Goal: Task Accomplishment & Management: Manage account settings

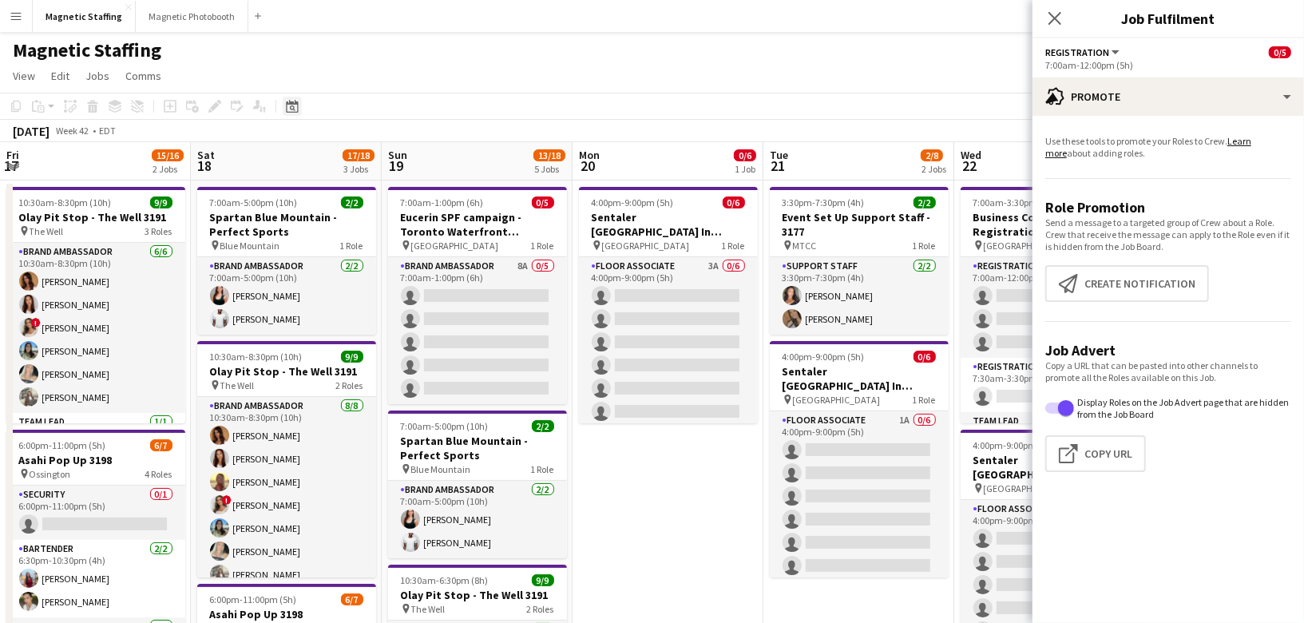
click at [292, 107] on icon "Date picker" at bounding box center [292, 106] width 13 height 13
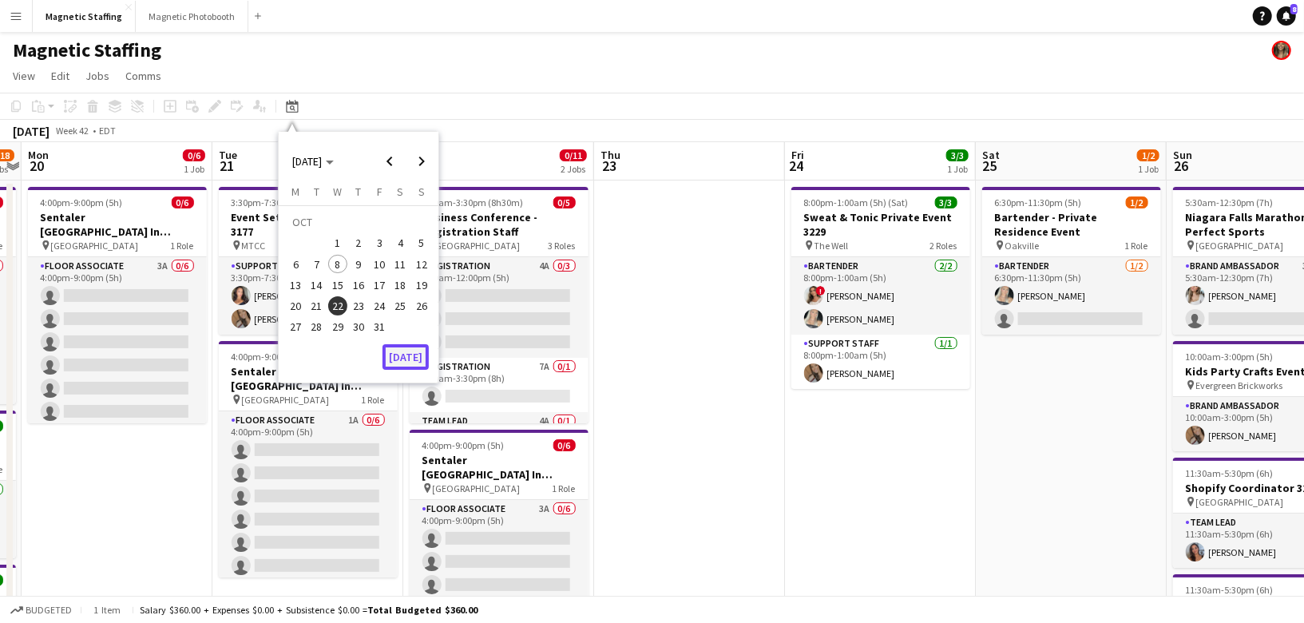
click at [399, 363] on button "[DATE]" at bounding box center [406, 357] width 46 height 26
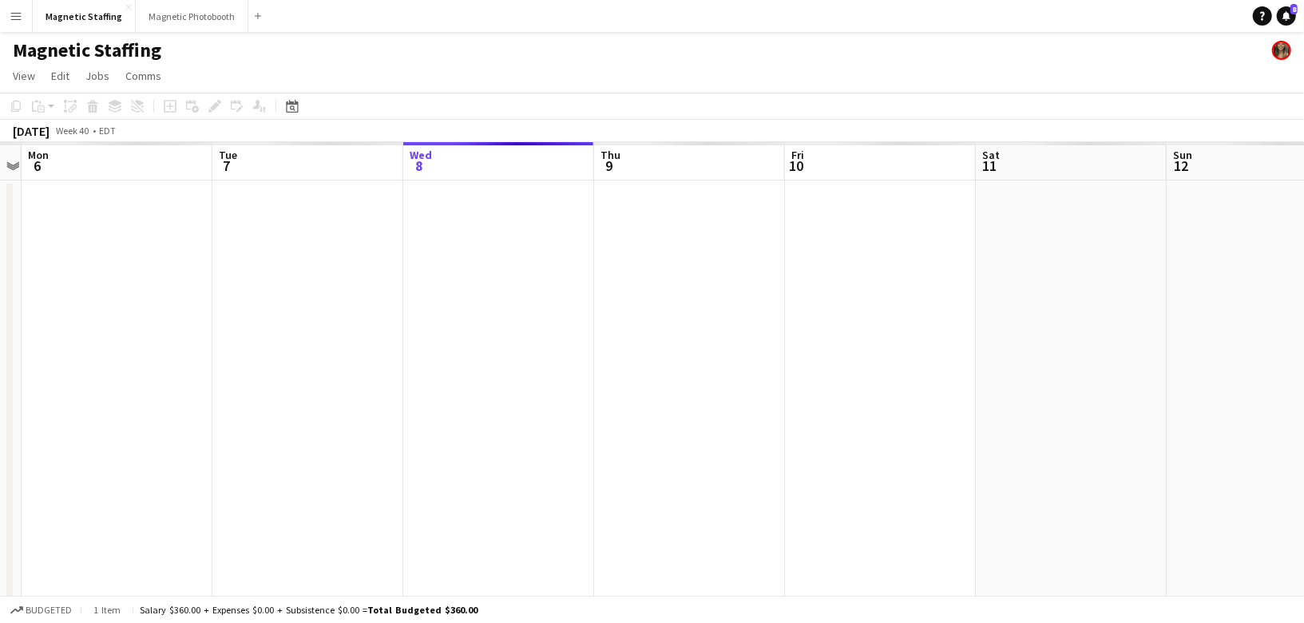
scroll to position [0, 549]
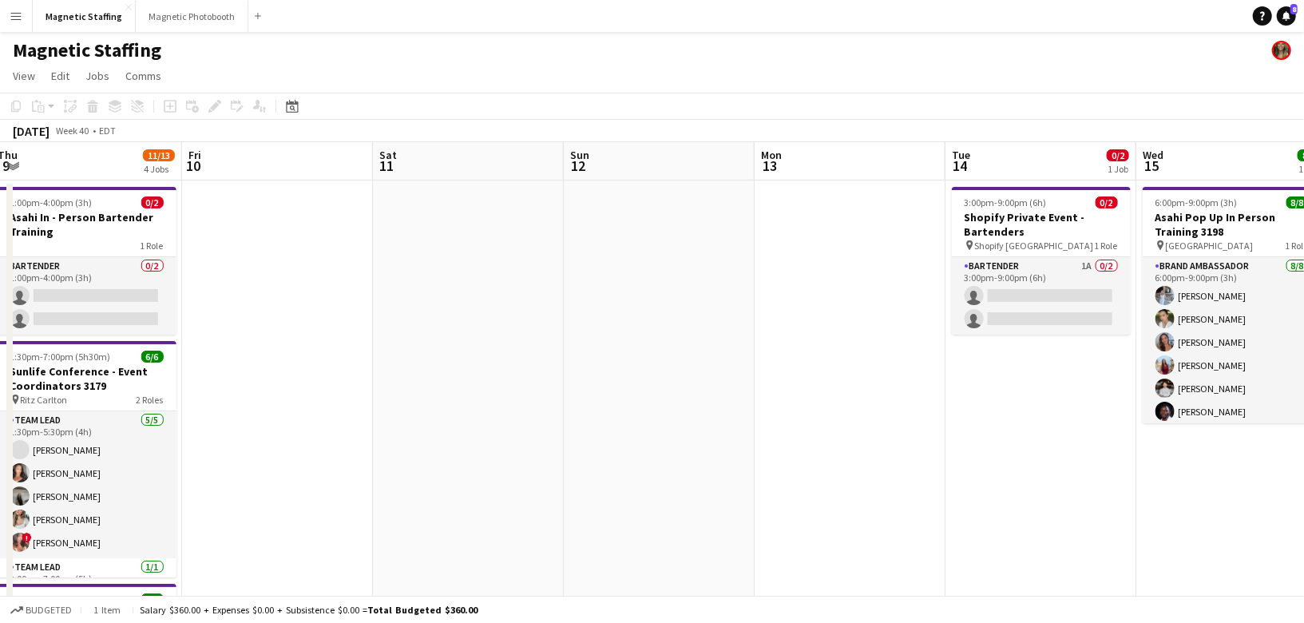
drag, startPoint x: 888, startPoint y: 308, endPoint x: 279, endPoint y: 344, distance: 610.4
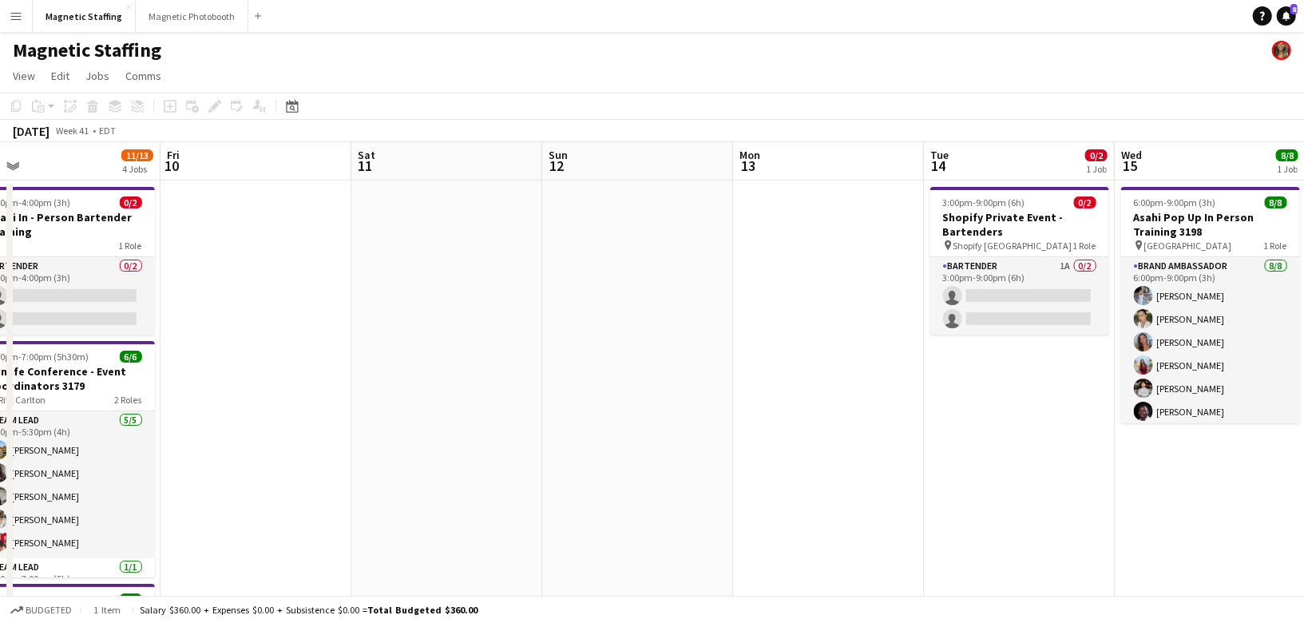
drag, startPoint x: 771, startPoint y: 357, endPoint x: 139, endPoint y: 395, distance: 632.9
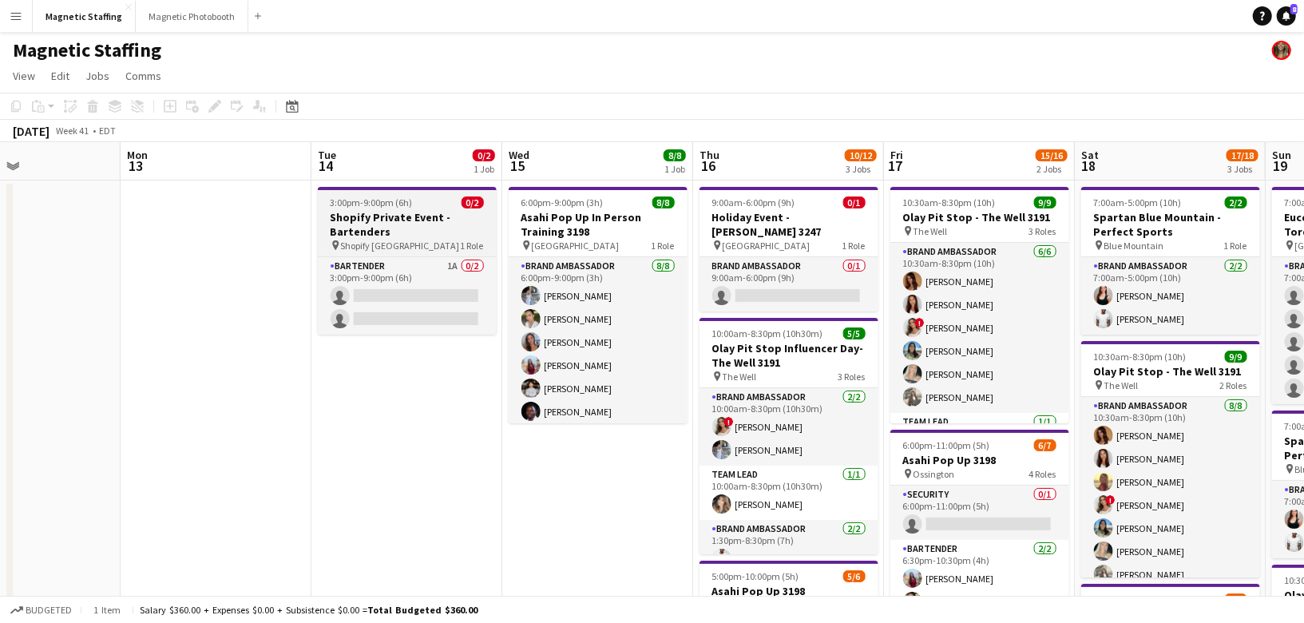
scroll to position [0, 641]
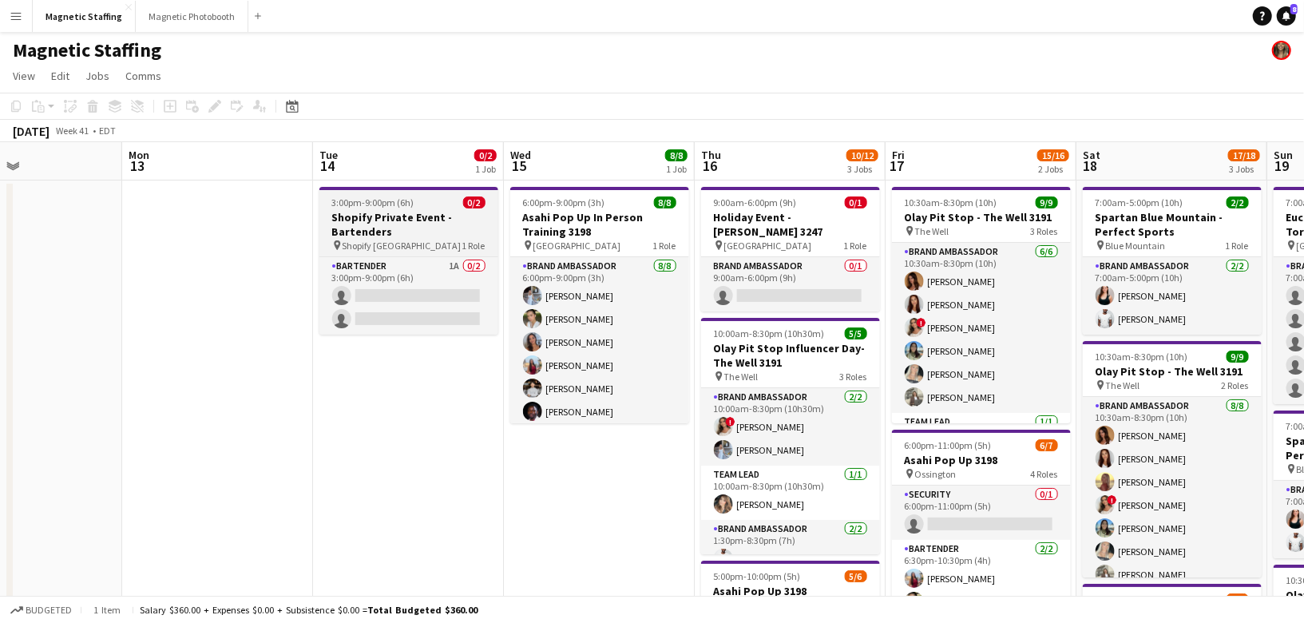
click at [359, 212] on h3 "Shopify Private Event - Bartenders" at bounding box center [408, 224] width 179 height 29
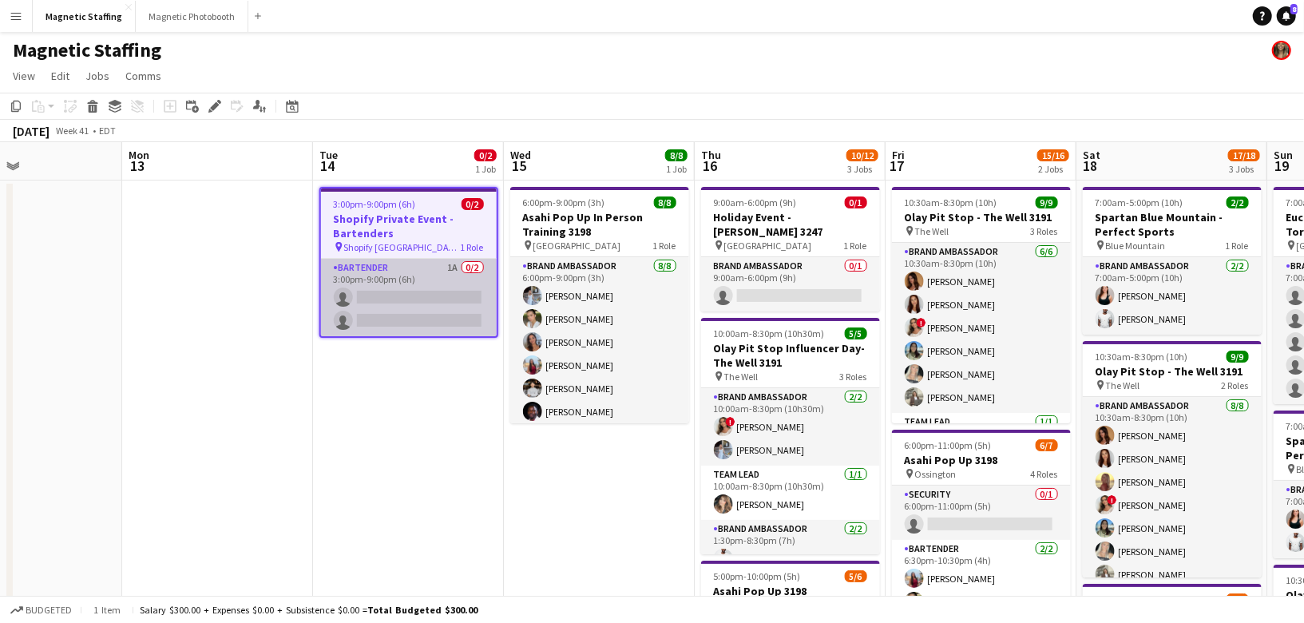
scroll to position [0, 641]
click at [379, 308] on app-card-role "Bartender 1A 0/2 3:00pm-9:00pm (6h) single-neutral-actions single-neutral-actio…" at bounding box center [410, 297] width 176 height 77
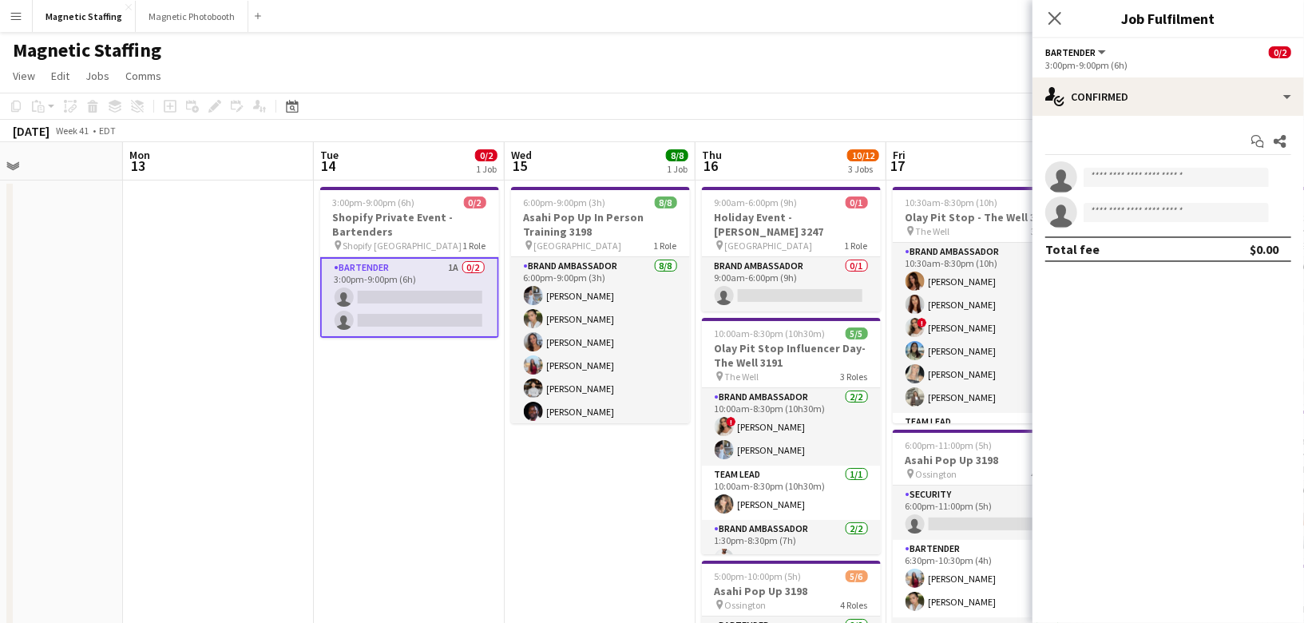
click at [379, 308] on app-card-role "Bartender 1A 0/2 3:00pm-9:00pm (6h) single-neutral-actions single-neutral-actio…" at bounding box center [409, 297] width 179 height 81
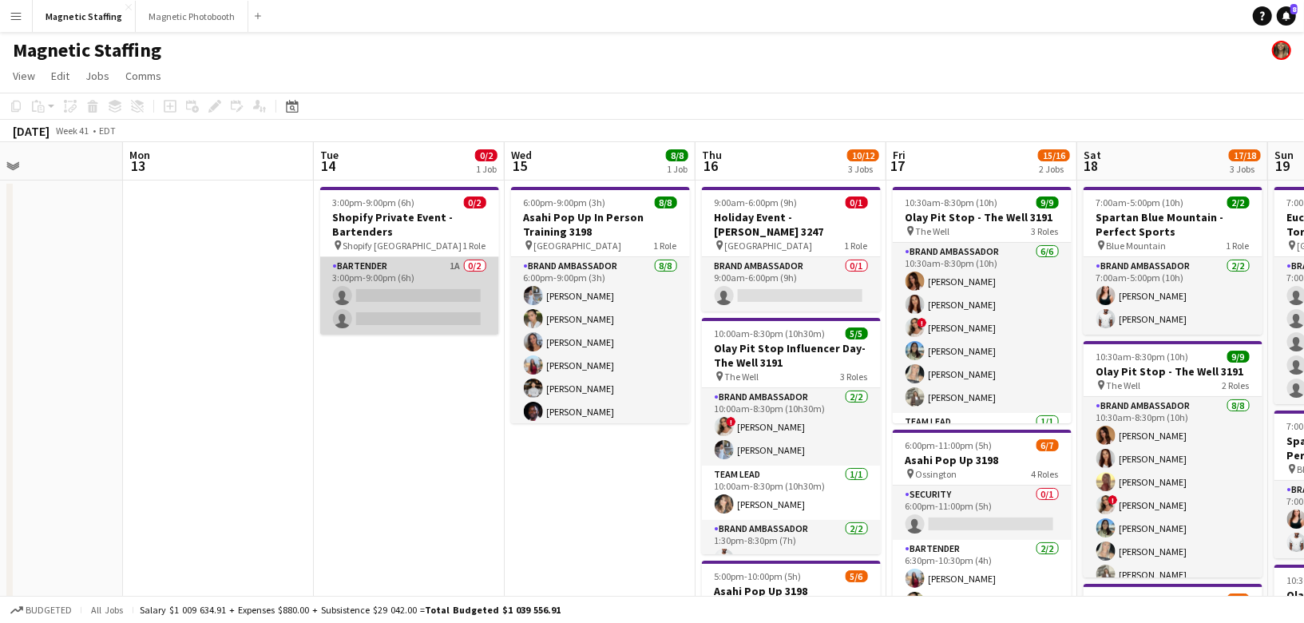
click at [379, 308] on app-card-role "Bartender 1A 0/2 3:00pm-9:00pm (6h) single-neutral-actions single-neutral-actio…" at bounding box center [409, 295] width 179 height 77
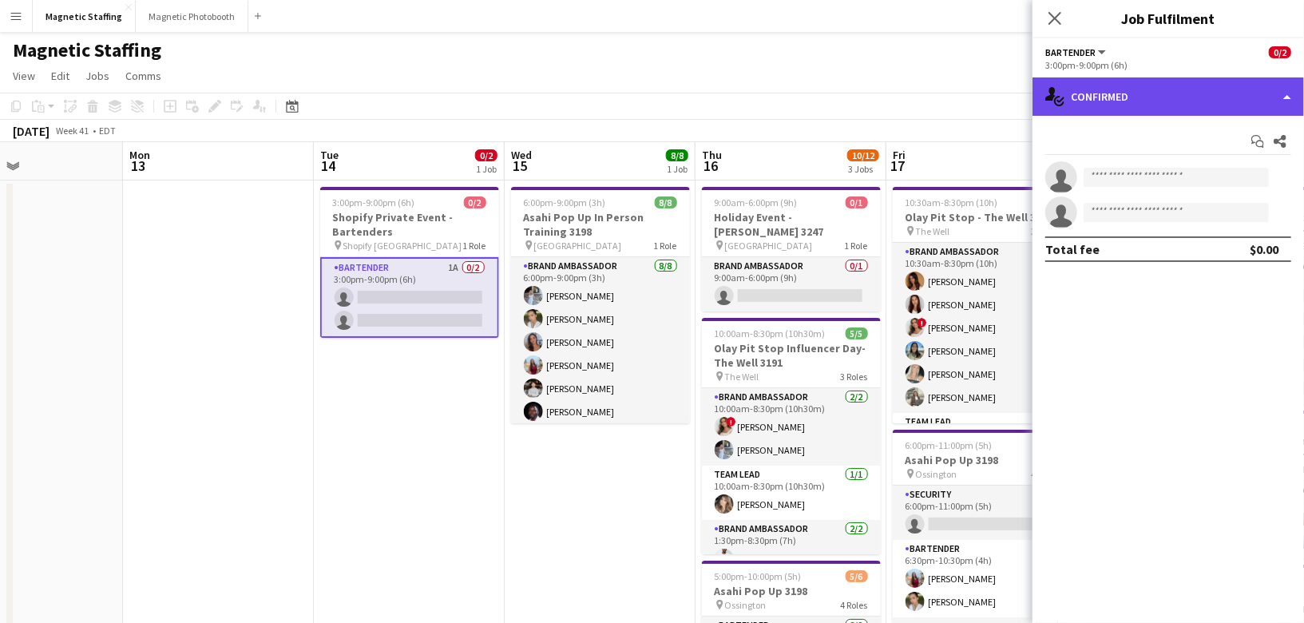
click at [1285, 100] on div "single-neutral-actions-check-2 Confirmed" at bounding box center [1169, 96] width 272 height 38
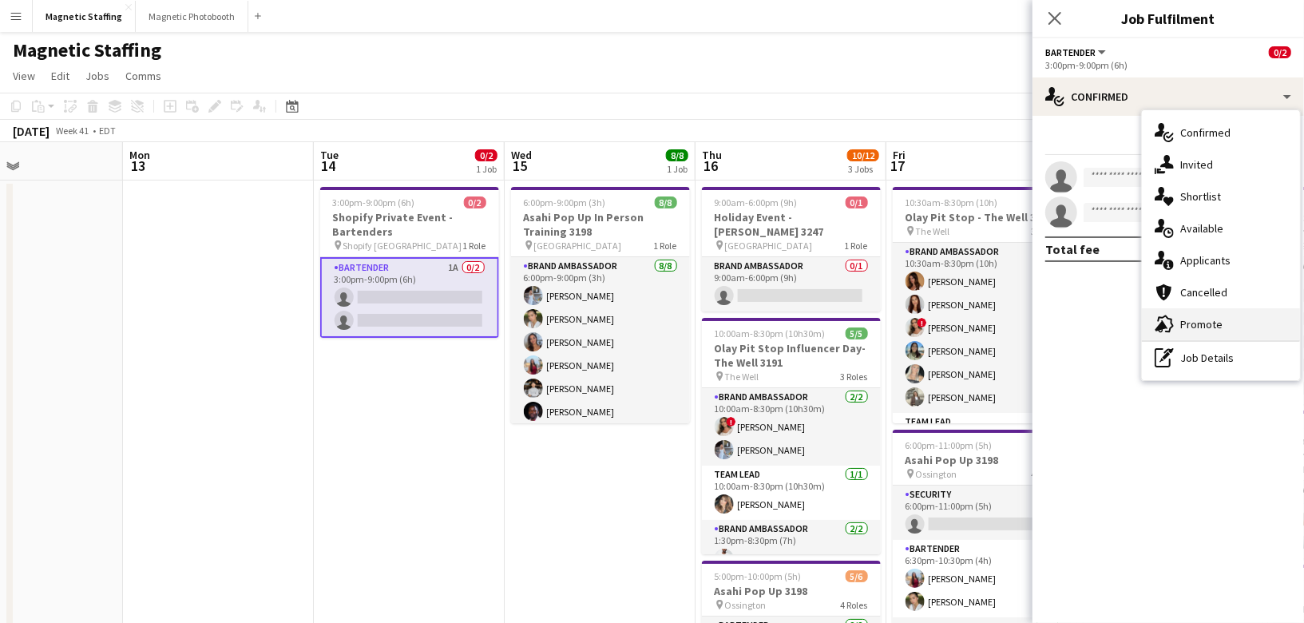
click at [1195, 326] on span "Promote" at bounding box center [1201, 324] width 42 height 14
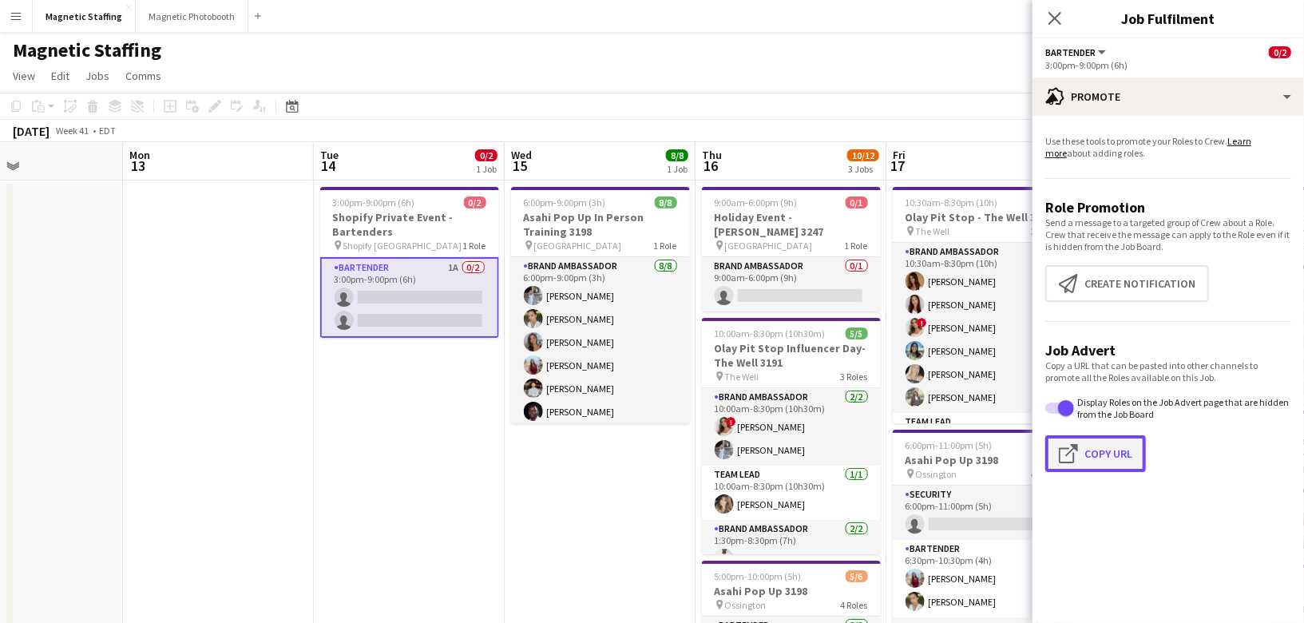
click at [1104, 458] on button "Click to copy URL Copy Url" at bounding box center [1095, 453] width 101 height 37
type textarea "**********"
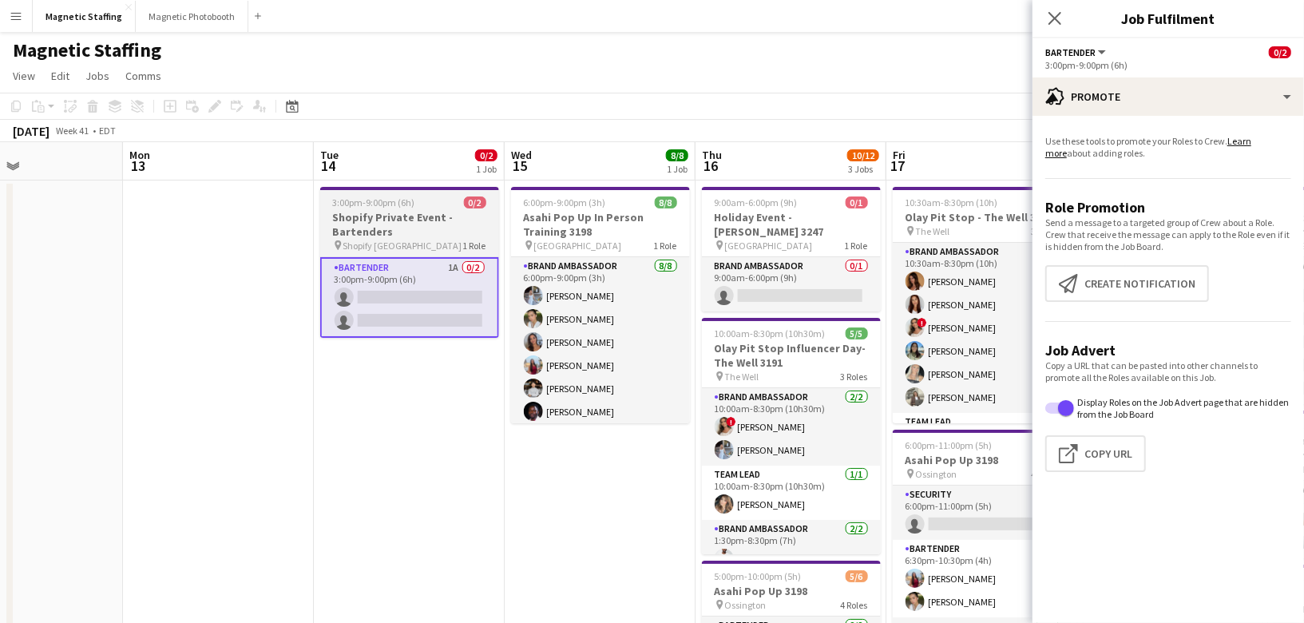
click at [378, 216] on h3 "Shopify Private Event - Bartenders" at bounding box center [409, 224] width 179 height 29
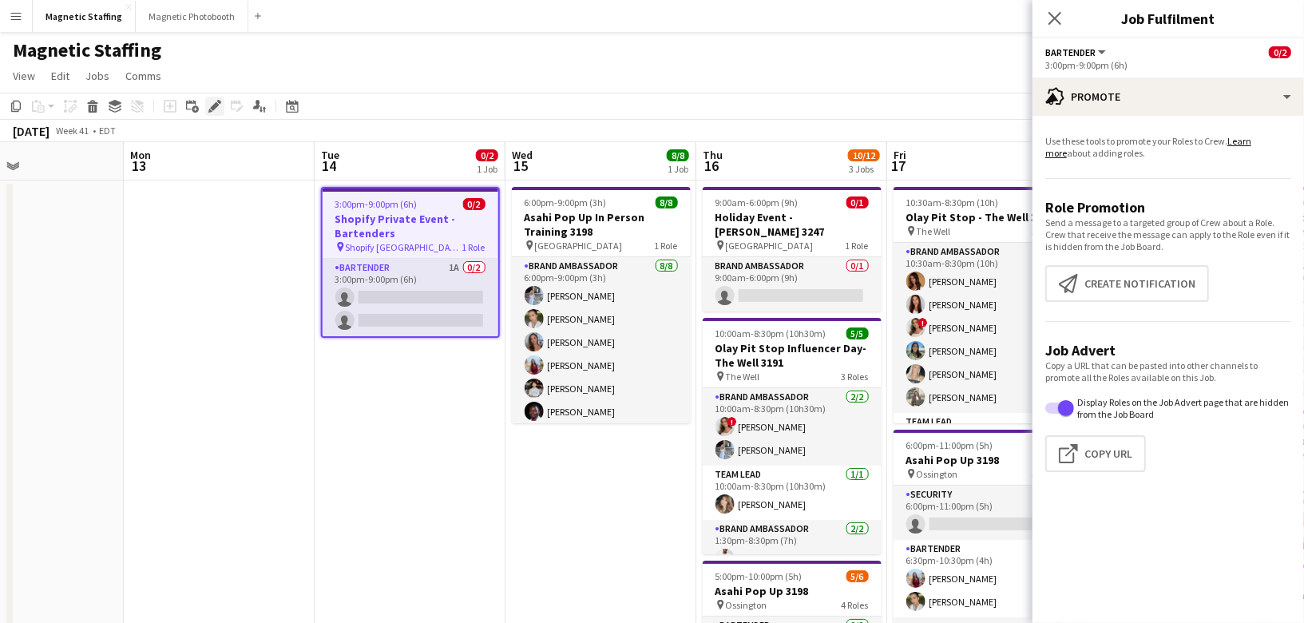
click at [206, 105] on div "Edit" at bounding box center [214, 106] width 19 height 19
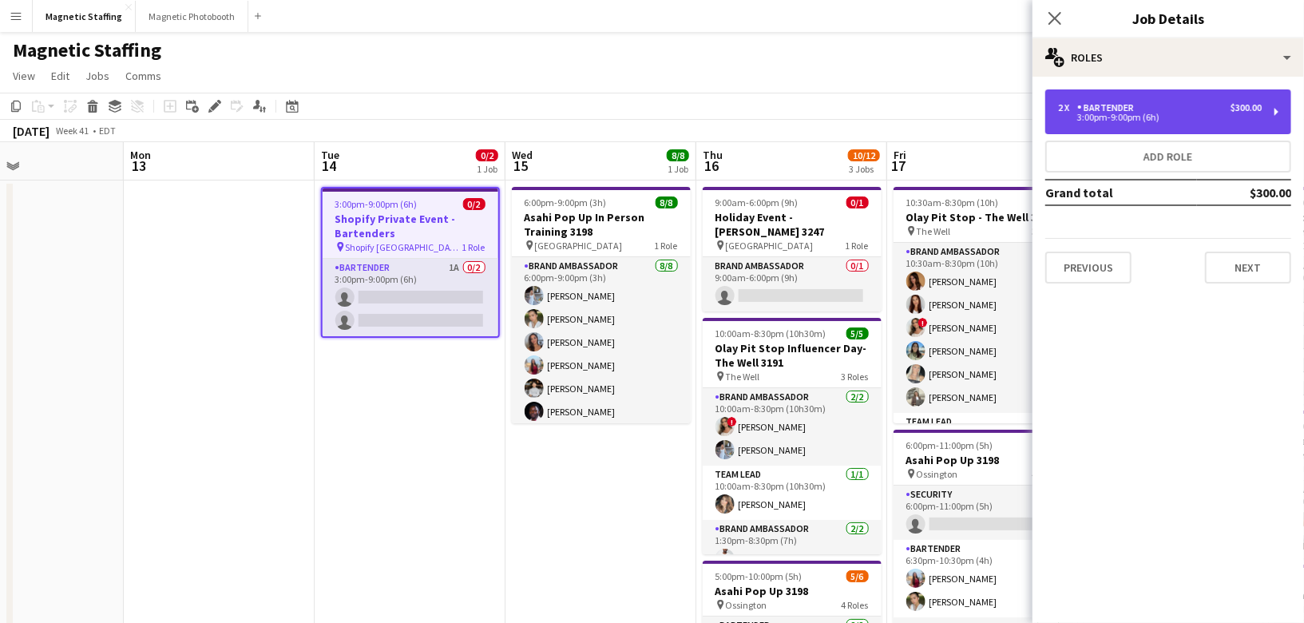
click at [1083, 114] on div "3:00pm-9:00pm (6h)" at bounding box center [1160, 117] width 204 height 8
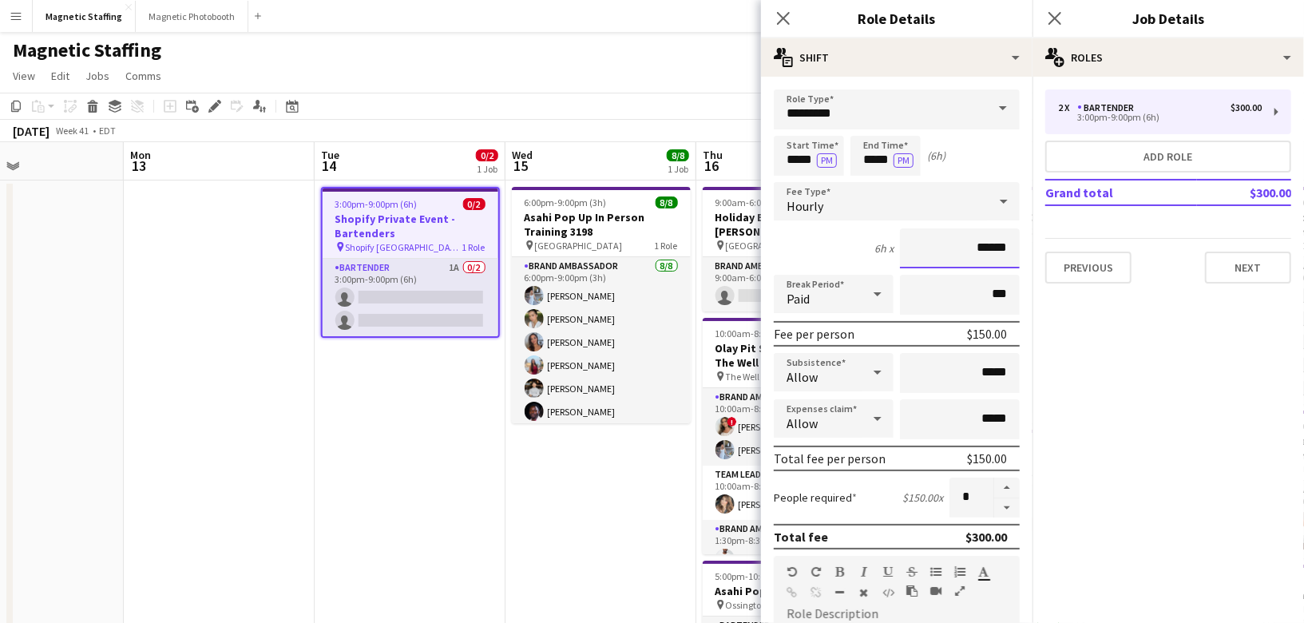
click at [987, 244] on input "******" at bounding box center [960, 248] width 120 height 40
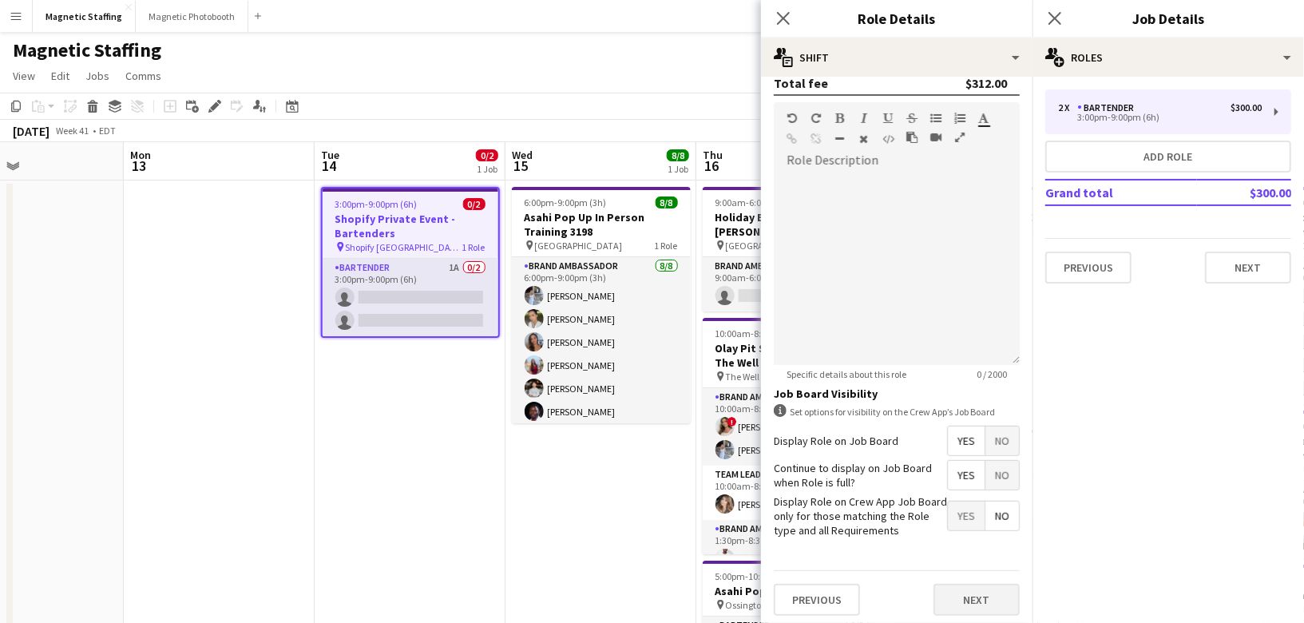
type input "******"
click at [958, 591] on button "Next" at bounding box center [977, 600] width 86 height 32
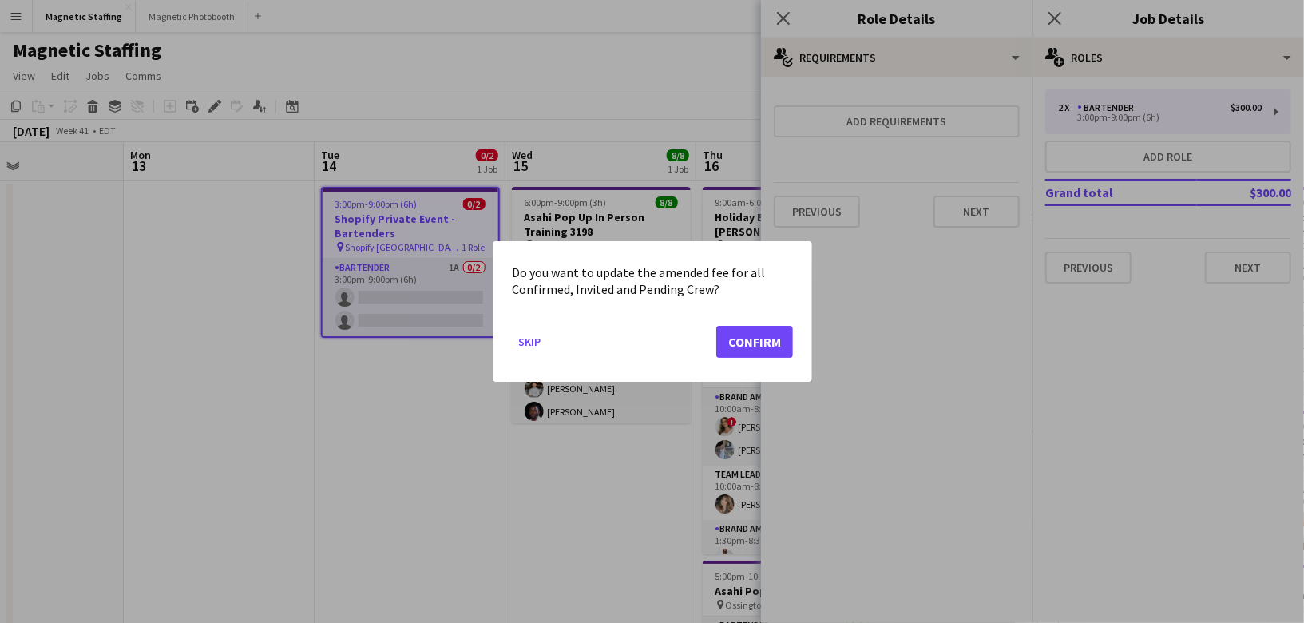
scroll to position [0, 0]
click at [753, 351] on button "Confirm" at bounding box center [754, 342] width 77 height 32
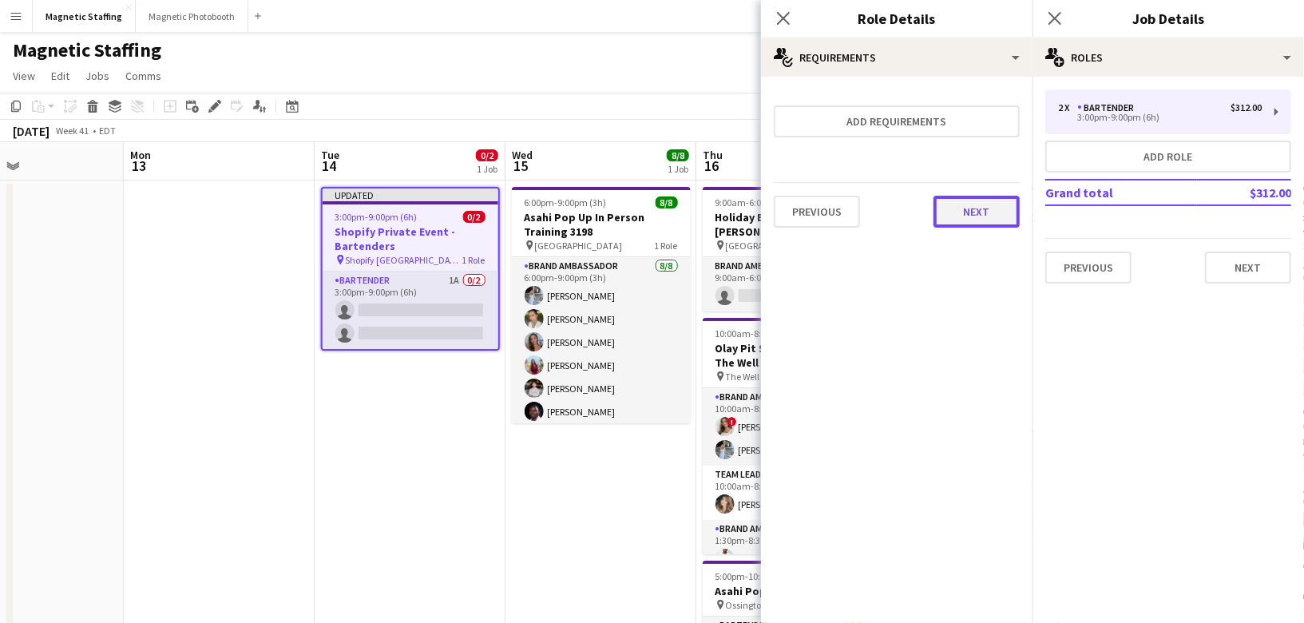
click at [1014, 212] on button "Next" at bounding box center [977, 212] width 86 height 32
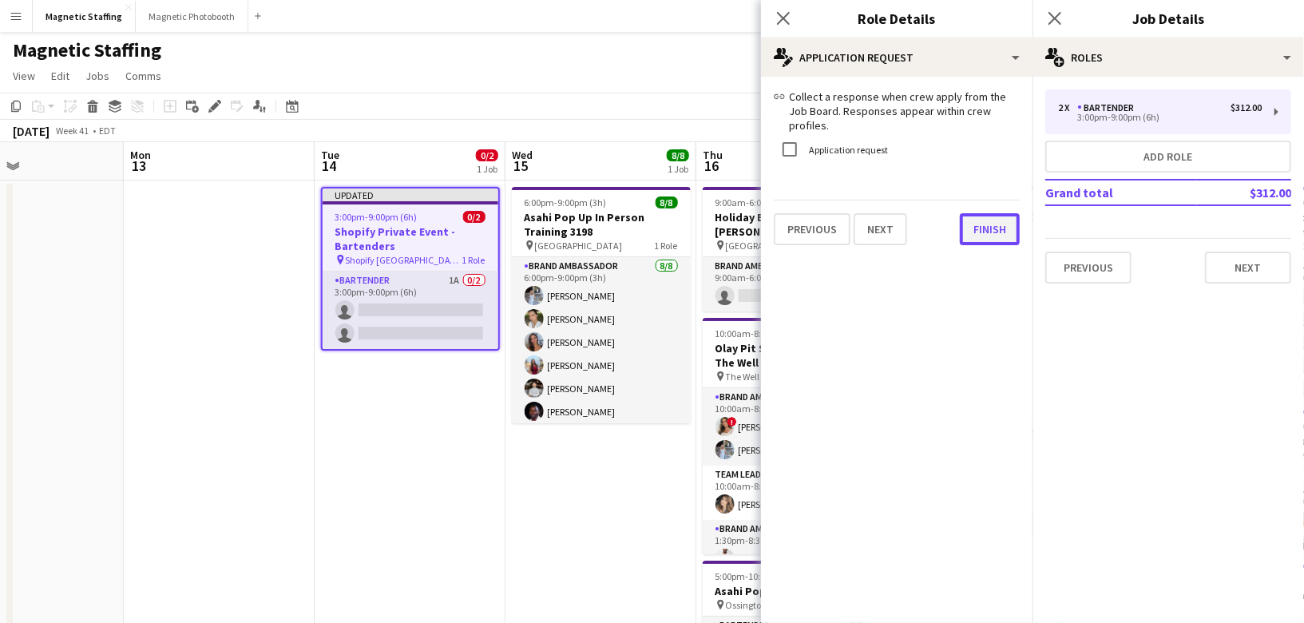
click at [993, 213] on button "Finish" at bounding box center [990, 229] width 60 height 32
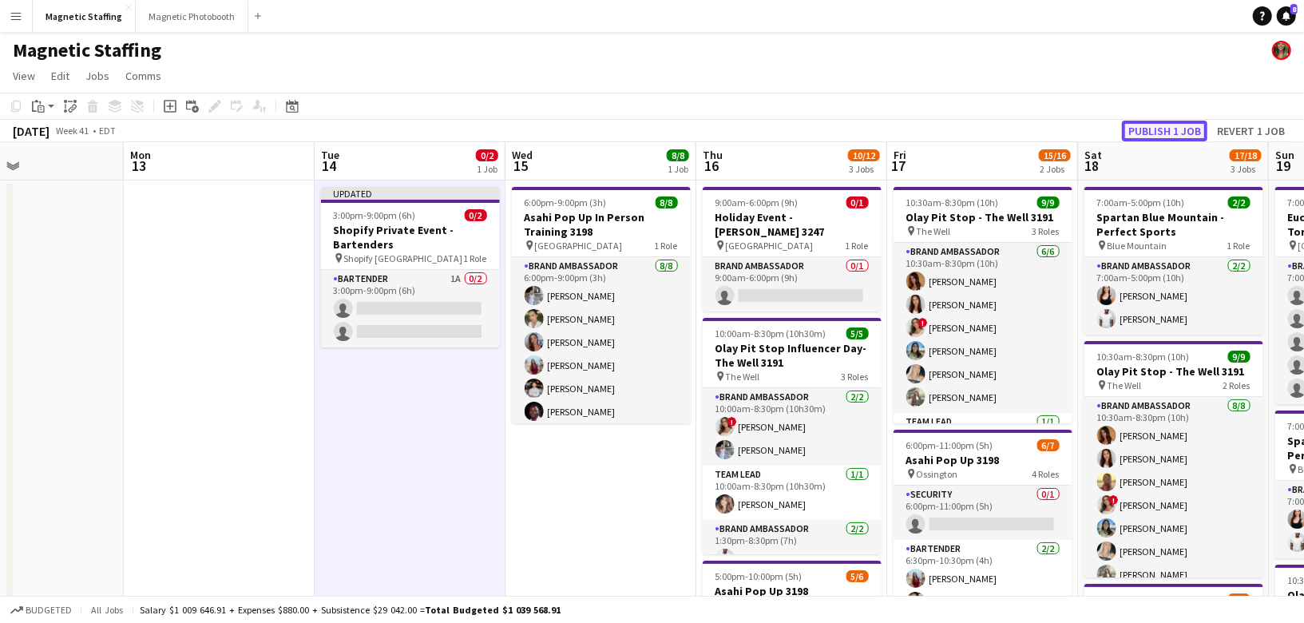
click at [1160, 127] on button "Publish 1 job" at bounding box center [1164, 131] width 85 height 21
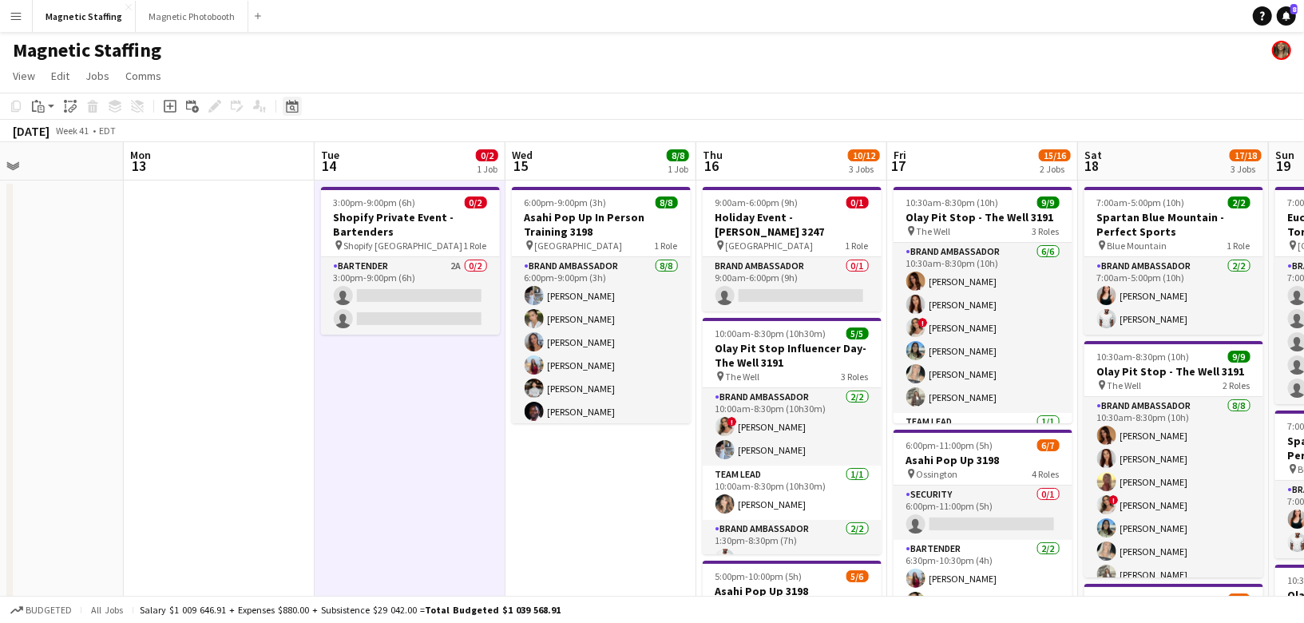
click at [284, 104] on div "Date picker" at bounding box center [292, 106] width 19 height 19
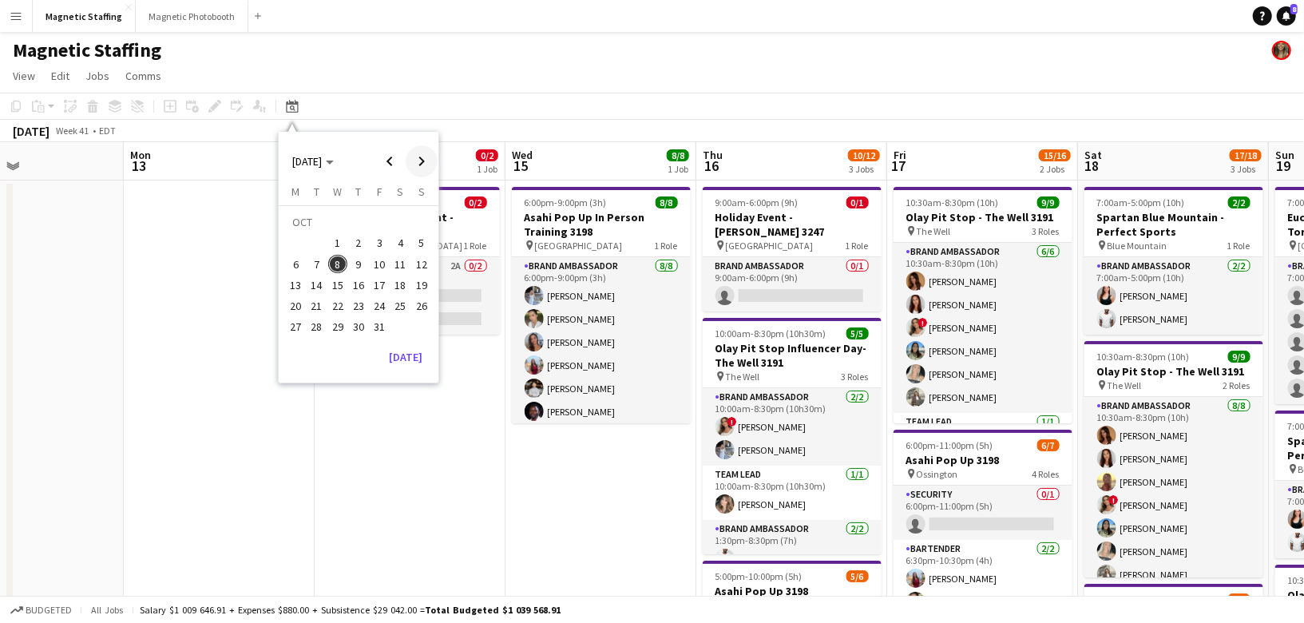
click at [419, 158] on span "Next month" at bounding box center [422, 161] width 32 height 32
click at [384, 161] on span "Previous month" at bounding box center [390, 161] width 32 height 32
click at [335, 300] on span "22" at bounding box center [337, 305] width 19 height 19
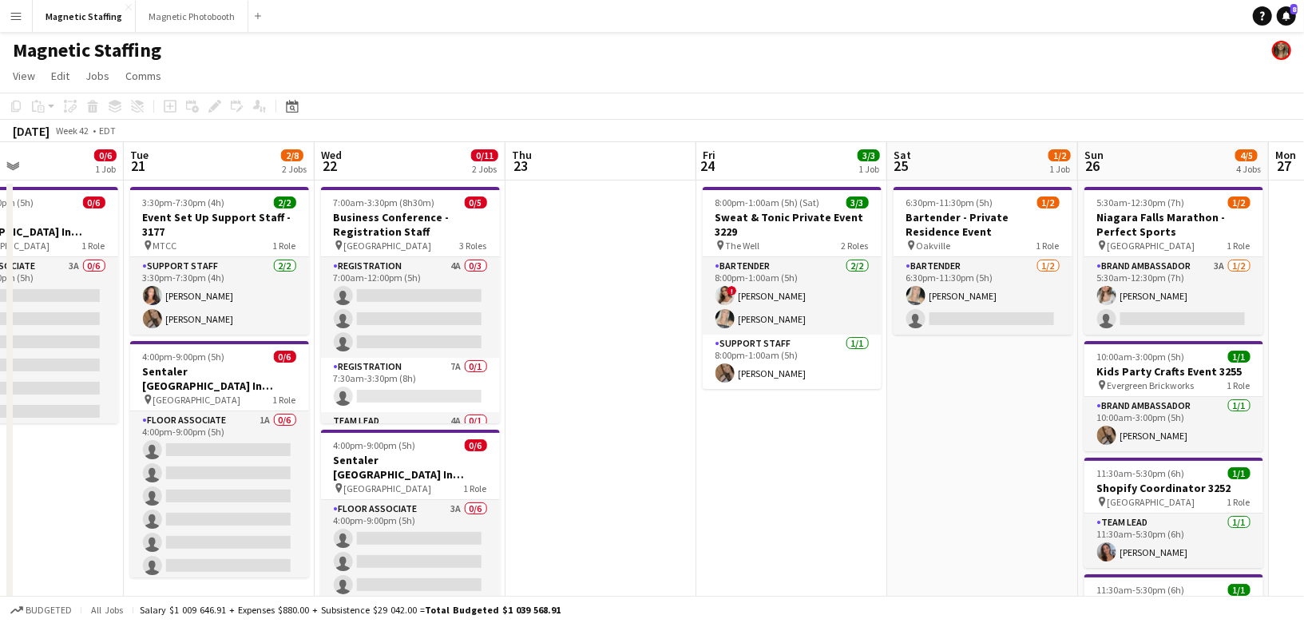
scroll to position [0, 549]
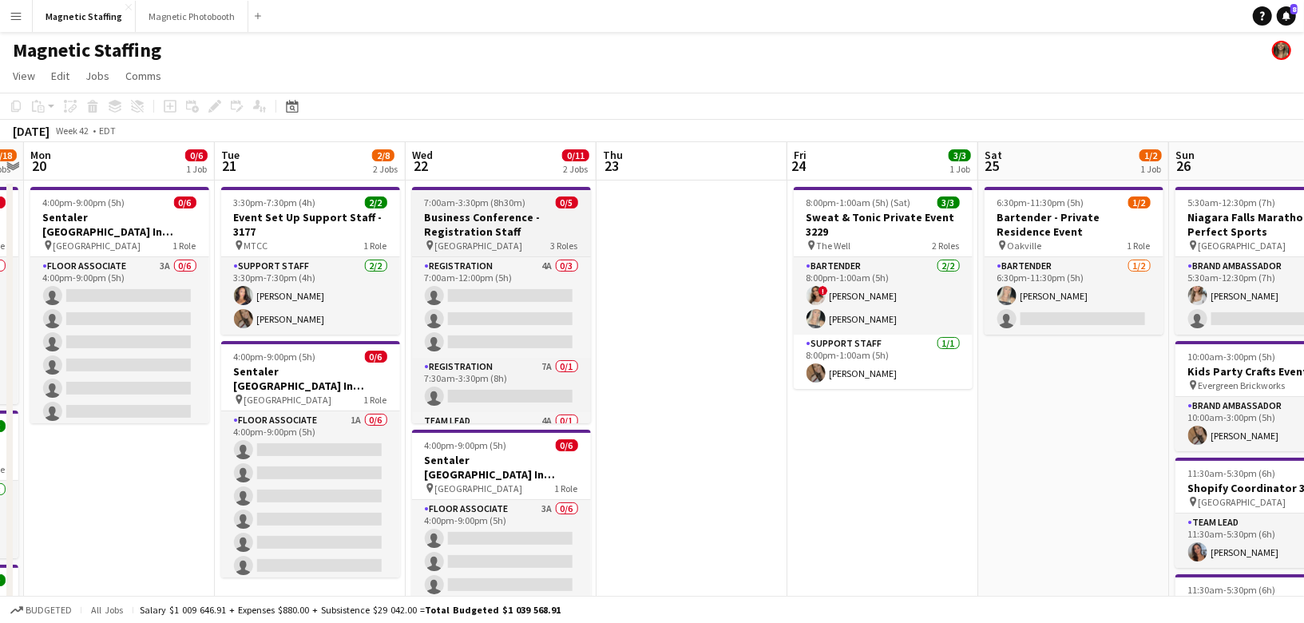
click at [442, 208] on span "7:00am-3:30pm (8h30m)" at bounding box center [475, 202] width 101 height 12
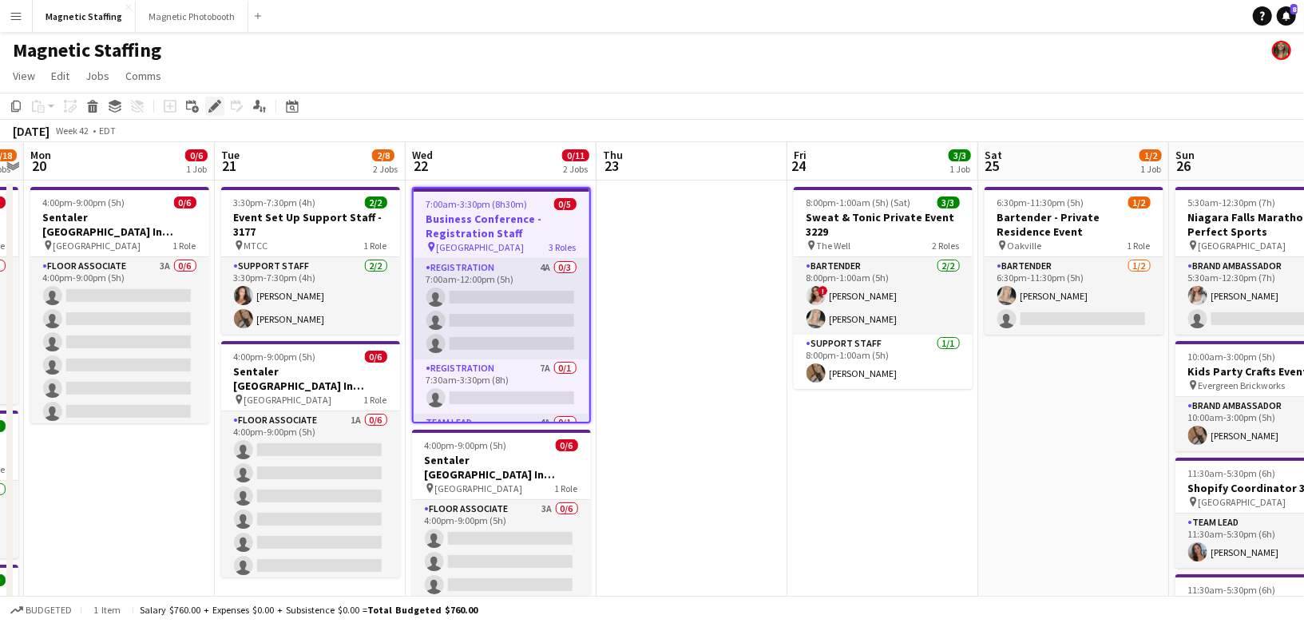
click at [212, 106] on icon at bounding box center [214, 106] width 9 height 9
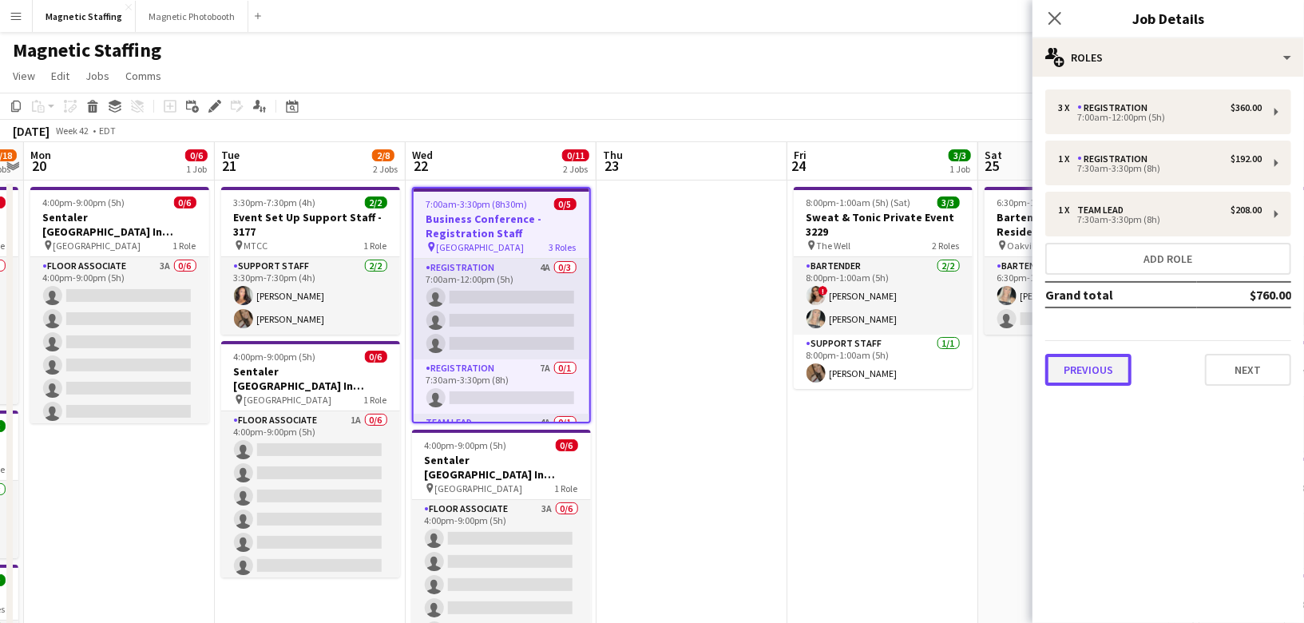
click at [1105, 371] on button "Previous" at bounding box center [1088, 370] width 86 height 32
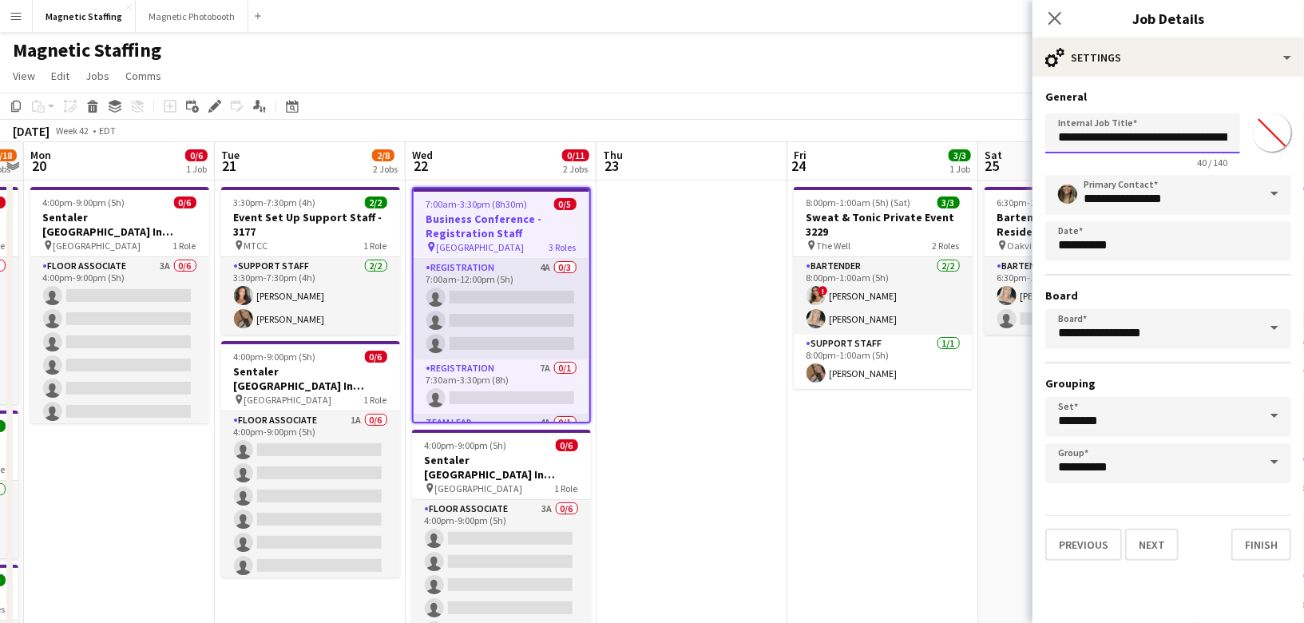
click at [1212, 142] on input "**********" at bounding box center [1142, 133] width 195 height 40
type input "**********"
click at [1248, 552] on button "Finish" at bounding box center [1262, 545] width 60 height 32
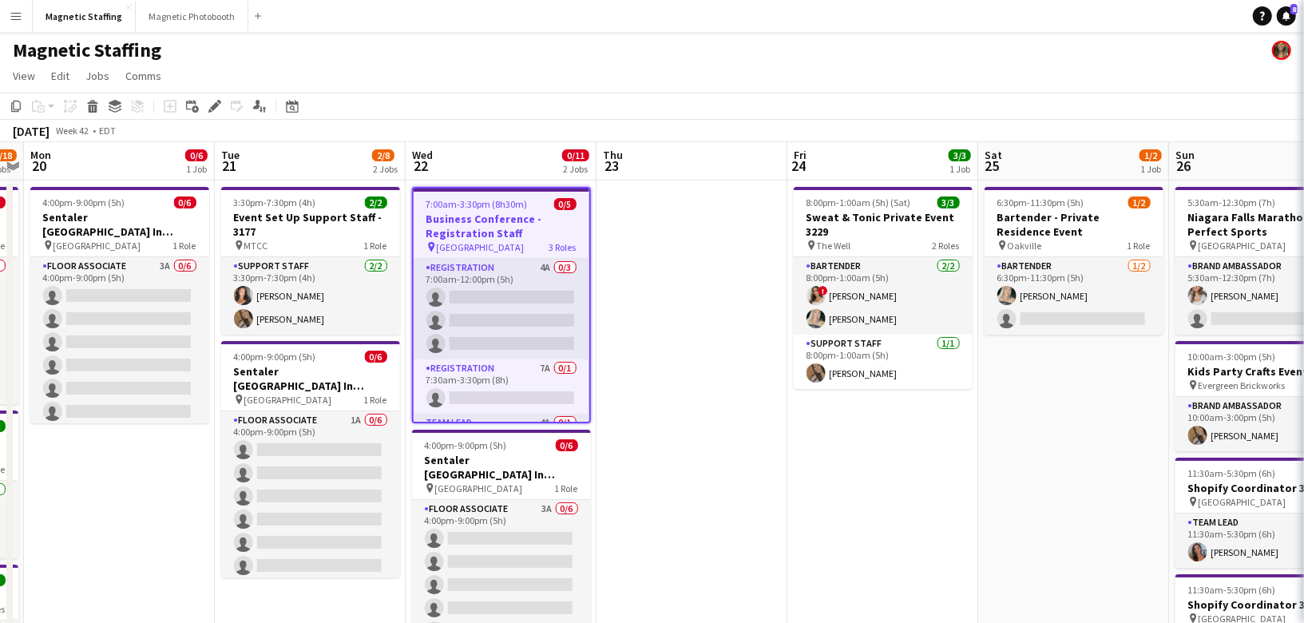
scroll to position [0, 0]
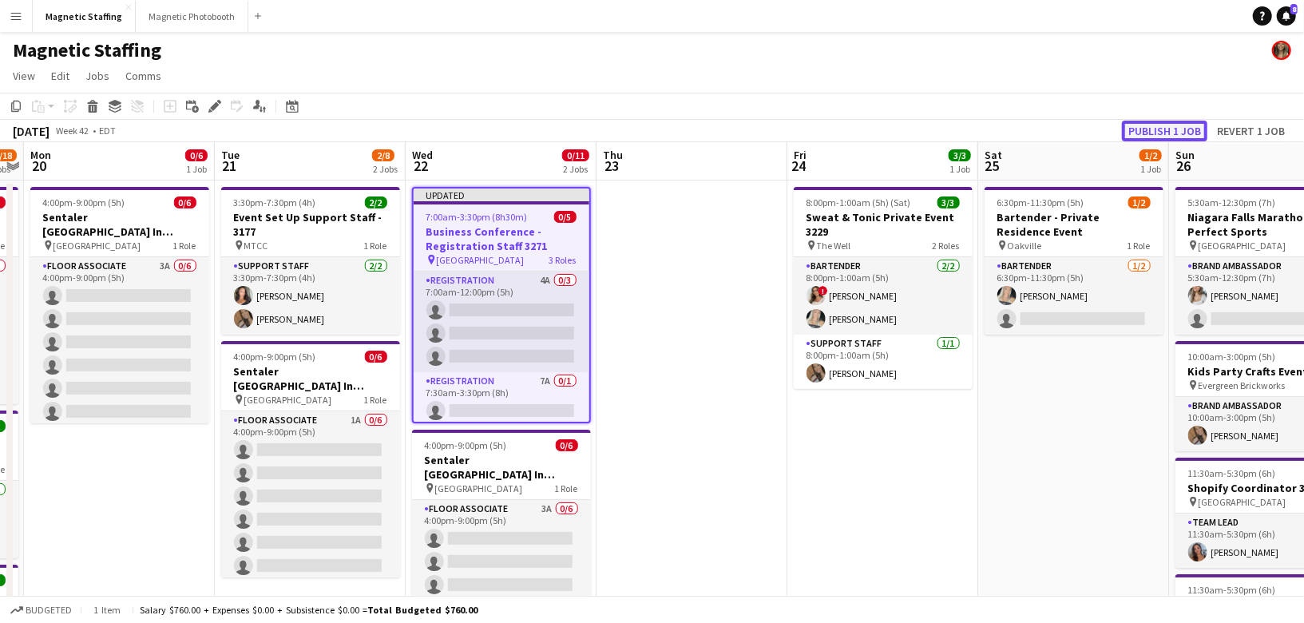
click at [1152, 135] on button "Publish 1 job" at bounding box center [1164, 131] width 85 height 21
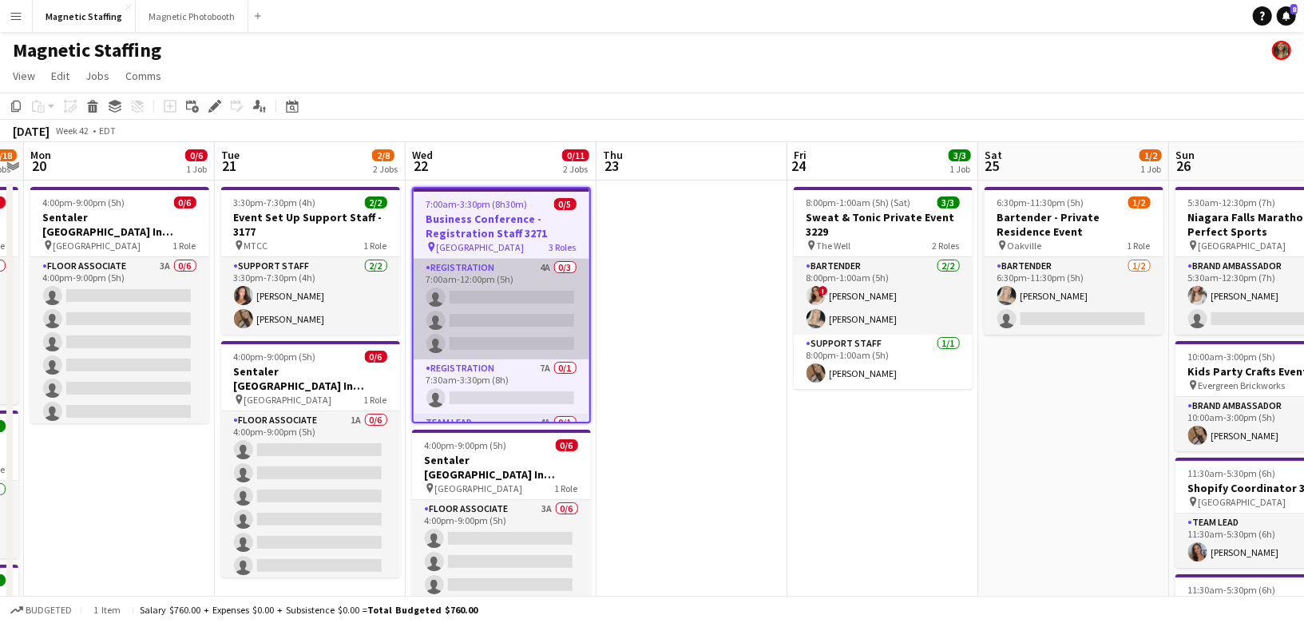
click at [476, 307] on app-card-role "Registration 4A 0/3 7:00am-12:00pm (5h) single-neutral-actions single-neutral-a…" at bounding box center [502, 309] width 176 height 101
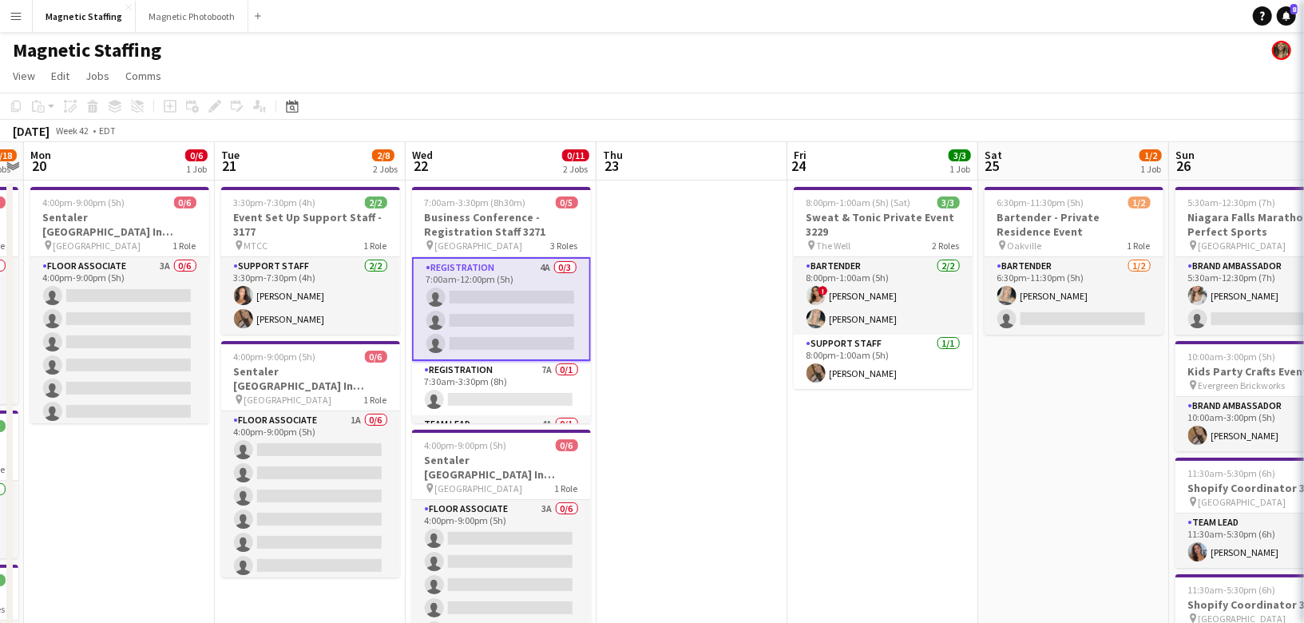
scroll to position [0, 548]
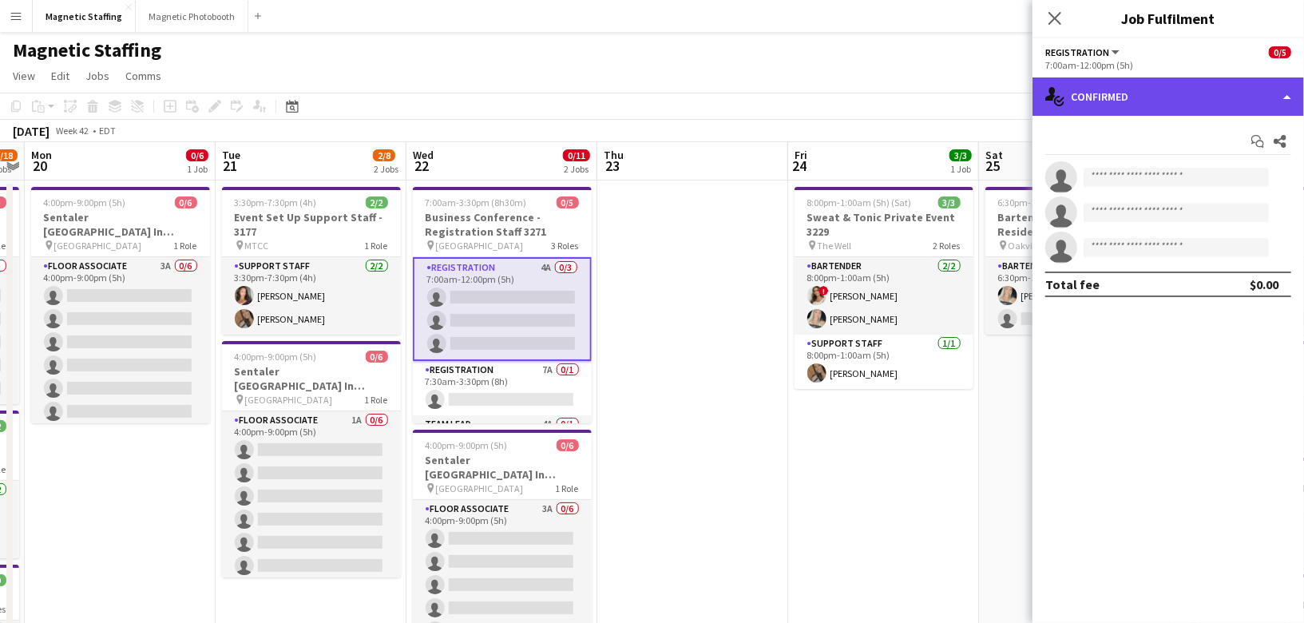
click at [1173, 108] on div "single-neutral-actions-check-2 Confirmed" at bounding box center [1169, 96] width 272 height 38
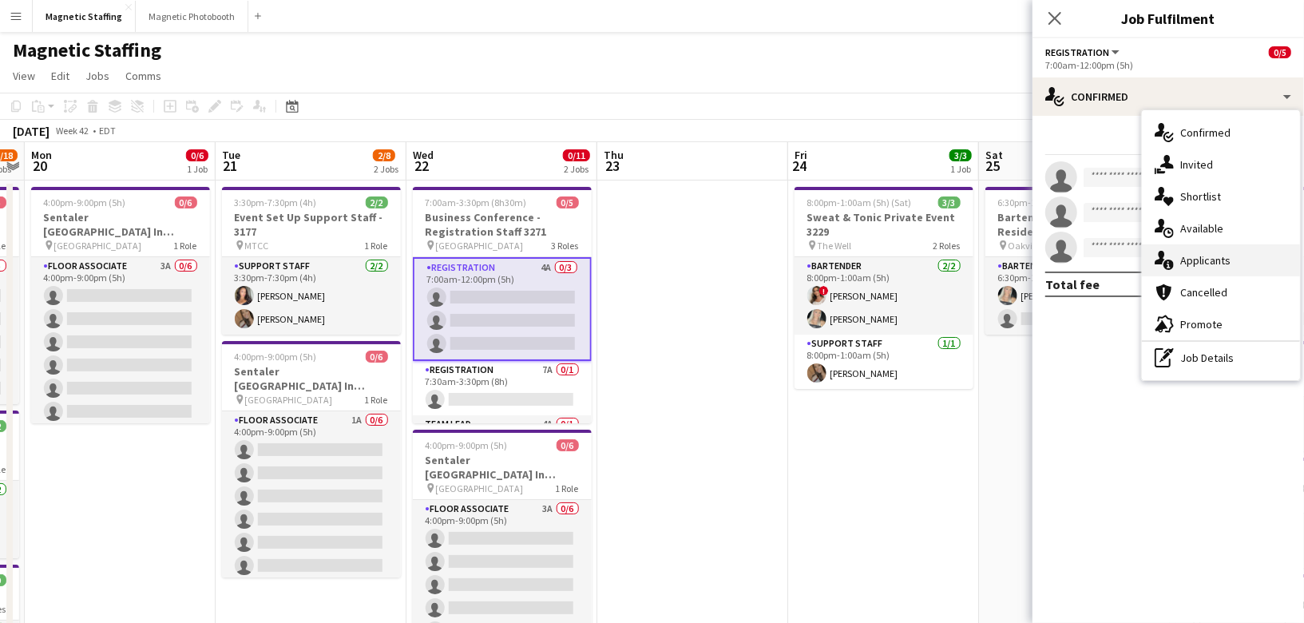
click at [1164, 248] on div "single-neutral-actions-information Applicants" at bounding box center [1221, 260] width 158 height 32
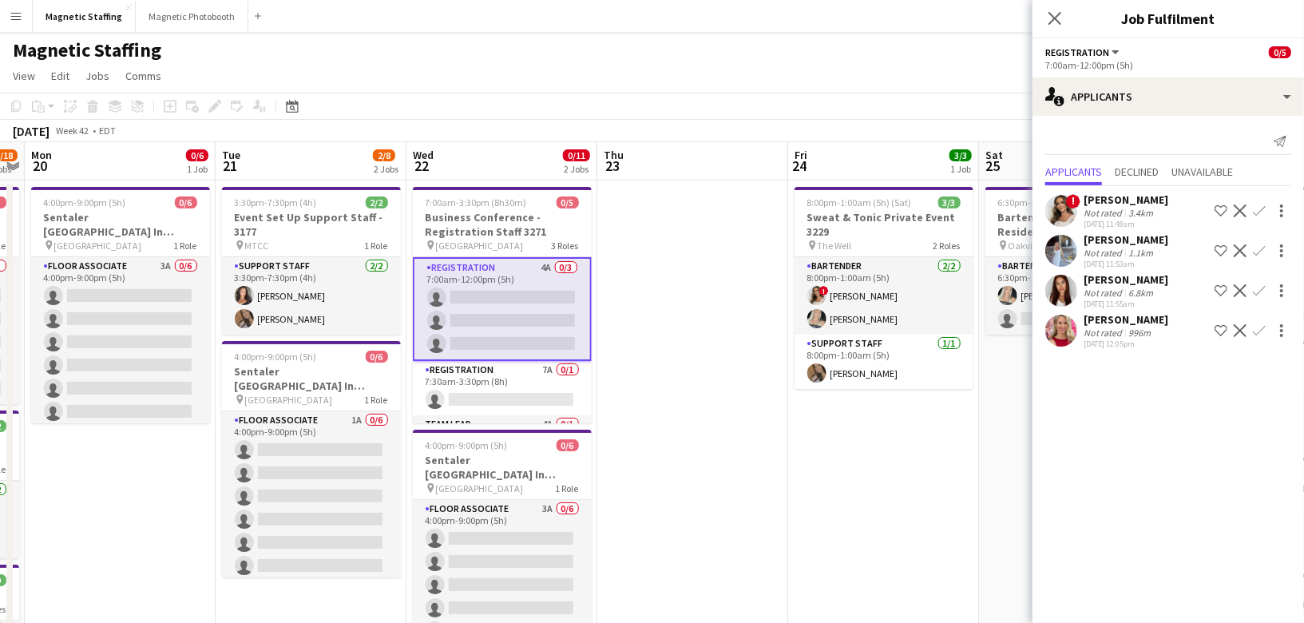
scroll to position [8, 0]
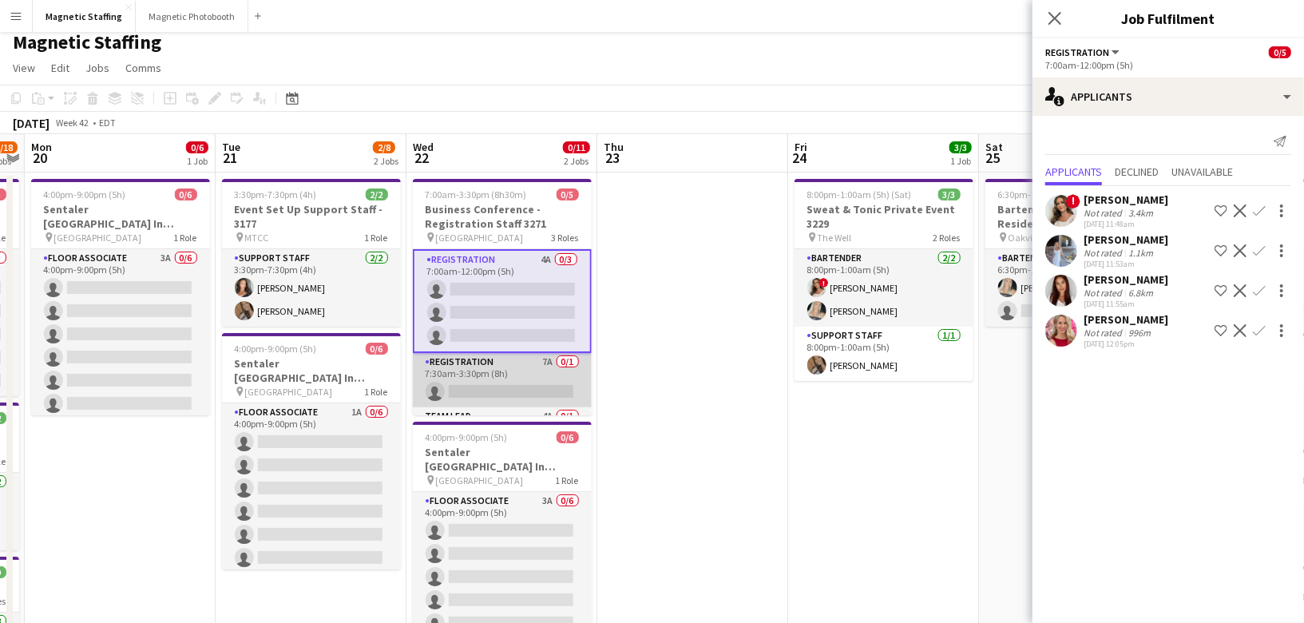
click at [496, 379] on app-card-role "Registration 7A 0/1 7:30am-3:30pm (8h) single-neutral-actions" at bounding box center [502, 380] width 179 height 54
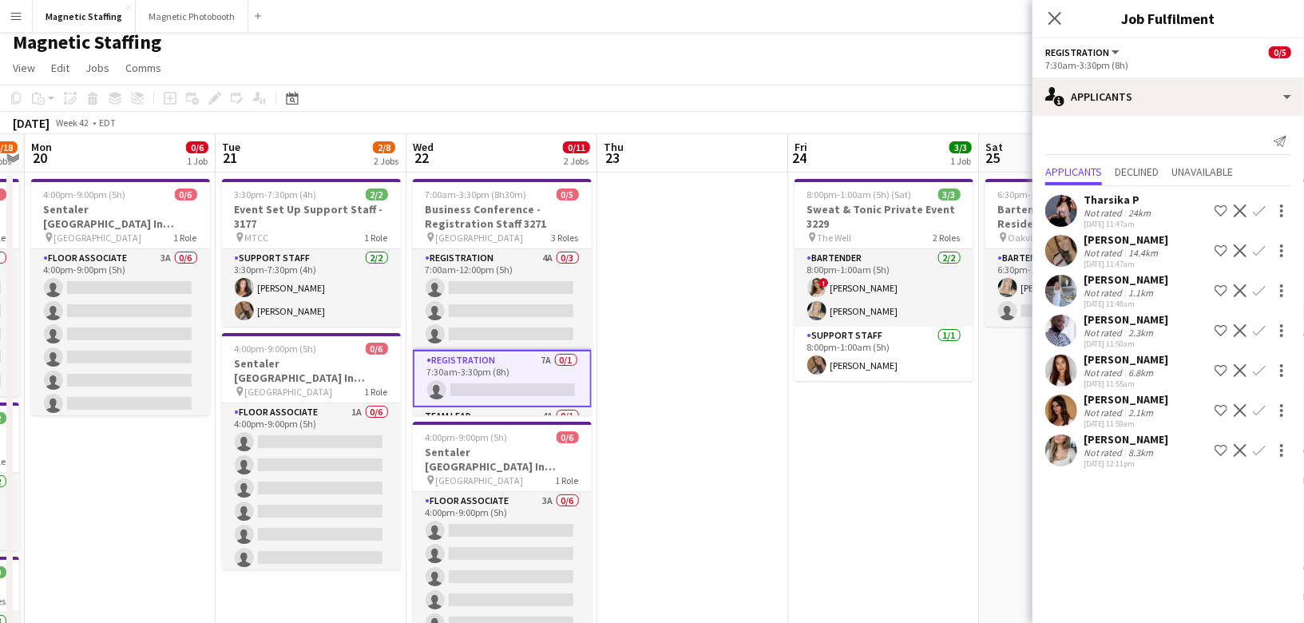
scroll to position [45, 0]
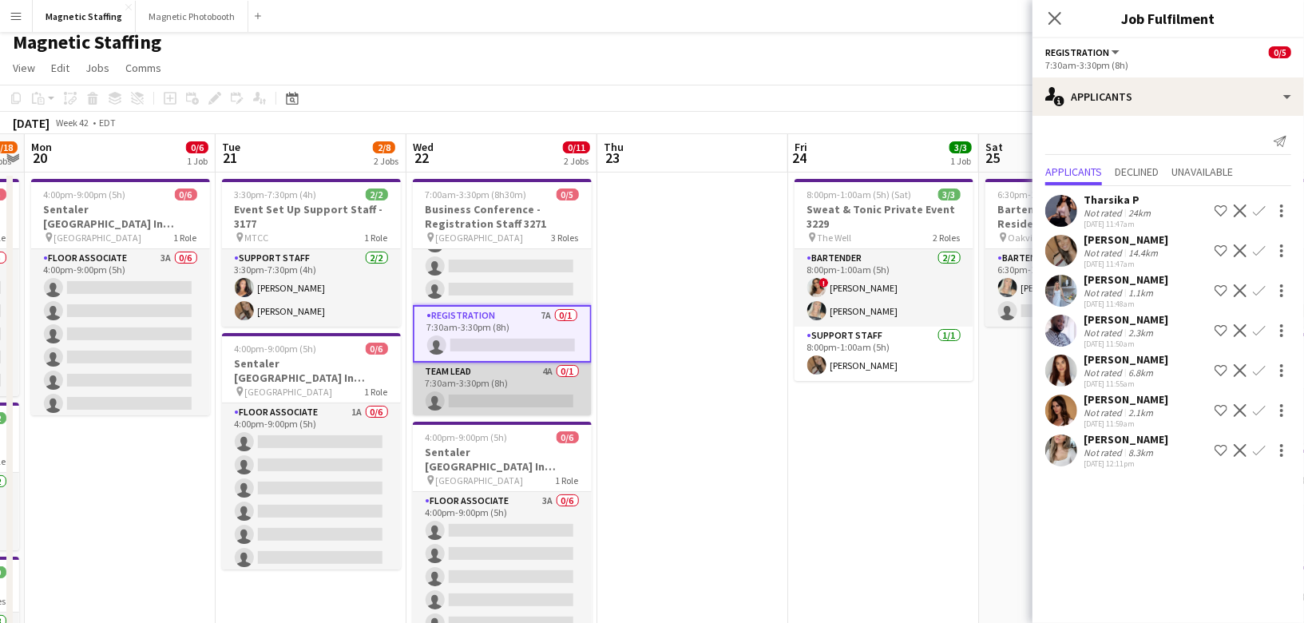
click at [524, 383] on app-card-role "Team Lead 4A 0/1 7:30am-3:30pm (8h) single-neutral-actions" at bounding box center [502, 390] width 179 height 54
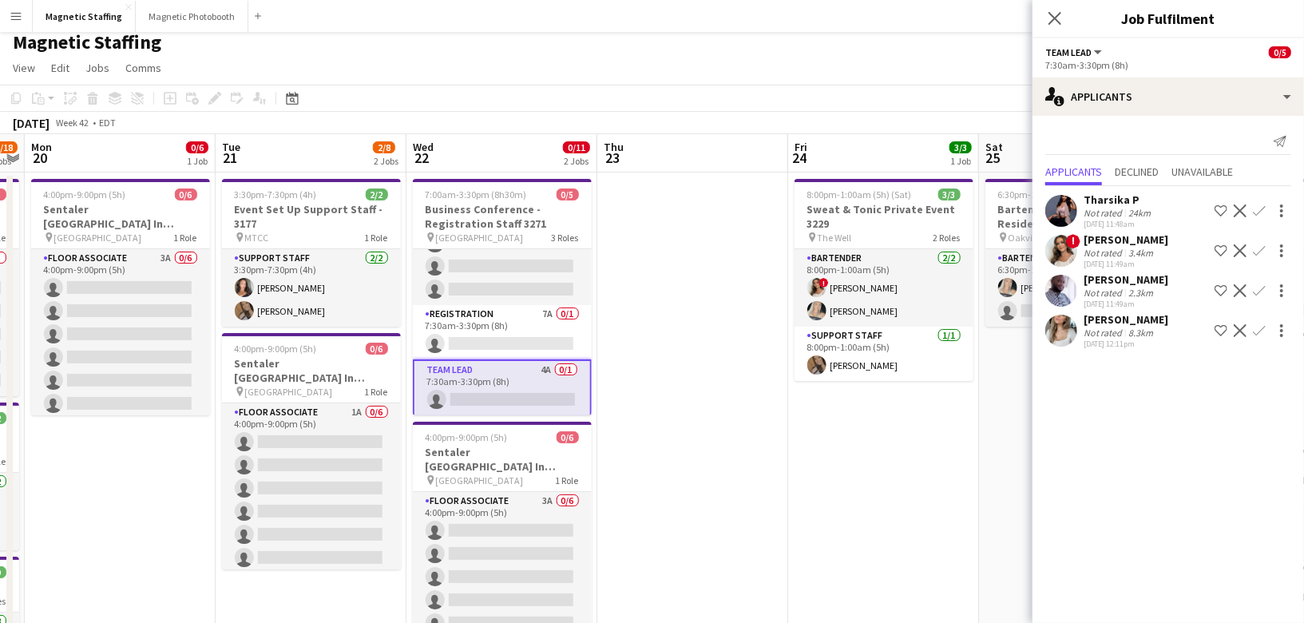
scroll to position [0, 547]
click at [488, 403] on app-card-role "Team Lead 4A 0/1 7:30am-3:30pm (8h) single-neutral-actions" at bounding box center [503, 388] width 179 height 58
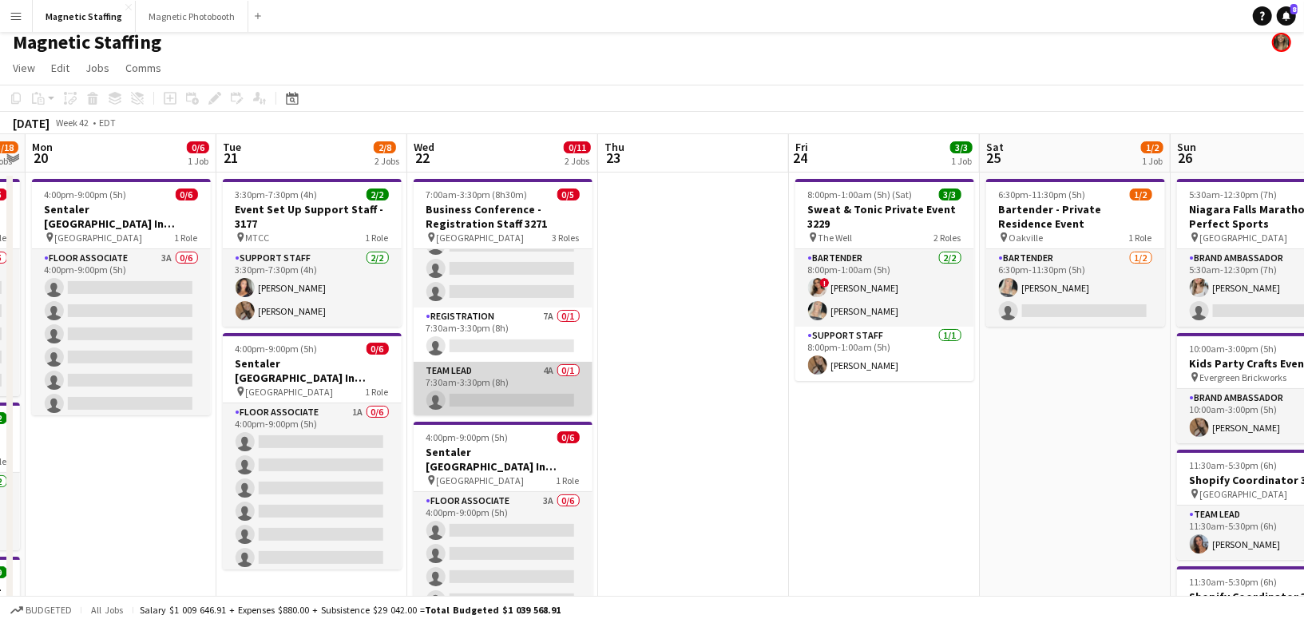
click at [489, 391] on app-card-role "Team Lead 4A 0/1 7:30am-3:30pm (8h) single-neutral-actions" at bounding box center [503, 389] width 179 height 54
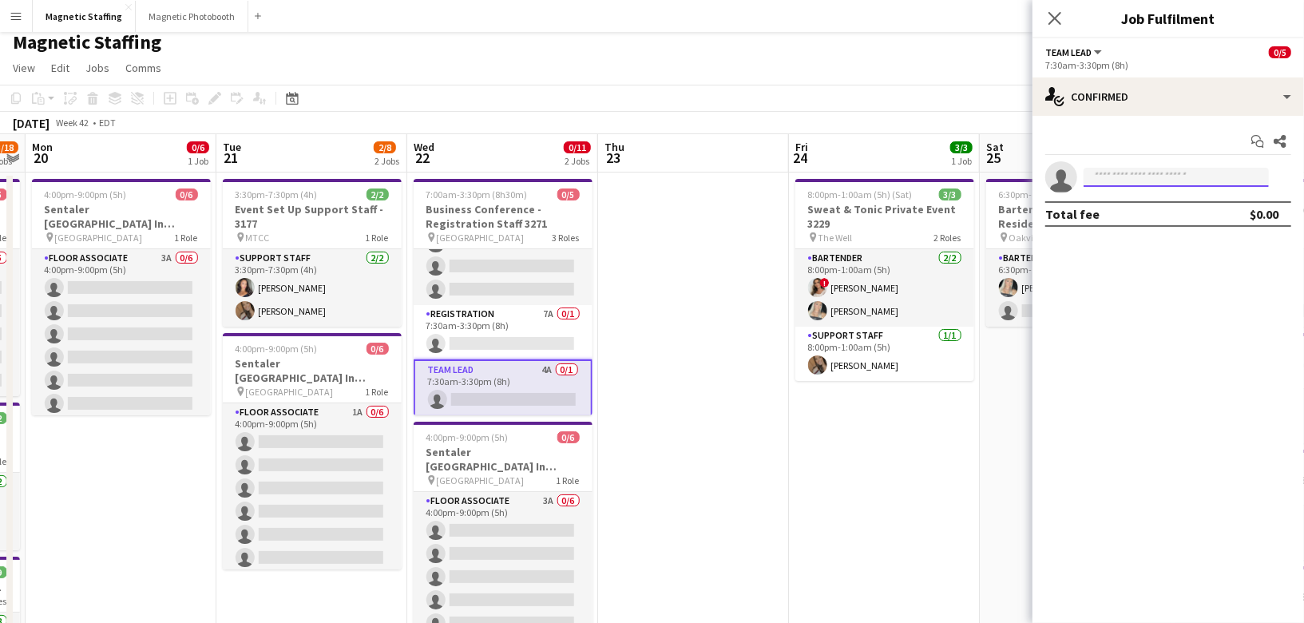
click at [1163, 170] on input at bounding box center [1176, 177] width 185 height 19
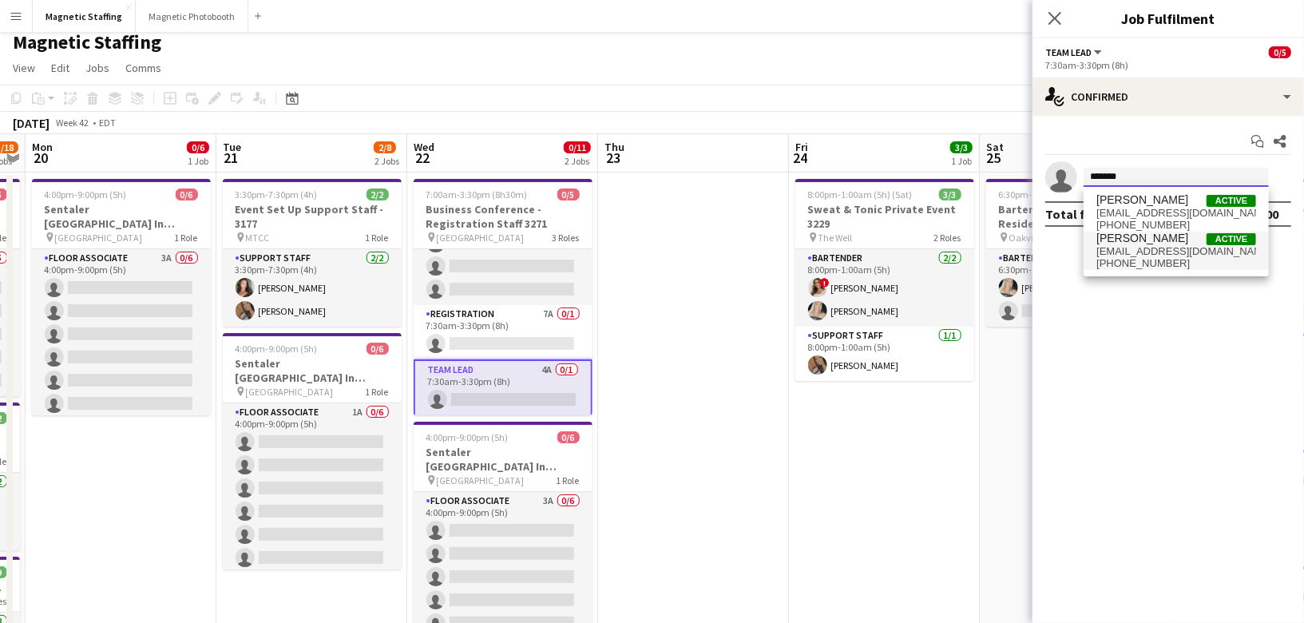
type input "*******"
click at [1148, 245] on span "[EMAIL_ADDRESS][DOMAIN_NAME]" at bounding box center [1177, 251] width 160 height 13
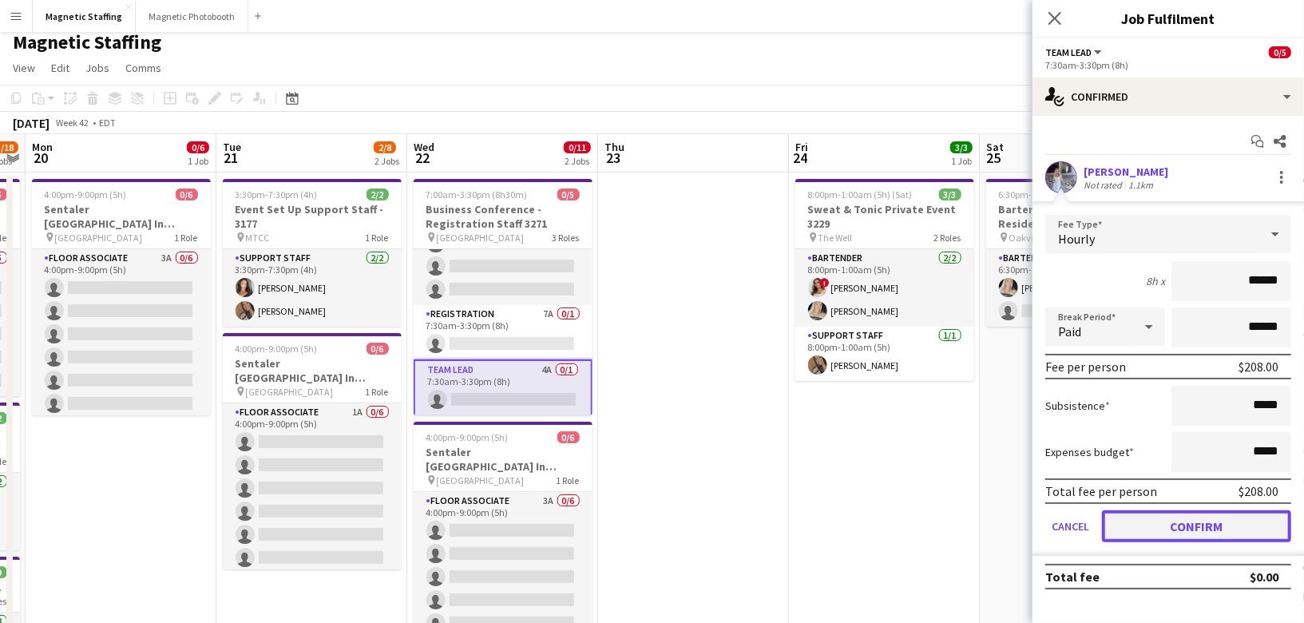
click at [1144, 513] on button "Confirm" at bounding box center [1196, 526] width 189 height 32
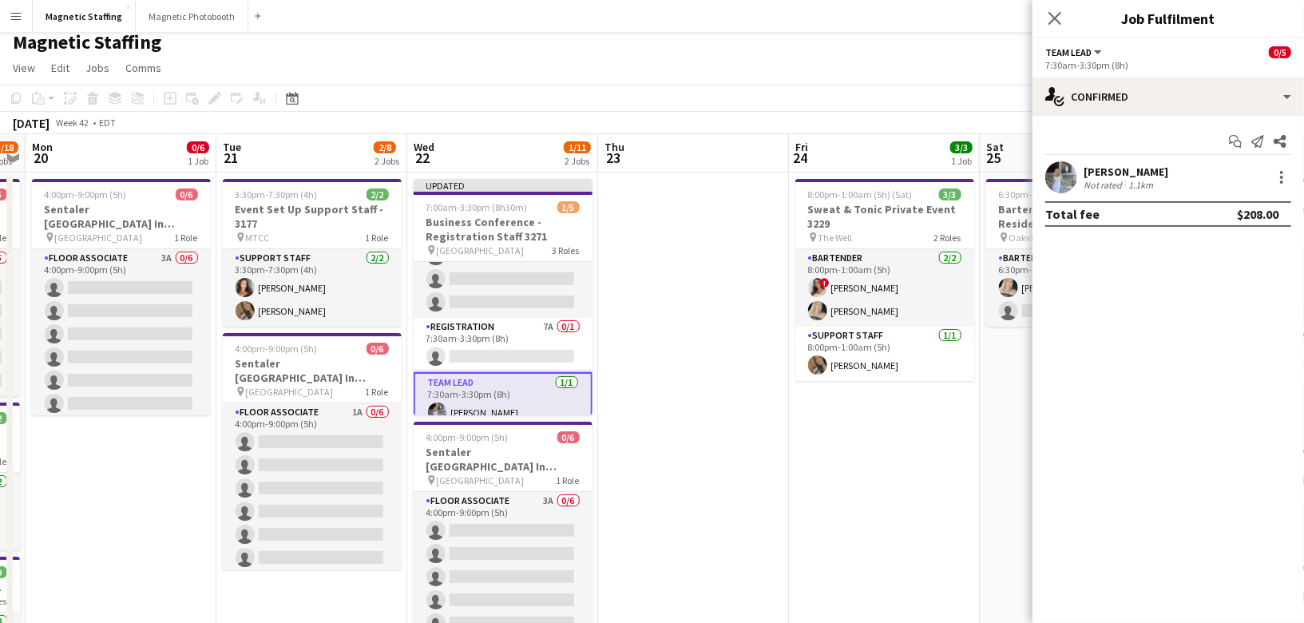
click at [847, 506] on app-date-cell "8:00pm-1:00am (5h) (Sat) 3/3 Sweat & Tonic Private Event 3229 pin The Well 2 Ro…" at bounding box center [884, 632] width 191 height 919
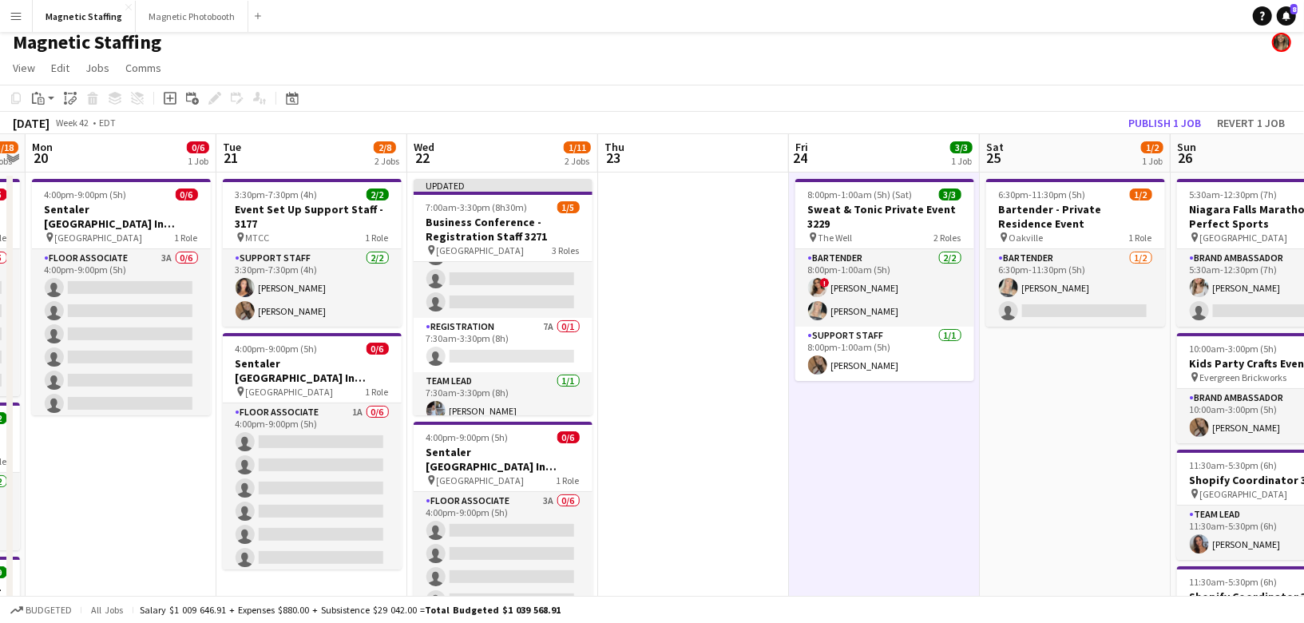
scroll to position [0, 549]
click at [1185, 129] on button "Publish 1 job" at bounding box center [1164, 123] width 85 height 21
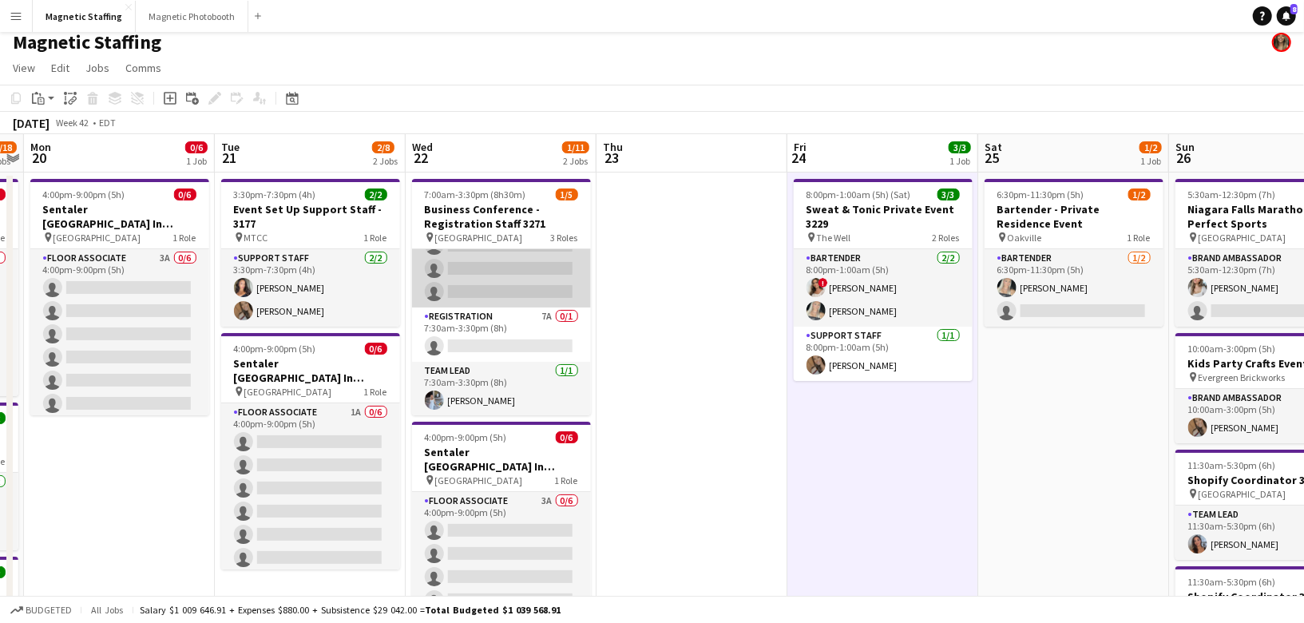
scroll to position [0, 547]
click at [452, 280] on app-card-role "Registration 4A 0/3 7:00am-12:00pm (5h) single-neutral-actions single-neutral-a…" at bounding box center [503, 257] width 179 height 101
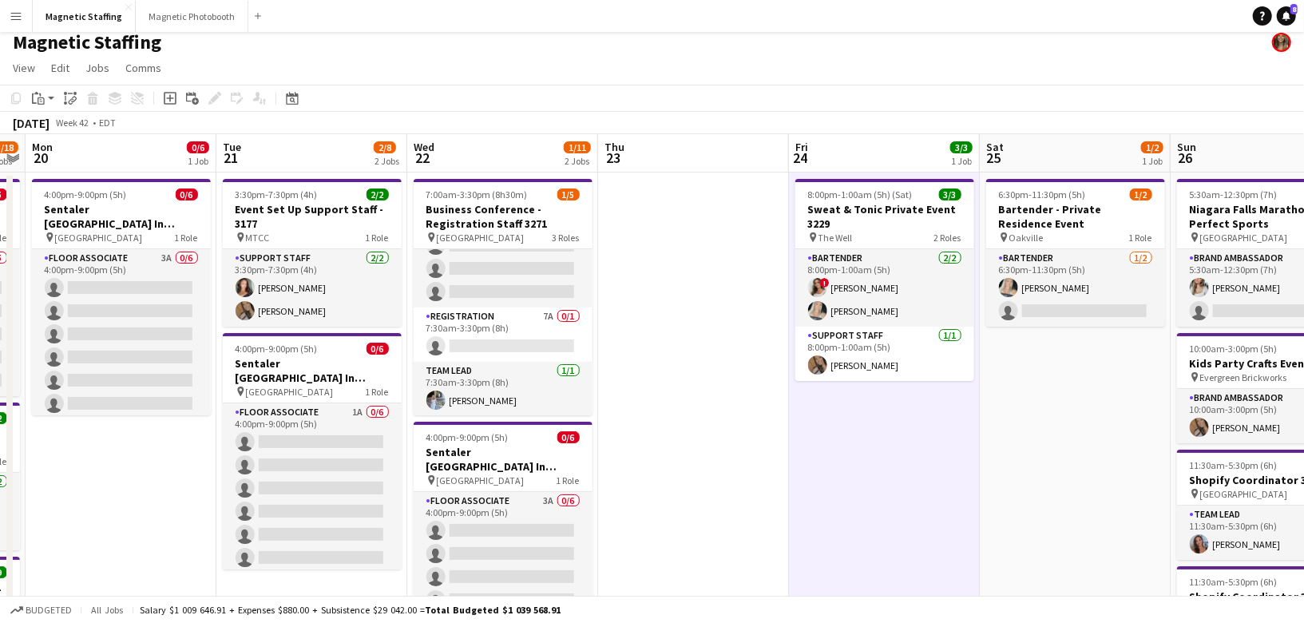
scroll to position [44, 0]
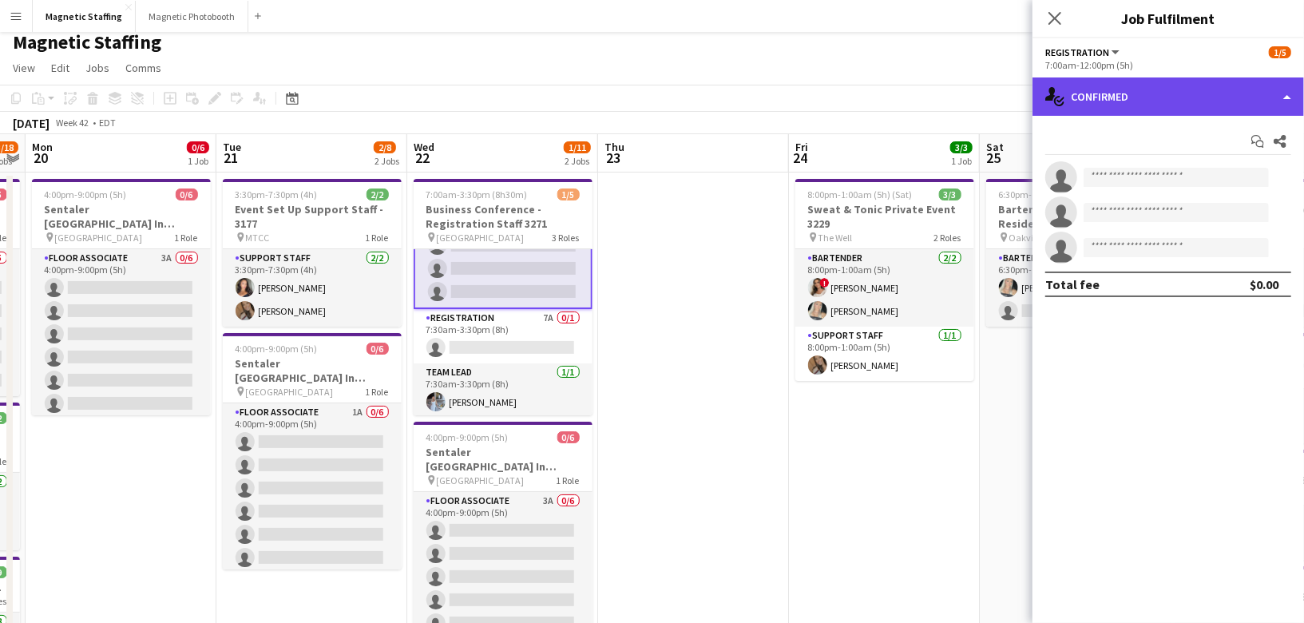
click at [1219, 101] on div "single-neutral-actions-check-2 Confirmed" at bounding box center [1169, 96] width 272 height 38
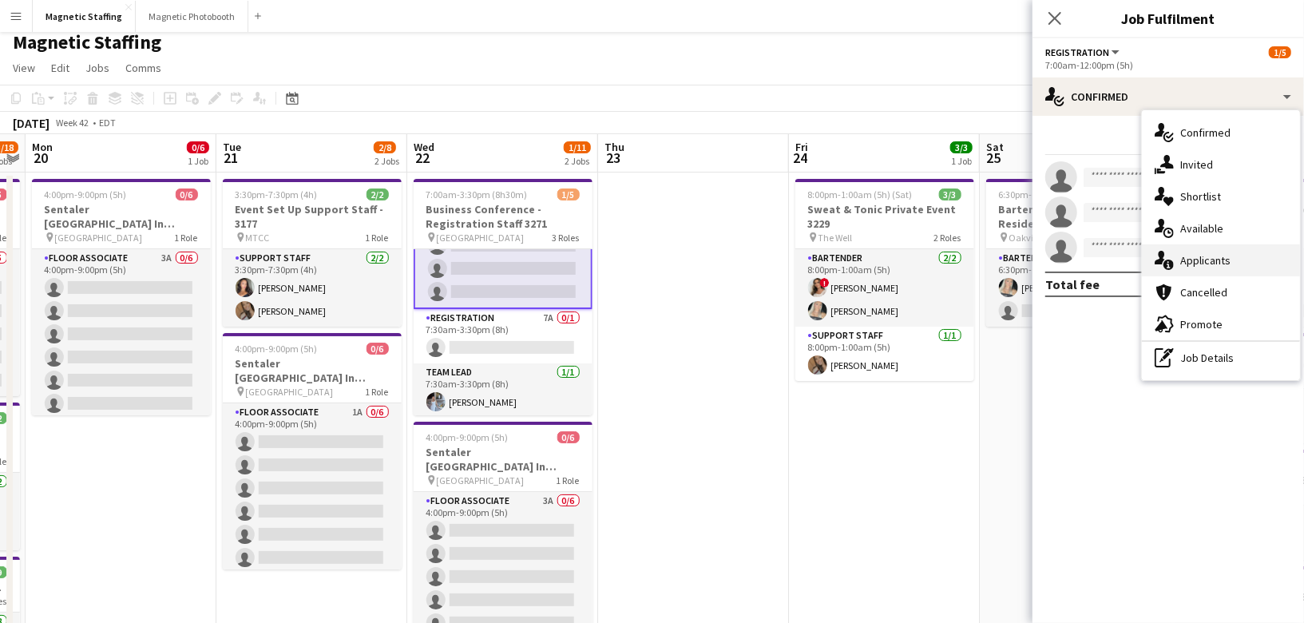
click at [1192, 258] on span "Applicants" at bounding box center [1205, 260] width 50 height 14
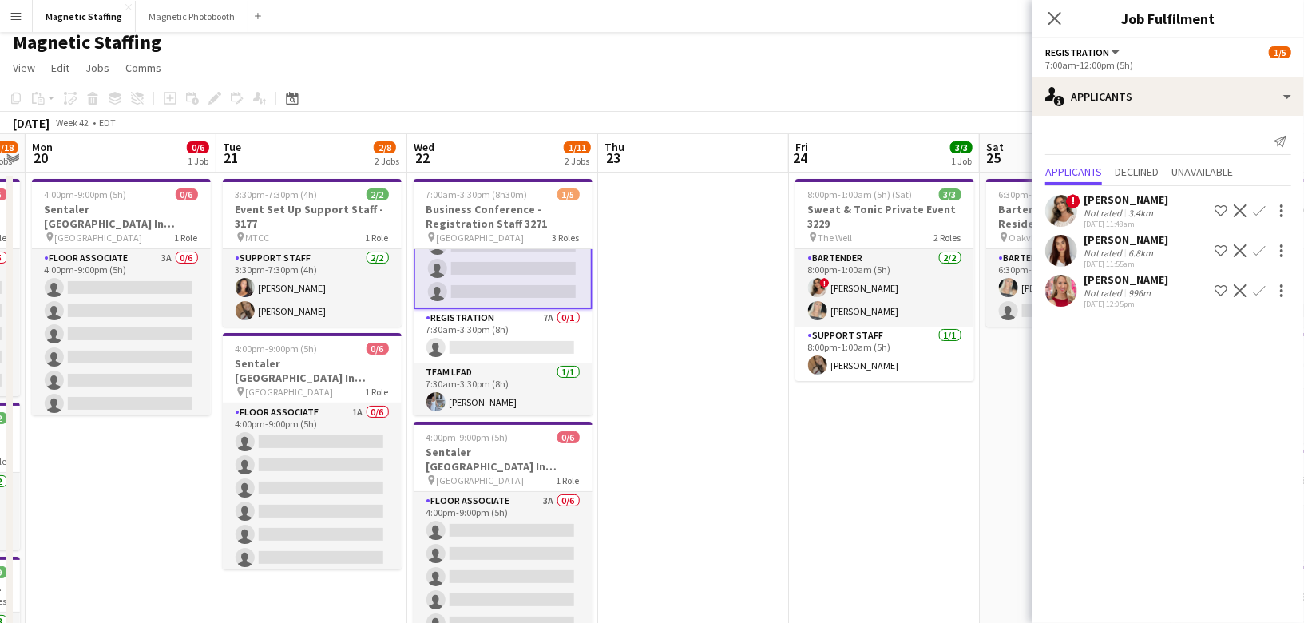
click at [1257, 208] on app-icon "Confirm" at bounding box center [1259, 210] width 13 height 13
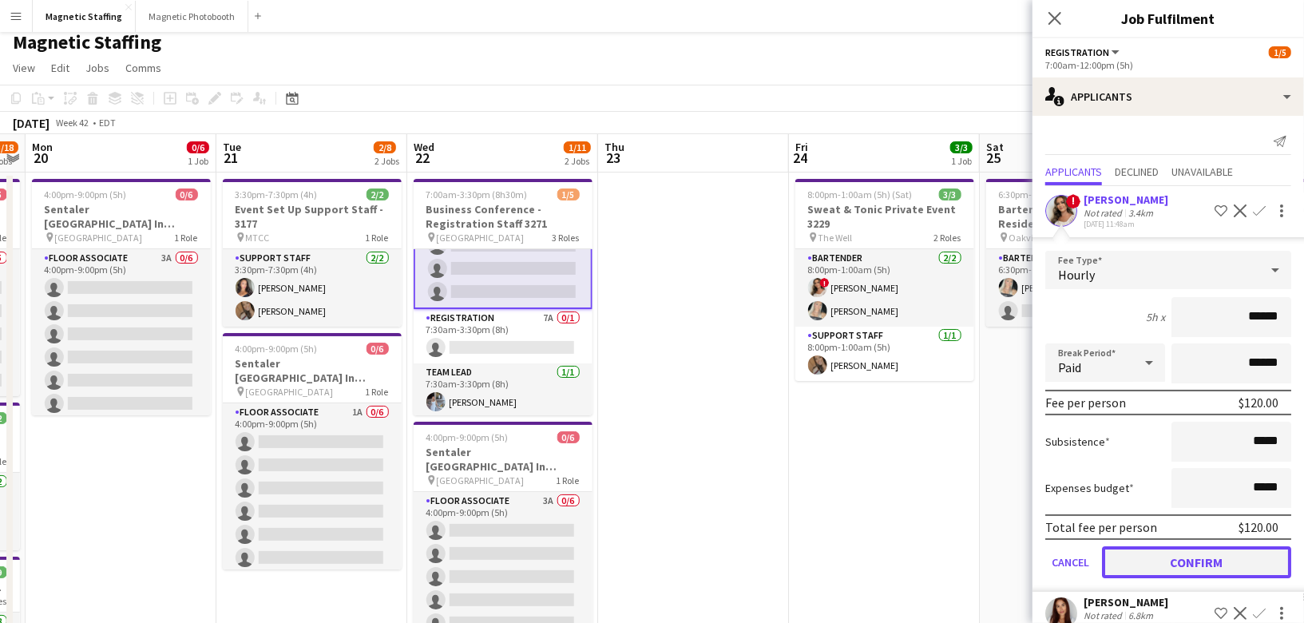
click at [1164, 553] on button "Confirm" at bounding box center [1196, 562] width 189 height 32
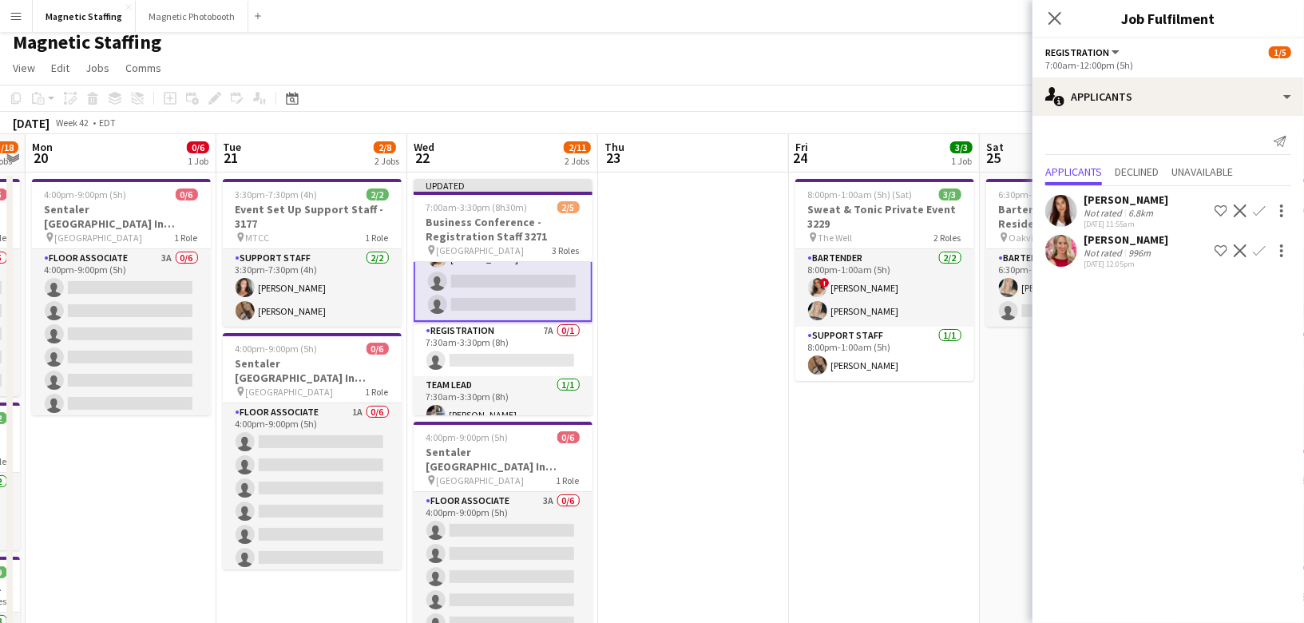
click at [1262, 212] on app-icon "Confirm" at bounding box center [1259, 210] width 13 height 13
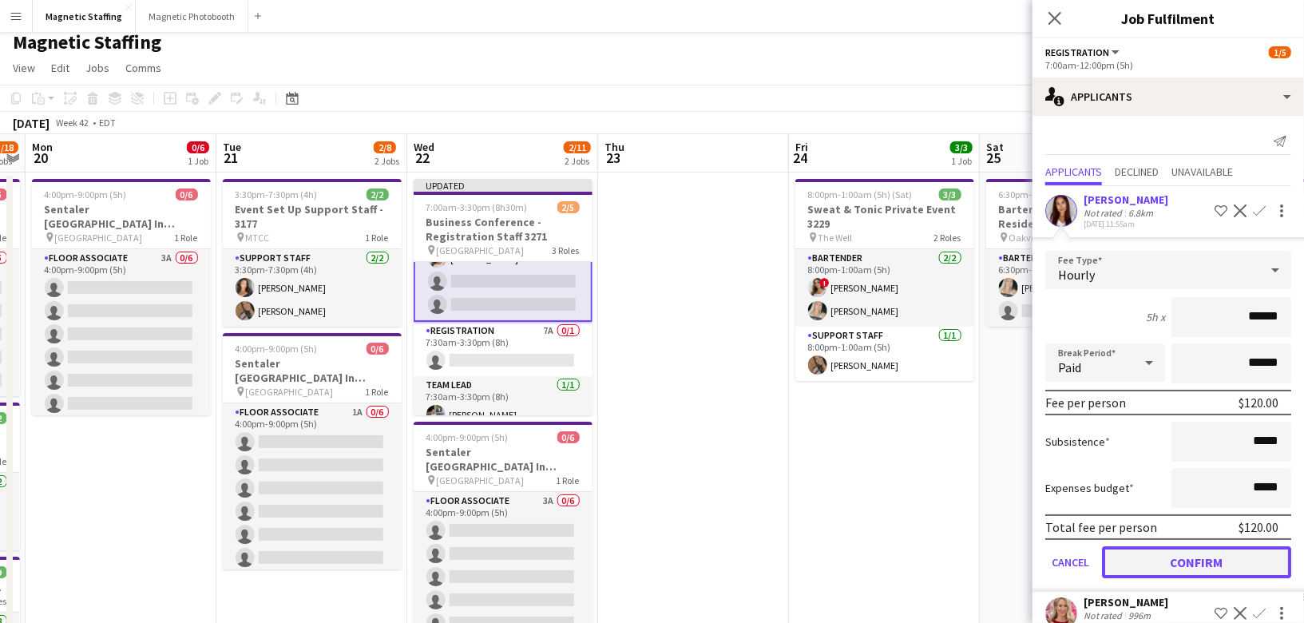
click at [1129, 560] on button "Confirm" at bounding box center [1196, 562] width 189 height 32
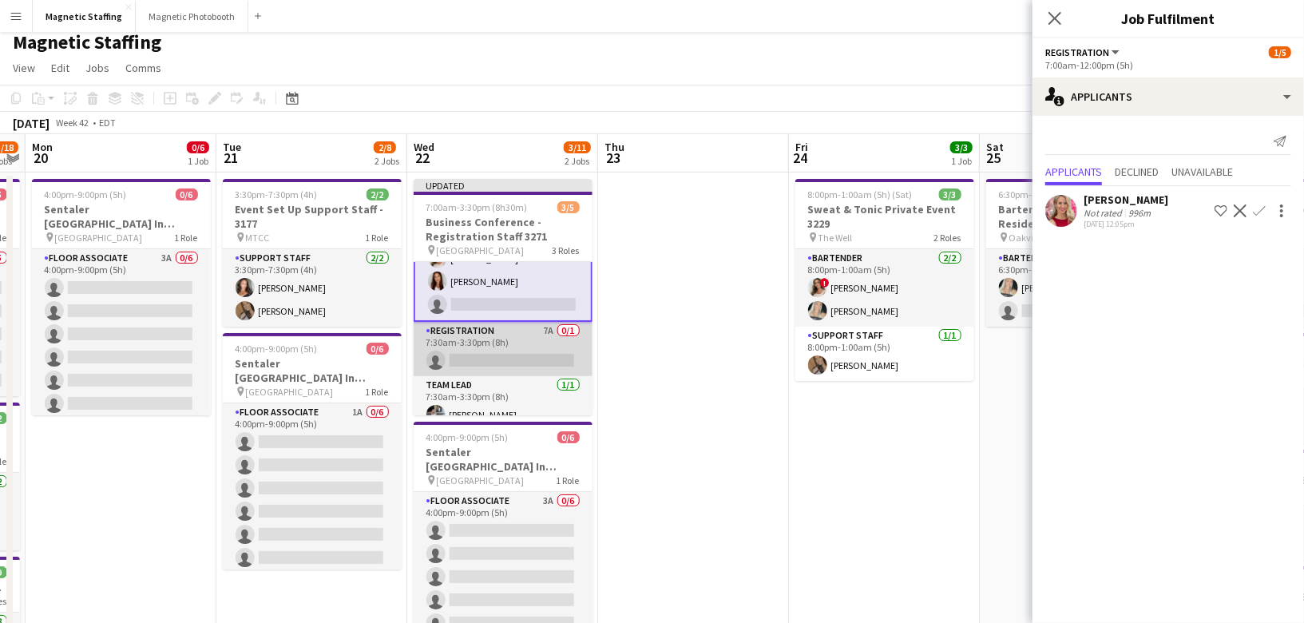
click at [532, 338] on app-card-role "Registration 7A 0/1 7:30am-3:30pm (8h) single-neutral-actions" at bounding box center [503, 349] width 179 height 54
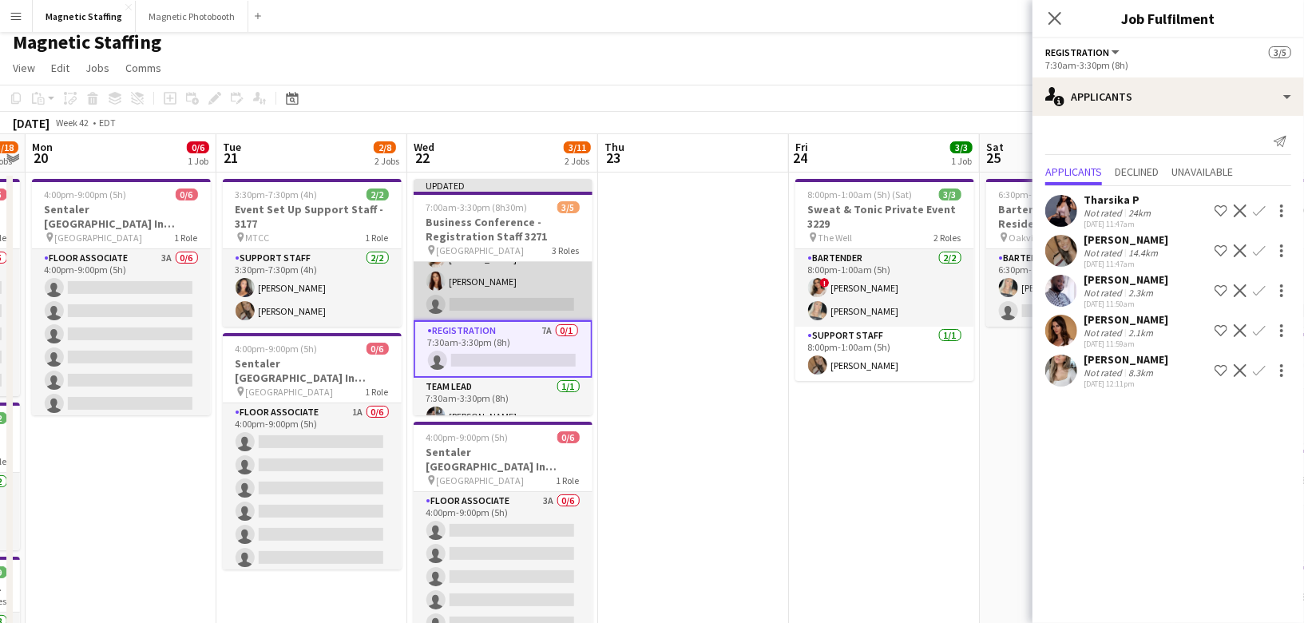
scroll to position [0, 0]
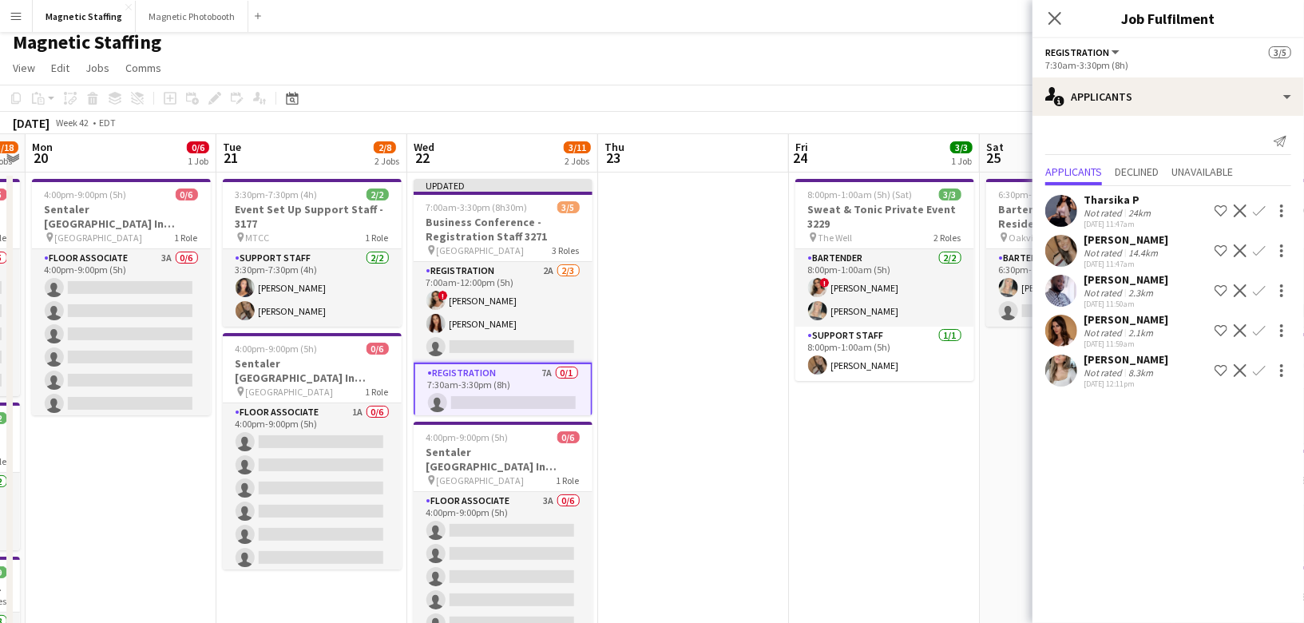
click at [1252, 375] on button "Confirm" at bounding box center [1259, 370] width 19 height 19
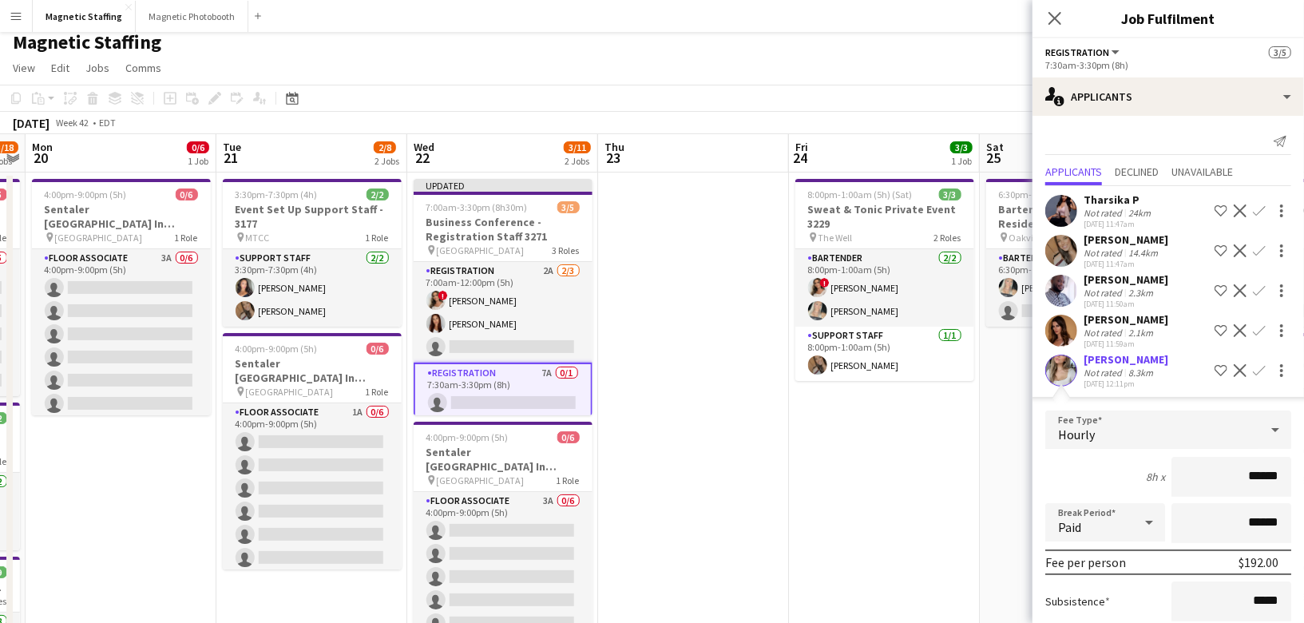
scroll to position [115, 0]
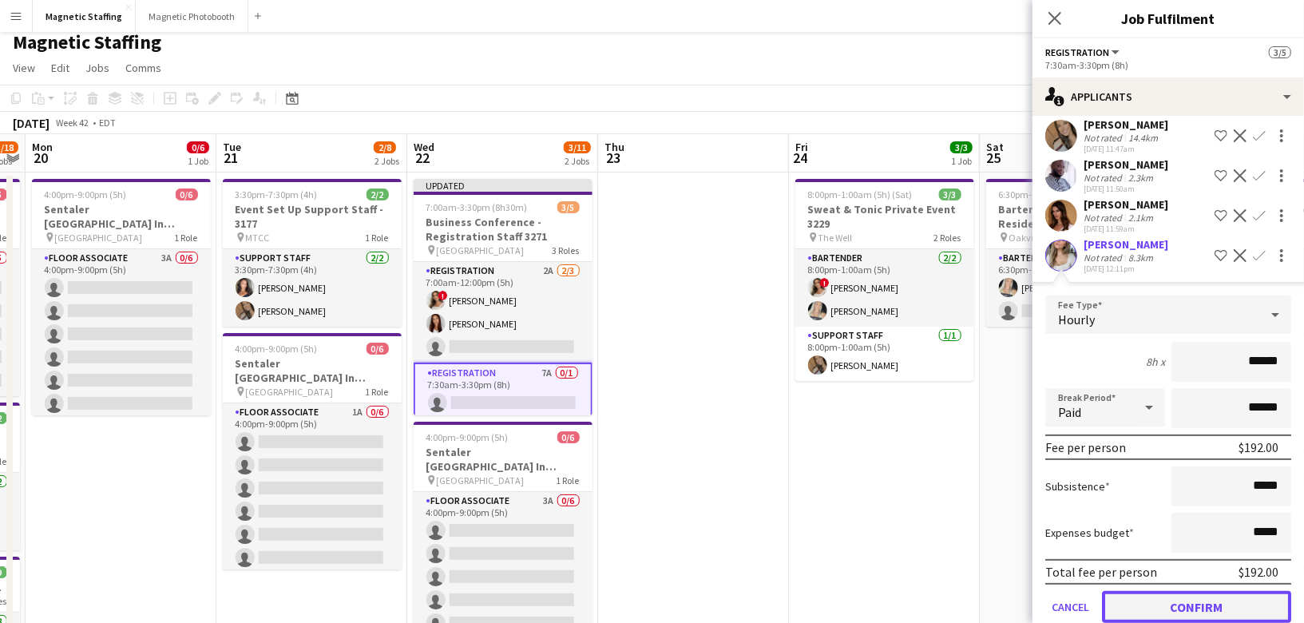
click at [1132, 605] on button "Confirm" at bounding box center [1196, 607] width 189 height 32
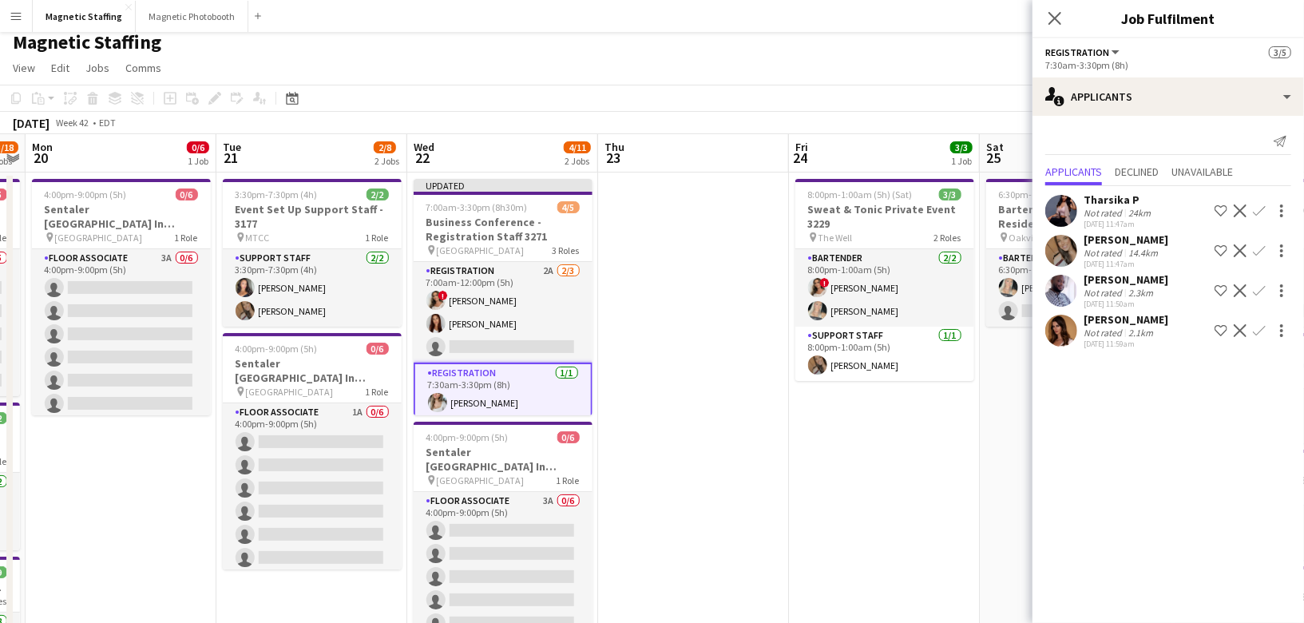
scroll to position [0, 0]
click at [705, 466] on app-date-cell at bounding box center [693, 632] width 191 height 919
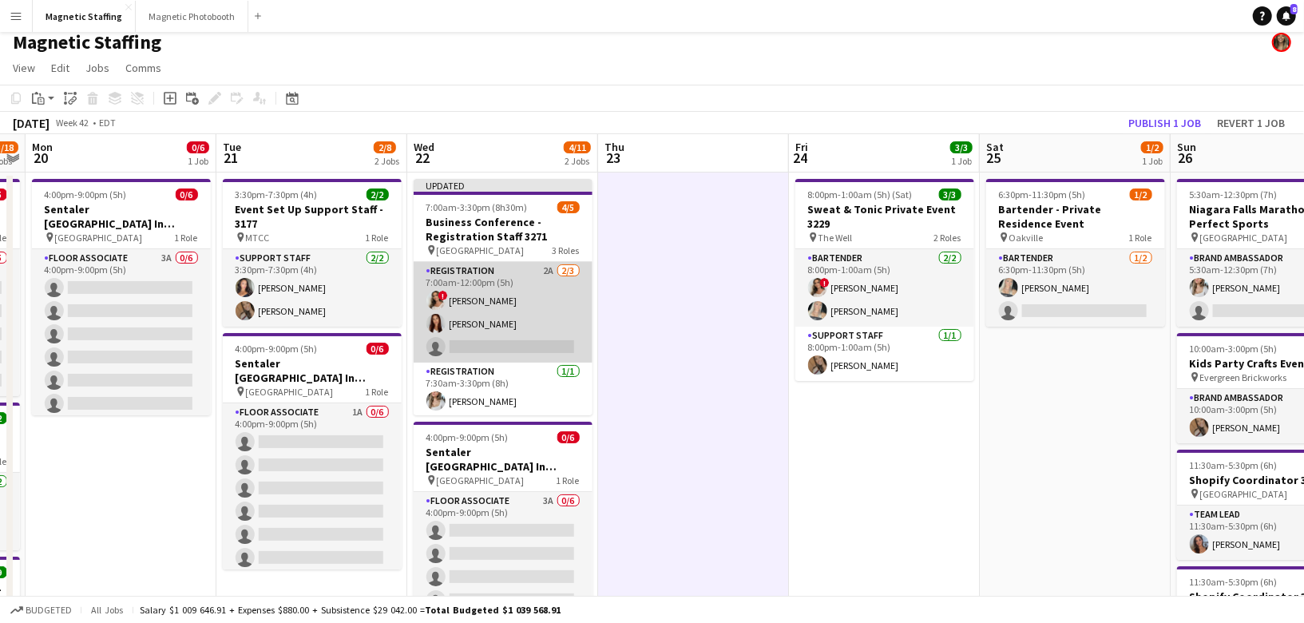
click at [532, 314] on app-card-role "Registration 2A [DATE] 7:00am-12:00pm (5h) ! [PERSON_NAME] [PERSON_NAME] single…" at bounding box center [503, 312] width 179 height 101
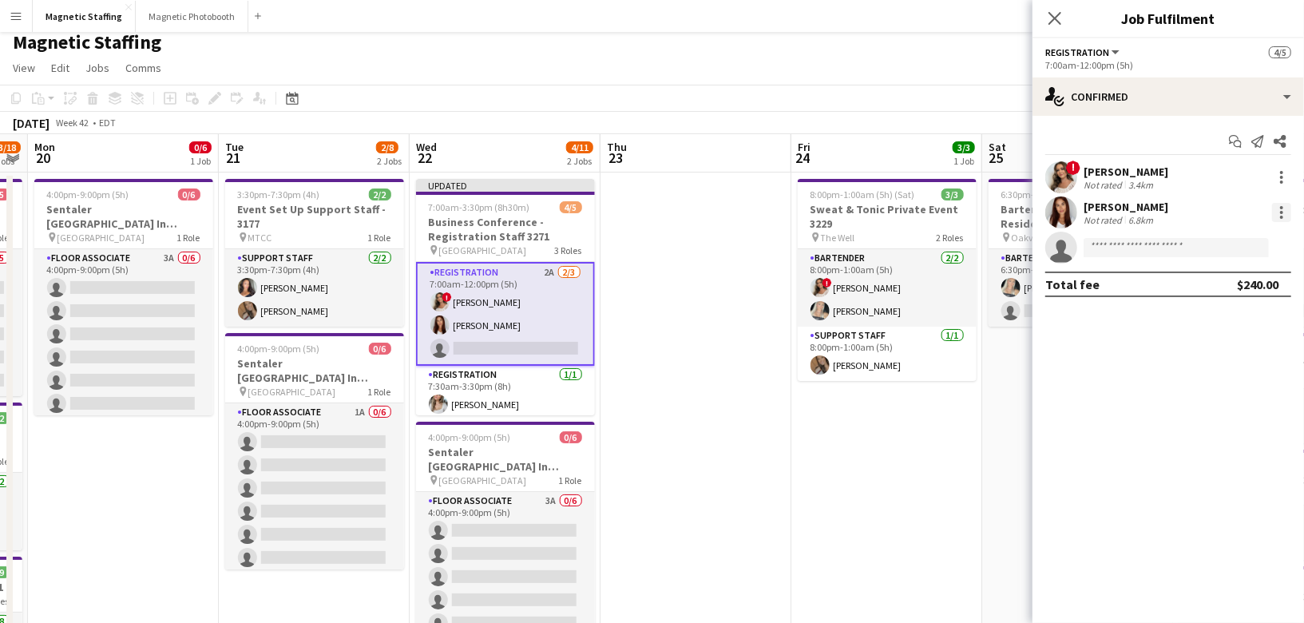
click at [1281, 208] on div at bounding box center [1281, 207] width 3 height 3
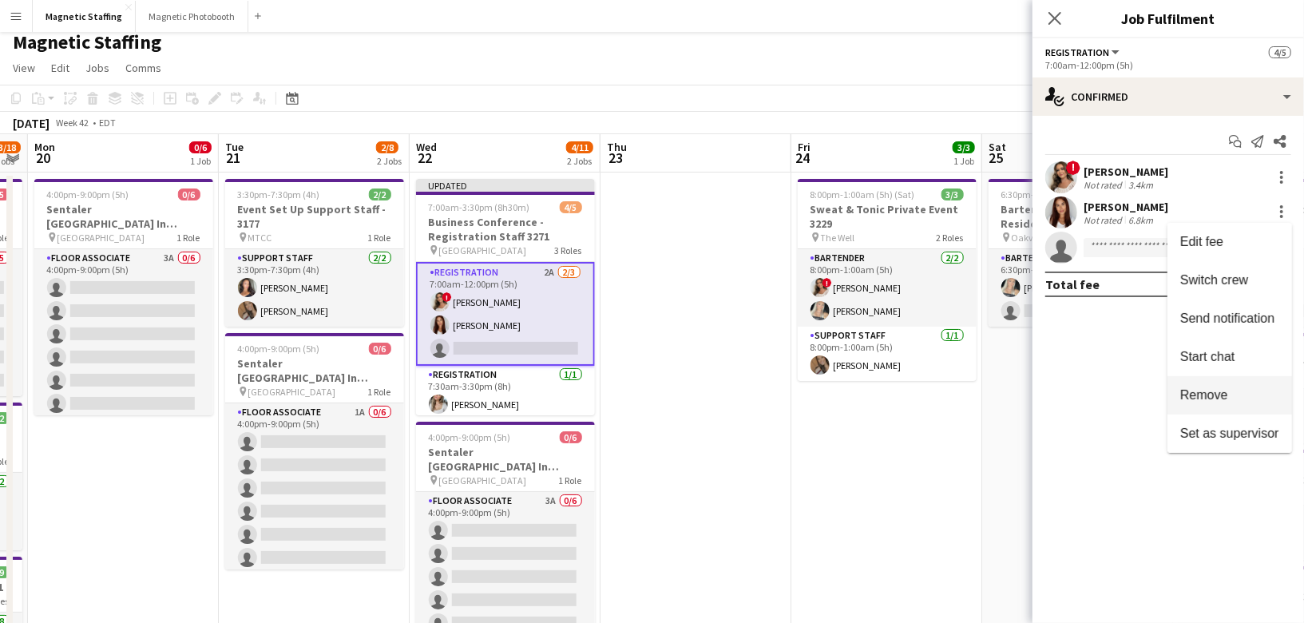
click at [1173, 398] on button "Remove" at bounding box center [1230, 395] width 125 height 38
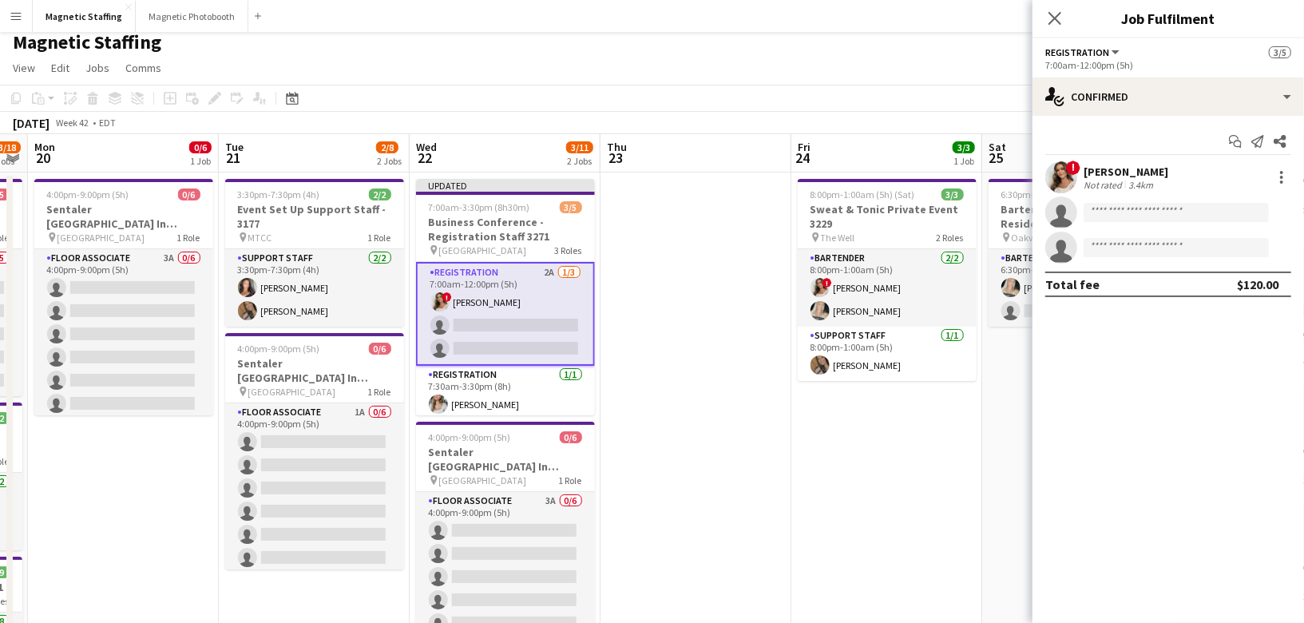
click at [826, 454] on app-date-cell "8:00pm-1:00am (5h) (Sat) 3/3 Sweat & Tonic Private Event 3229 pin The Well 2 Ro…" at bounding box center [886, 632] width 191 height 919
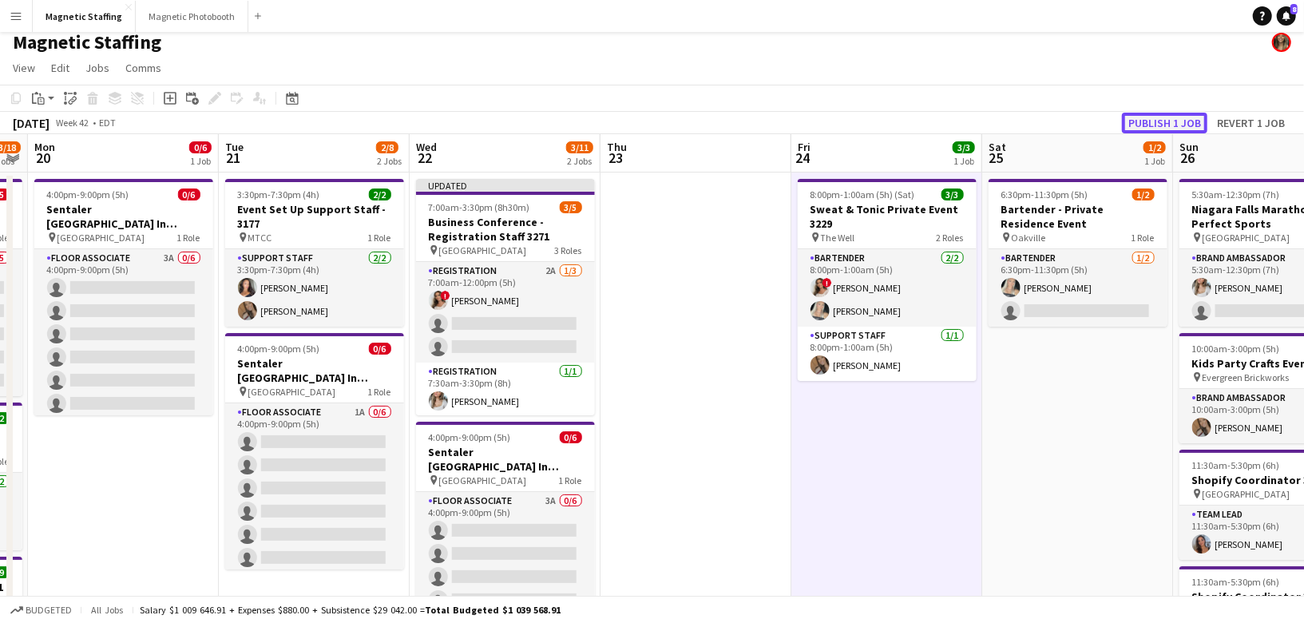
click at [1188, 119] on button "Publish 1 job" at bounding box center [1164, 123] width 85 height 21
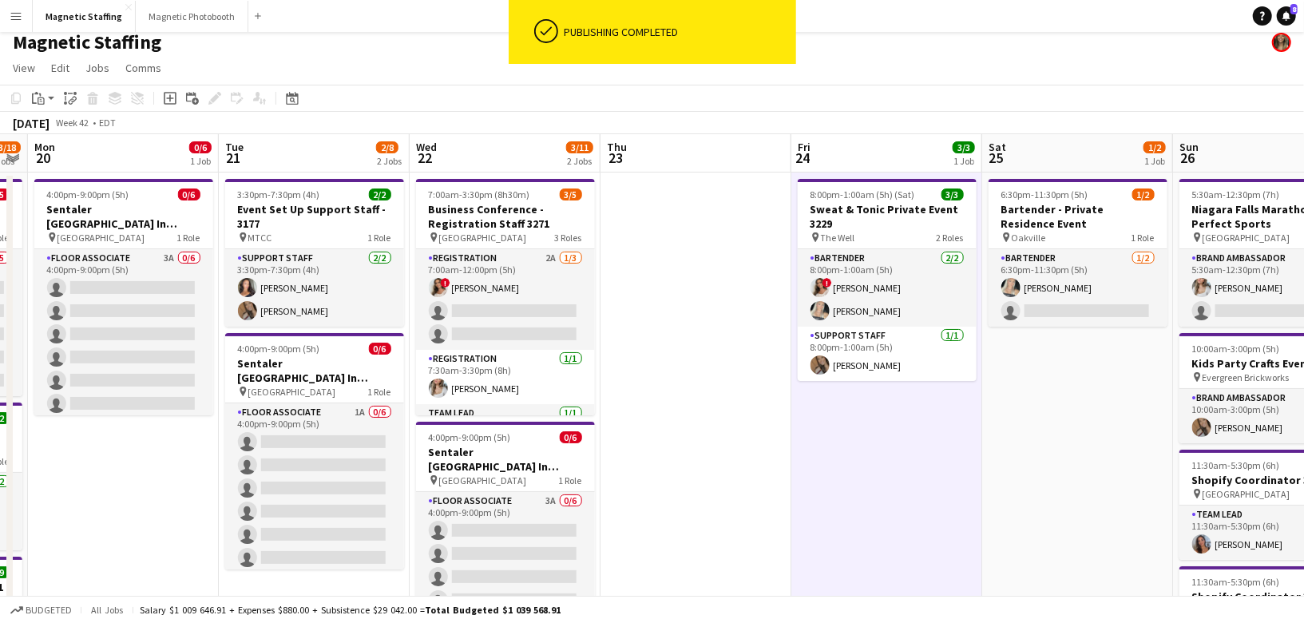
click at [482, 321] on app-card-role "Registration 2A [DATE] 7:00am-12:00pm (5h) ! [PERSON_NAME] single-neutral-actio…" at bounding box center [505, 299] width 179 height 101
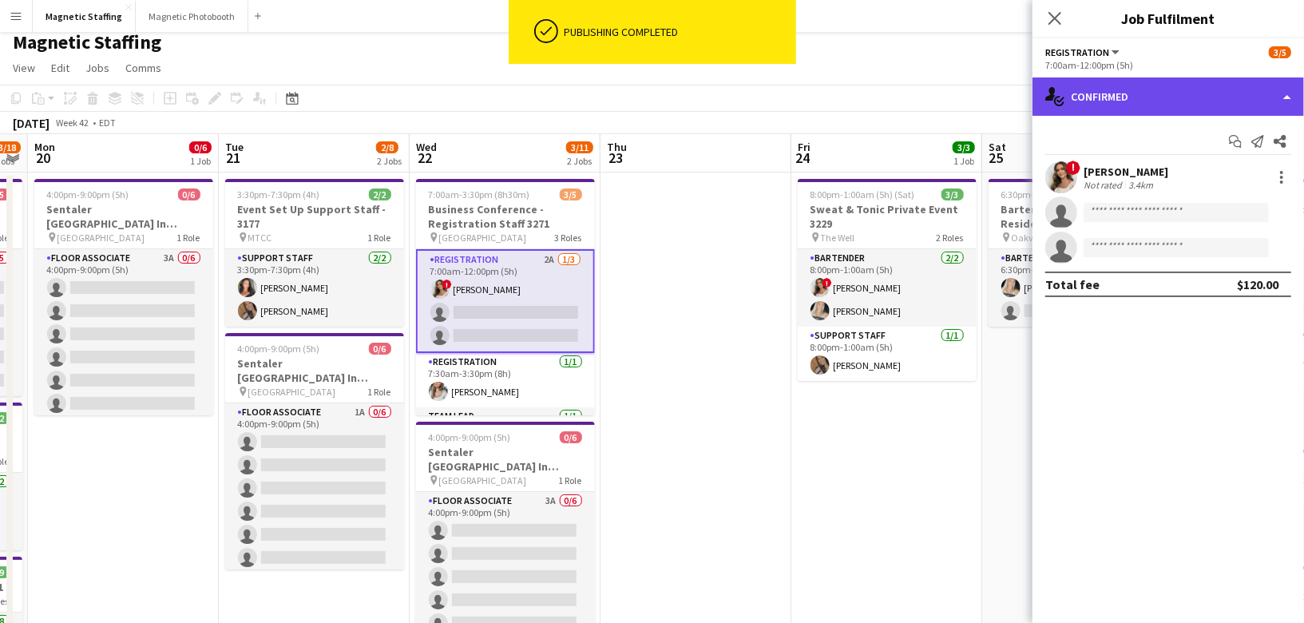
click at [1114, 108] on div "single-neutral-actions-check-2 Confirmed" at bounding box center [1169, 96] width 272 height 38
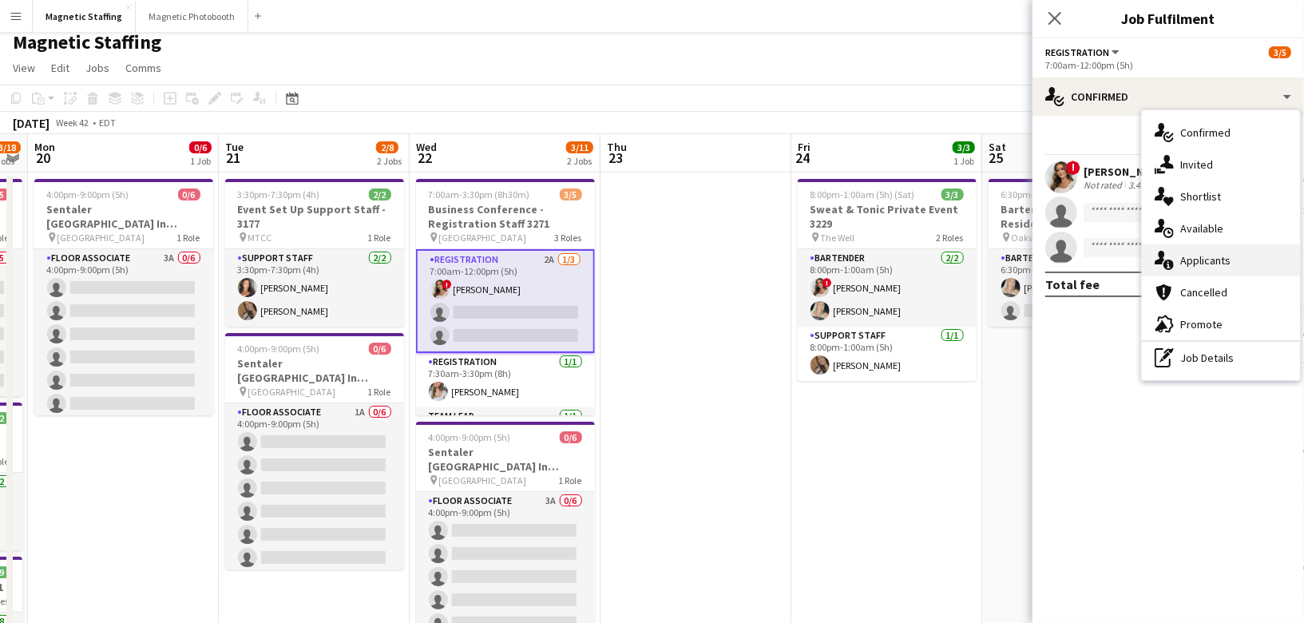
click at [1153, 260] on div "single-neutral-actions-information Applicants" at bounding box center [1221, 260] width 158 height 32
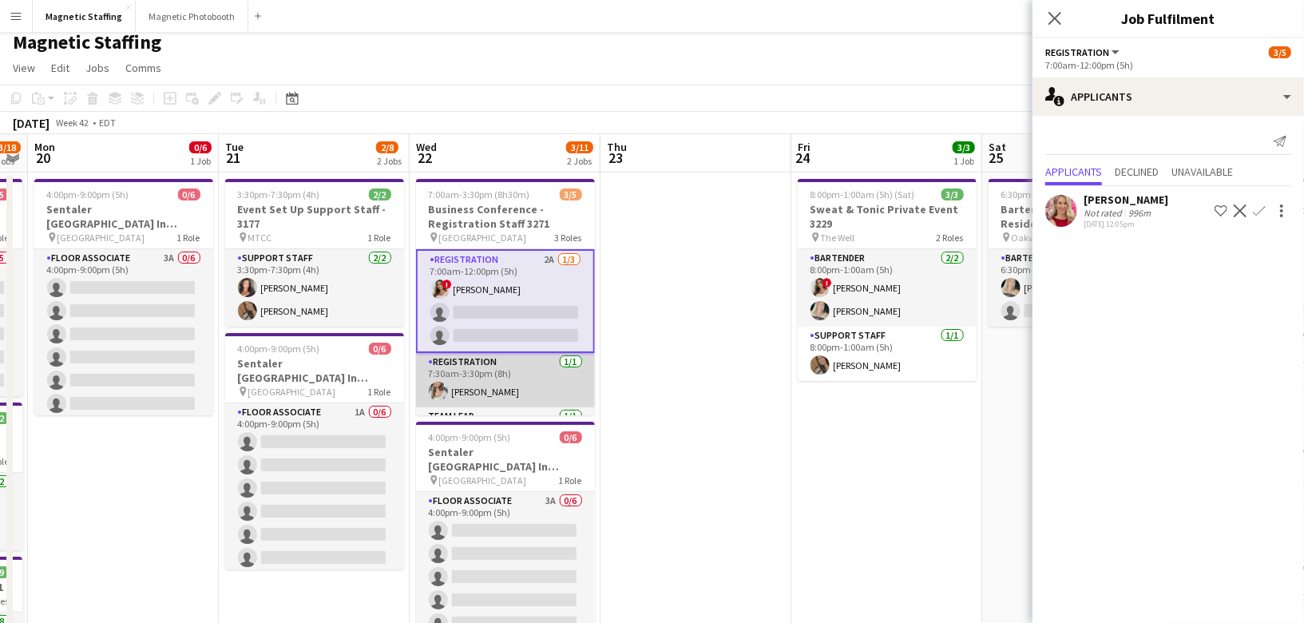
scroll to position [45, 0]
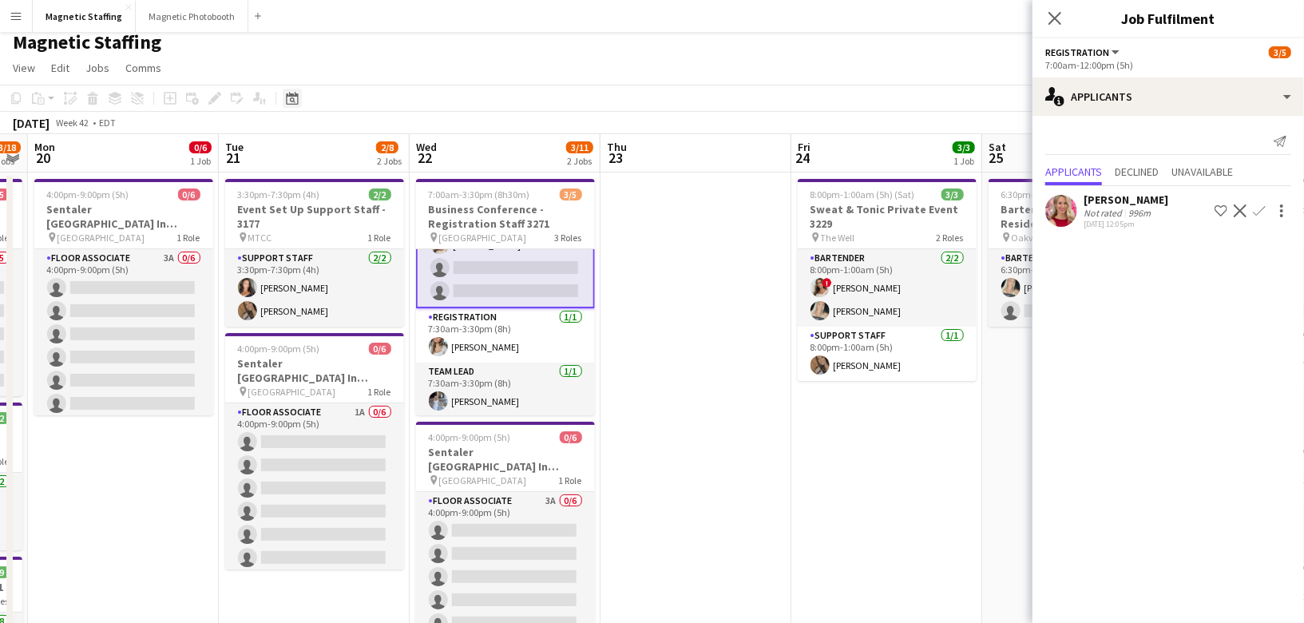
click at [292, 97] on icon "Date picker" at bounding box center [292, 98] width 13 height 13
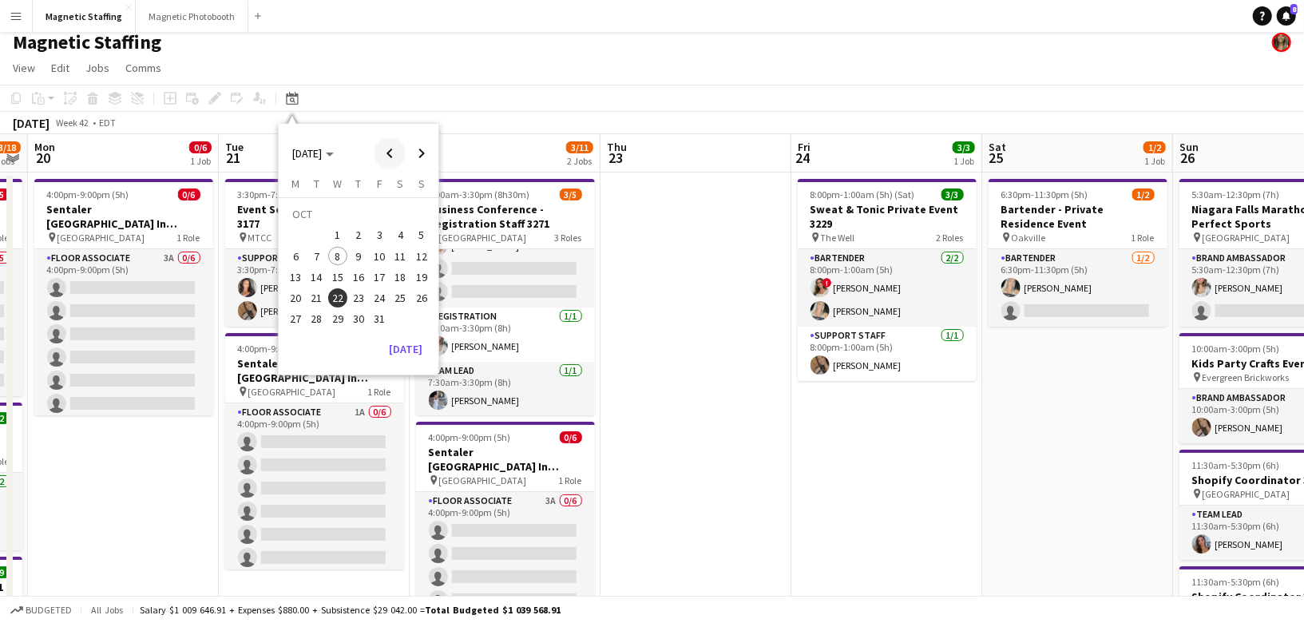
click at [391, 157] on span "Previous month" at bounding box center [390, 153] width 32 height 32
click at [387, 152] on span "Previous month" at bounding box center [390, 153] width 32 height 32
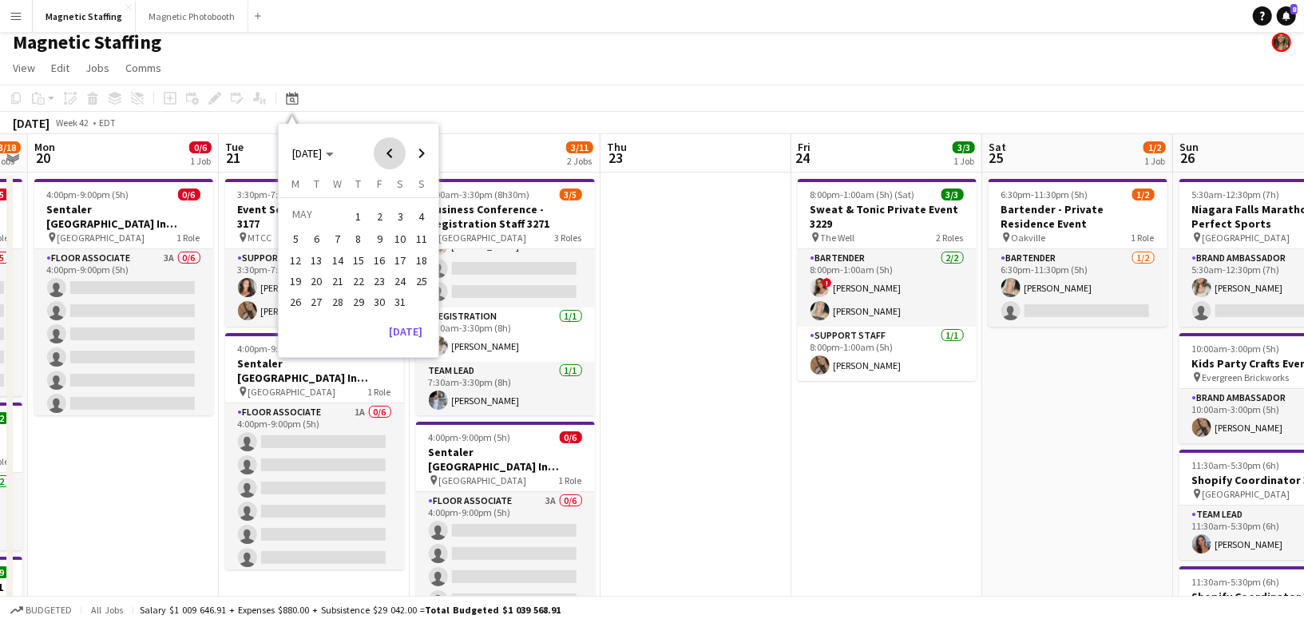
click at [387, 152] on span "Previous month" at bounding box center [390, 153] width 32 height 32
click at [356, 256] on span "10" at bounding box center [358, 256] width 19 height 19
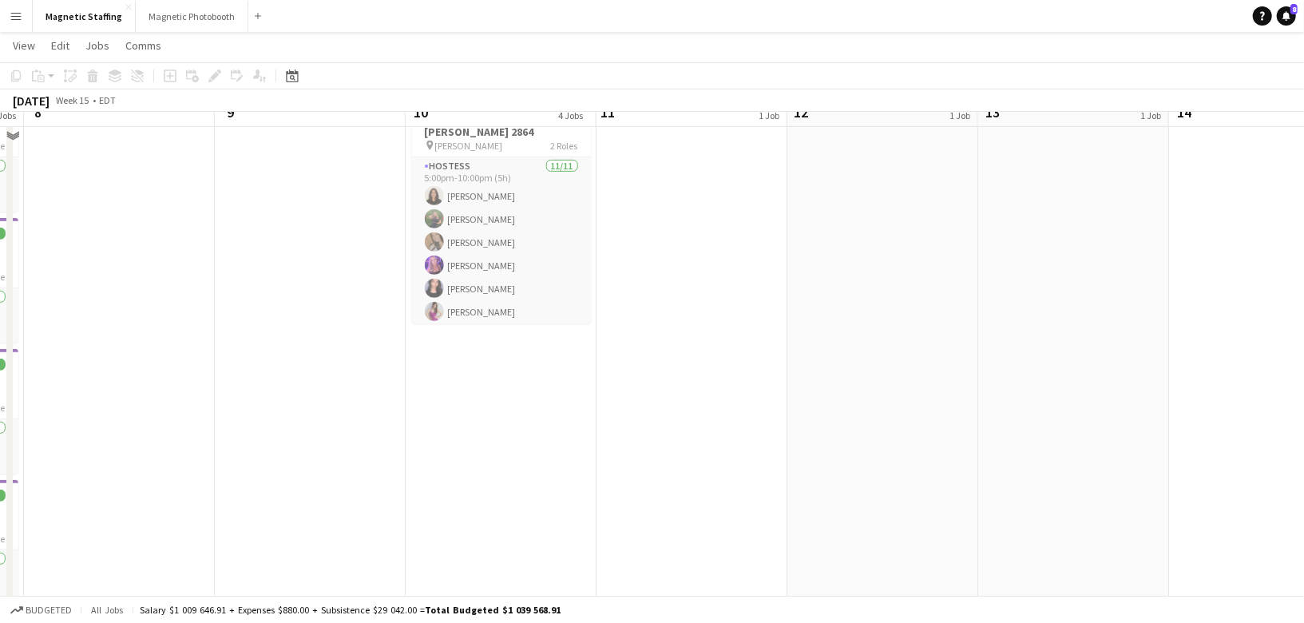
scroll to position [312, 0]
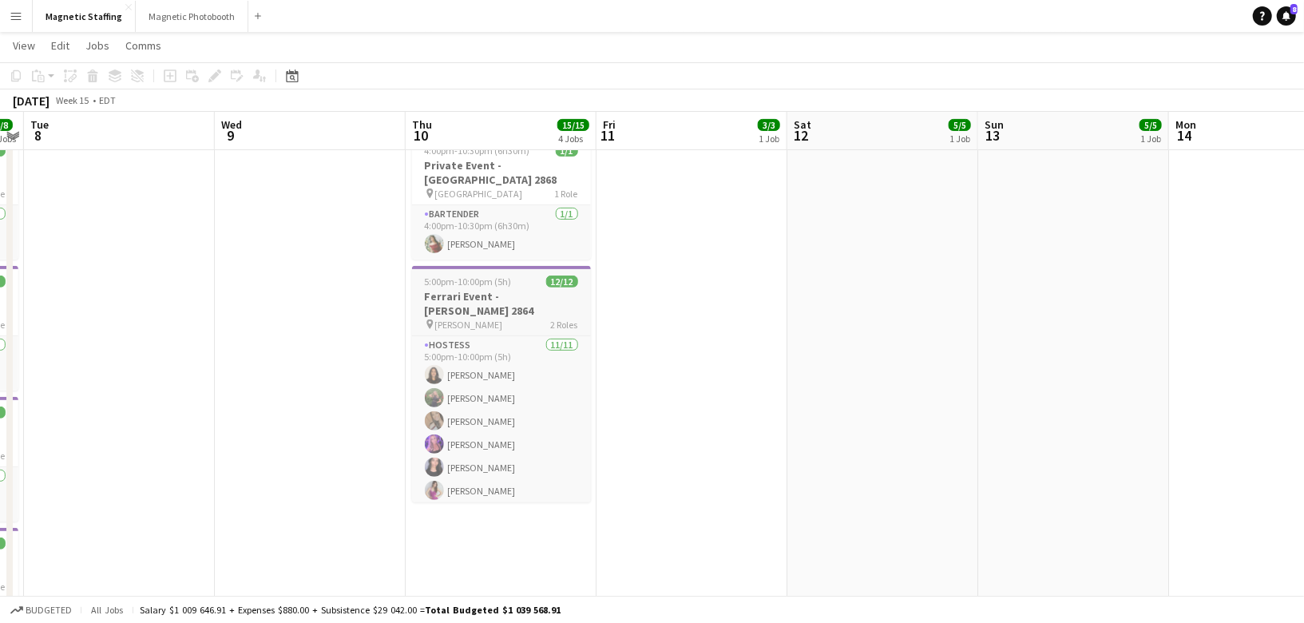
click at [462, 289] on h3 "Ferrari Event - [PERSON_NAME] 2864" at bounding box center [501, 303] width 179 height 29
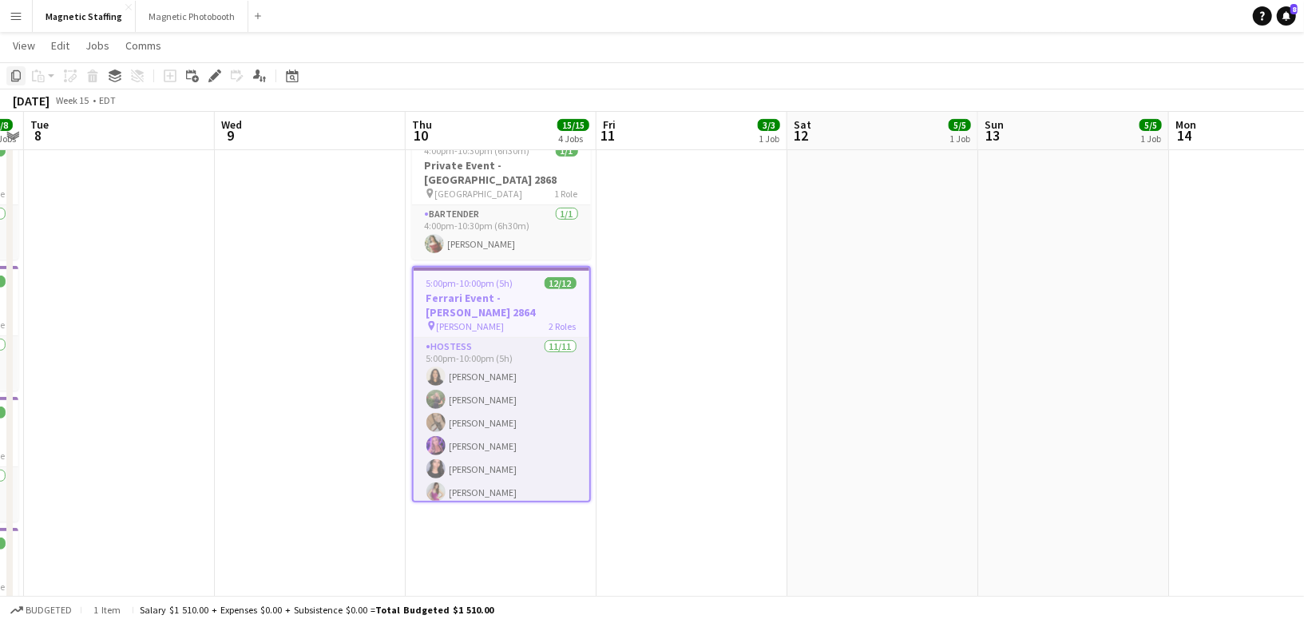
click at [18, 80] on icon at bounding box center [16, 75] width 10 height 11
click at [284, 81] on div "Date picker" at bounding box center [292, 75] width 19 height 19
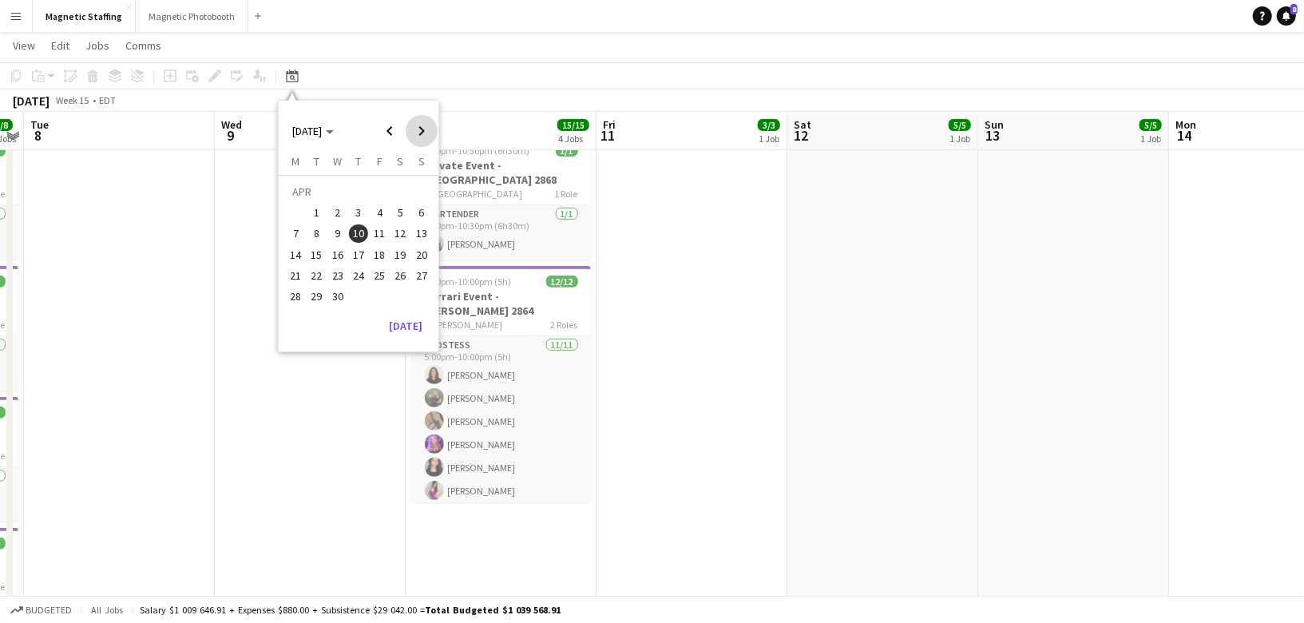
click at [419, 133] on span "Next month" at bounding box center [422, 131] width 32 height 32
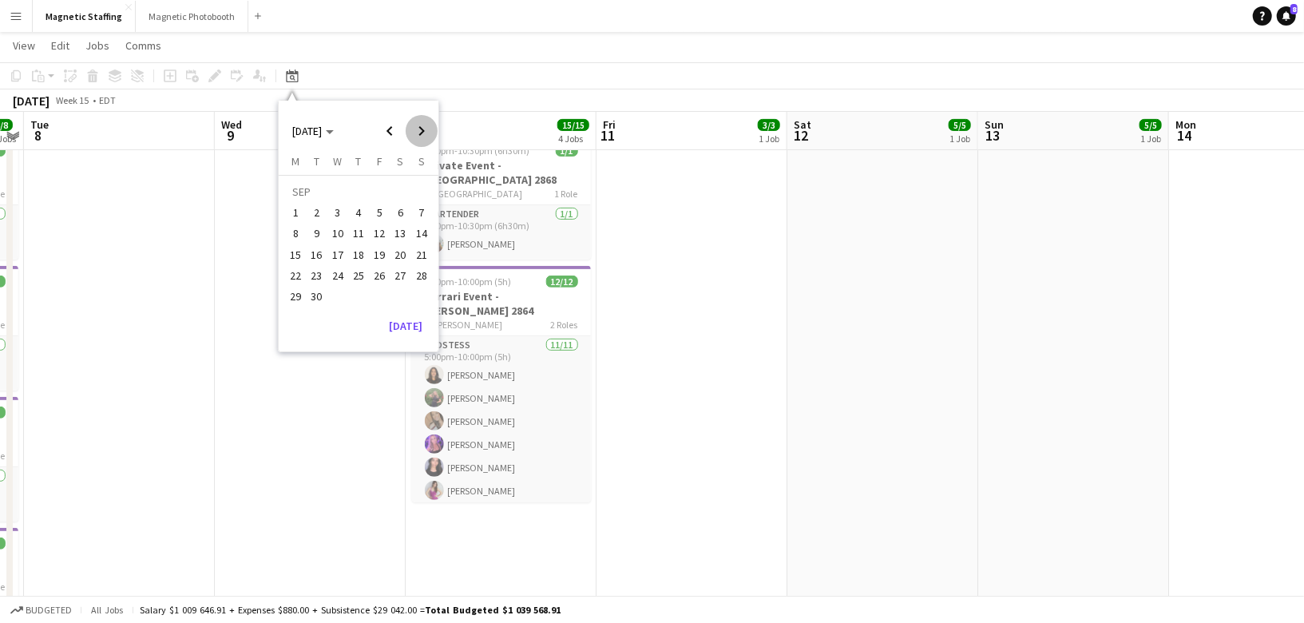
click at [419, 133] on span "Next month" at bounding box center [422, 131] width 32 height 32
click at [294, 276] on span "24" at bounding box center [295, 279] width 19 height 19
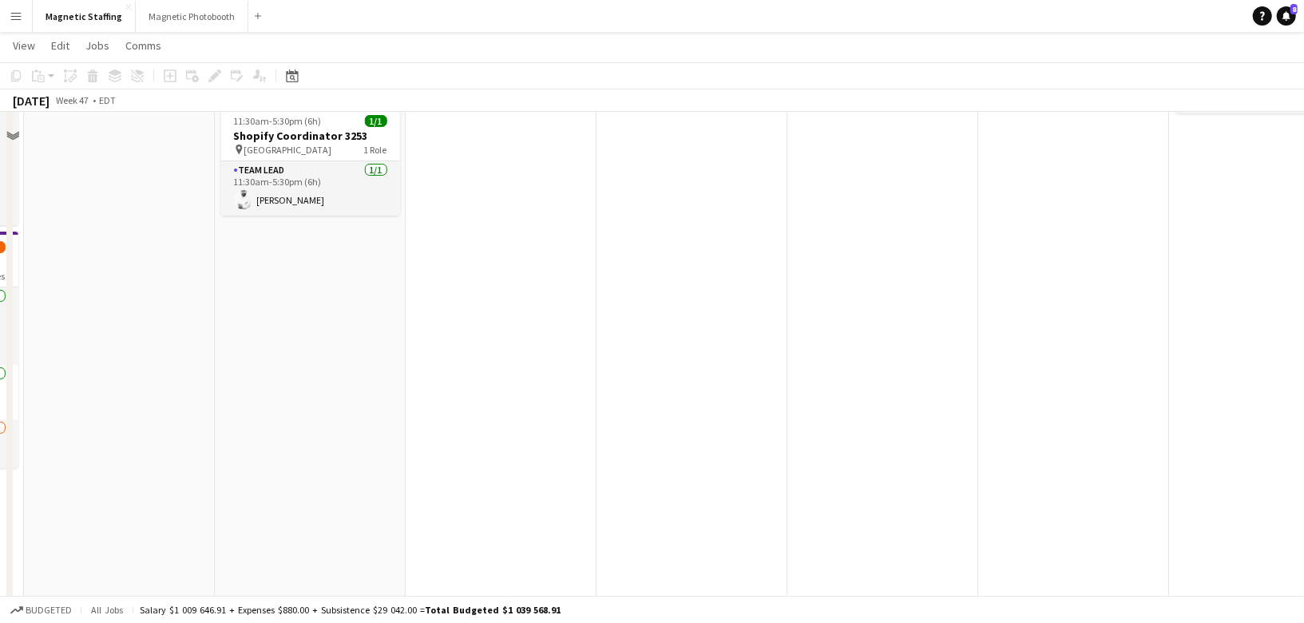
scroll to position [0, 0]
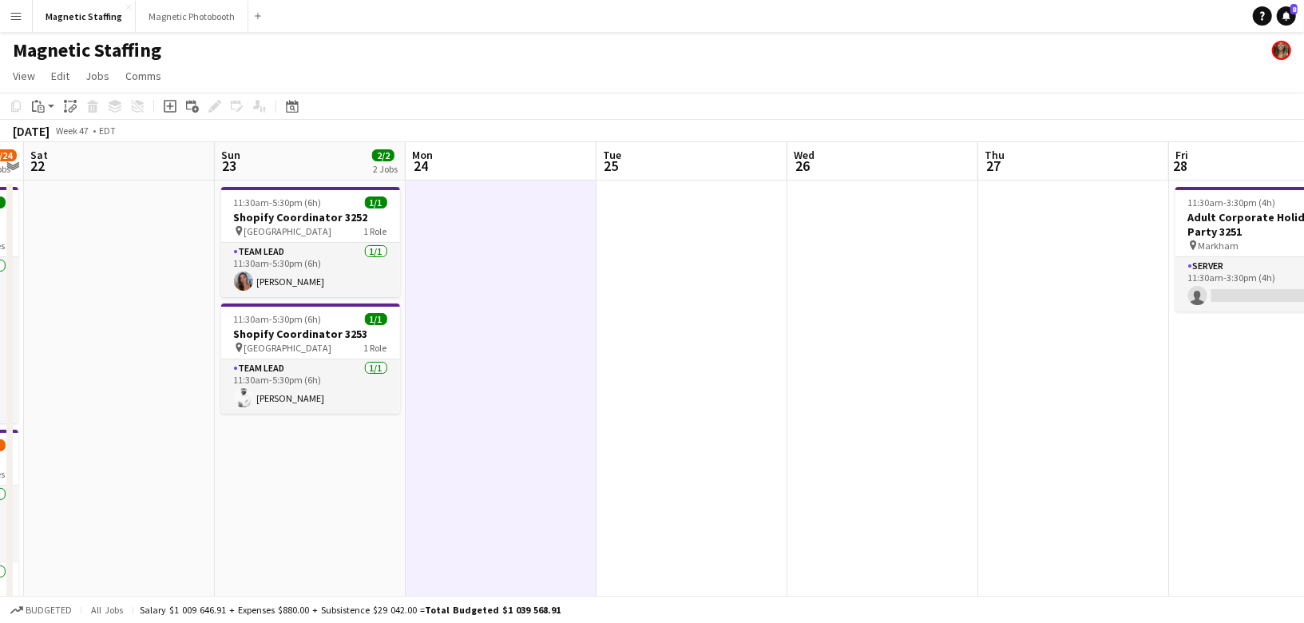
click at [46, 116] on app-toolbar "Copy Paste Paste Command V Paste with crew Command Shift V Paste linked Job [GE…" at bounding box center [652, 106] width 1304 height 27
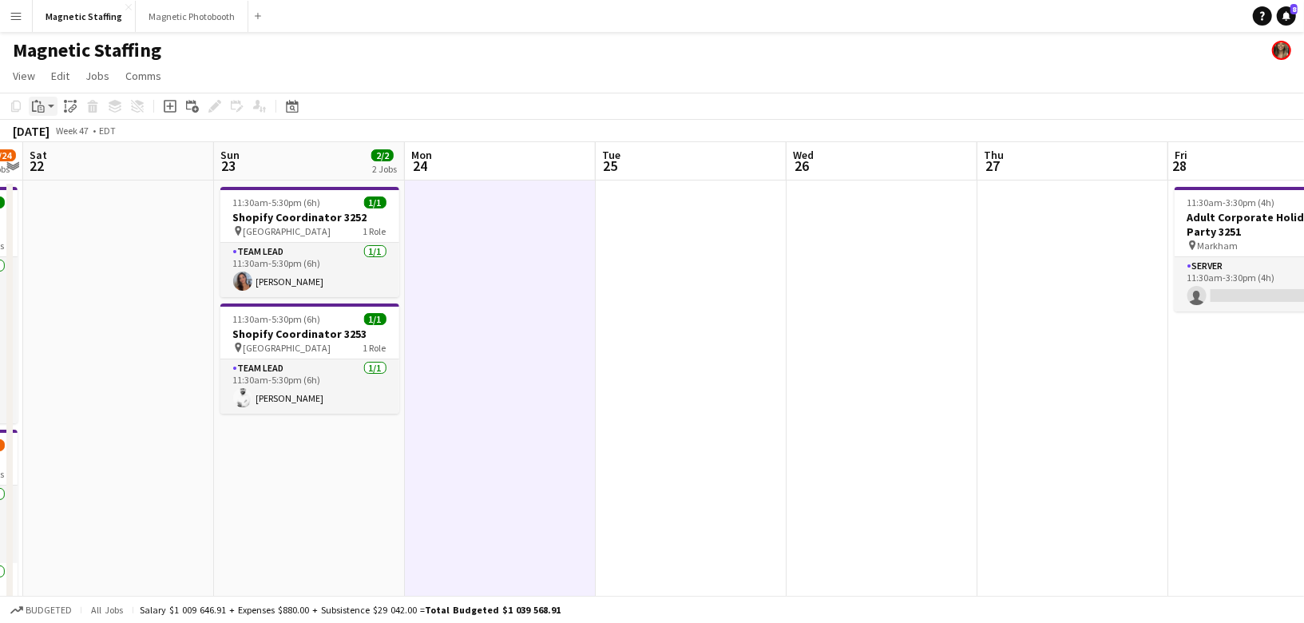
click at [40, 109] on icon at bounding box center [41, 109] width 3 height 1
click at [49, 137] on link "Paste Command V" at bounding box center [105, 136] width 126 height 14
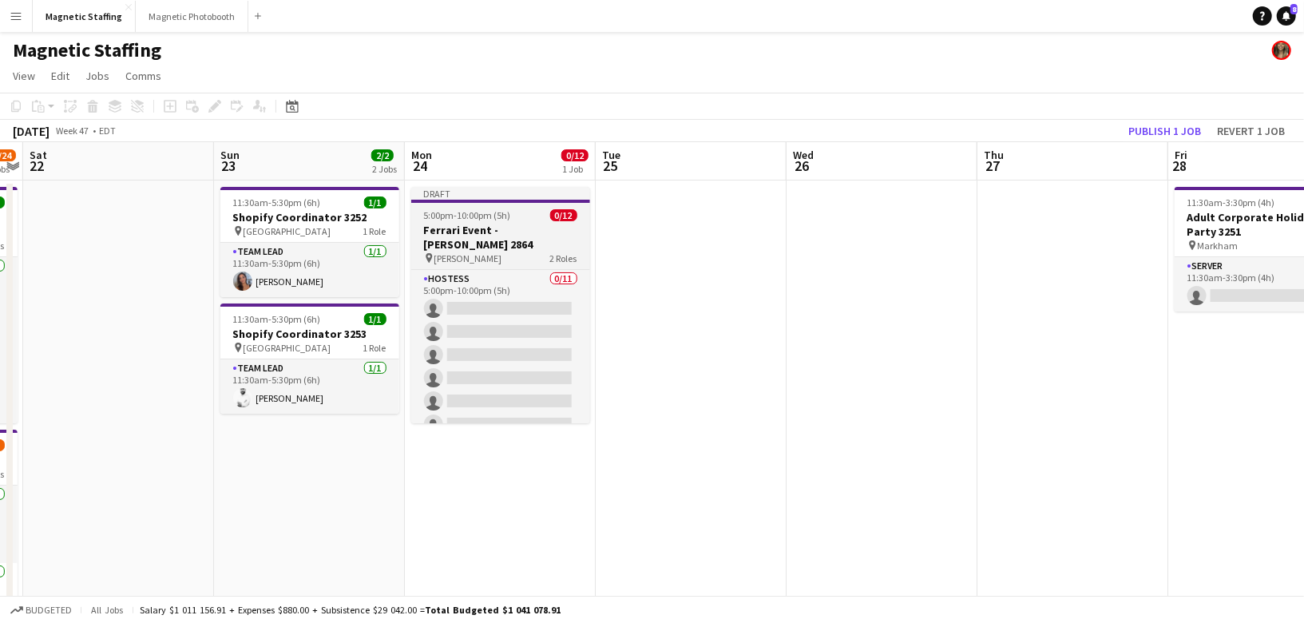
click at [490, 224] on h3 "Ferrari Event - [PERSON_NAME] 2864" at bounding box center [500, 237] width 179 height 29
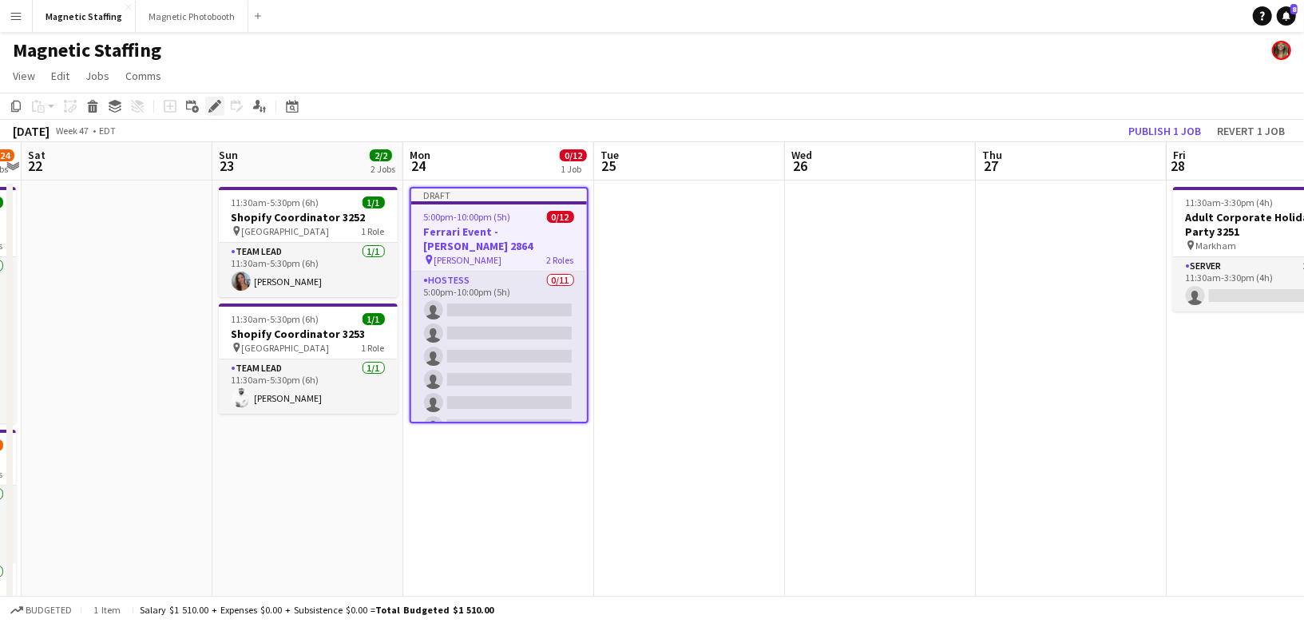
click at [210, 101] on icon "Edit" at bounding box center [214, 106] width 13 height 13
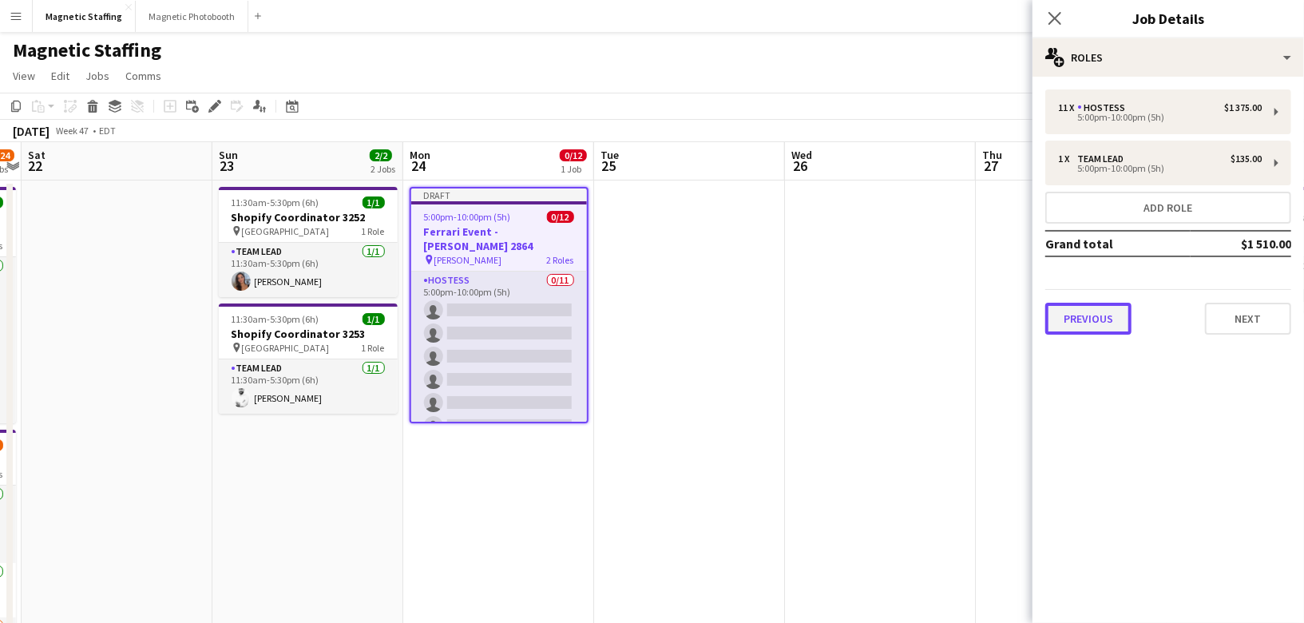
click at [1101, 314] on button "Previous" at bounding box center [1088, 319] width 86 height 32
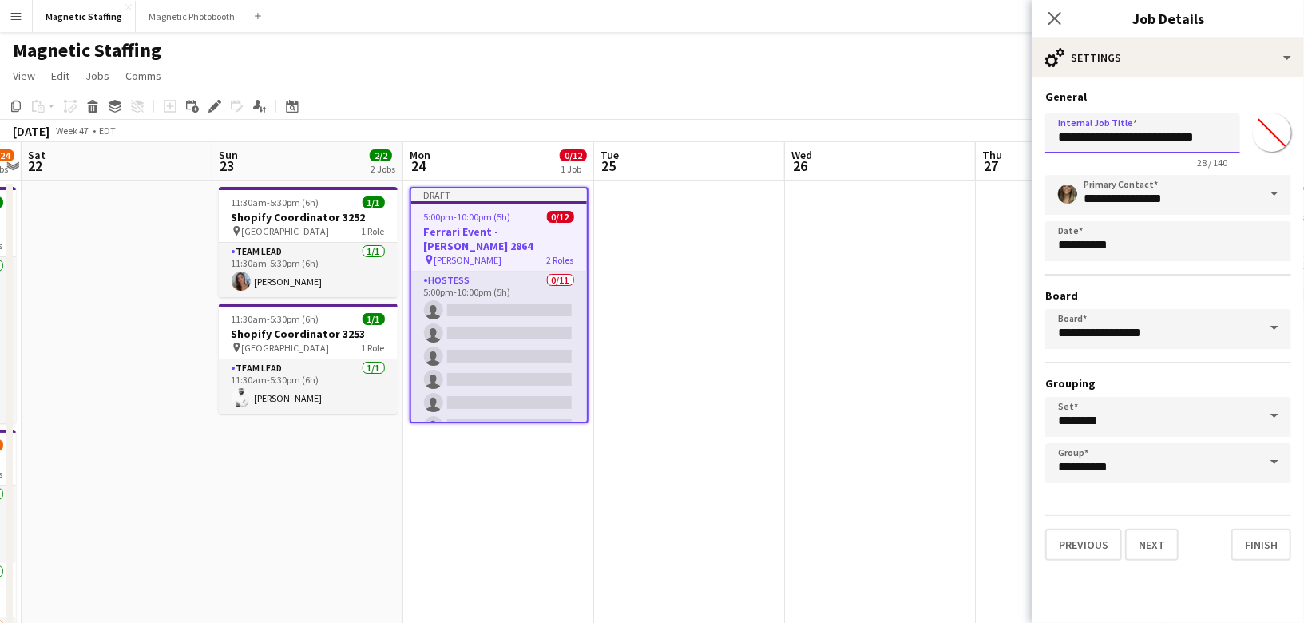
drag, startPoint x: 1184, startPoint y: 135, endPoint x: 1260, endPoint y: 134, distance: 75.1
click at [1260, 135] on div "**********" at bounding box center [1168, 137] width 246 height 61
type input "**********"
click at [1248, 544] on button "Finish" at bounding box center [1262, 545] width 60 height 32
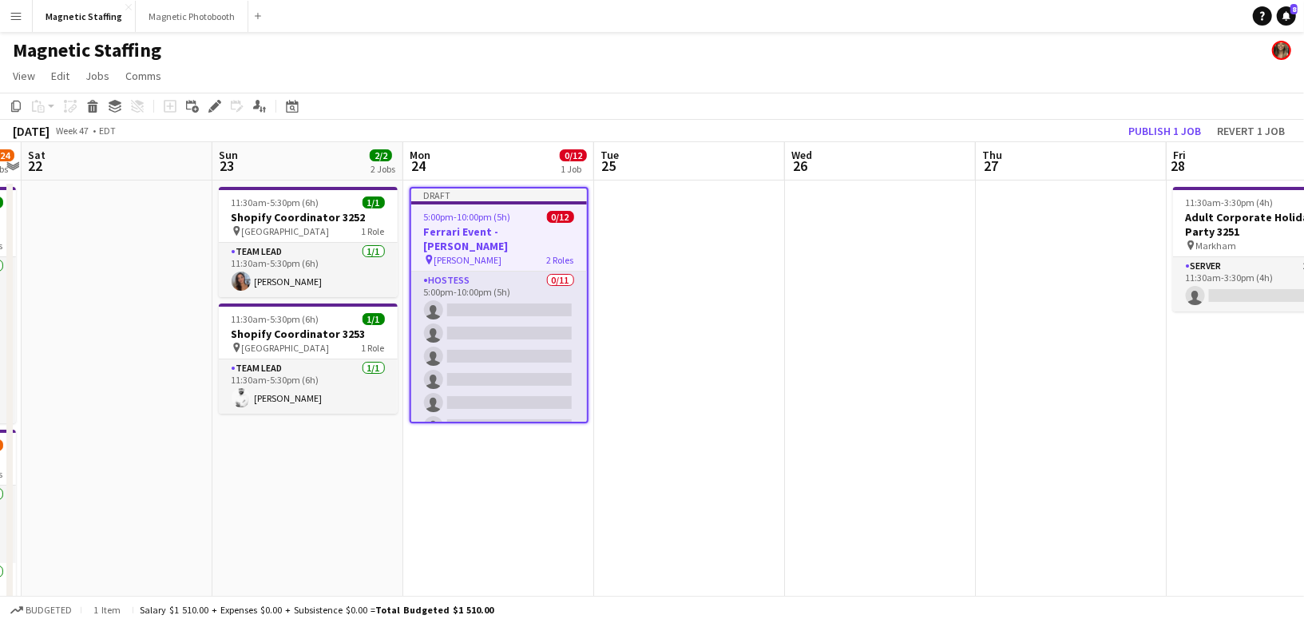
scroll to position [0, 549]
click at [422, 222] on div "5:00pm-10:00pm (5h) 0/12" at bounding box center [501, 217] width 176 height 12
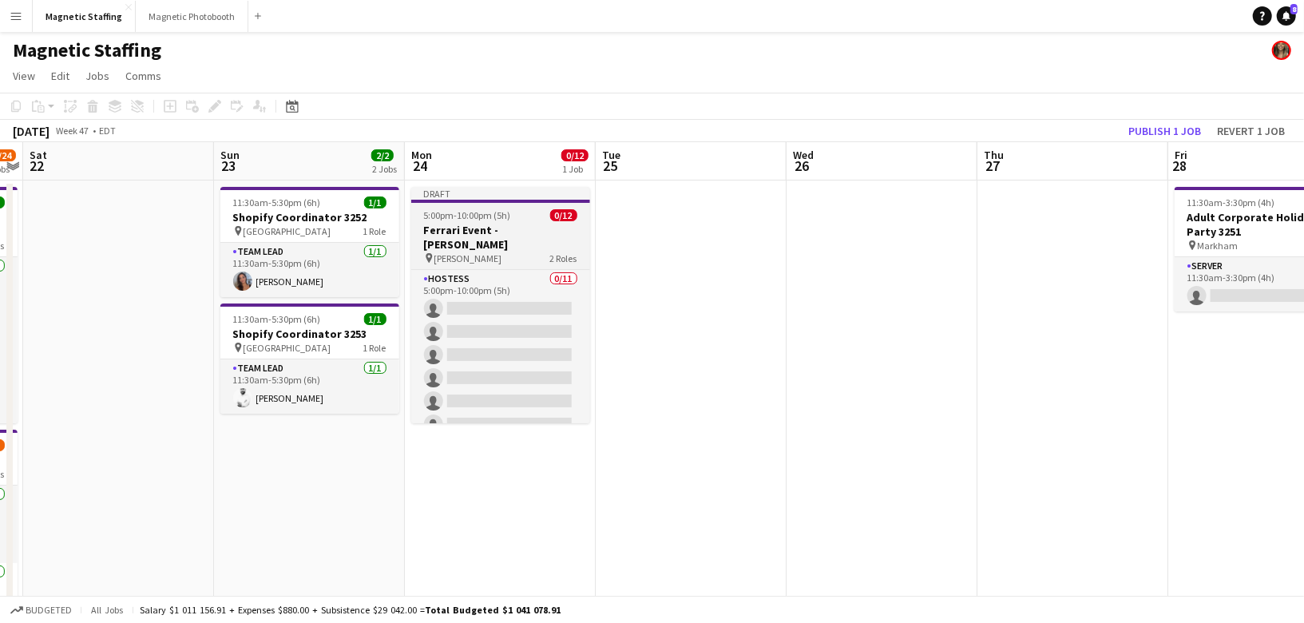
click at [422, 222] on app-job-card "Draft 5:00pm-10:00pm (5h) 0/12 Ferrari Event - [PERSON_NAME] pin [PERSON_NAME] …" at bounding box center [500, 305] width 179 height 236
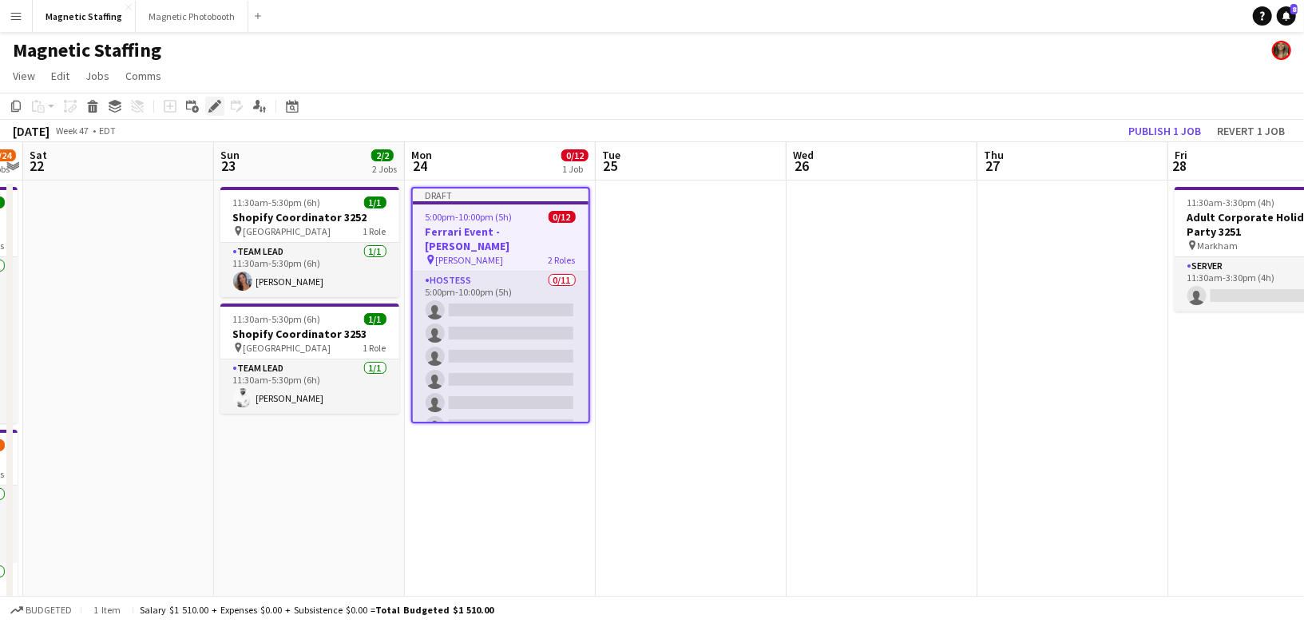
click at [208, 105] on div "Edit" at bounding box center [214, 106] width 19 height 19
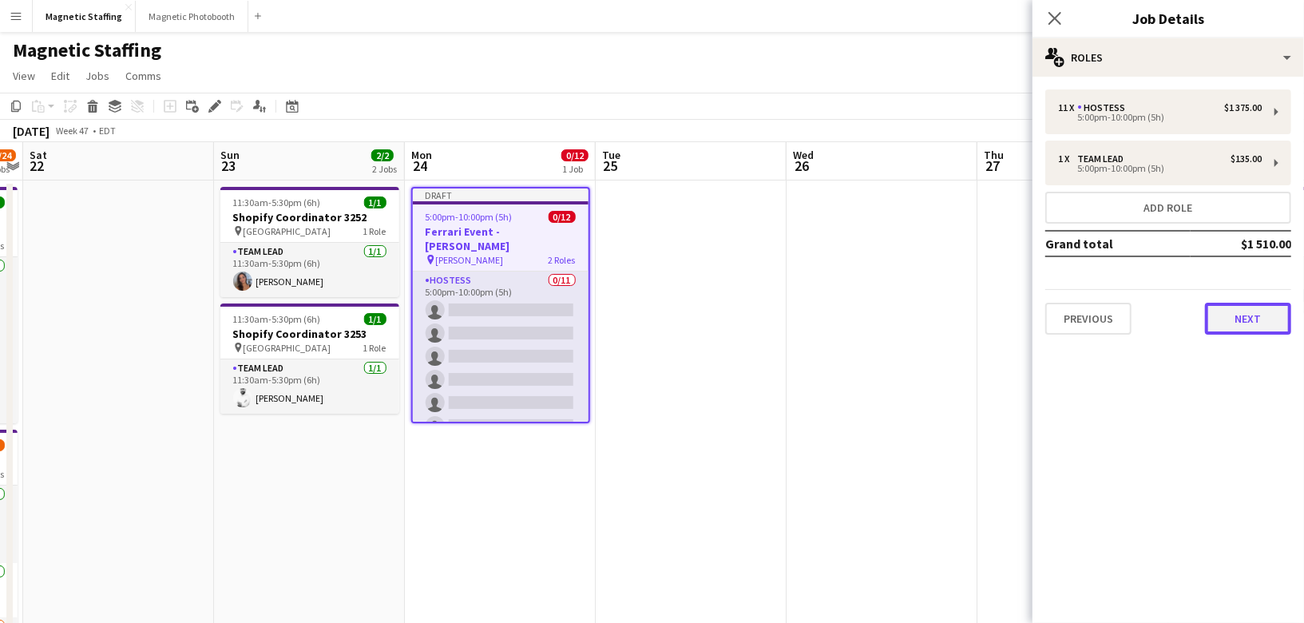
click at [1230, 311] on button "Next" at bounding box center [1248, 319] width 86 height 32
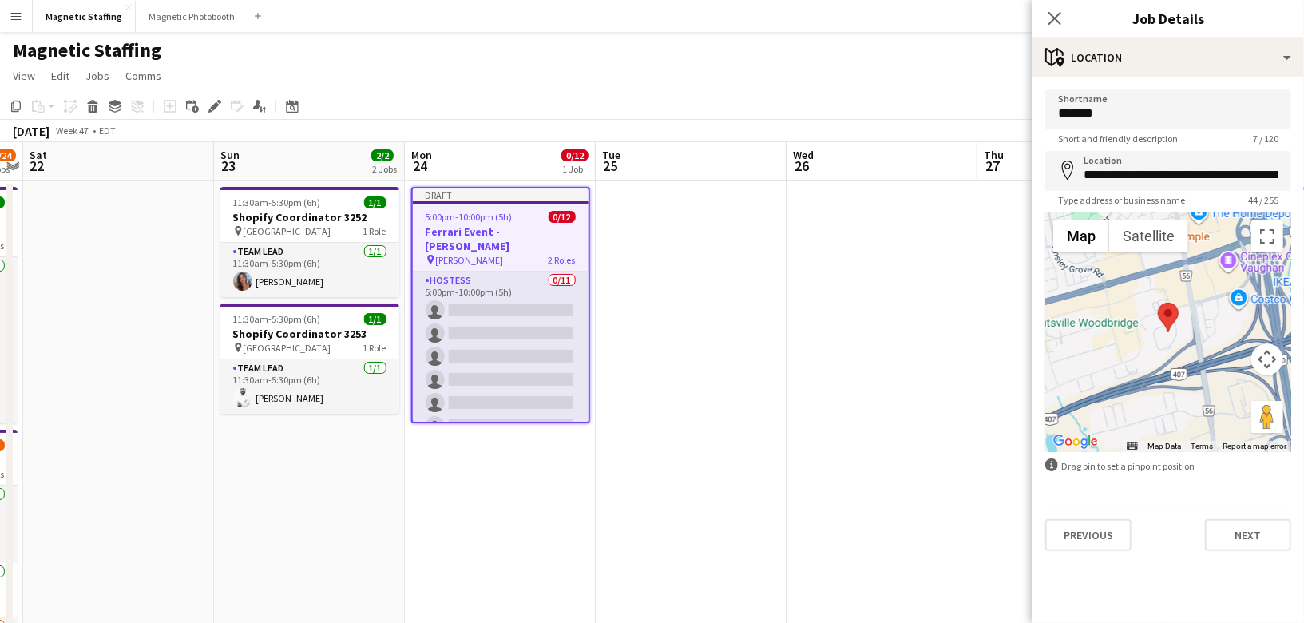
click at [538, 209] on app-job-card "Draft 5:00pm-10:00pm (5h) 0/12 Ferrari Event - [PERSON_NAME] pin [PERSON_NAME] …" at bounding box center [500, 305] width 179 height 236
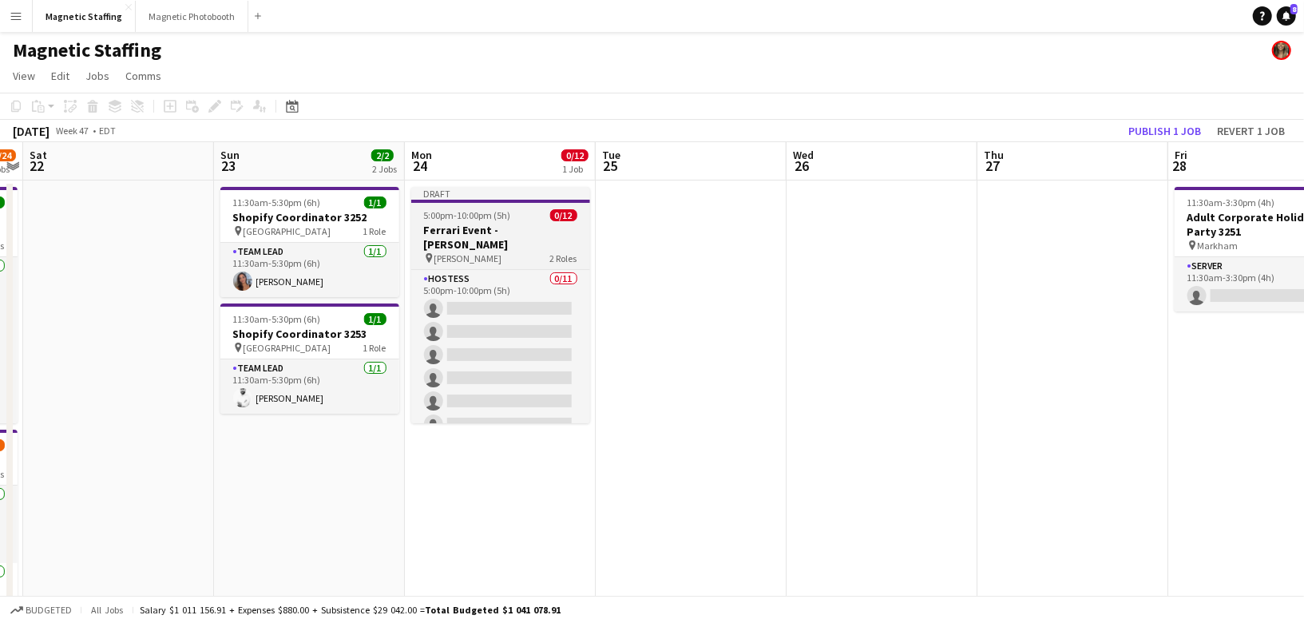
click at [538, 209] on div "5:00pm-10:00pm (5h) 0/12" at bounding box center [500, 215] width 179 height 12
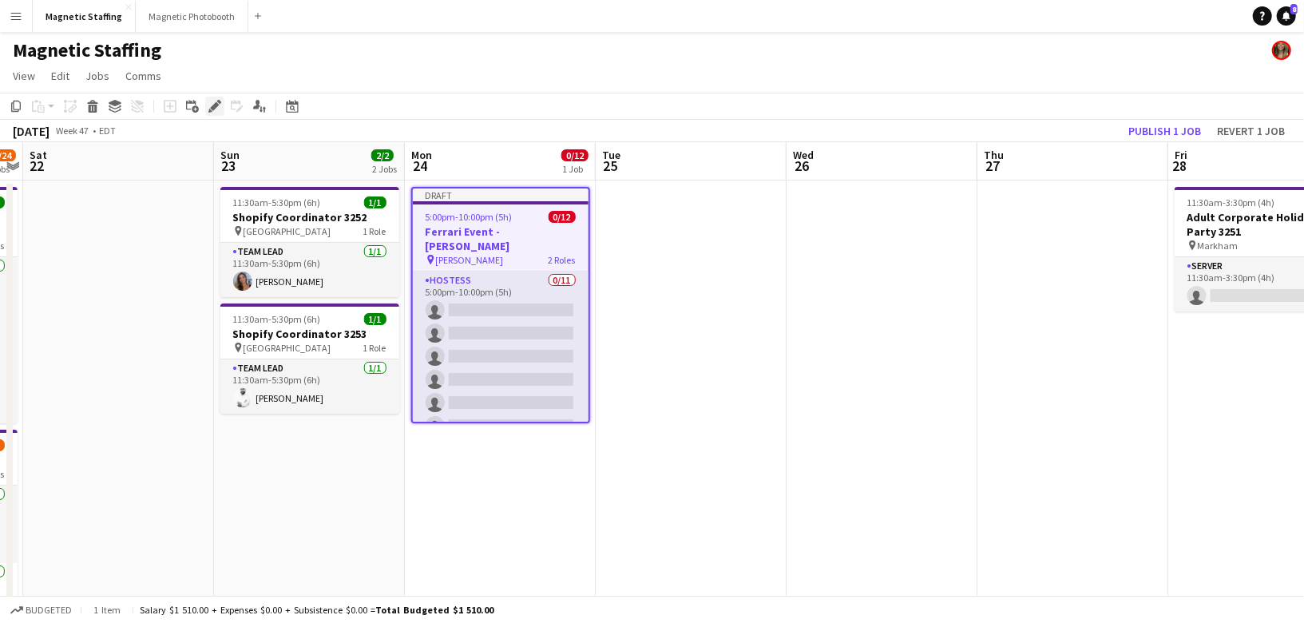
click at [215, 109] on icon "Edit" at bounding box center [214, 106] width 13 height 13
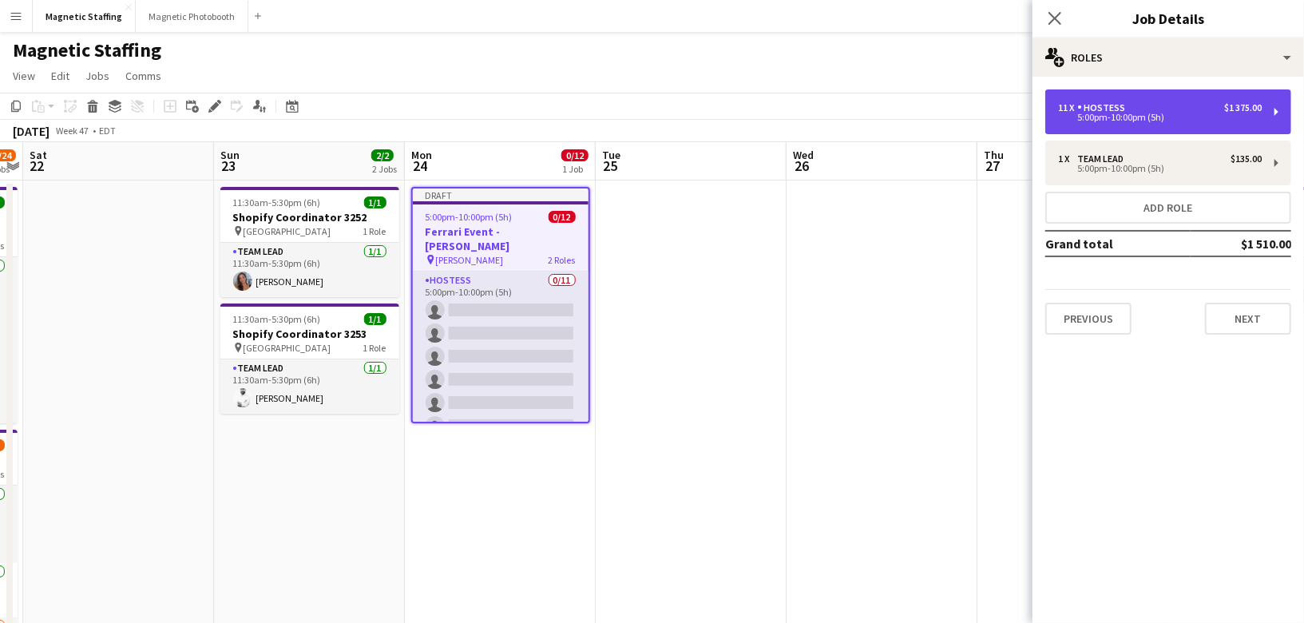
click at [1211, 117] on div "5:00pm-10:00pm (5h)" at bounding box center [1160, 117] width 204 height 8
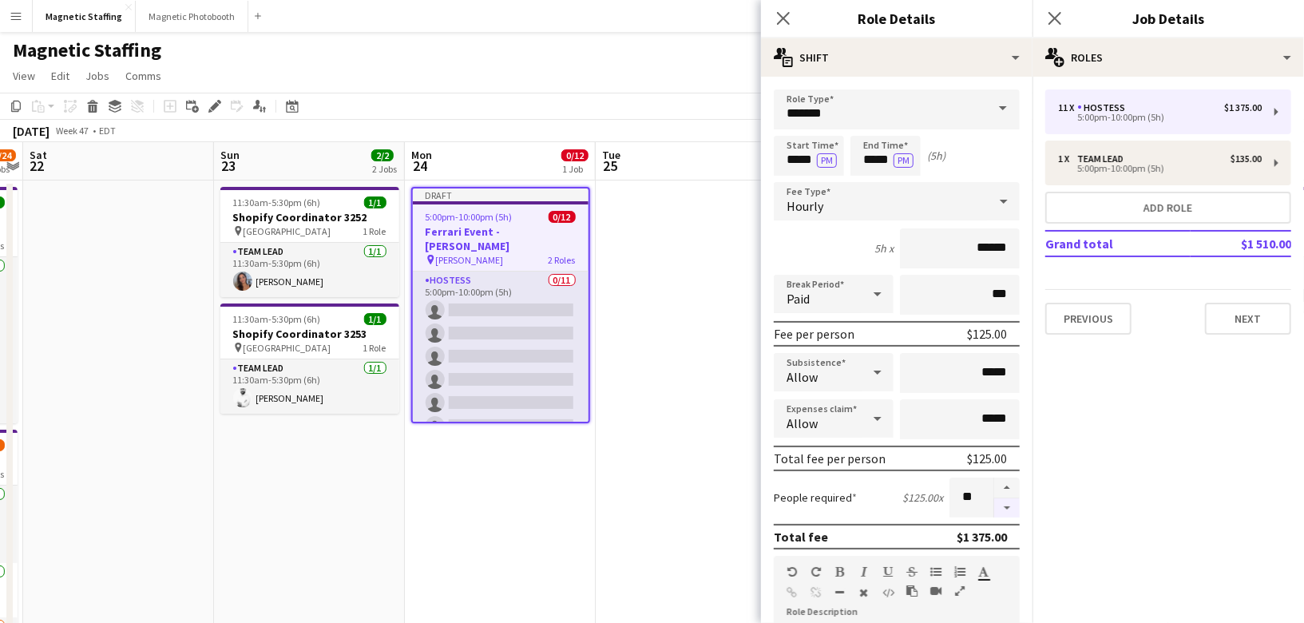
click at [1005, 504] on button "button" at bounding box center [1007, 508] width 26 height 20
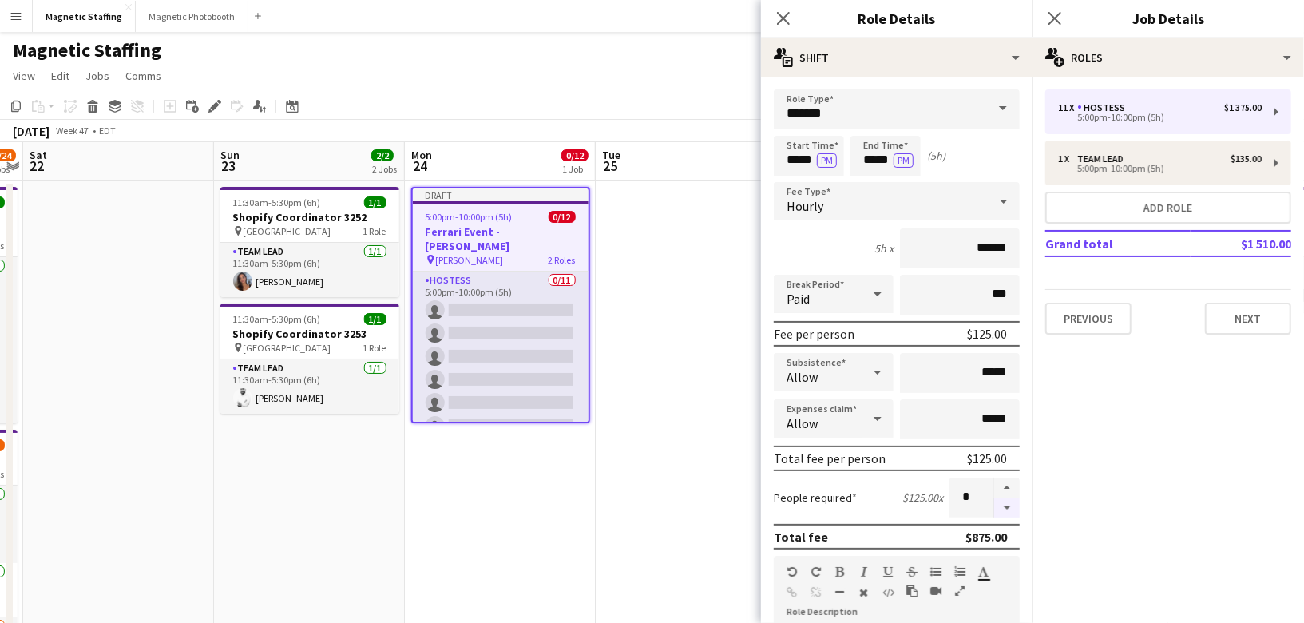
click at [1005, 504] on button "button" at bounding box center [1007, 508] width 26 height 20
click at [1010, 486] on button "button" at bounding box center [1007, 488] width 26 height 21
click at [1011, 509] on button "button" at bounding box center [1007, 508] width 26 height 20
type input "*"
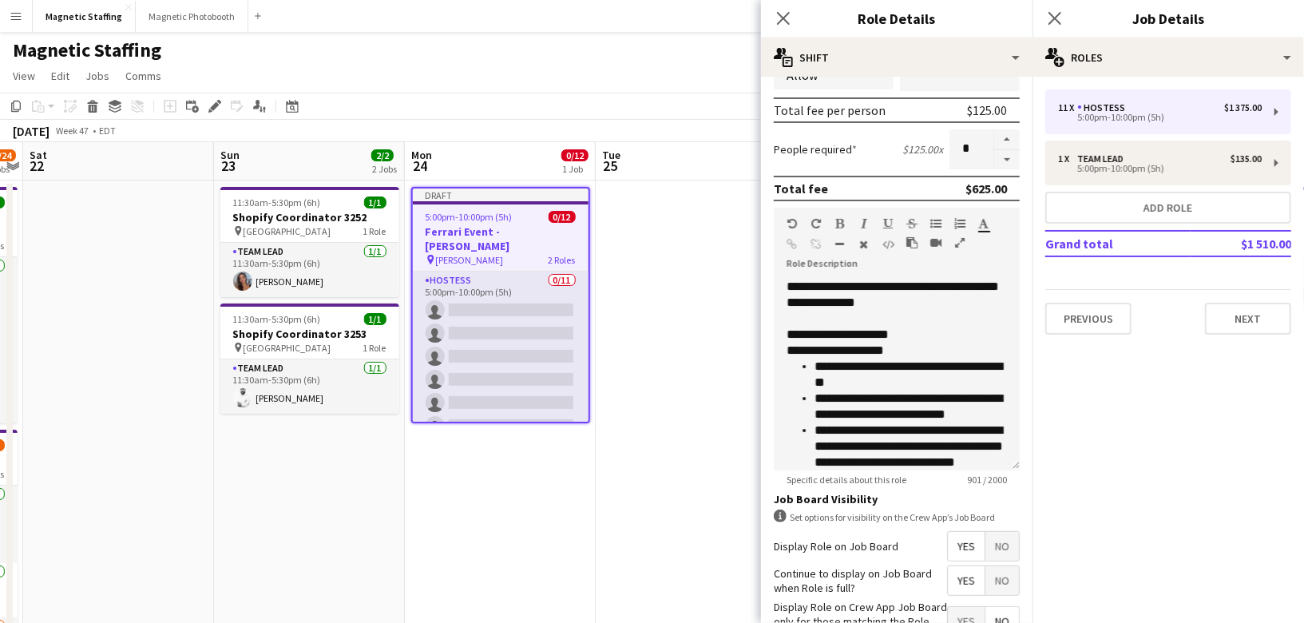
scroll to position [454, 0]
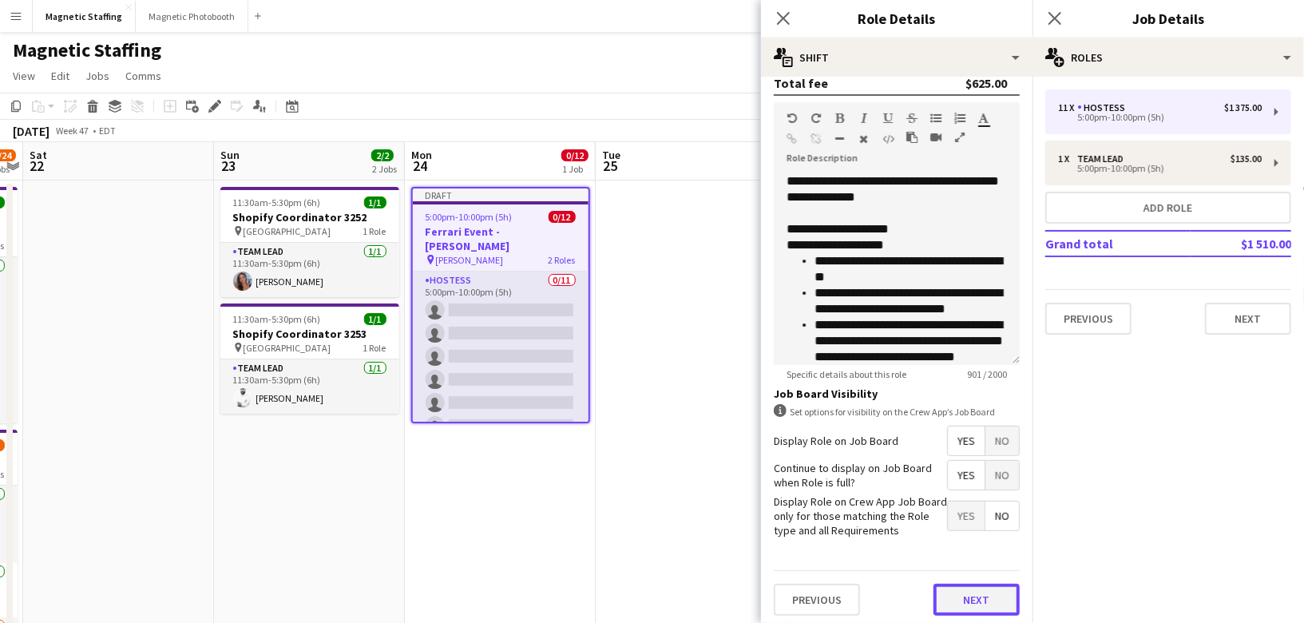
click at [959, 597] on button "Next" at bounding box center [977, 600] width 86 height 32
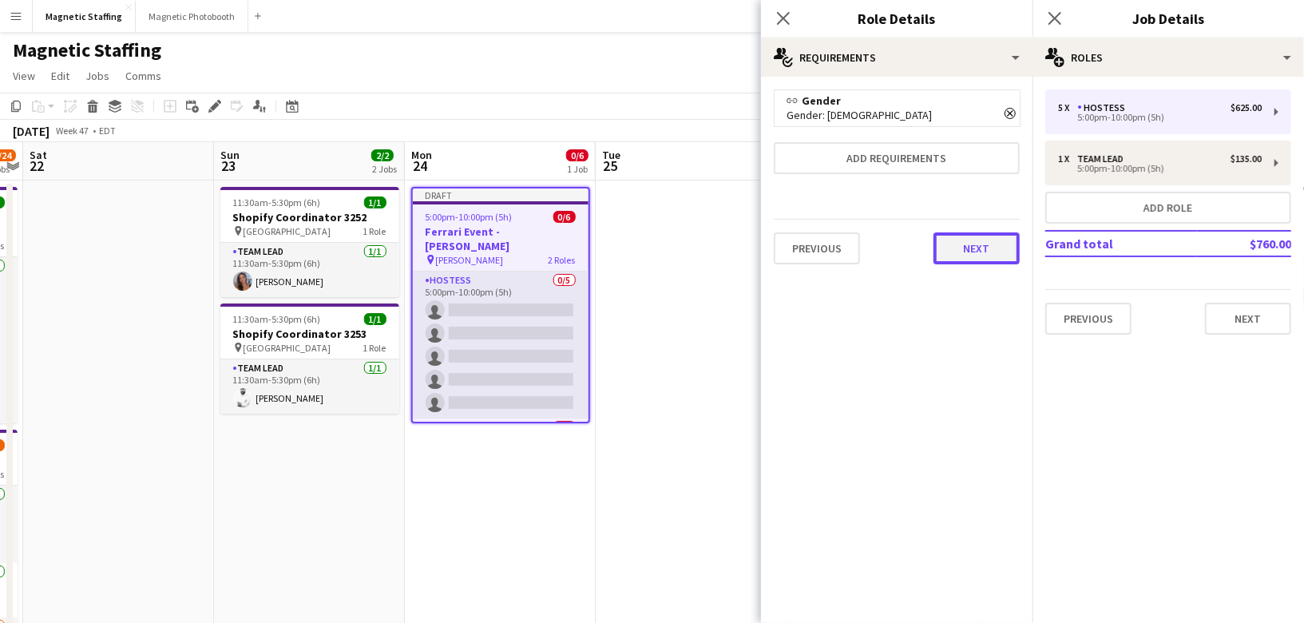
click at [981, 253] on button "Next" at bounding box center [977, 248] width 86 height 32
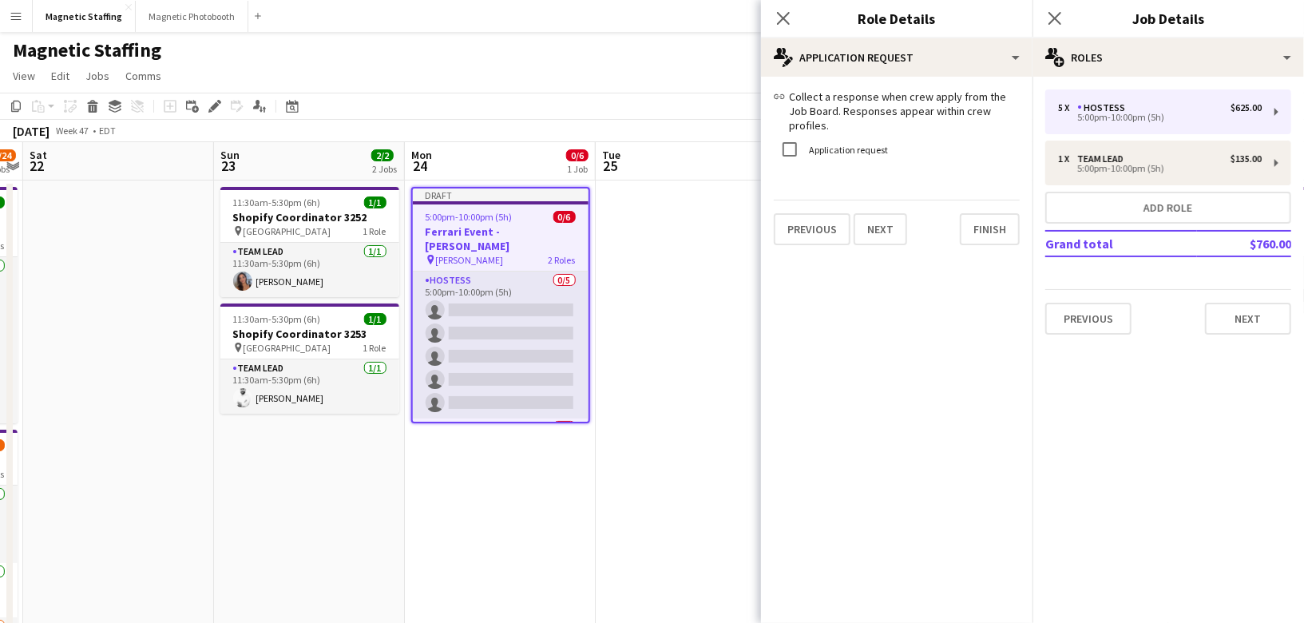
click at [981, 253] on mat-expansion-panel "pencil4 Application Request link Collect a response when crew apply from the Jo…" at bounding box center [897, 350] width 272 height 546
click at [980, 221] on button "Finish" at bounding box center [990, 229] width 60 height 32
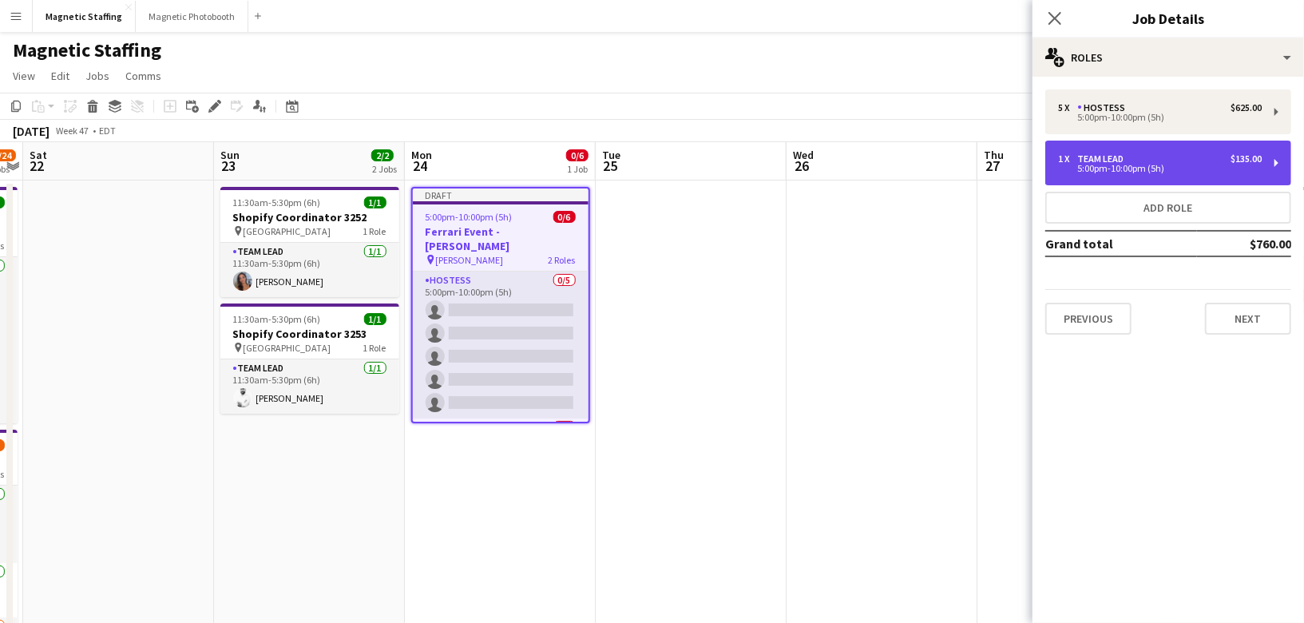
click at [1109, 178] on div "1 x Team Lead $135.00 5:00pm-10:00pm (5h)" at bounding box center [1168, 163] width 246 height 45
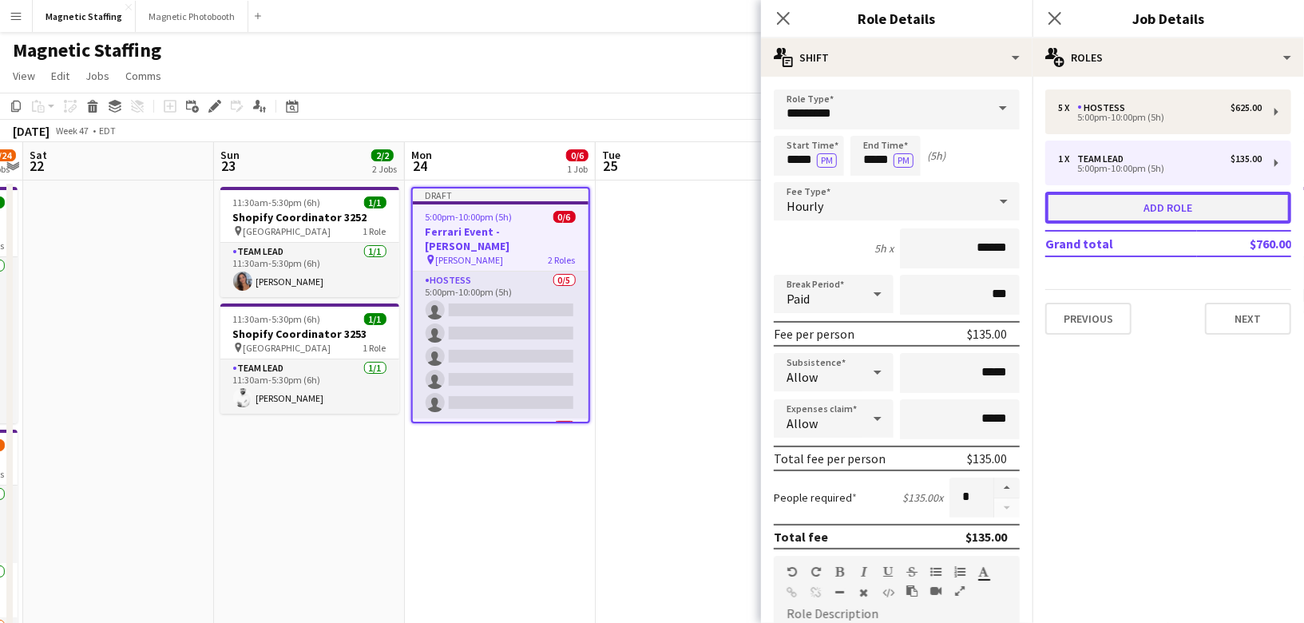
click at [1196, 204] on button "Add role" at bounding box center [1168, 208] width 246 height 32
type input "**********"
type input "*****"
type input "******"
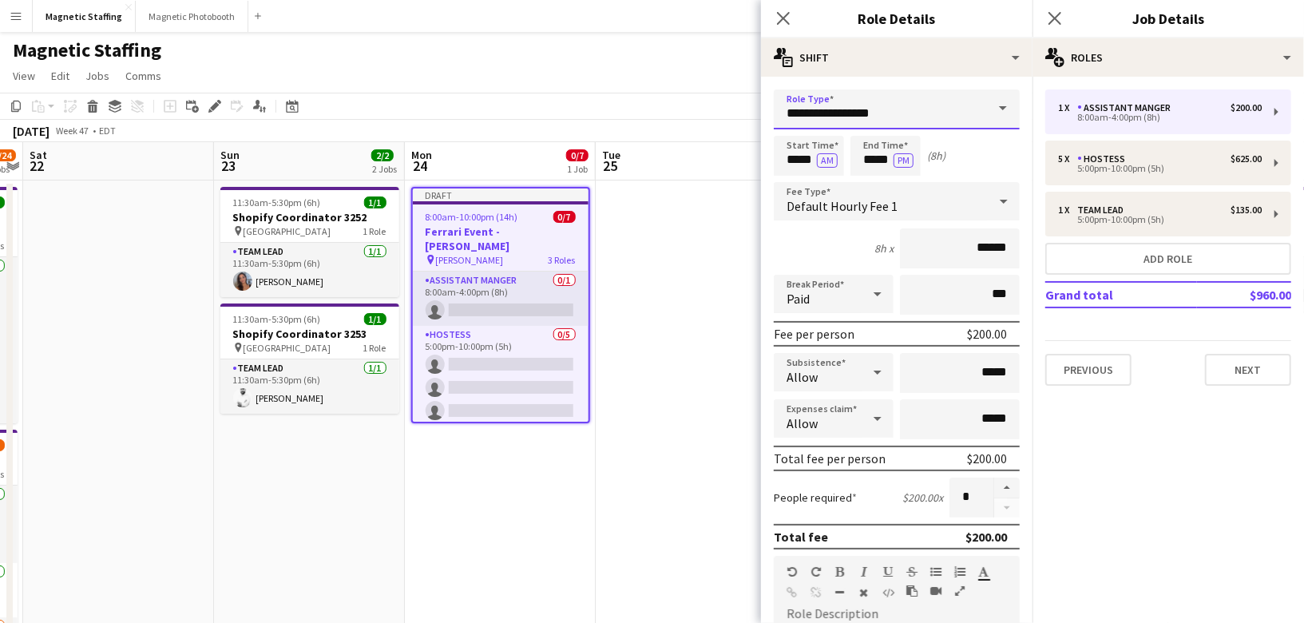
drag, startPoint x: 894, startPoint y: 118, endPoint x: 707, endPoint y: 85, distance: 189.7
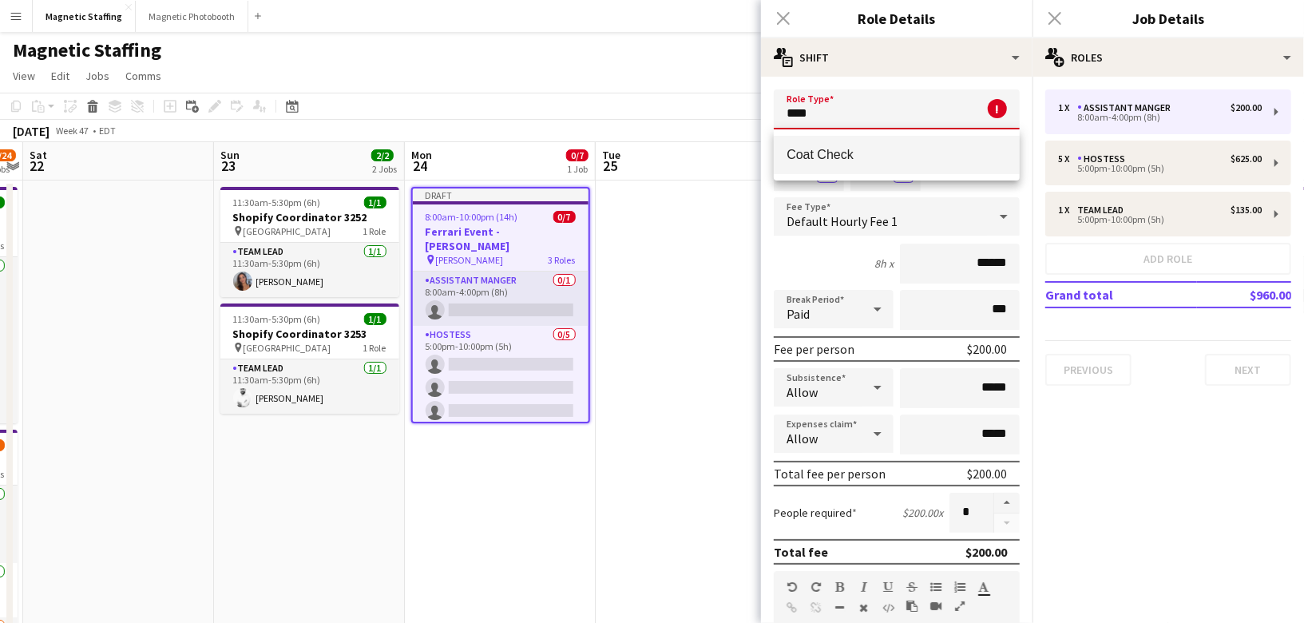
click at [839, 157] on span "Coat Check" at bounding box center [897, 154] width 220 height 15
type input "**********"
type input "******"
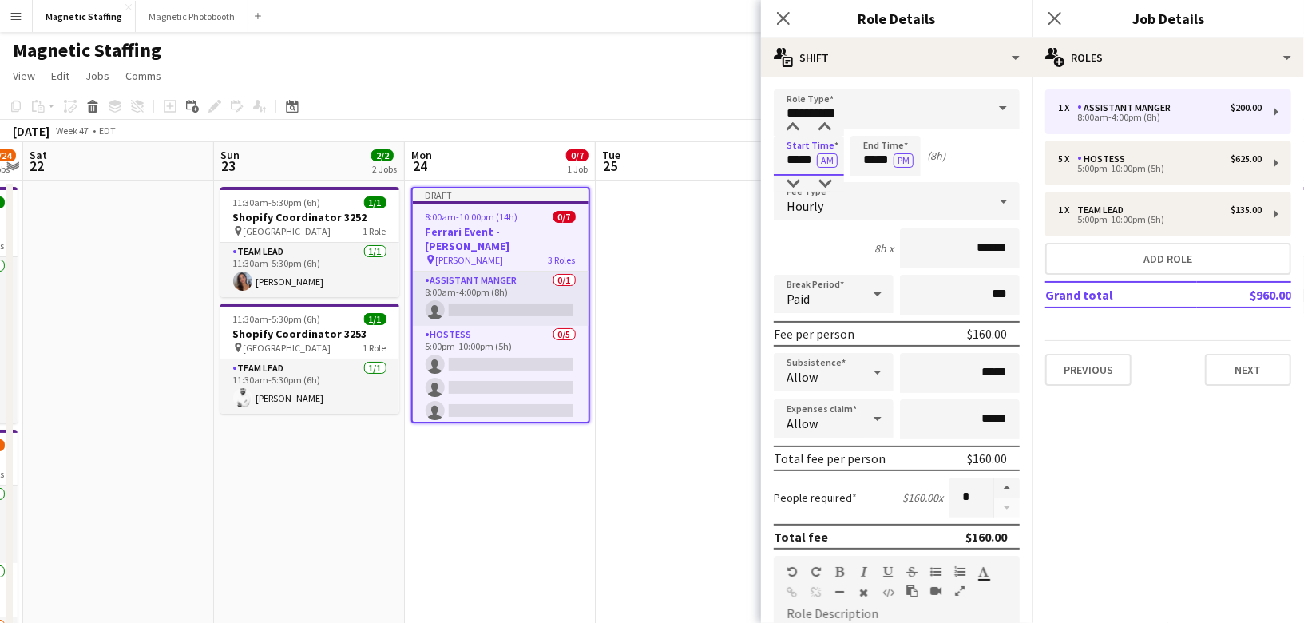
drag, startPoint x: 815, startPoint y: 160, endPoint x: 724, endPoint y: 163, distance: 90.3
type input "*****"
click at [828, 158] on button "AM" at bounding box center [827, 160] width 21 height 14
drag, startPoint x: 891, startPoint y: 161, endPoint x: 725, endPoint y: 149, distance: 165.7
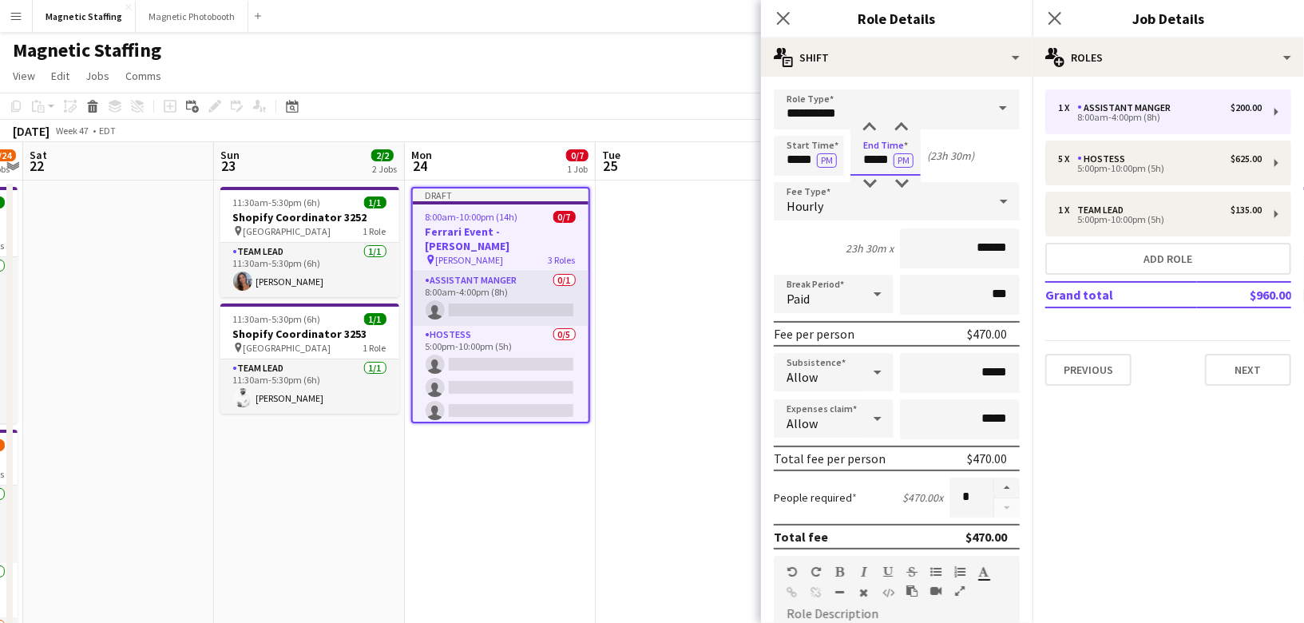
type input "*****"
click at [991, 244] on input "******" at bounding box center [960, 248] width 120 height 40
type input "******"
drag, startPoint x: 973, startPoint y: 373, endPoint x: 1034, endPoint y: 372, distance: 61.5
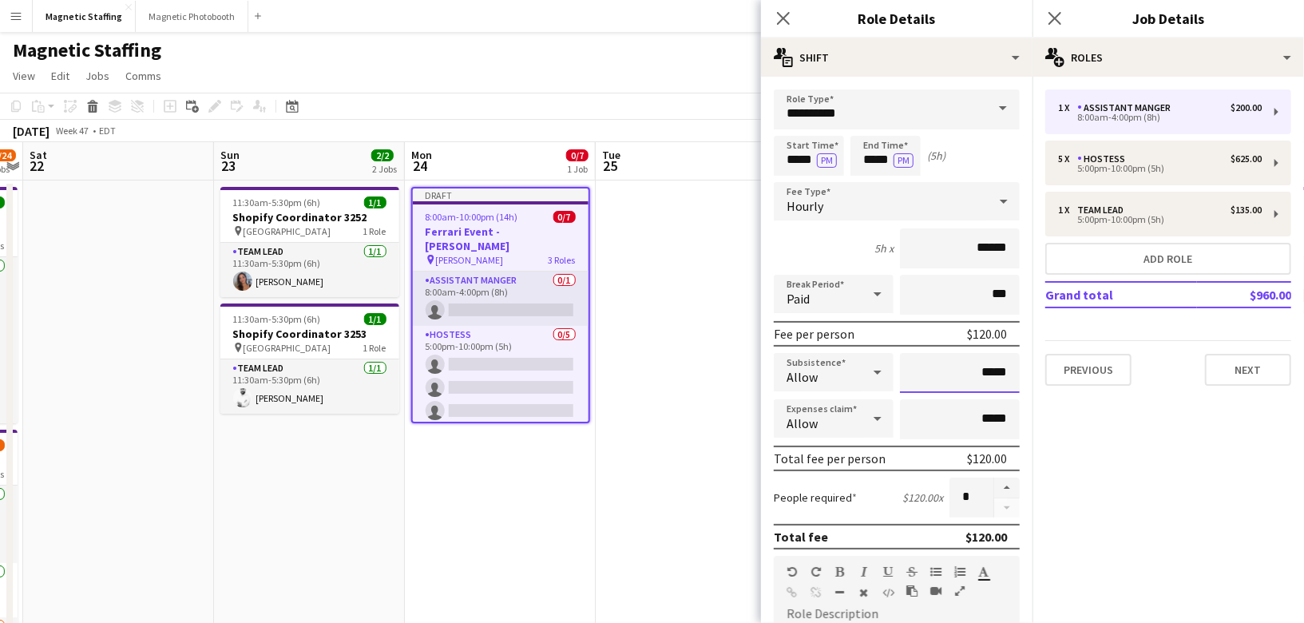
drag, startPoint x: 1010, startPoint y: 375, endPoint x: 923, endPoint y: 375, distance: 87.1
click at [923, 375] on input "*****" at bounding box center [960, 373] width 120 height 40
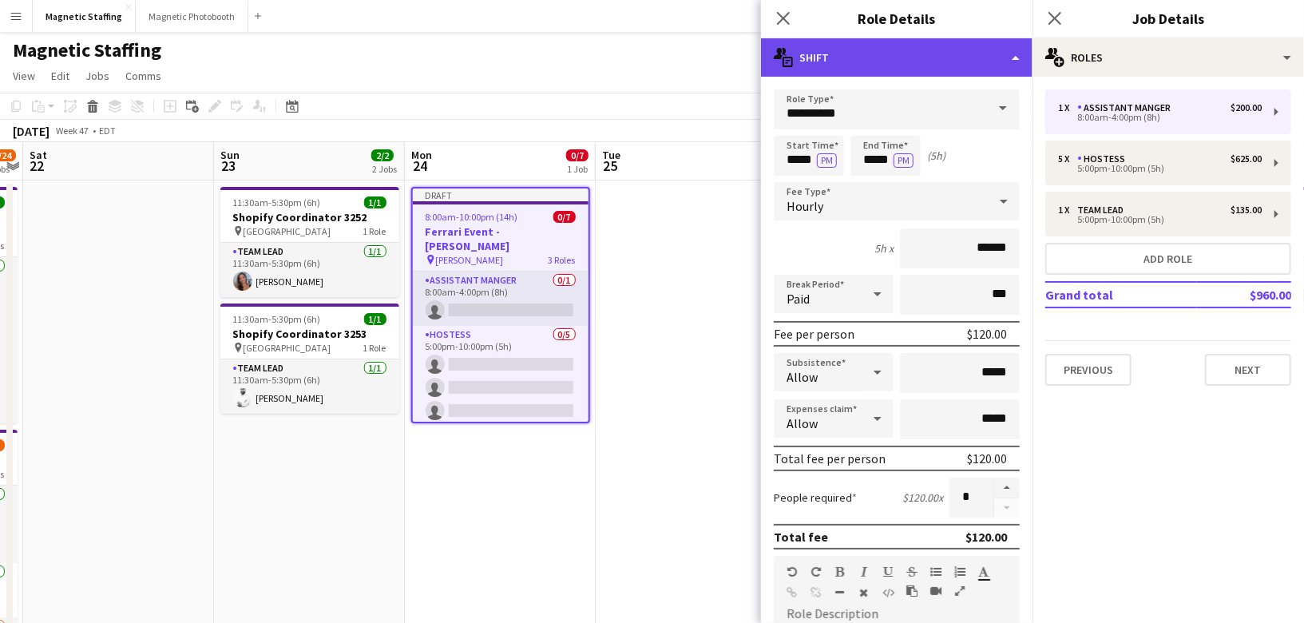
click at [1017, 58] on div "multiple-actions-text Shift" at bounding box center [897, 57] width 272 height 38
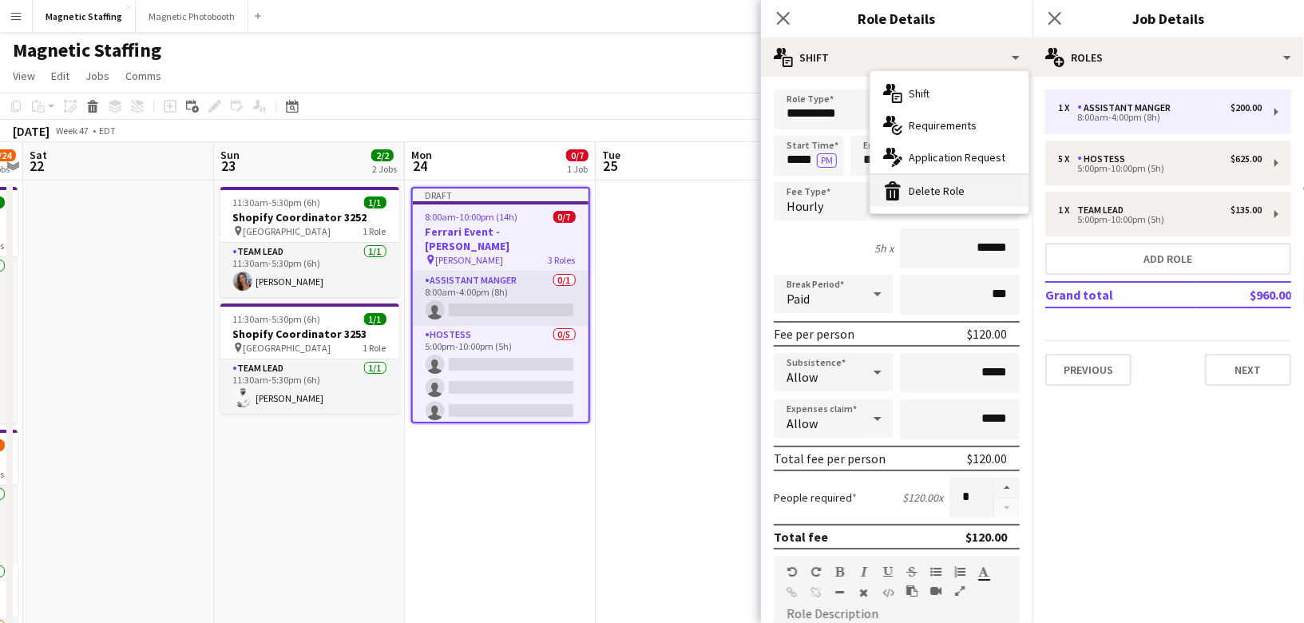
click at [952, 189] on div "bin-2 Delete Role" at bounding box center [950, 191] width 158 height 32
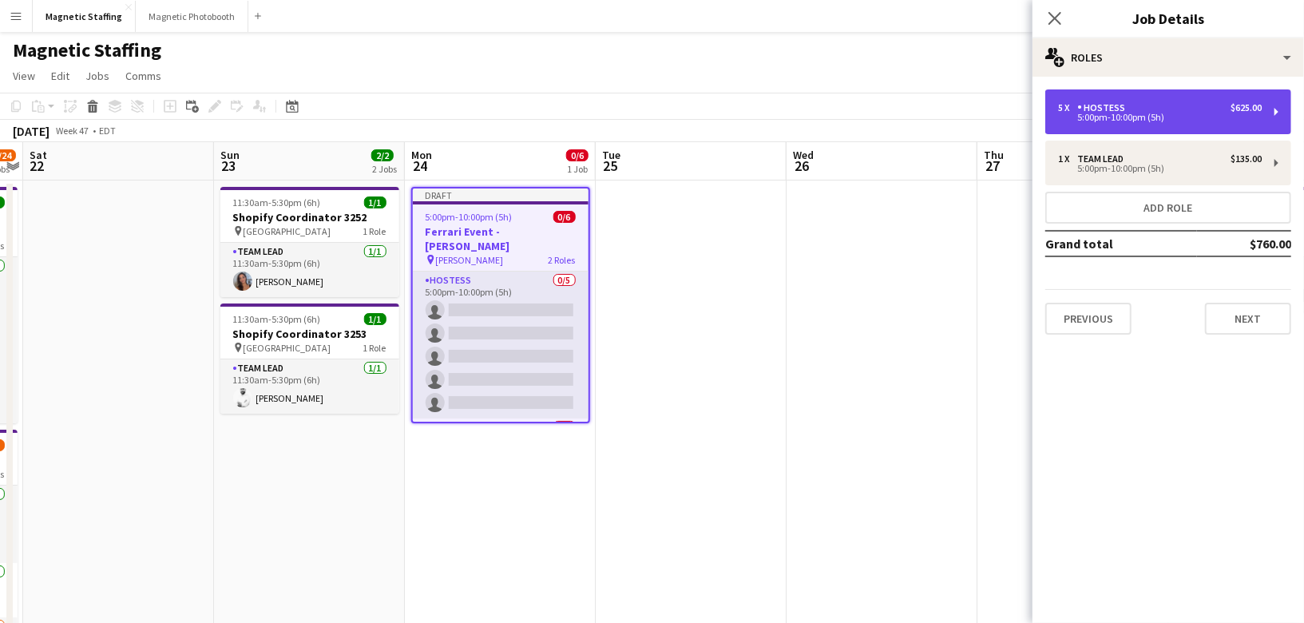
click at [1092, 112] on div "Hostess" at bounding box center [1104, 107] width 54 height 11
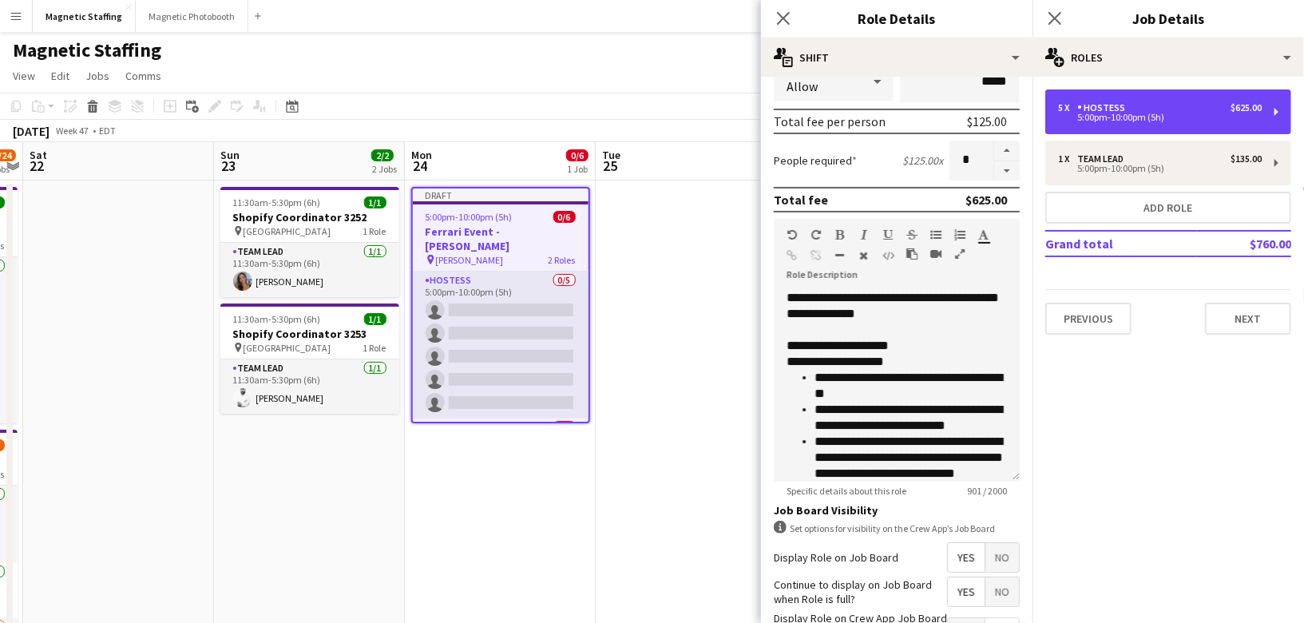
scroll to position [454, 0]
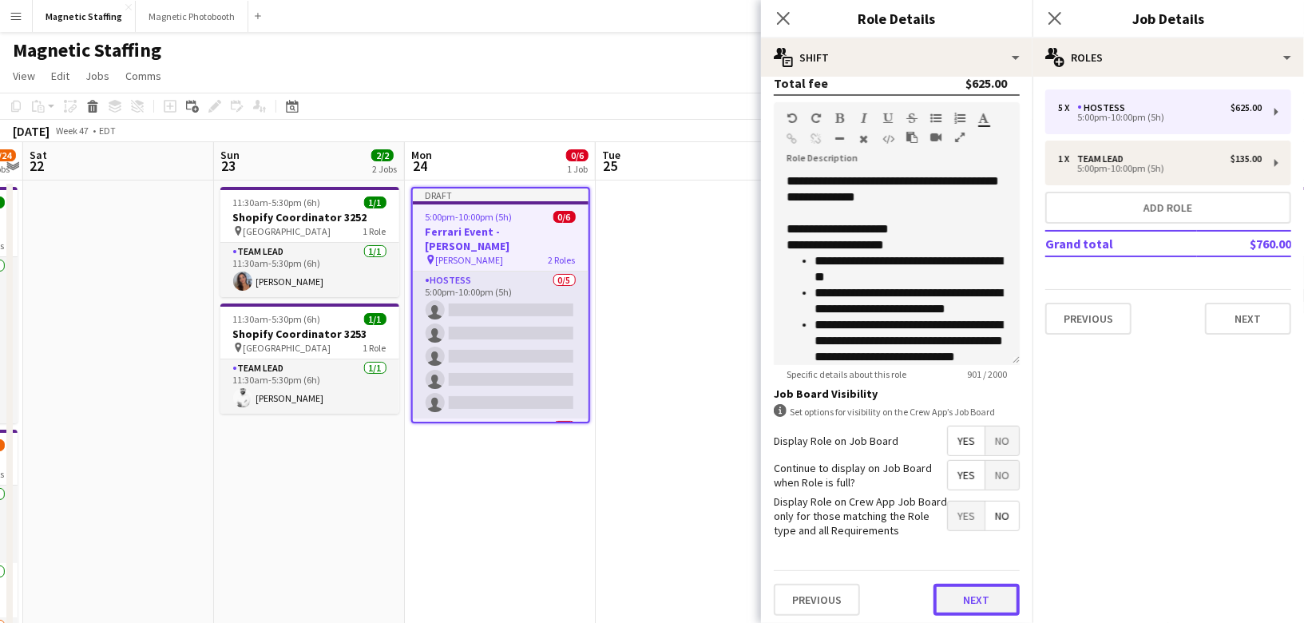
click at [987, 596] on button "Next" at bounding box center [977, 600] width 86 height 32
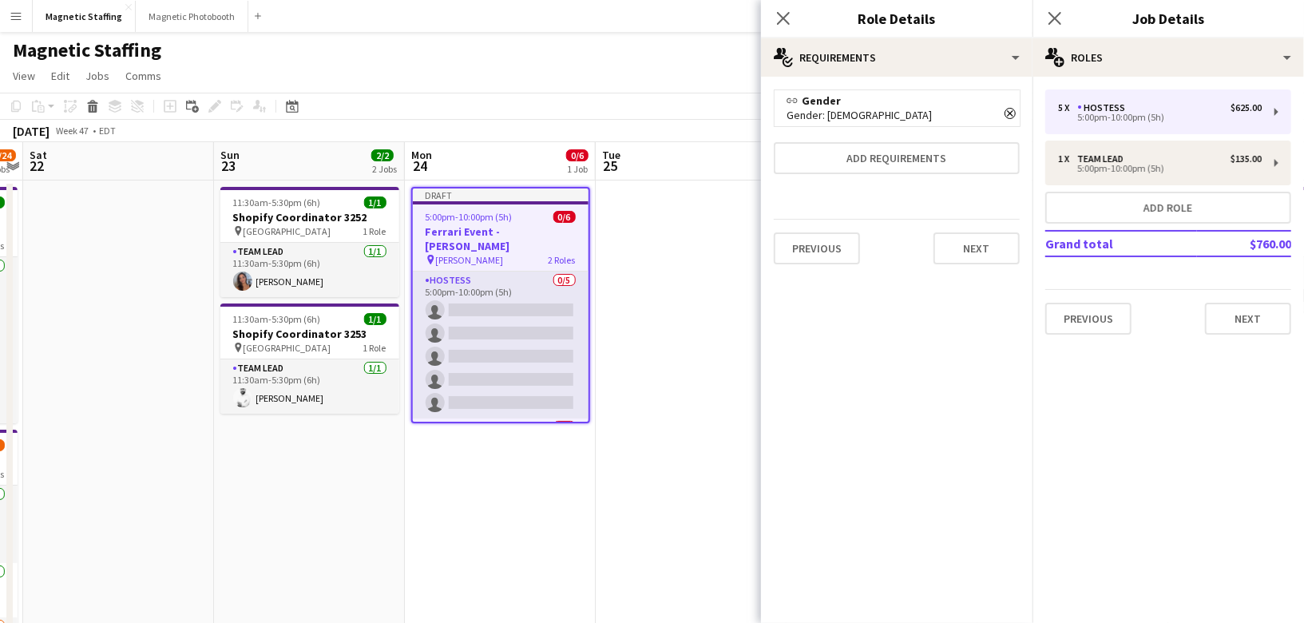
scroll to position [0, 0]
click at [965, 241] on button "Next" at bounding box center [977, 248] width 86 height 32
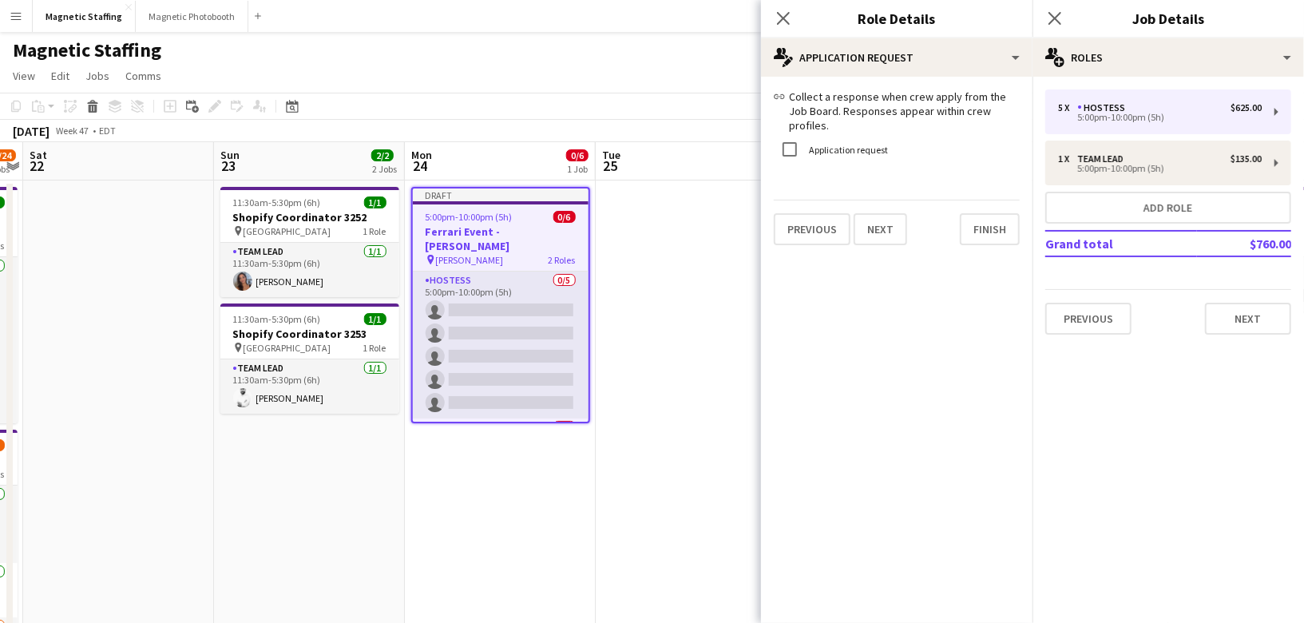
click at [990, 236] on div "link Collect a response when crew apply from the Job Board. Responses appear wi…" at bounding box center [897, 167] width 272 height 181
click at [992, 223] on button "Finish" at bounding box center [990, 229] width 60 height 32
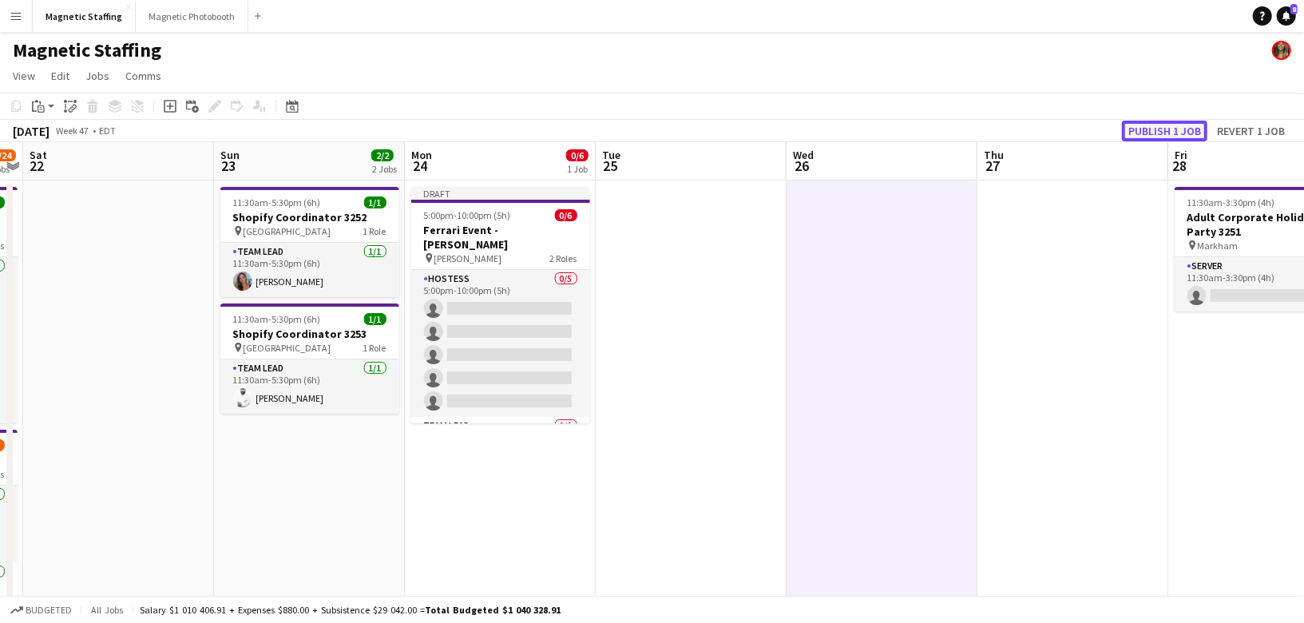
click at [1168, 133] on button "Publish 1 job" at bounding box center [1164, 131] width 85 height 21
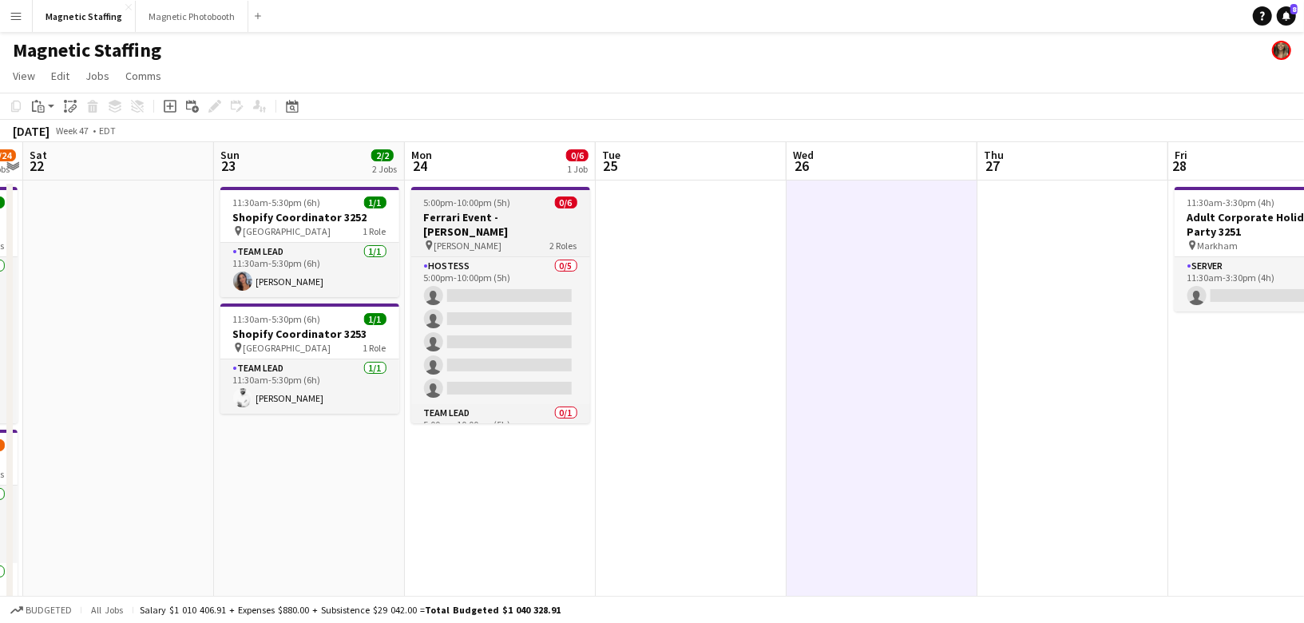
click at [484, 239] on div "pin [PERSON_NAME] 2 Roles" at bounding box center [500, 245] width 179 height 13
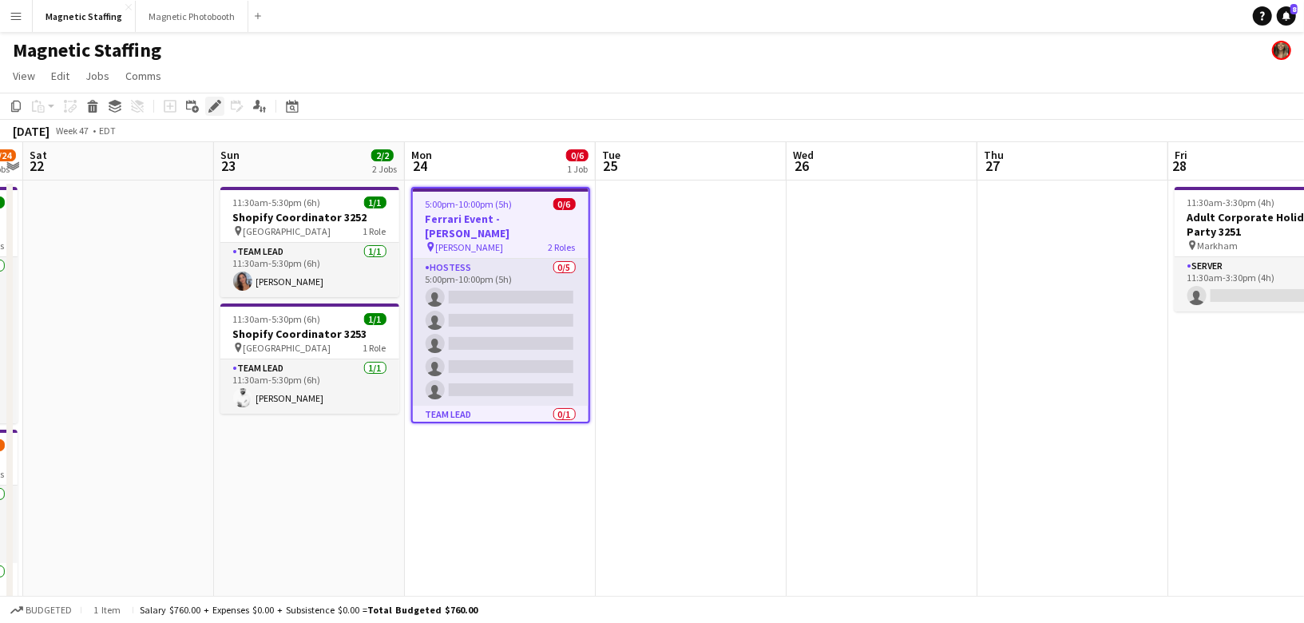
click at [215, 106] on icon at bounding box center [214, 106] width 9 height 9
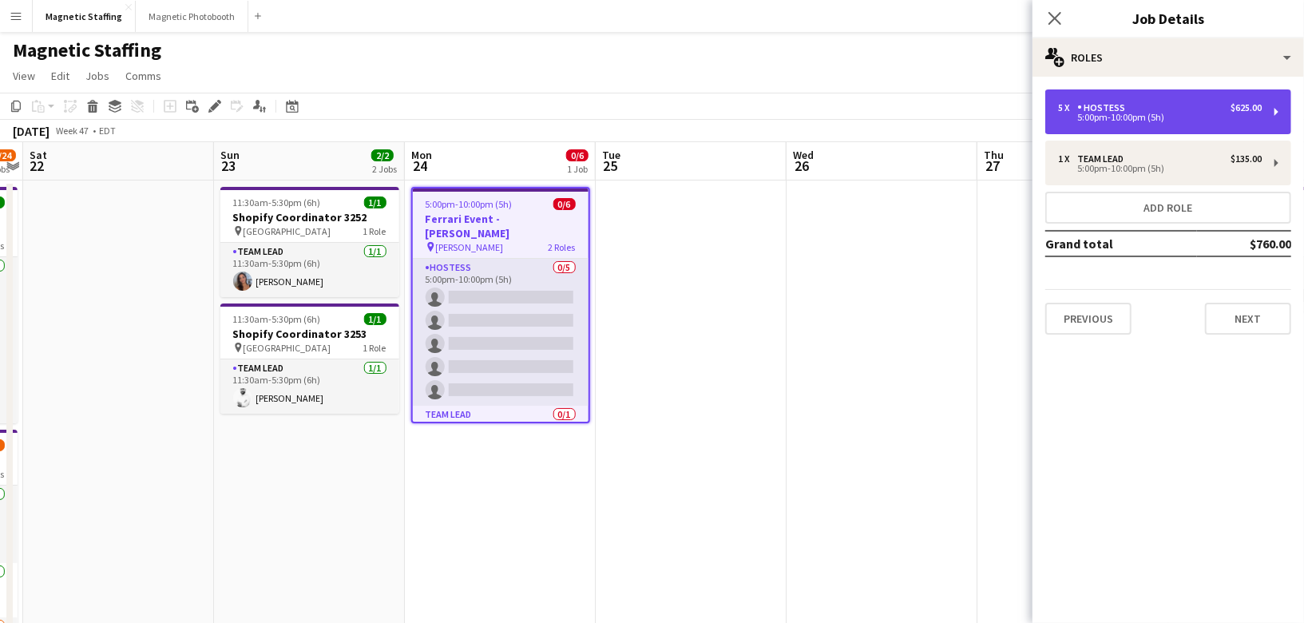
click at [1165, 109] on div "5 x Hostess $625.00" at bounding box center [1160, 107] width 204 height 11
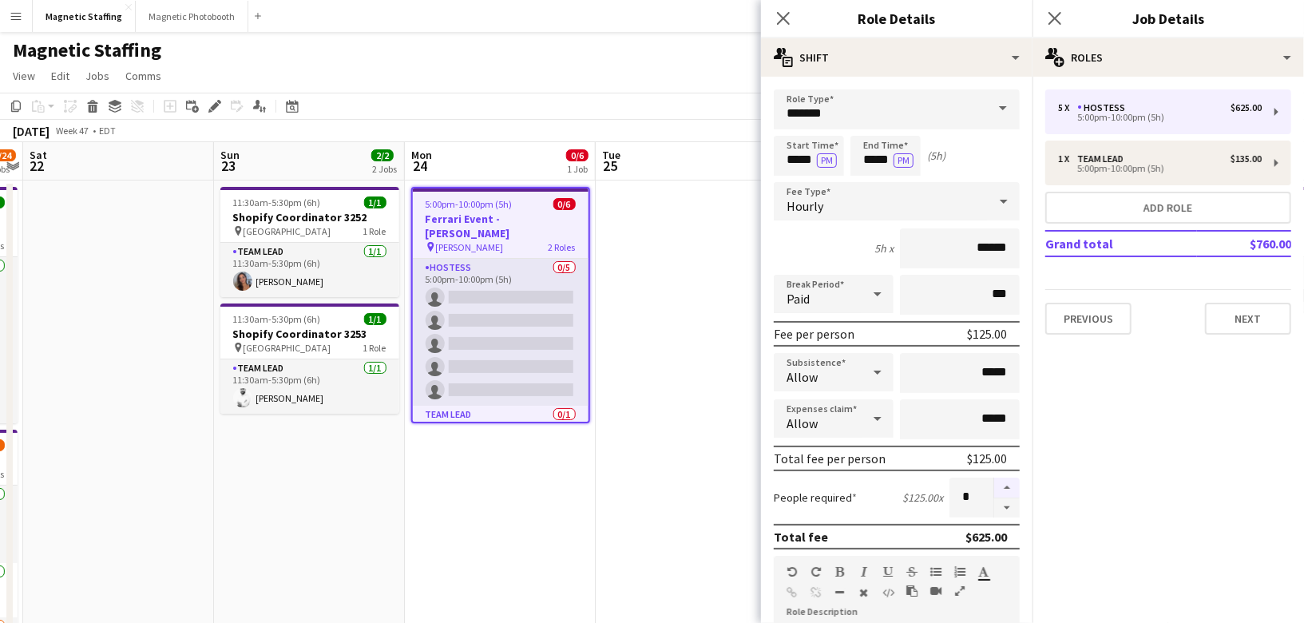
click at [1012, 488] on button "button" at bounding box center [1007, 488] width 26 height 21
type input "*"
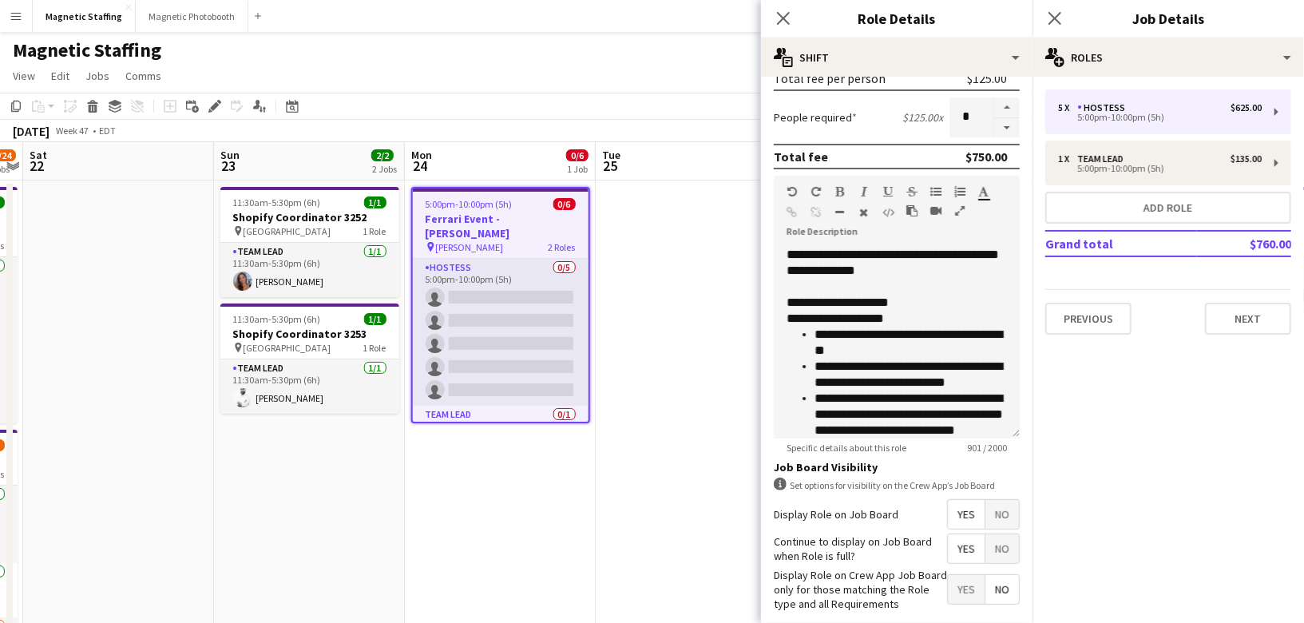
scroll to position [454, 0]
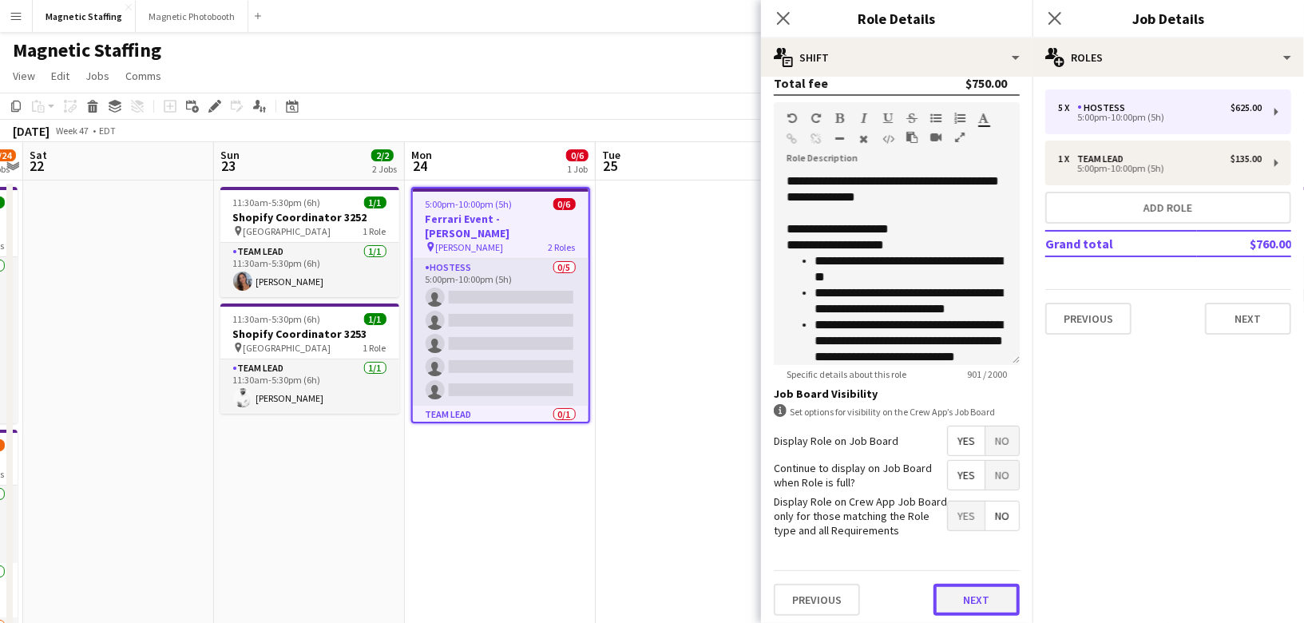
click at [960, 603] on button "Next" at bounding box center [977, 600] width 86 height 32
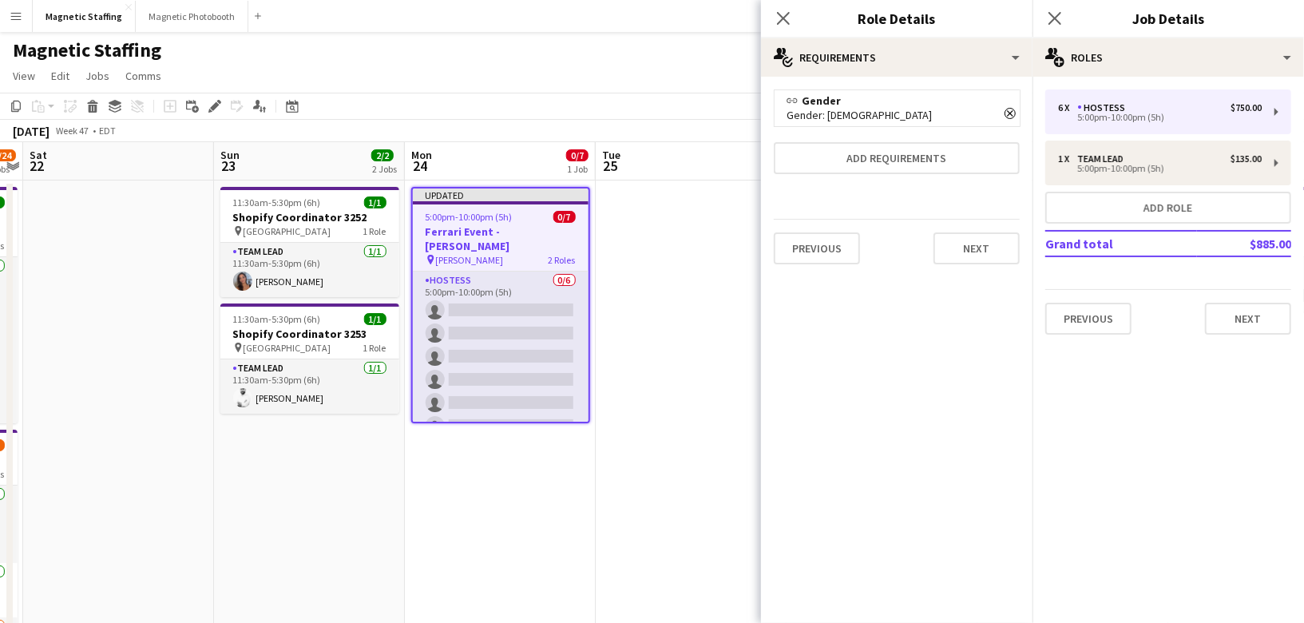
scroll to position [0, 0]
click at [976, 240] on button "Next" at bounding box center [977, 248] width 86 height 32
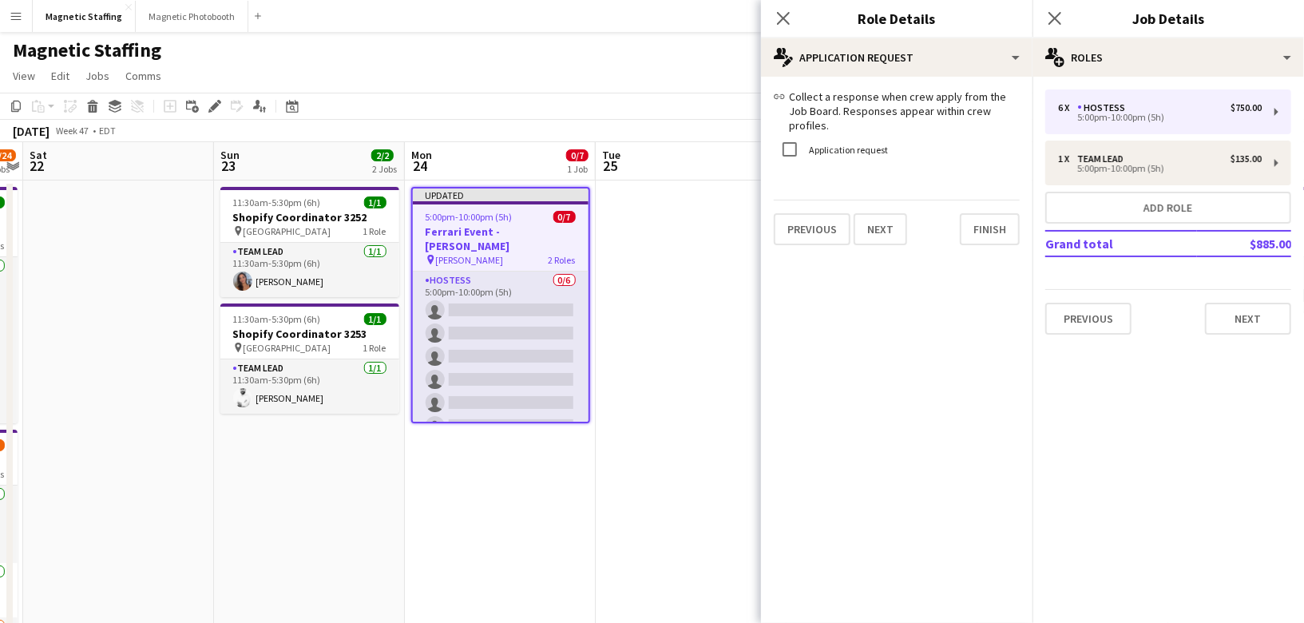
click at [976, 240] on div "link Collect a response when crew apply from the Job Board. Responses appear wi…" at bounding box center [897, 167] width 272 height 181
click at [986, 213] on button "Finish" at bounding box center [990, 229] width 60 height 32
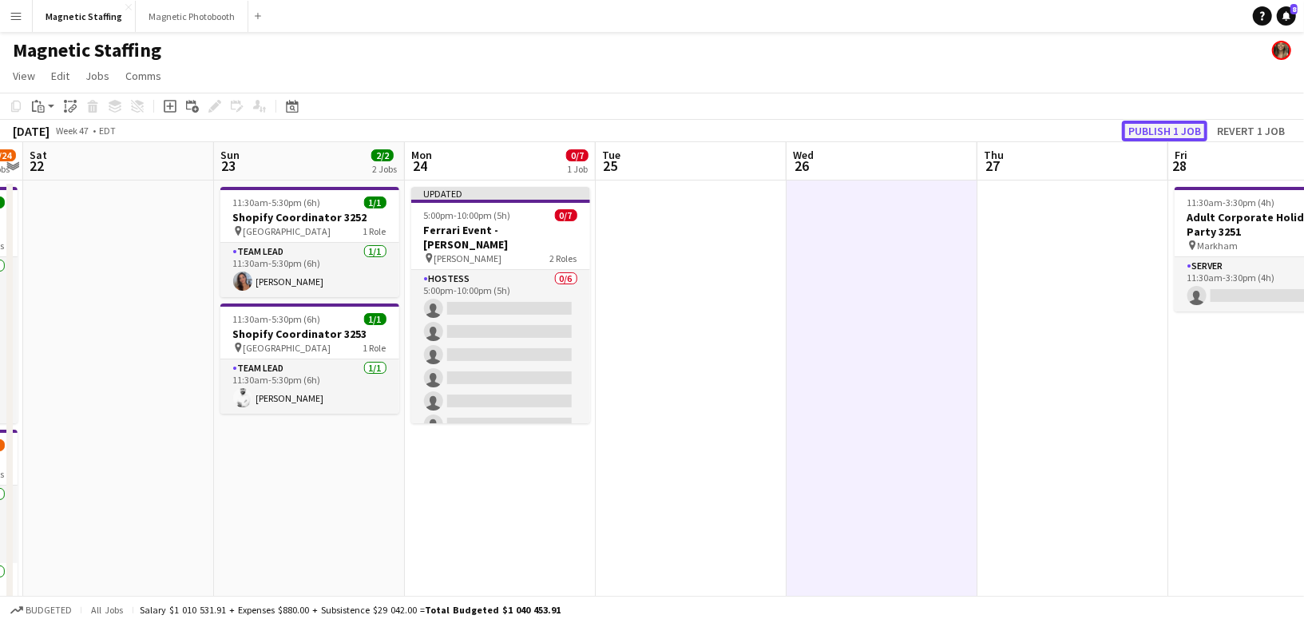
click at [1157, 129] on button "Publish 1 job" at bounding box center [1164, 131] width 85 height 21
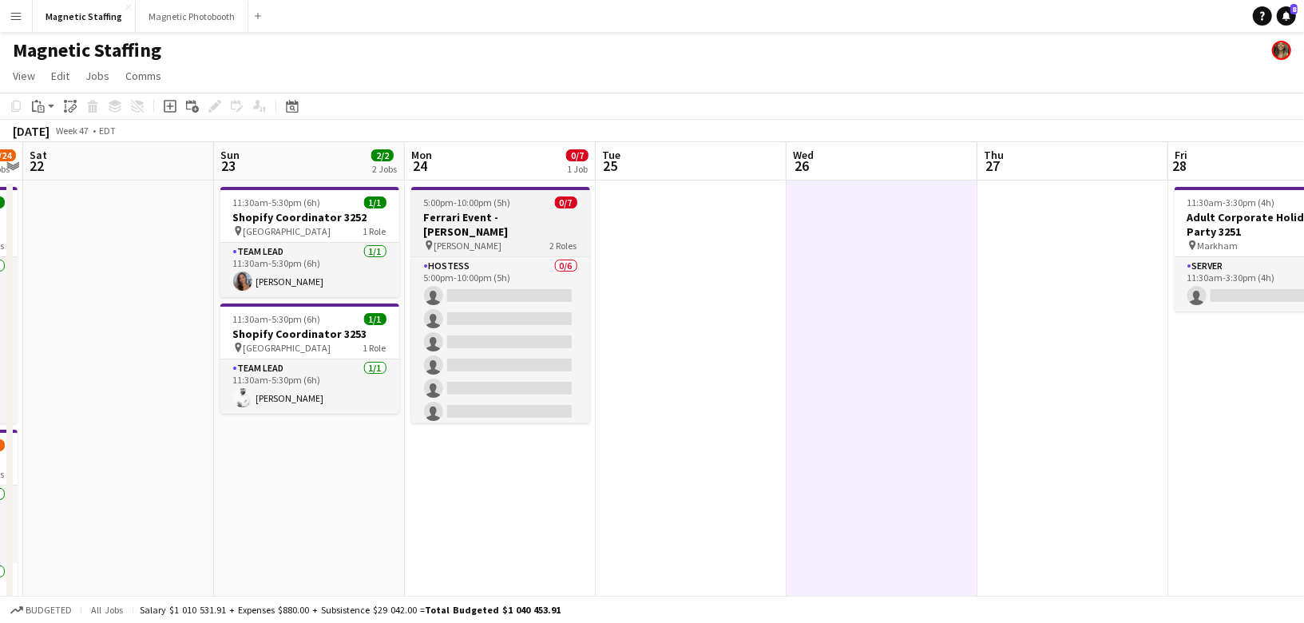
click at [478, 215] on h3 "Ferrari Event - [PERSON_NAME]" at bounding box center [500, 224] width 179 height 29
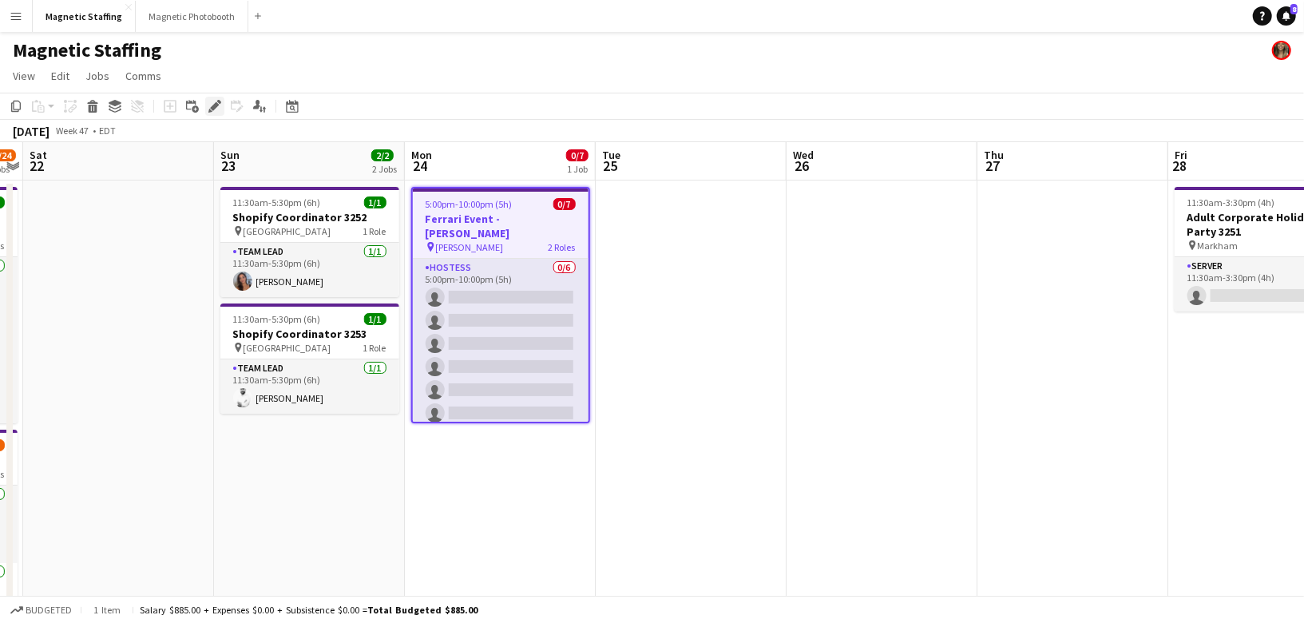
click at [216, 112] on icon "Edit" at bounding box center [214, 106] width 13 height 13
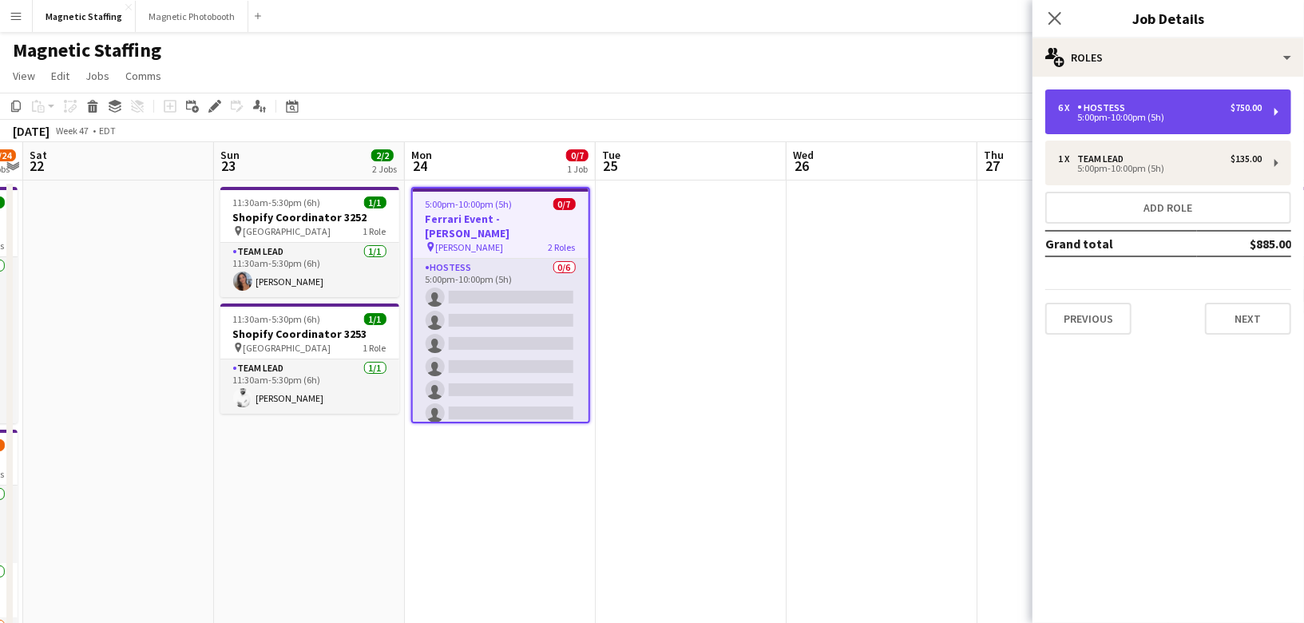
click at [1091, 89] on div "6 x Hostess $750.00 5:00pm-10:00pm (5h)" at bounding box center [1168, 111] width 246 height 45
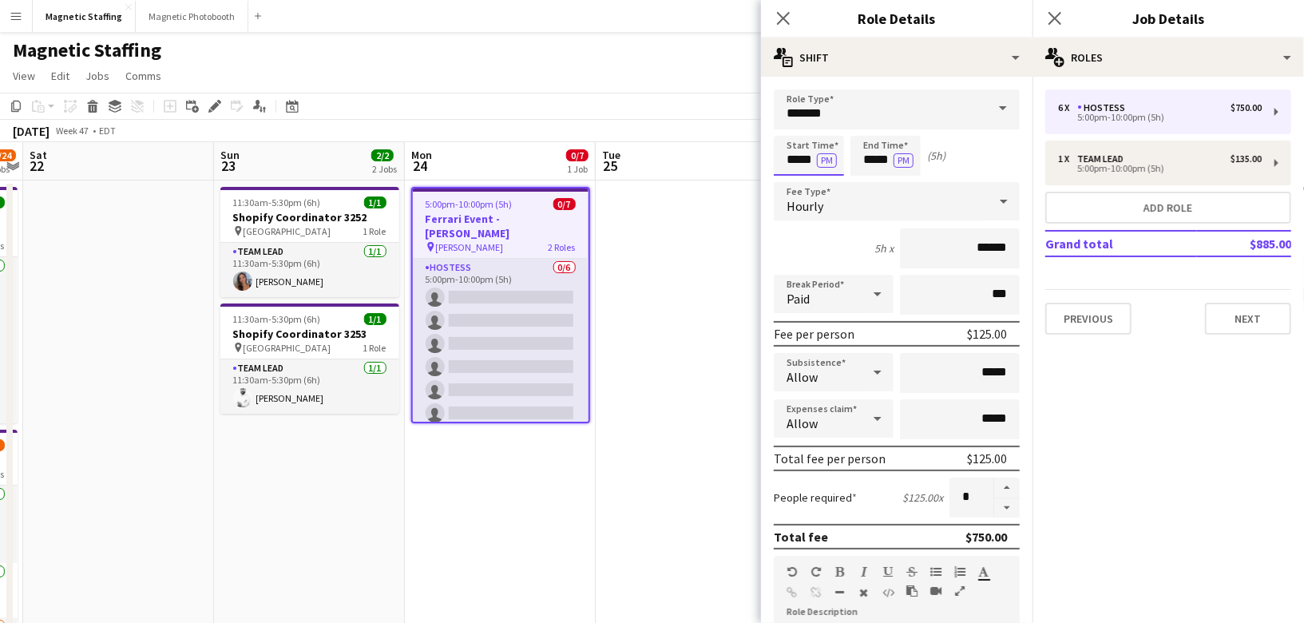
click at [814, 163] on input "*****" at bounding box center [809, 156] width 70 height 40
type input "*****"
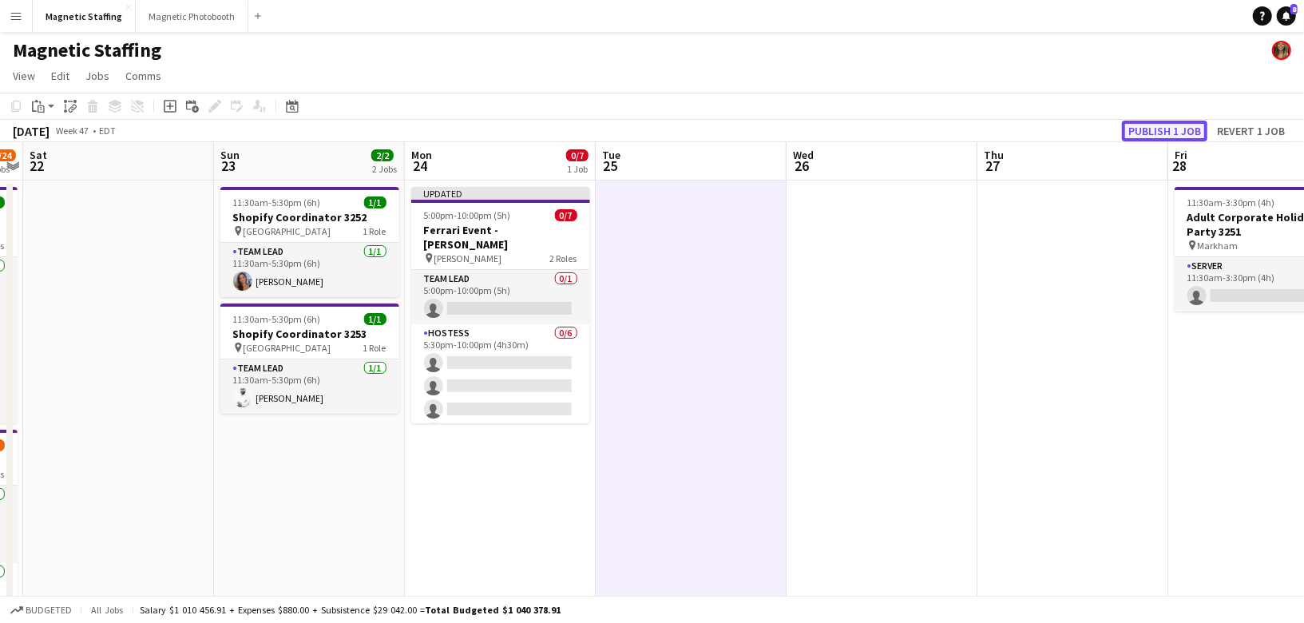
click at [1179, 133] on button "Publish 1 job" at bounding box center [1164, 131] width 85 height 21
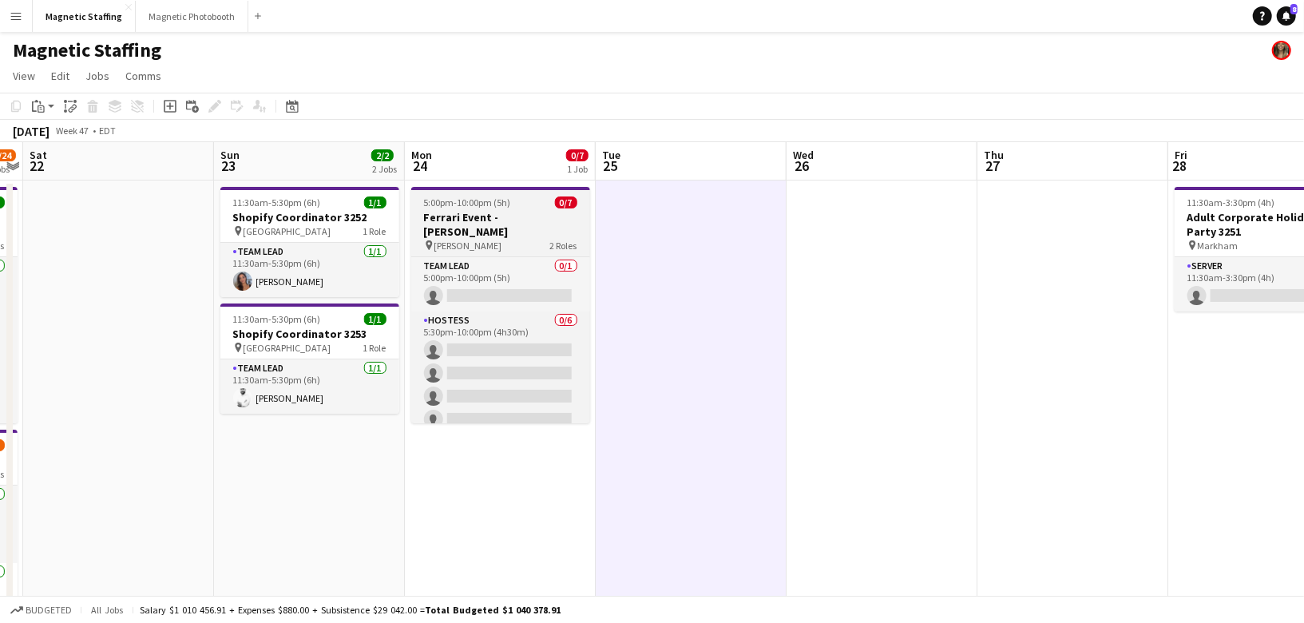
click at [442, 208] on span "5:00pm-10:00pm (5h)" at bounding box center [467, 202] width 87 height 12
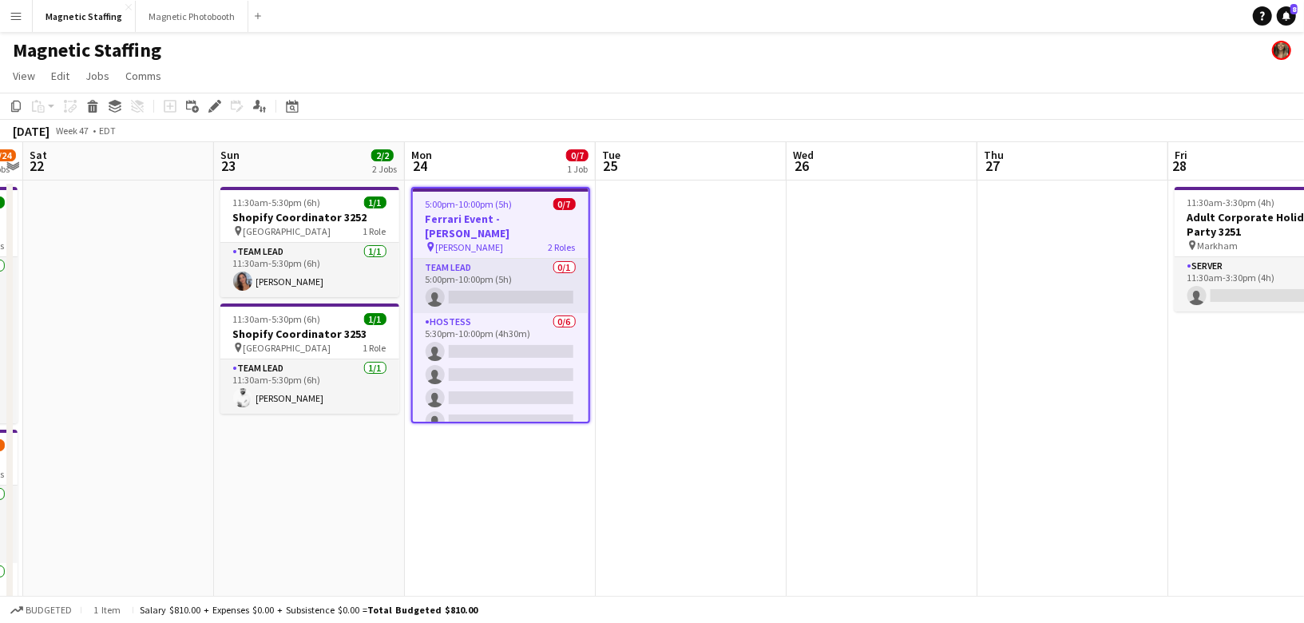
scroll to position [0, 549]
click at [218, 105] on icon "Edit" at bounding box center [214, 106] width 13 height 13
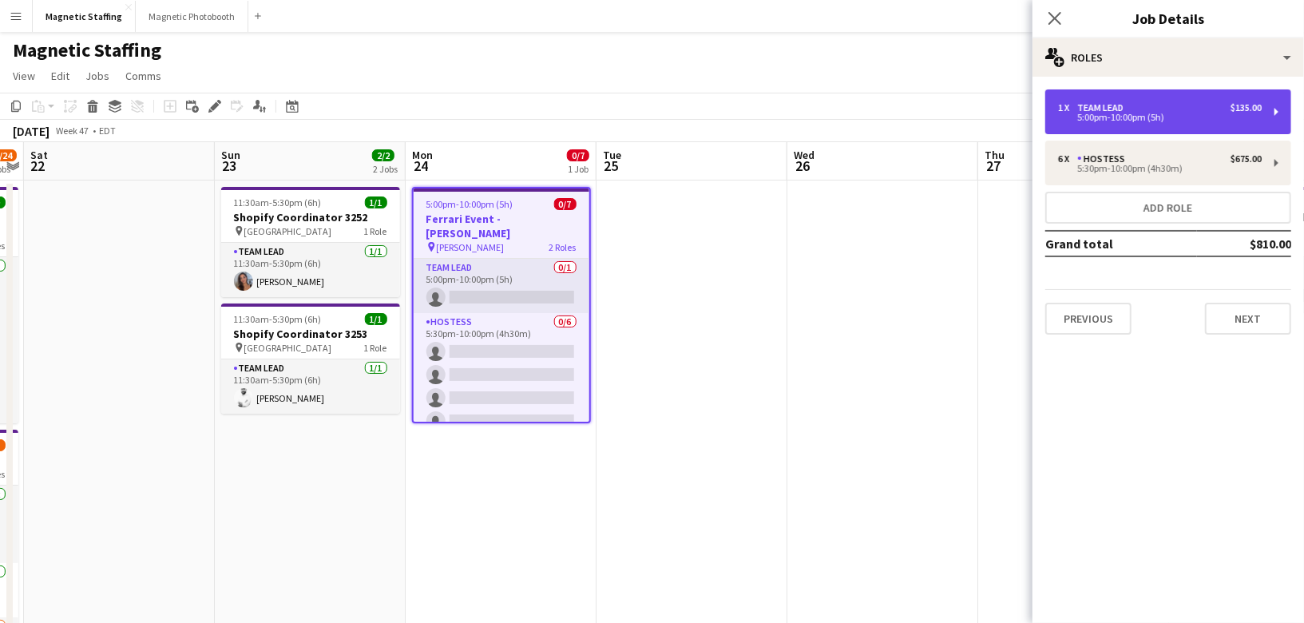
click at [1123, 121] on div "5:00pm-10:00pm (5h)" at bounding box center [1160, 117] width 204 height 8
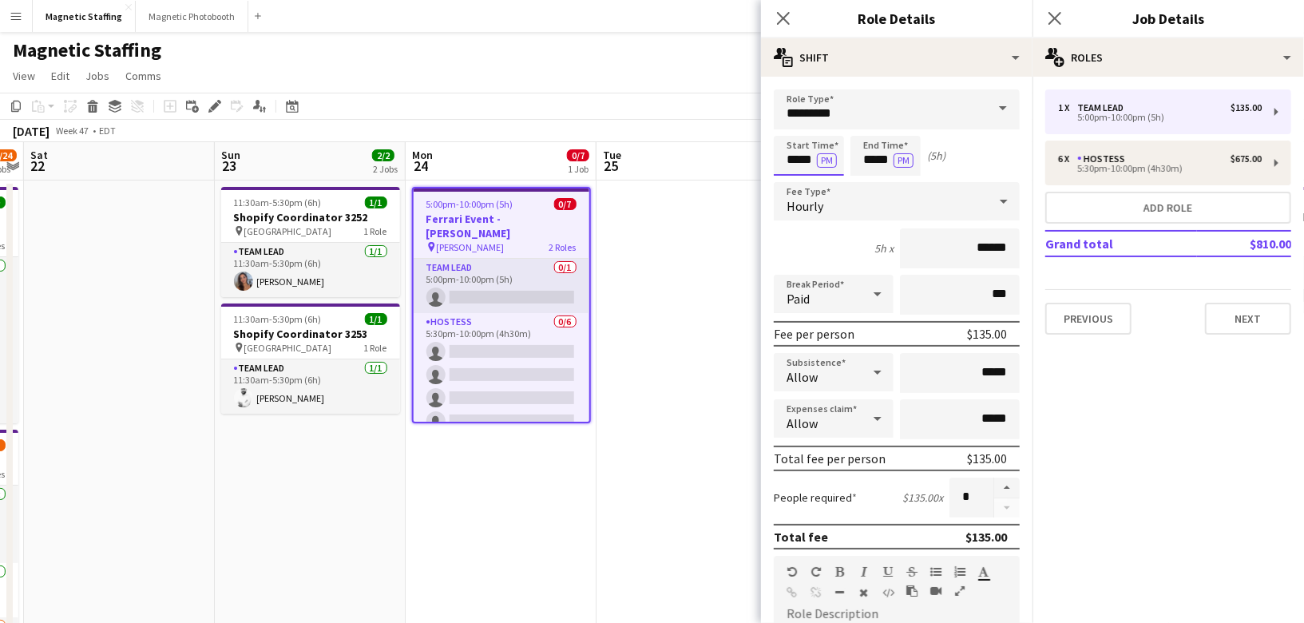
click at [814, 164] on input "*****" at bounding box center [809, 156] width 70 height 40
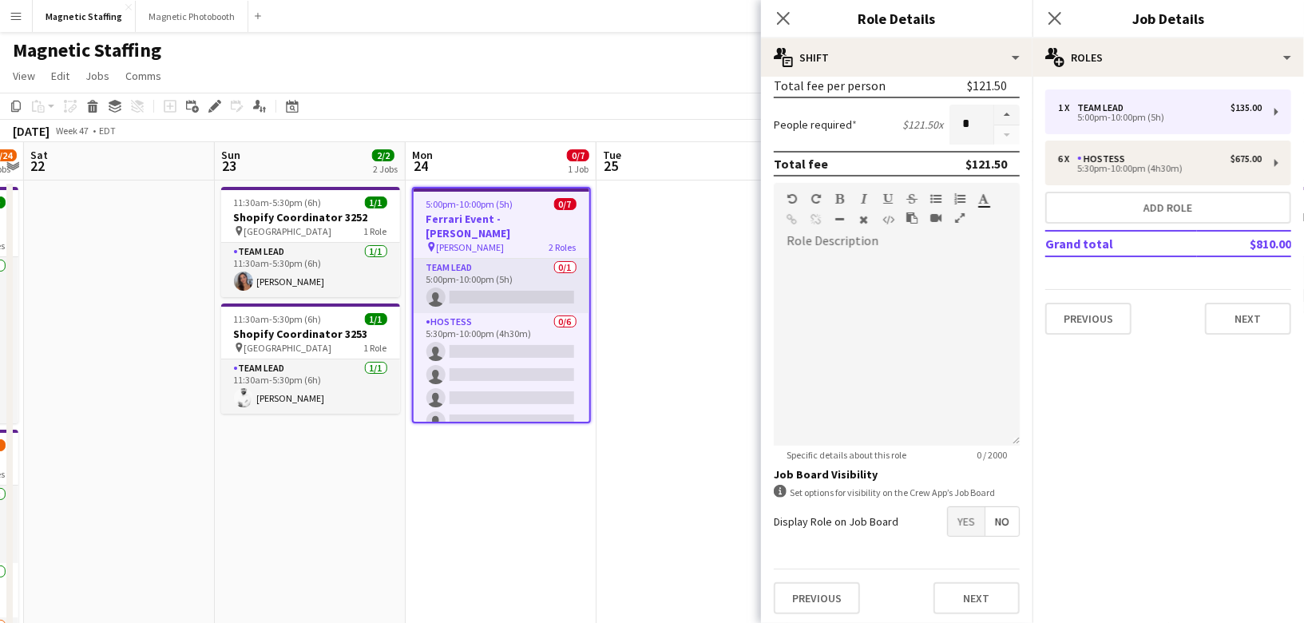
scroll to position [0, 0]
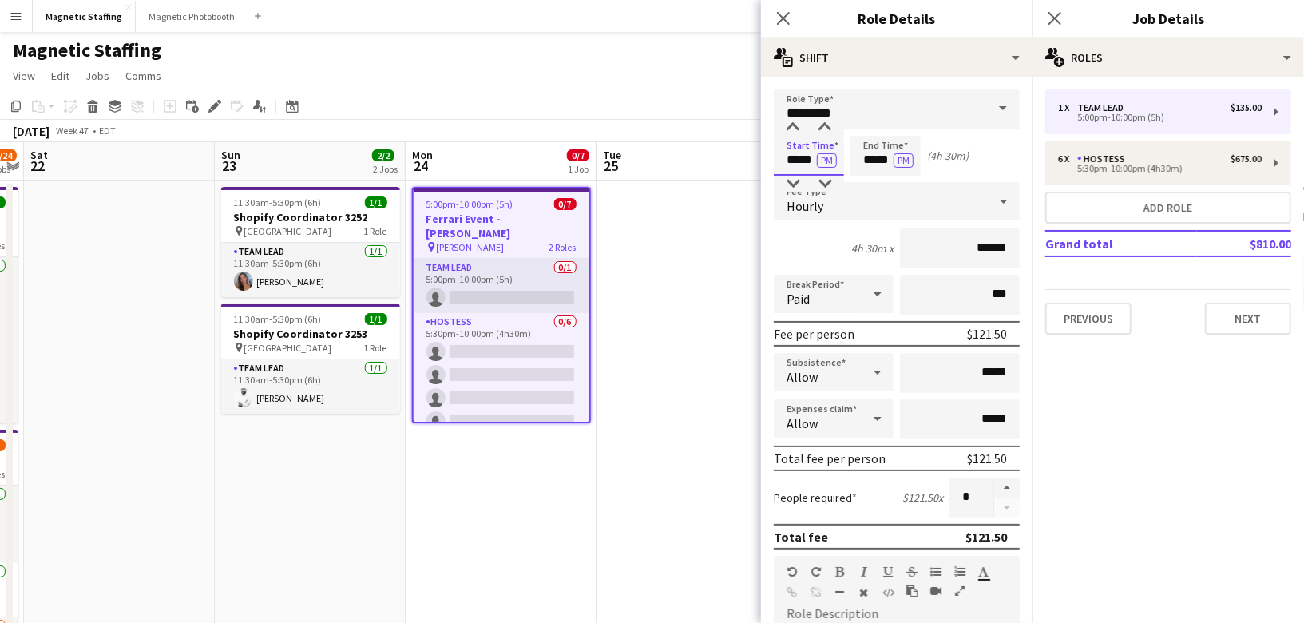
type input "*****"
click at [891, 163] on input "*****" at bounding box center [886, 156] width 70 height 40
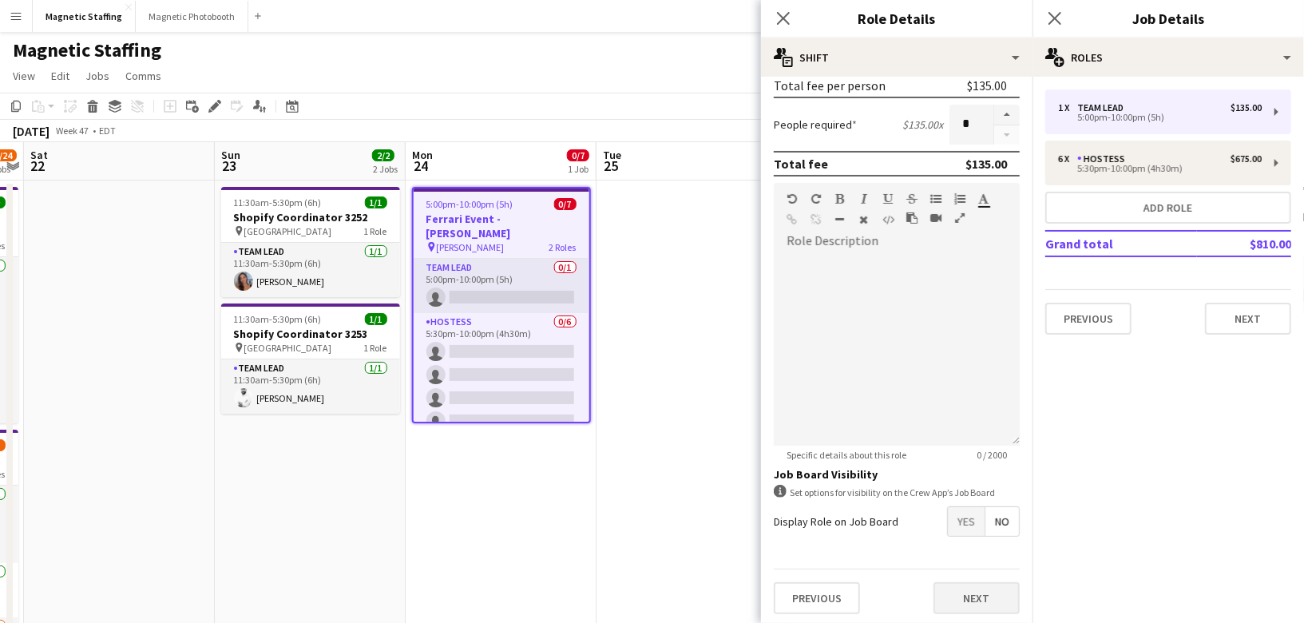
type input "*****"
click at [961, 603] on button "Next" at bounding box center [977, 598] width 86 height 32
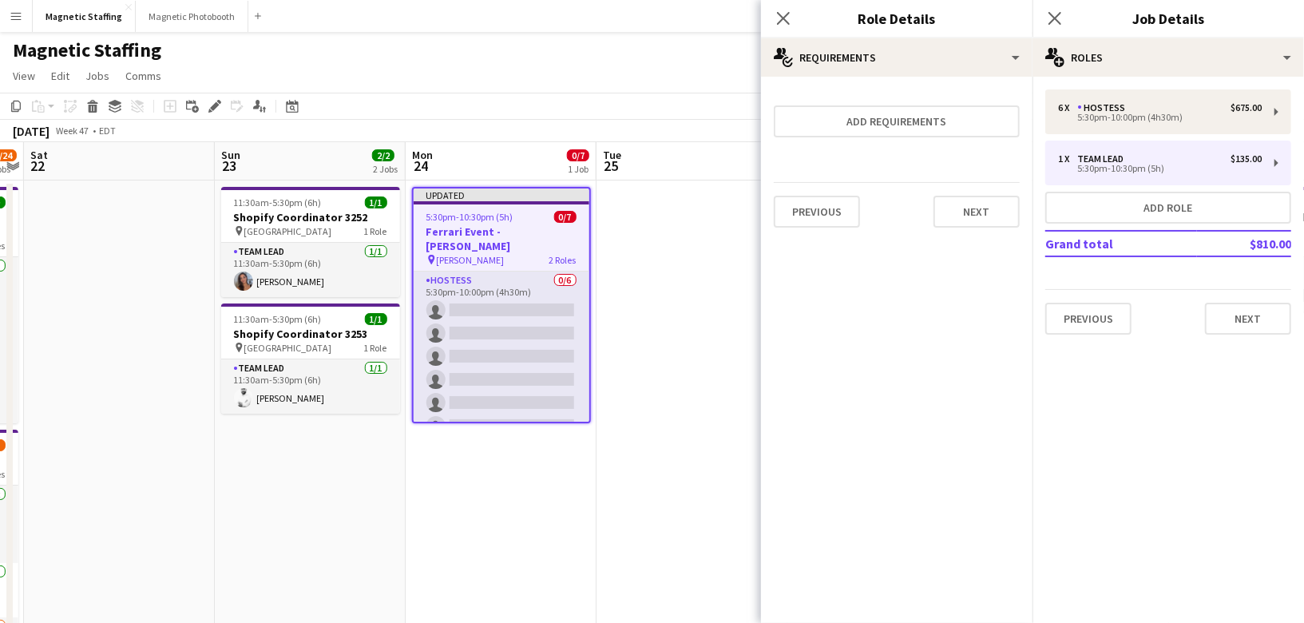
scroll to position [0, 0]
click at [965, 203] on button "Next" at bounding box center [977, 212] width 86 height 32
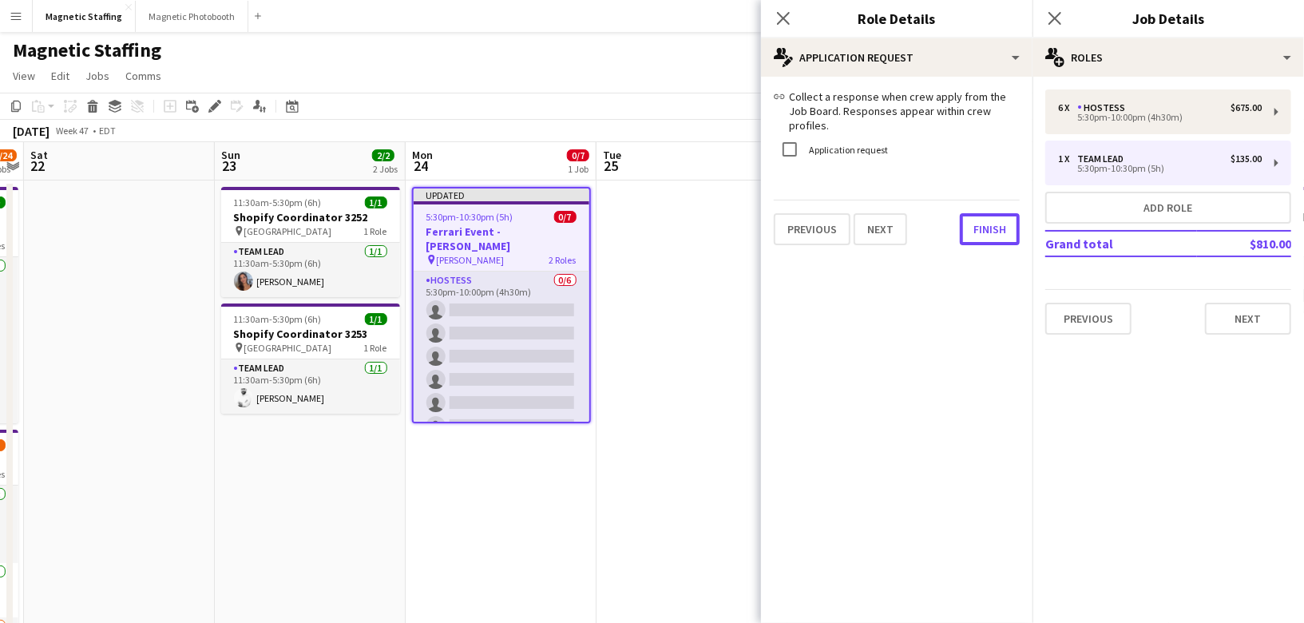
click at [965, 213] on button "Finish" at bounding box center [990, 229] width 60 height 32
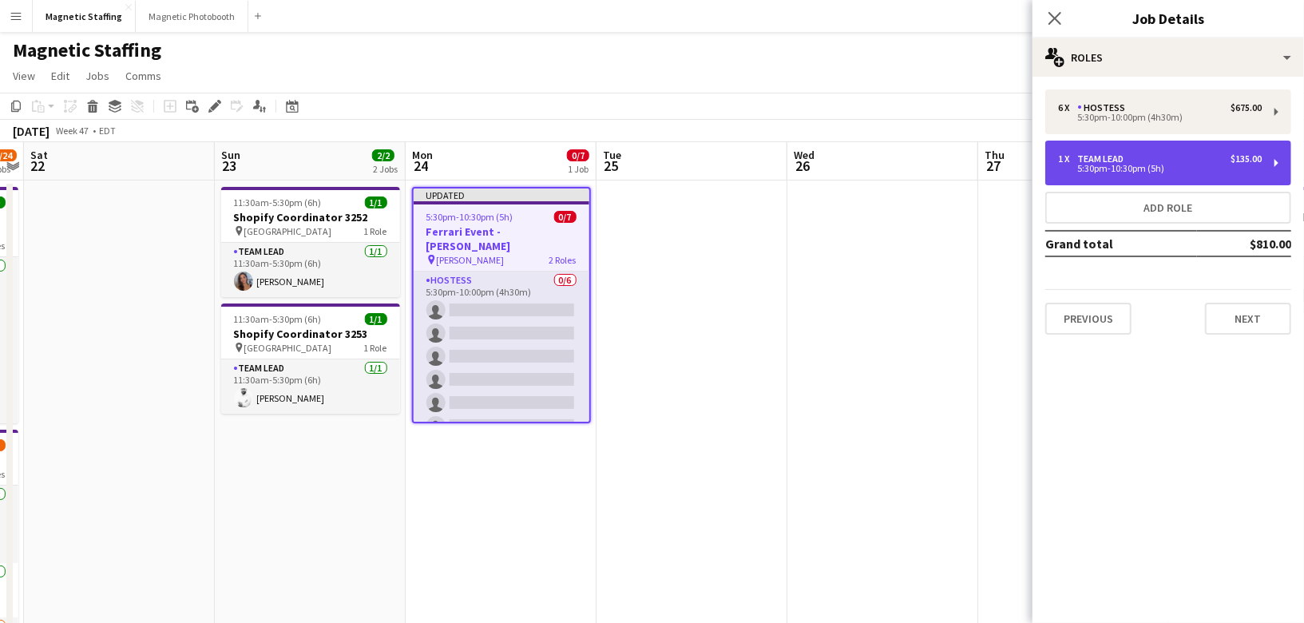
click at [1087, 167] on div "5:30pm-10:30pm (5h)" at bounding box center [1160, 169] width 204 height 8
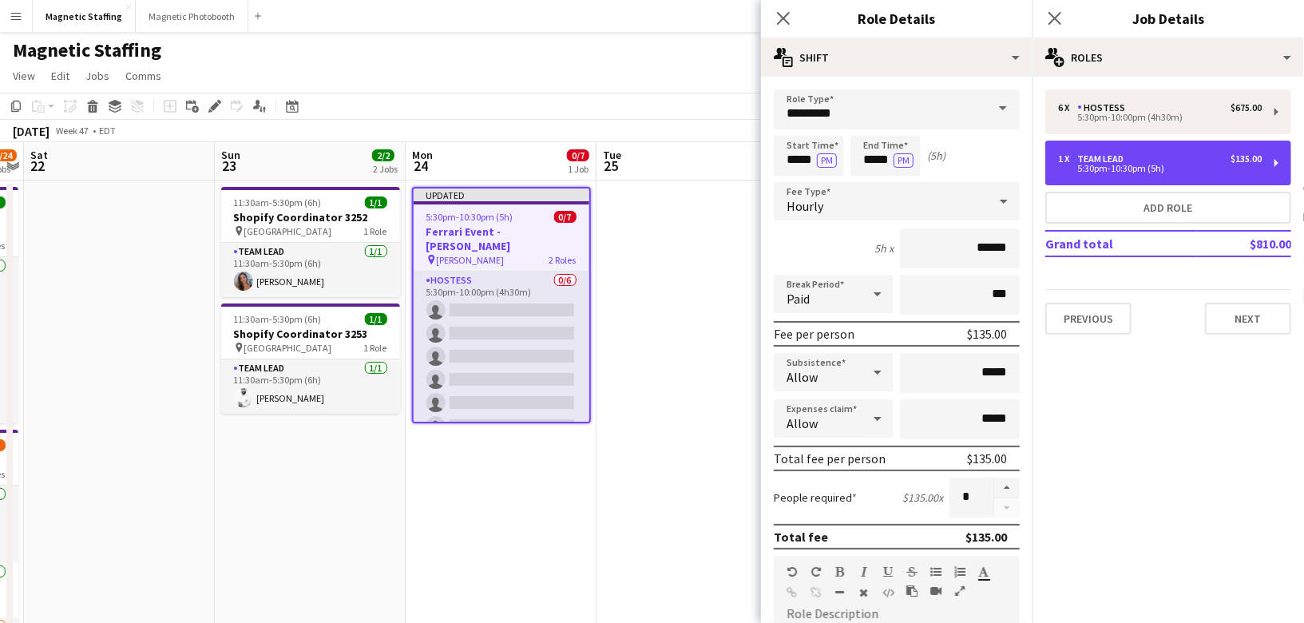
scroll to position [373, 0]
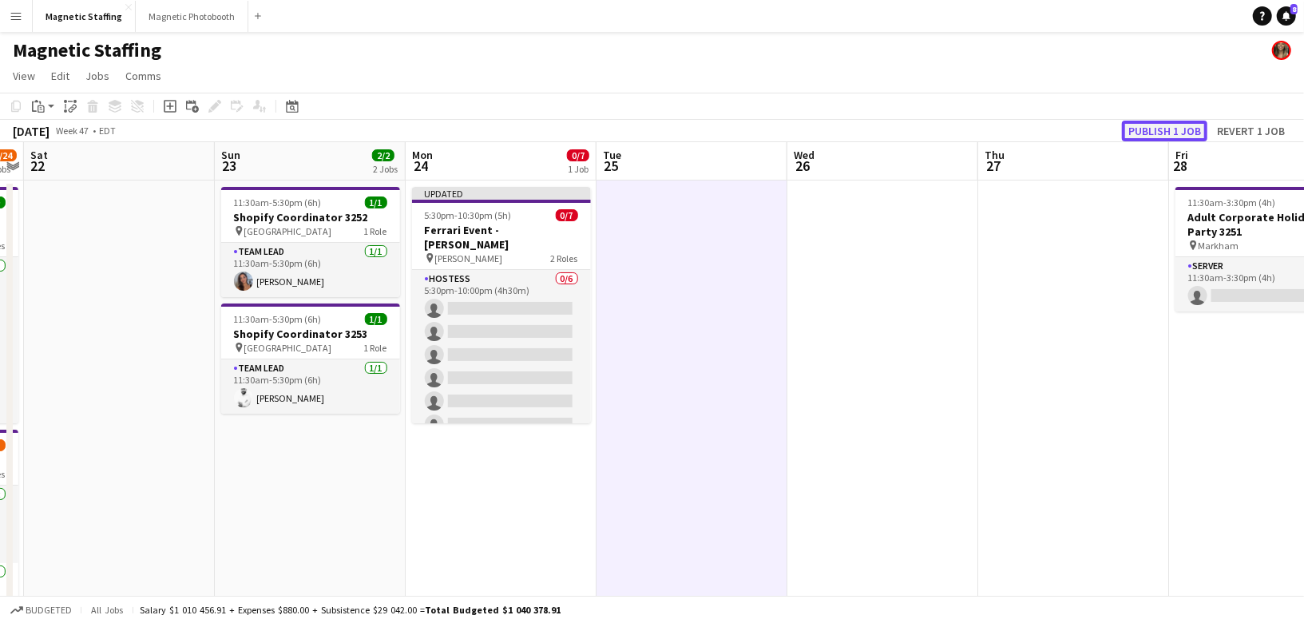
click at [1166, 131] on button "Publish 1 job" at bounding box center [1164, 131] width 85 height 21
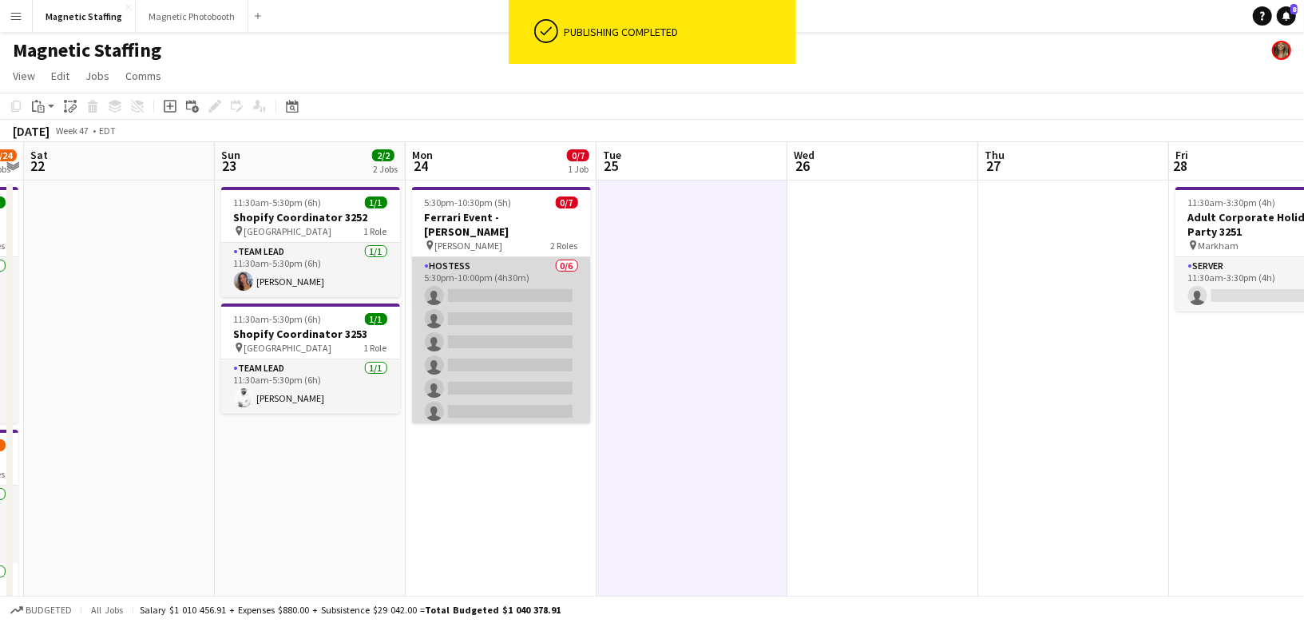
scroll to position [43, 0]
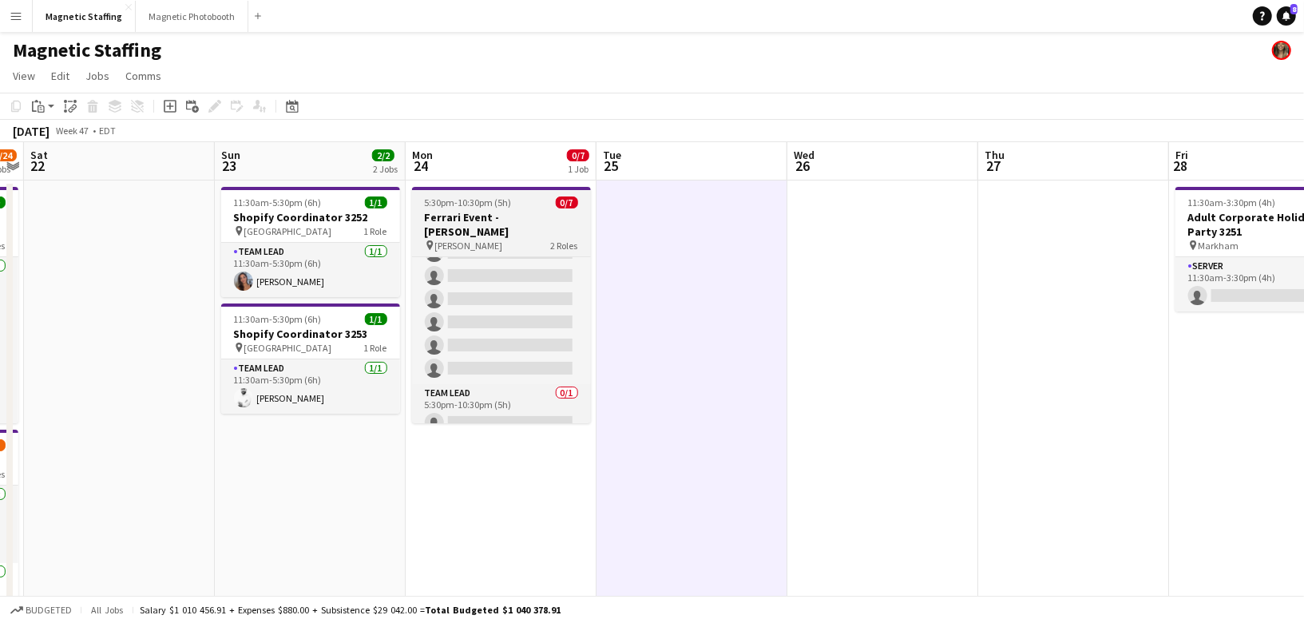
click at [446, 207] on span "5:30pm-10:30pm (5h)" at bounding box center [468, 202] width 87 height 12
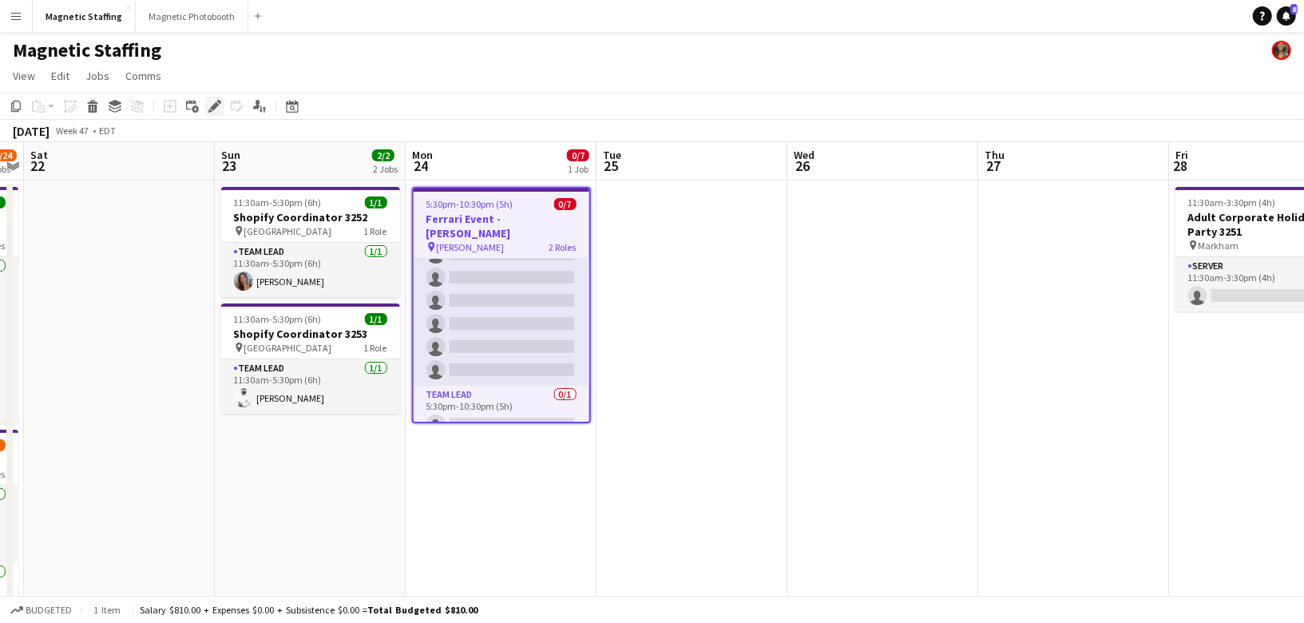
click at [207, 109] on div "Edit" at bounding box center [214, 106] width 19 height 19
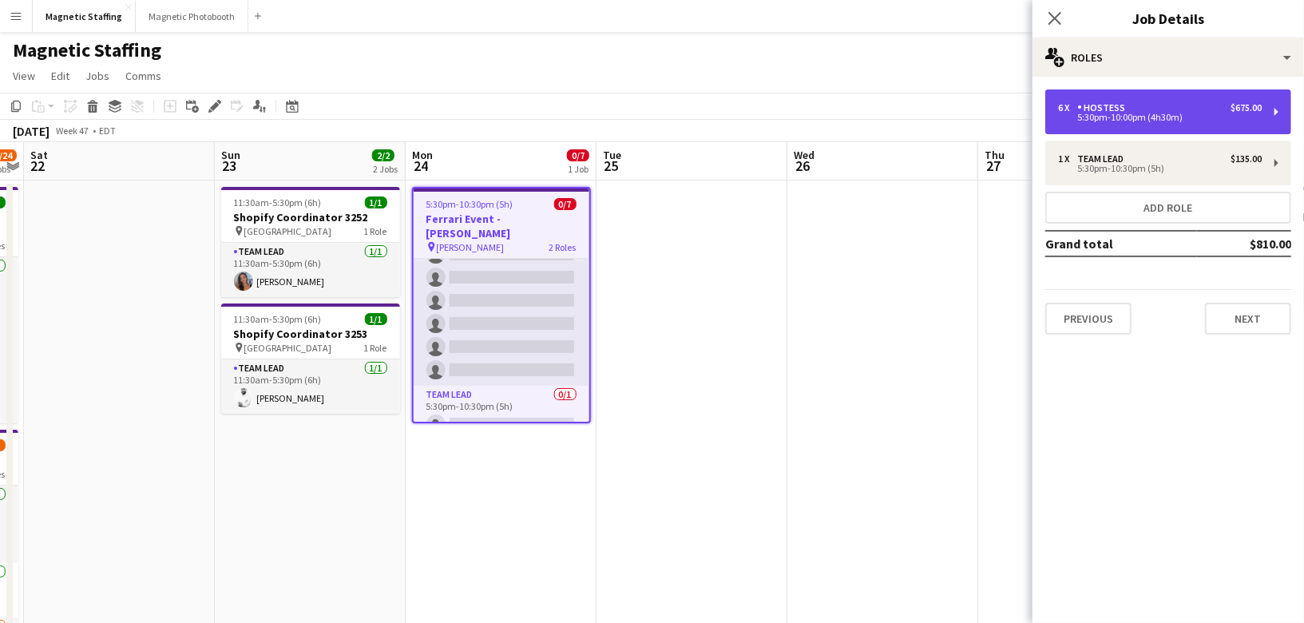
click at [1194, 101] on div "6 x Hostess $675.00 5:30pm-10:00pm (4h30m)" at bounding box center [1168, 111] width 246 height 45
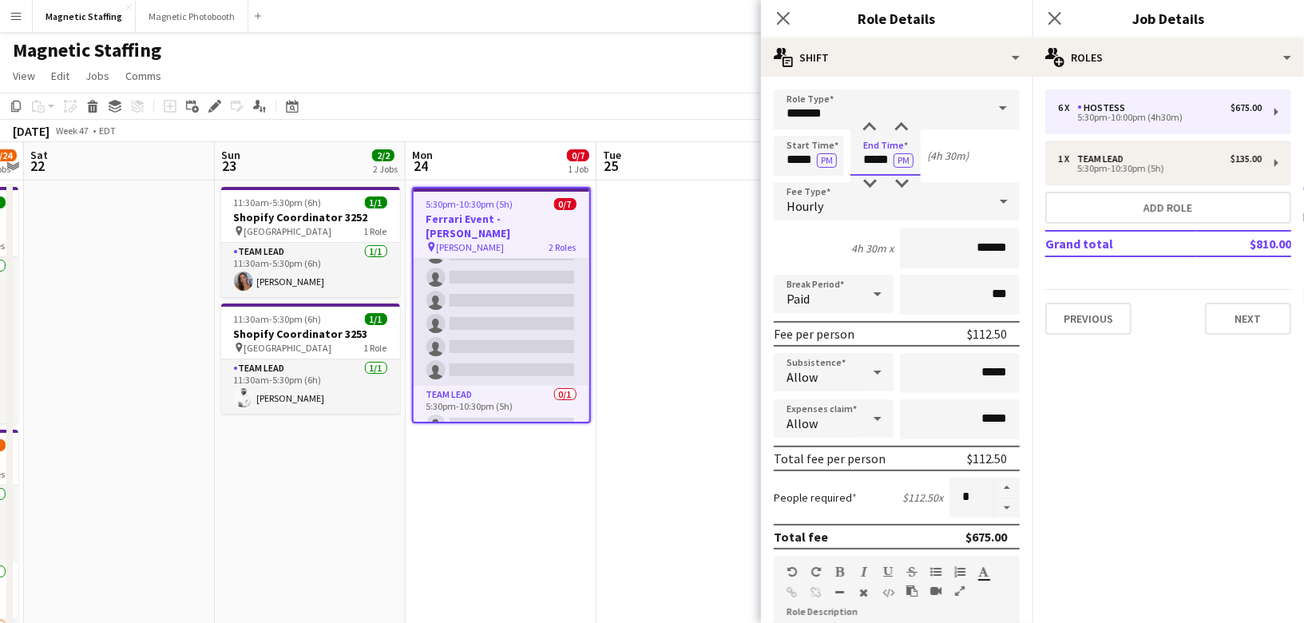
drag, startPoint x: 892, startPoint y: 163, endPoint x: 860, endPoint y: 163, distance: 31.9
click at [859, 163] on input "*****" at bounding box center [886, 156] width 70 height 40
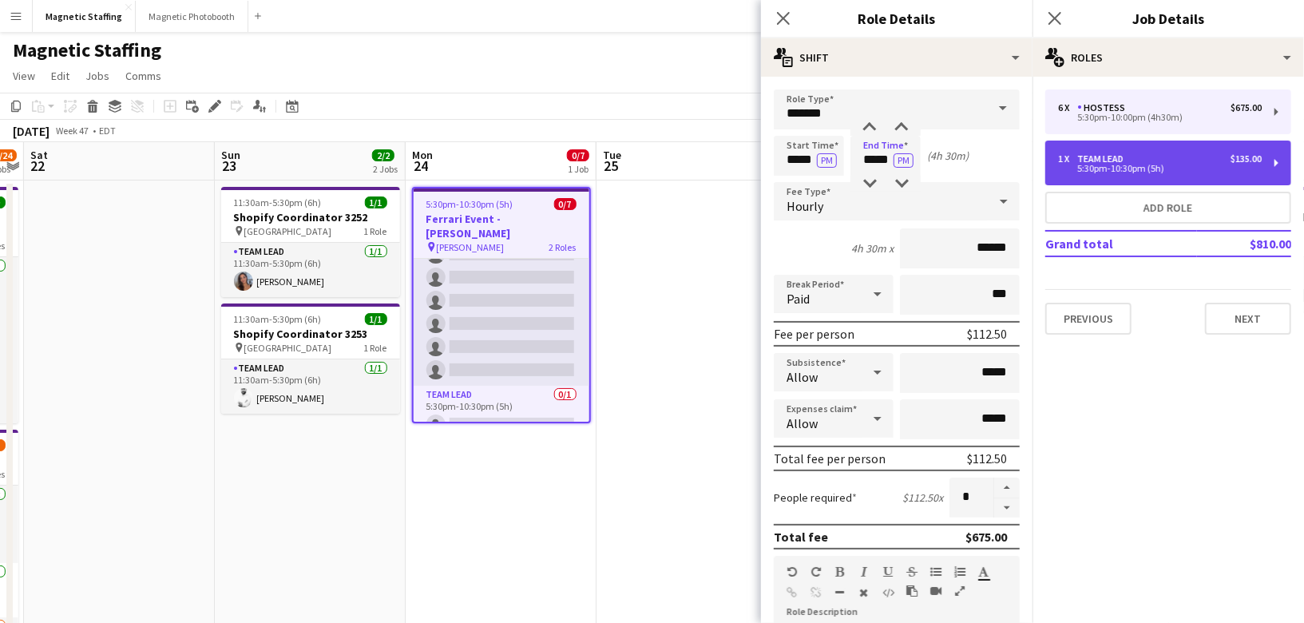
click at [1209, 165] on div "5:30pm-10:30pm (5h)" at bounding box center [1160, 169] width 204 height 8
type input "*********"
type input "*****"
type input "******"
type input "*"
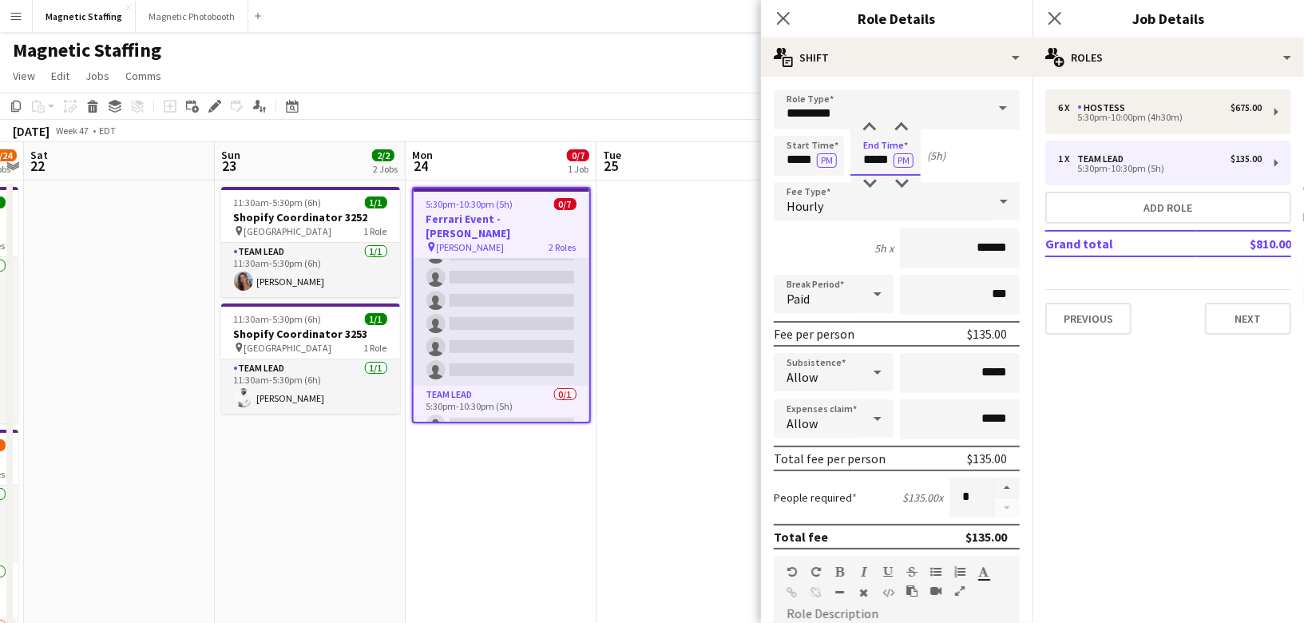
click at [891, 161] on input "*****" at bounding box center [886, 156] width 70 height 40
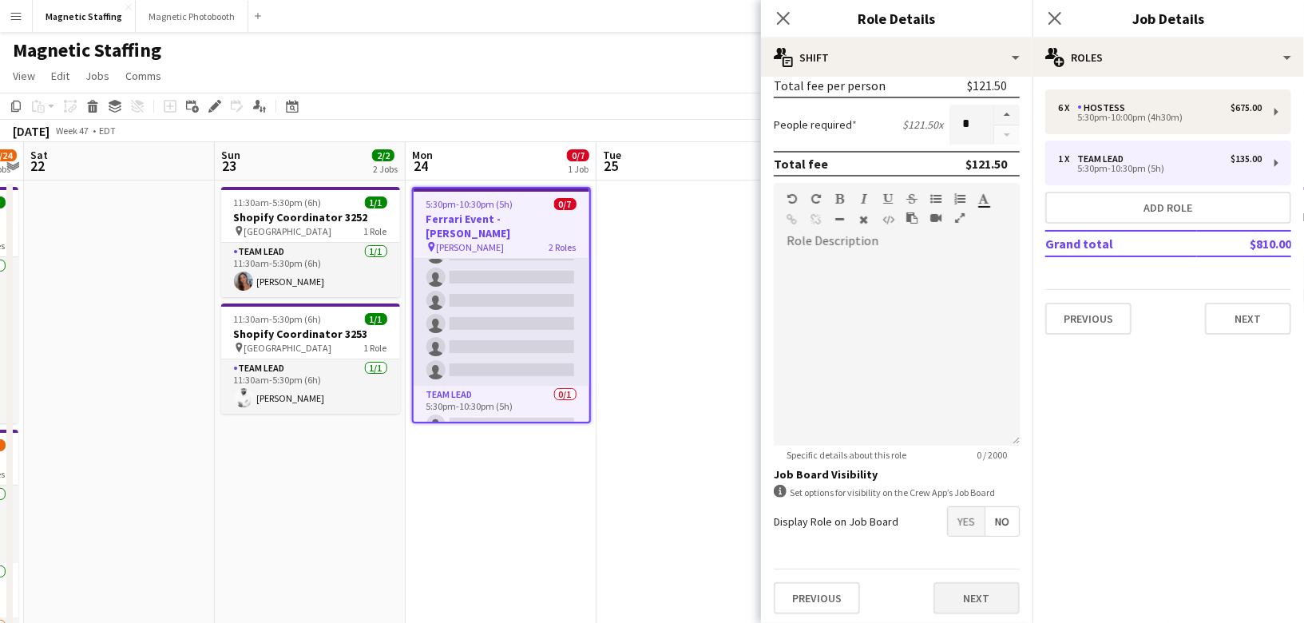
type input "*****"
click at [975, 597] on button "Next" at bounding box center [977, 598] width 86 height 32
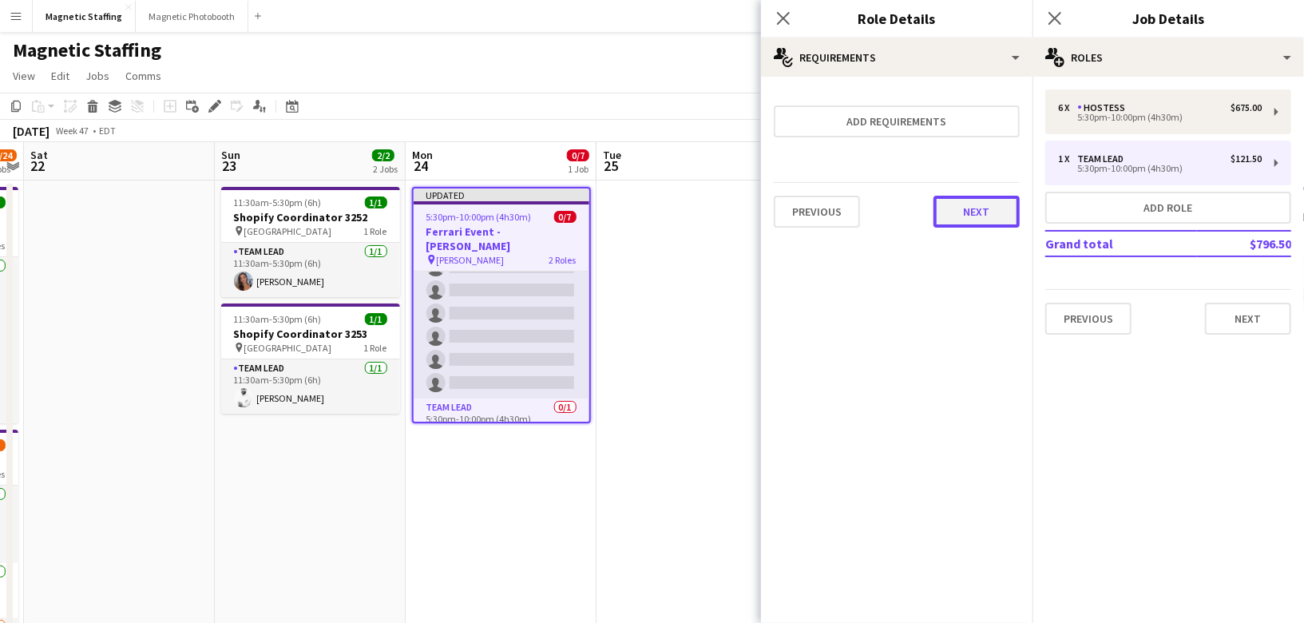
click at [970, 218] on button "Next" at bounding box center [977, 212] width 86 height 32
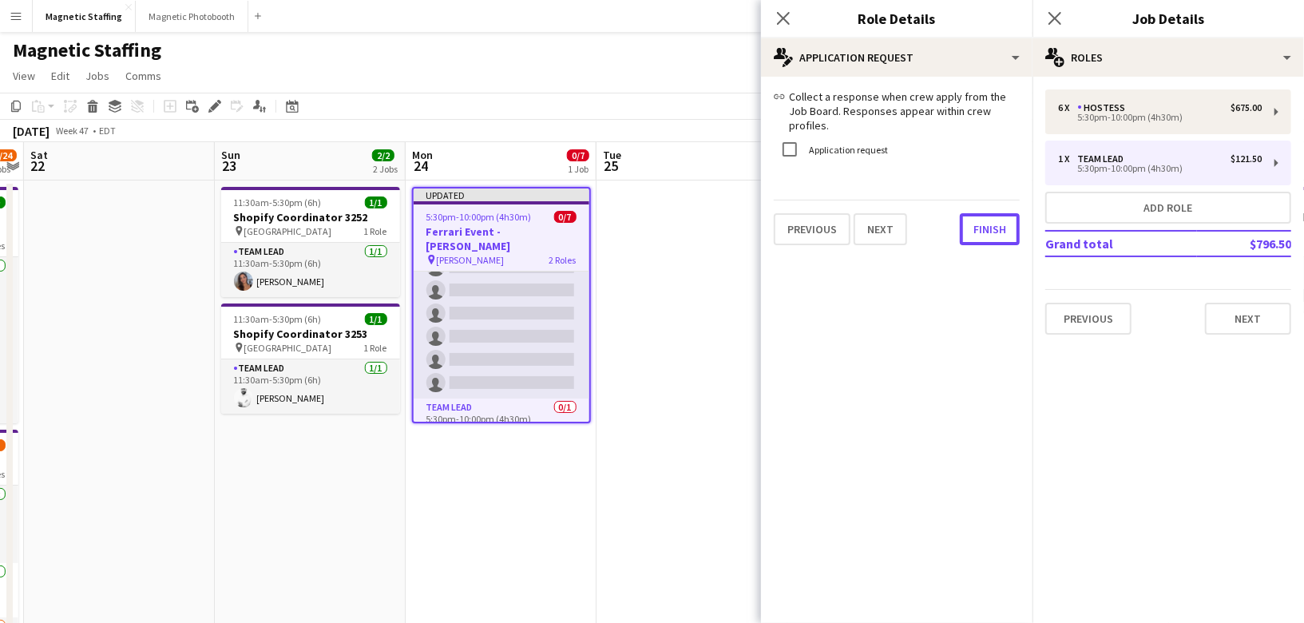
click at [970, 218] on button "Finish" at bounding box center [990, 229] width 60 height 32
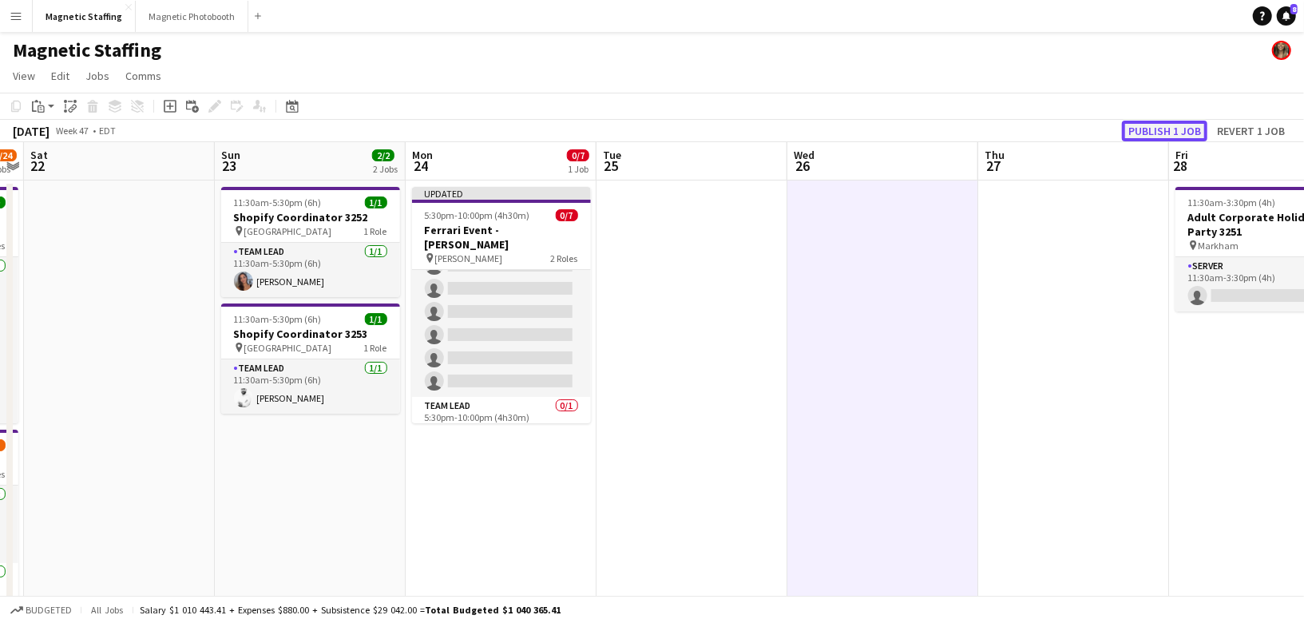
click at [1146, 129] on button "Publish 1 job" at bounding box center [1164, 131] width 85 height 21
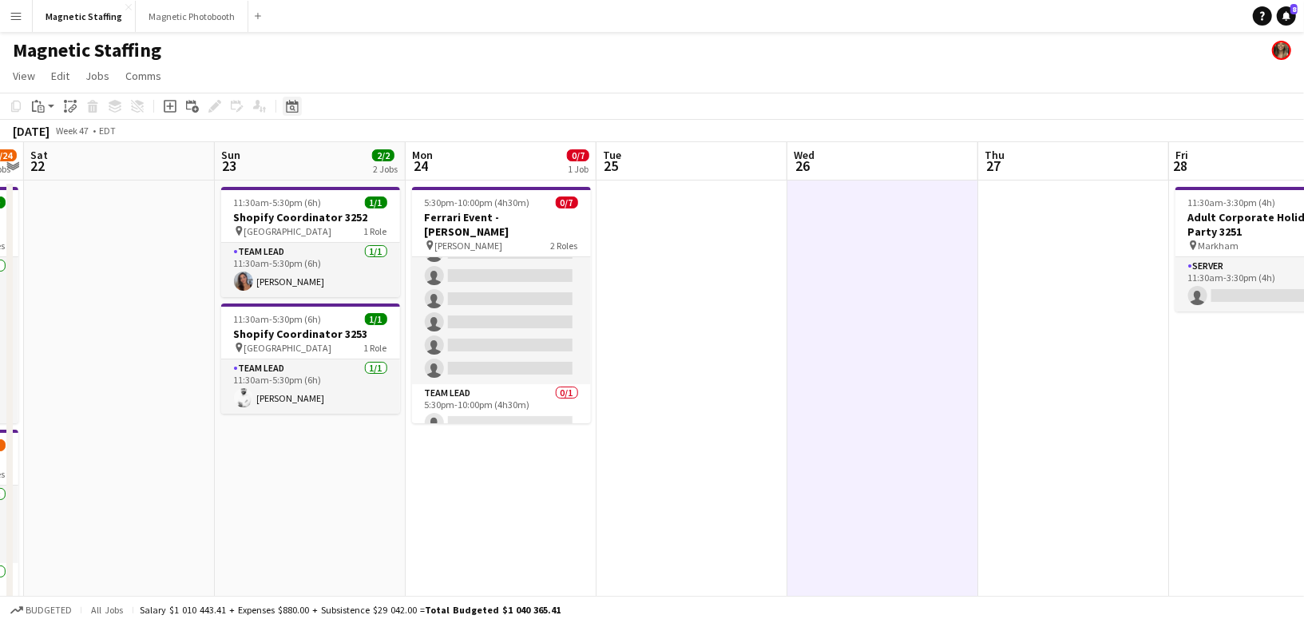
click at [295, 101] on icon at bounding box center [292, 106] width 12 height 13
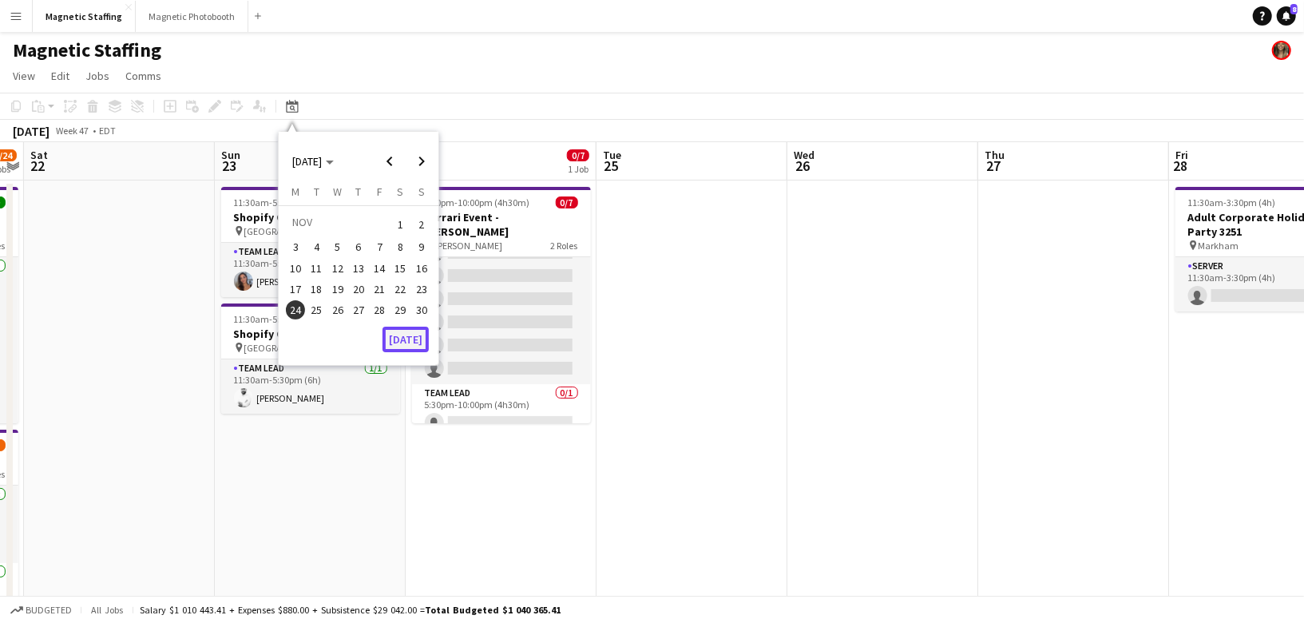
click at [403, 351] on button "[DATE]" at bounding box center [406, 340] width 46 height 26
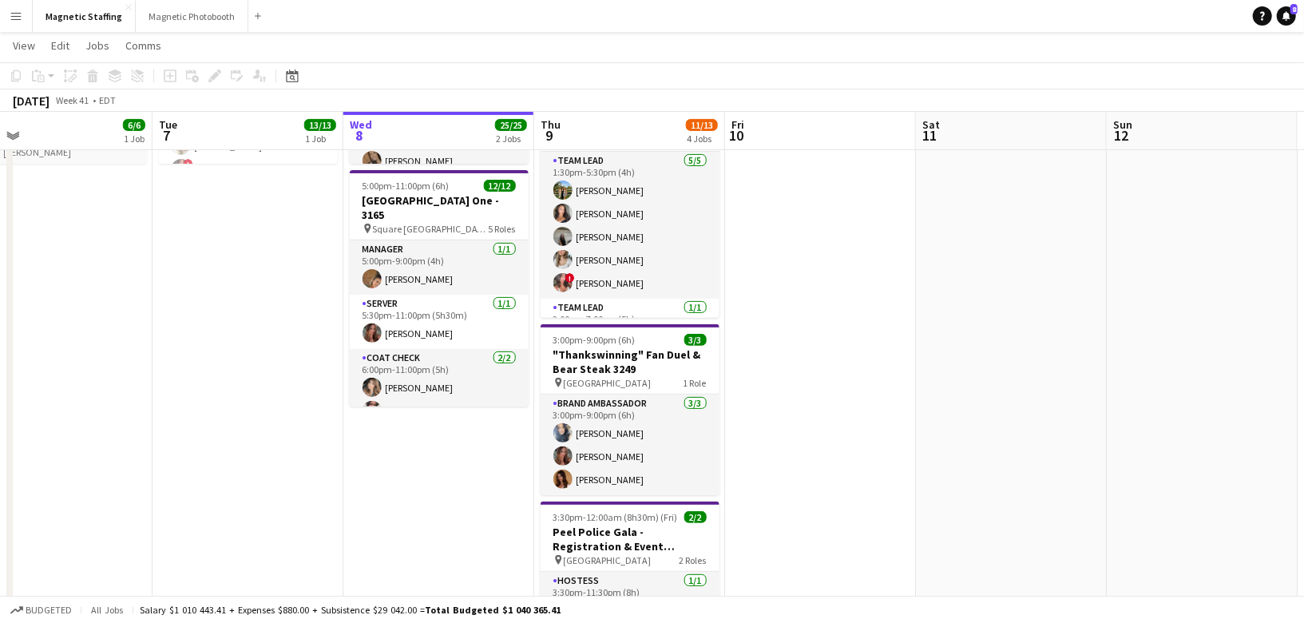
scroll to position [0, 642]
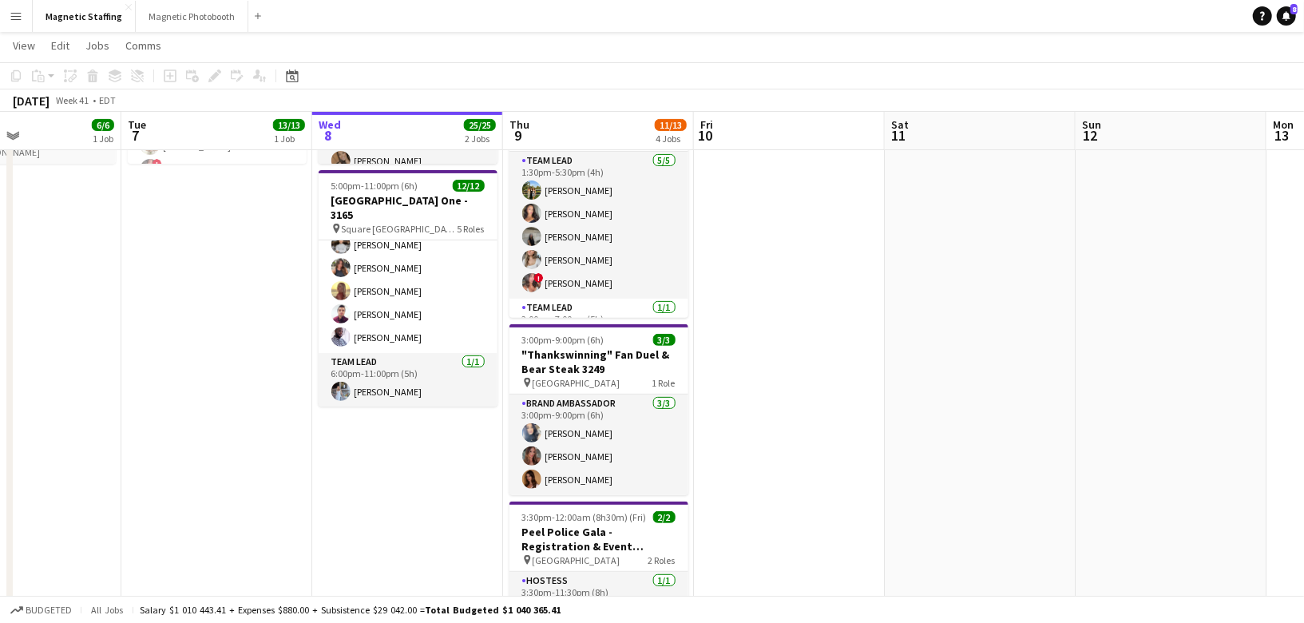
click at [430, 315] on app-card-role "Server [DATE] 6:00pm-11:00pm (5h) [PERSON_NAME] [PERSON_NAME] [PERSON_NAME] [PE…" at bounding box center [408, 256] width 179 height 193
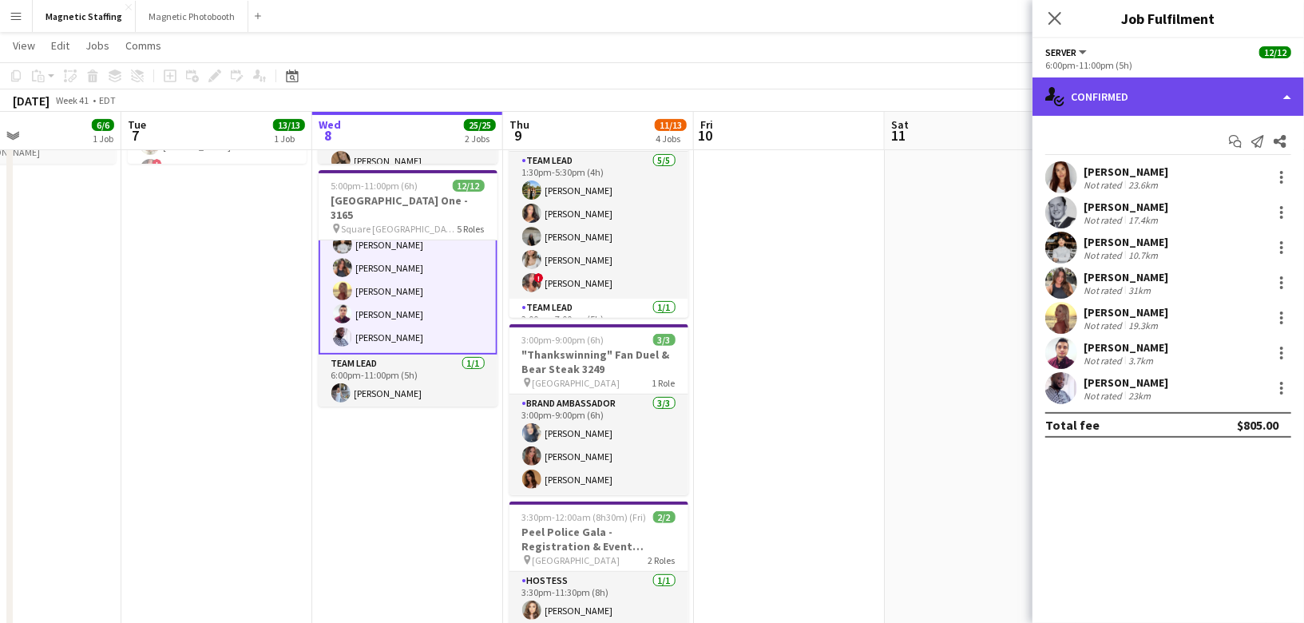
click at [1228, 92] on div "single-neutral-actions-check-2 Confirmed" at bounding box center [1169, 96] width 272 height 38
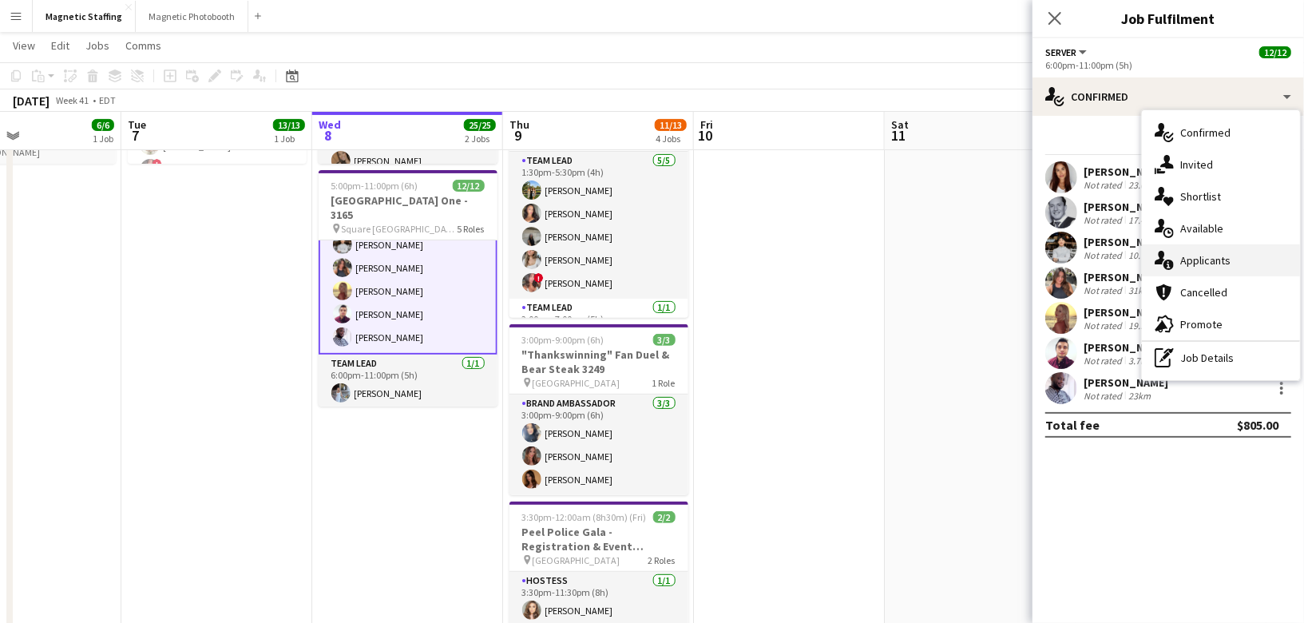
click at [1194, 260] on span "Applicants" at bounding box center [1205, 260] width 50 height 14
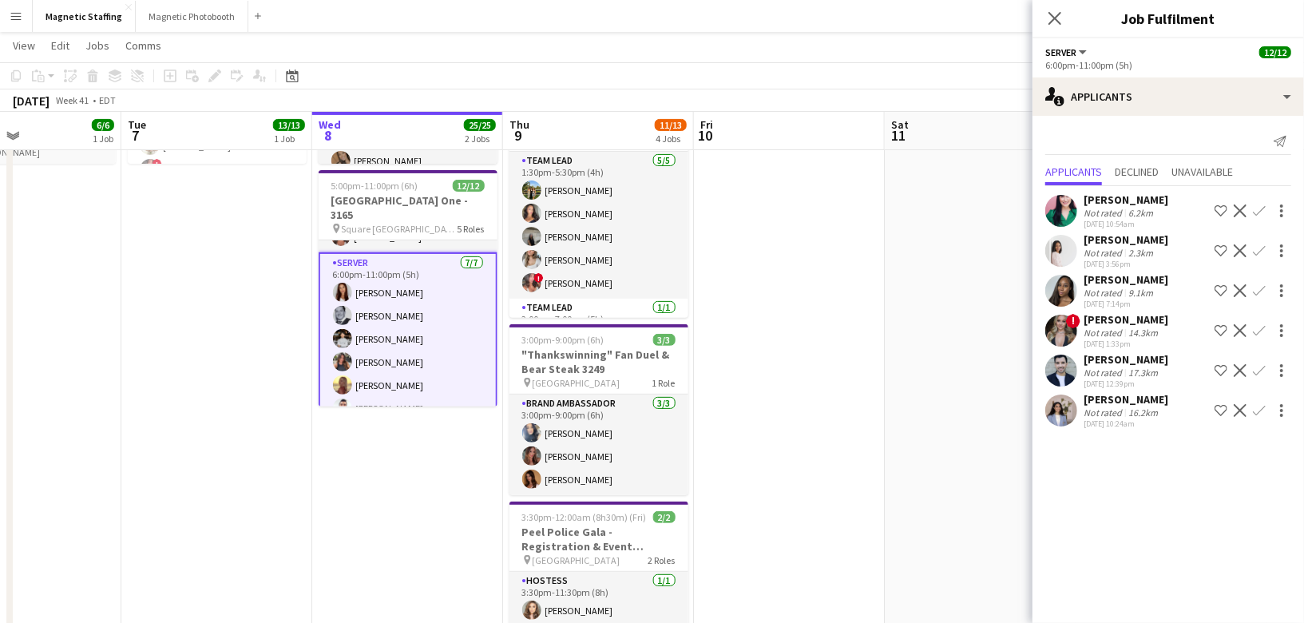
scroll to position [57, 0]
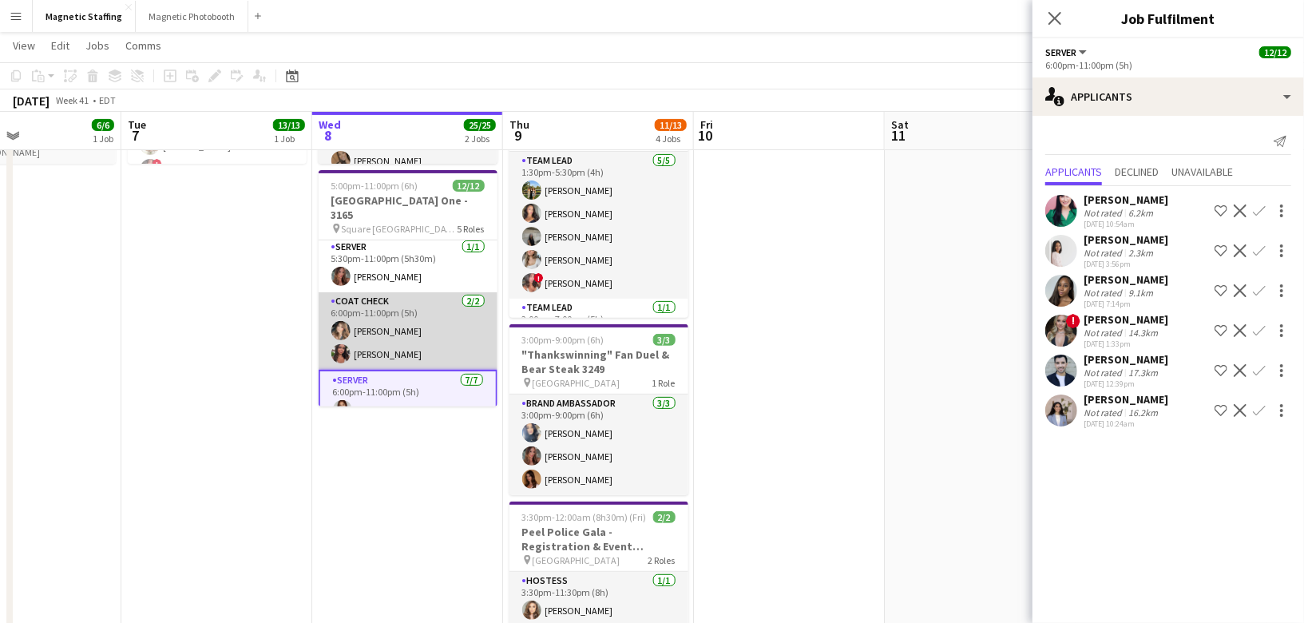
click at [423, 327] on app-card-role "Coat Check [DATE] 6:00pm-11:00pm (5h) [PERSON_NAME] [PERSON_NAME]" at bounding box center [408, 330] width 179 height 77
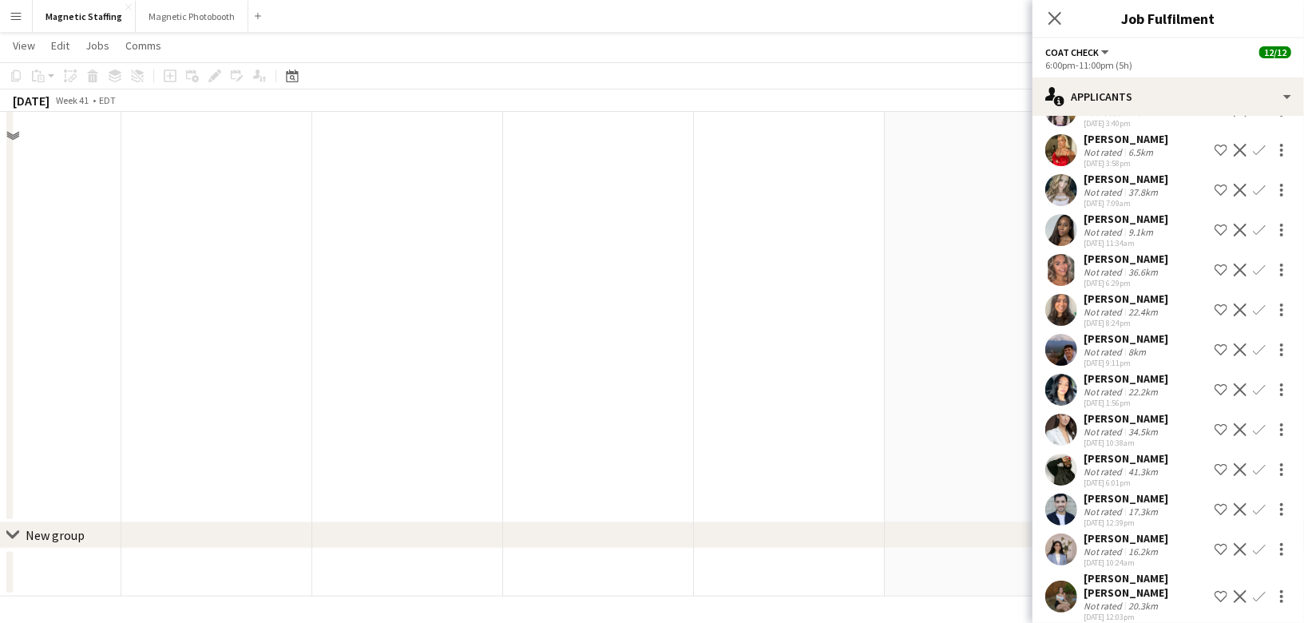
scroll to position [210, 0]
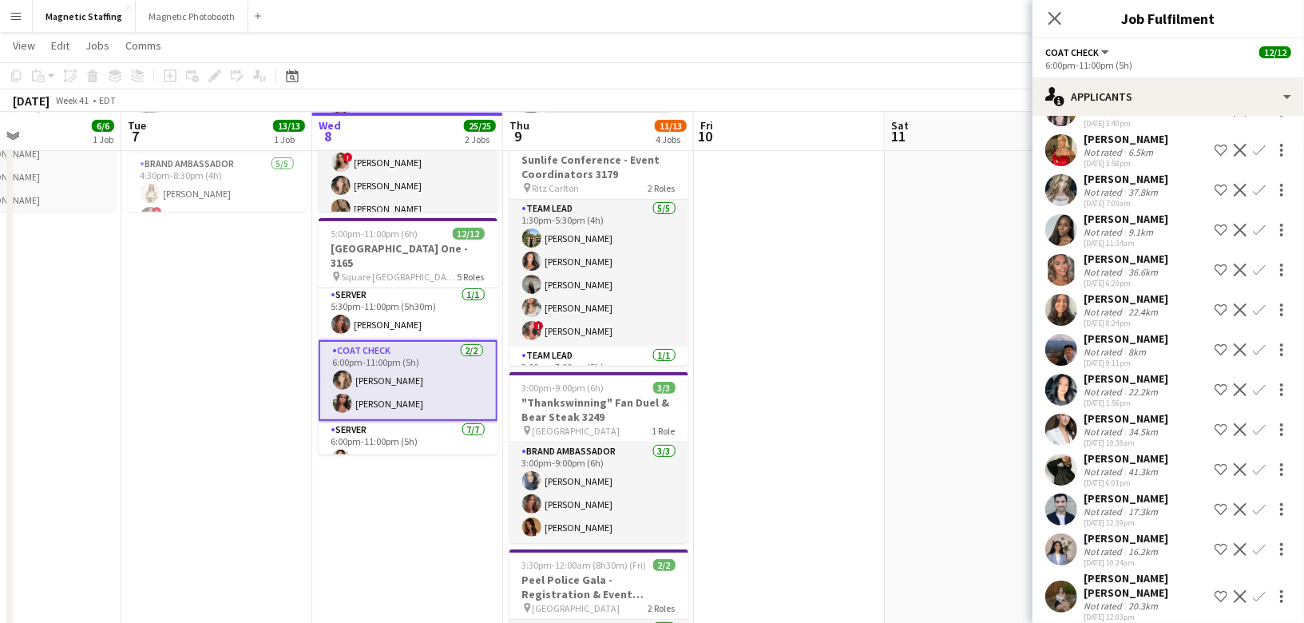
click at [1066, 587] on app-user-avatar at bounding box center [1061, 597] width 32 height 32
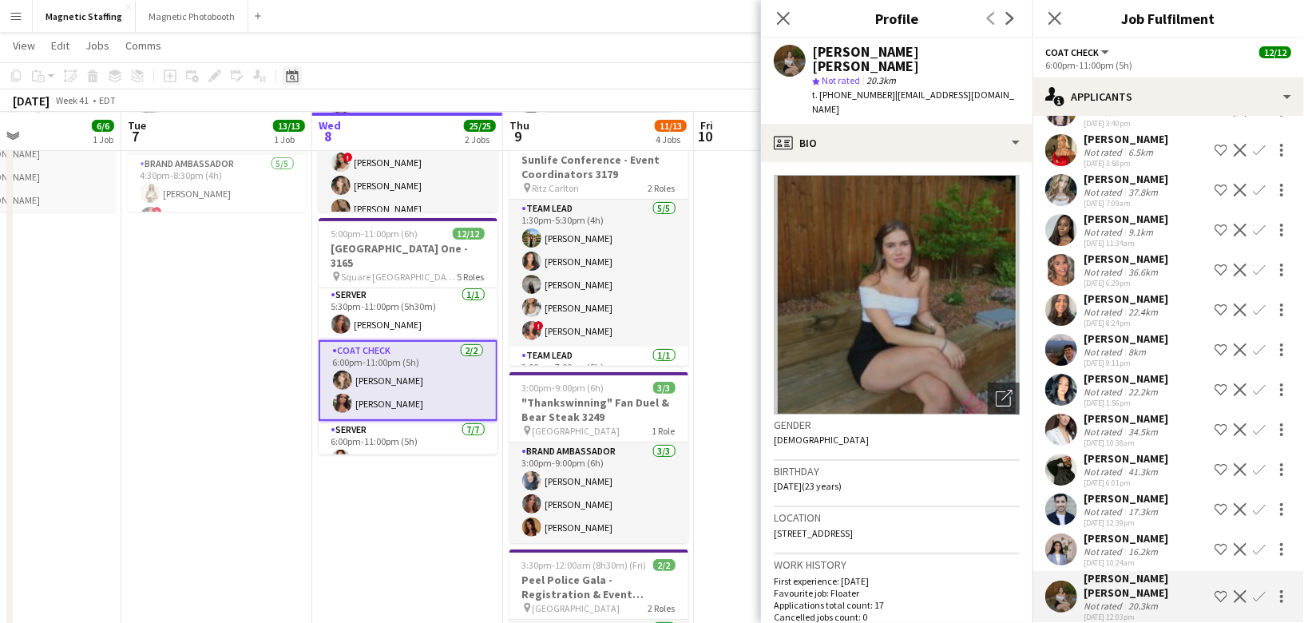
click at [286, 76] on icon "Date picker" at bounding box center [292, 75] width 13 height 13
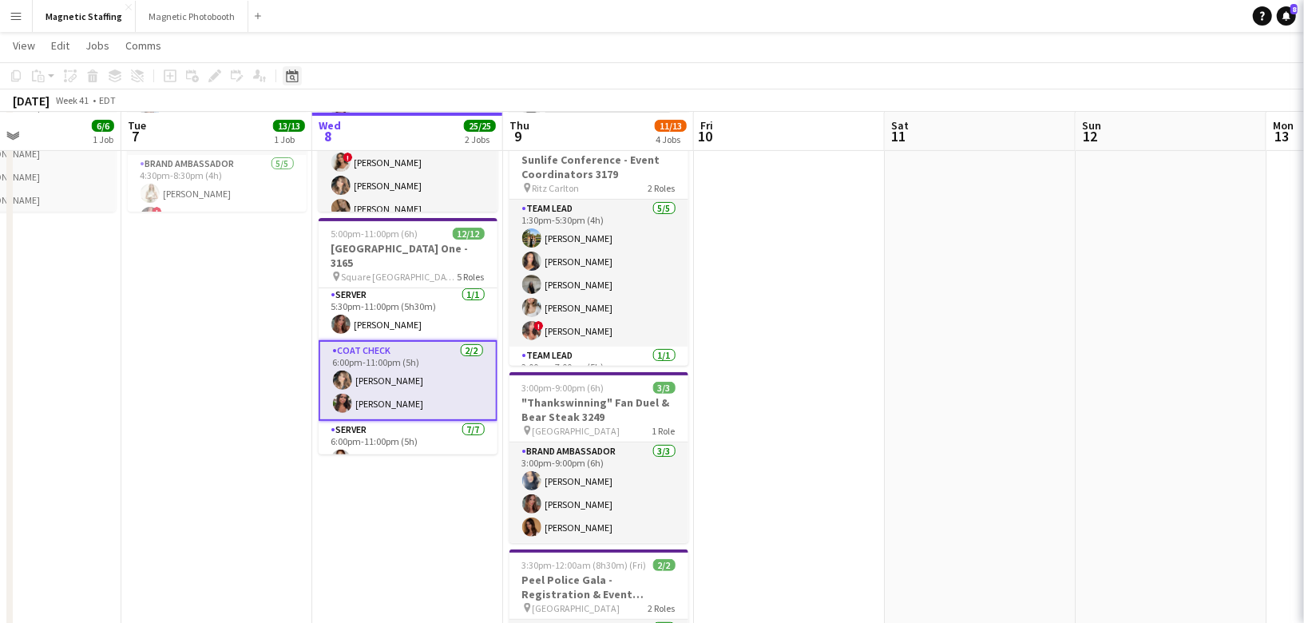
scroll to position [0, 0]
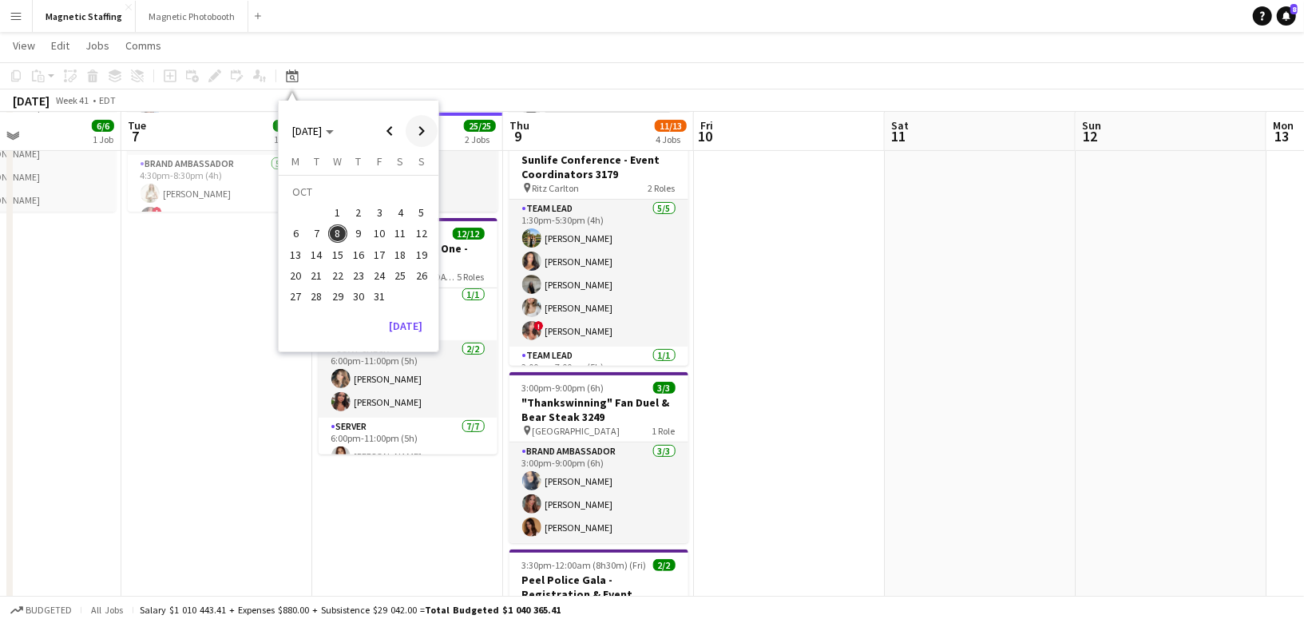
click at [422, 127] on span "Next month" at bounding box center [422, 131] width 32 height 32
click at [398, 129] on span "Previous month" at bounding box center [390, 131] width 32 height 32
click at [381, 231] on span "12" at bounding box center [379, 233] width 19 height 19
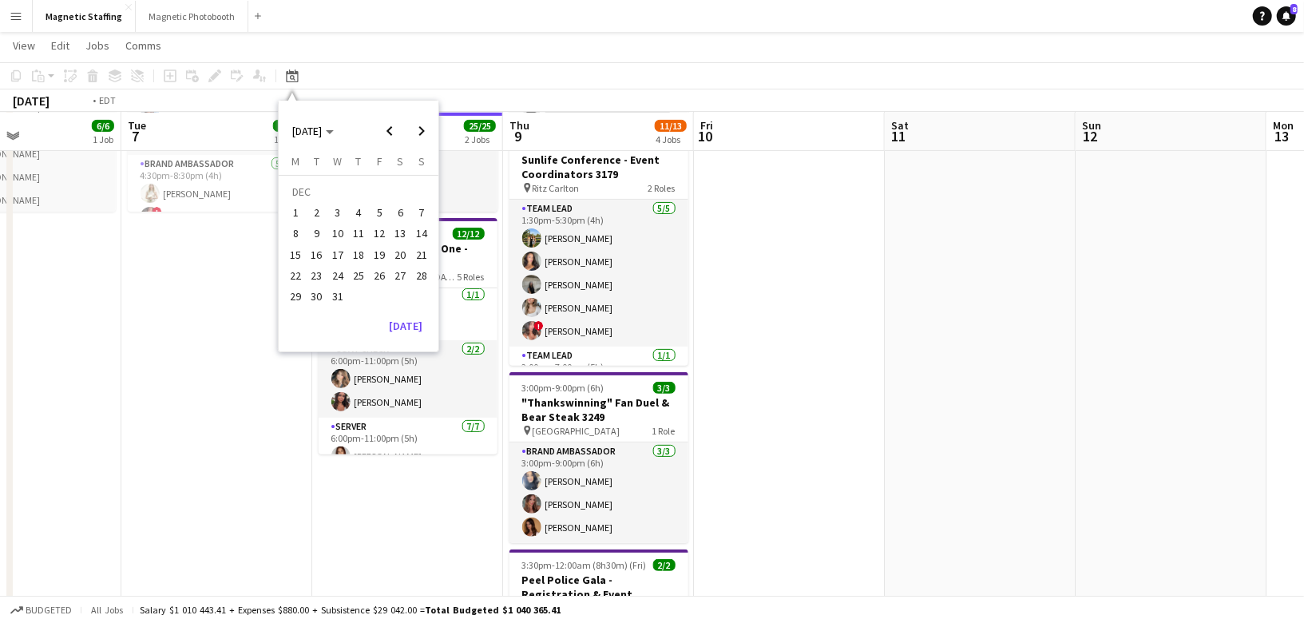
scroll to position [0, 549]
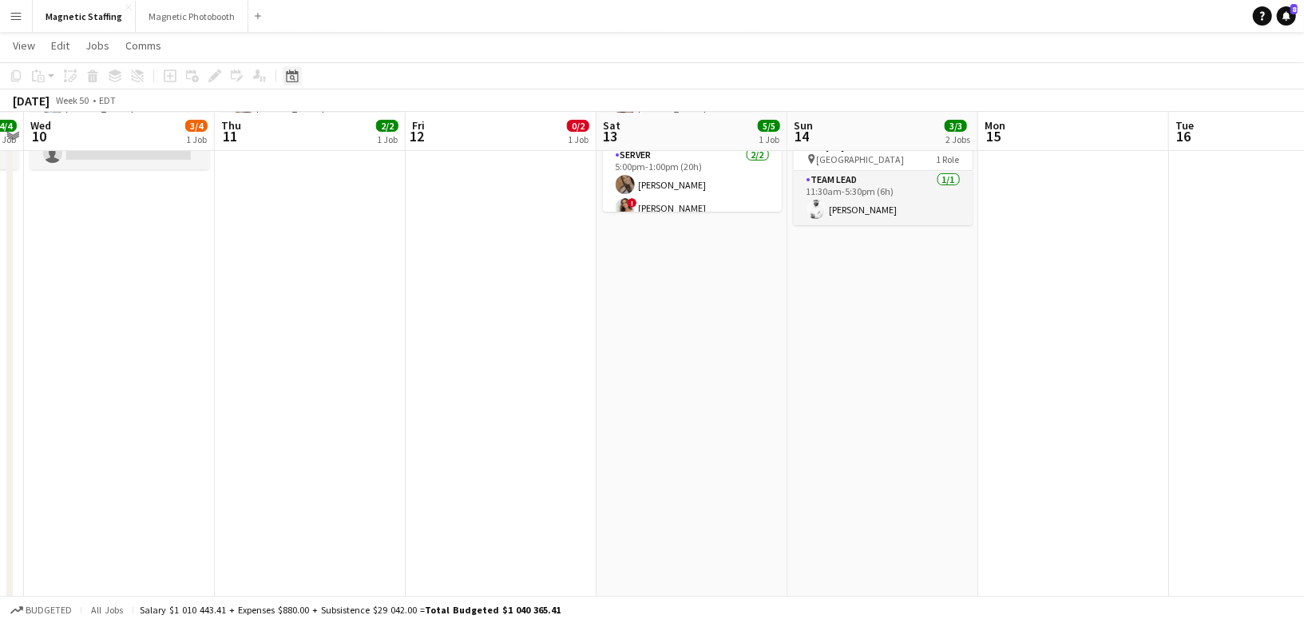
click at [288, 72] on icon at bounding box center [292, 75] width 12 height 13
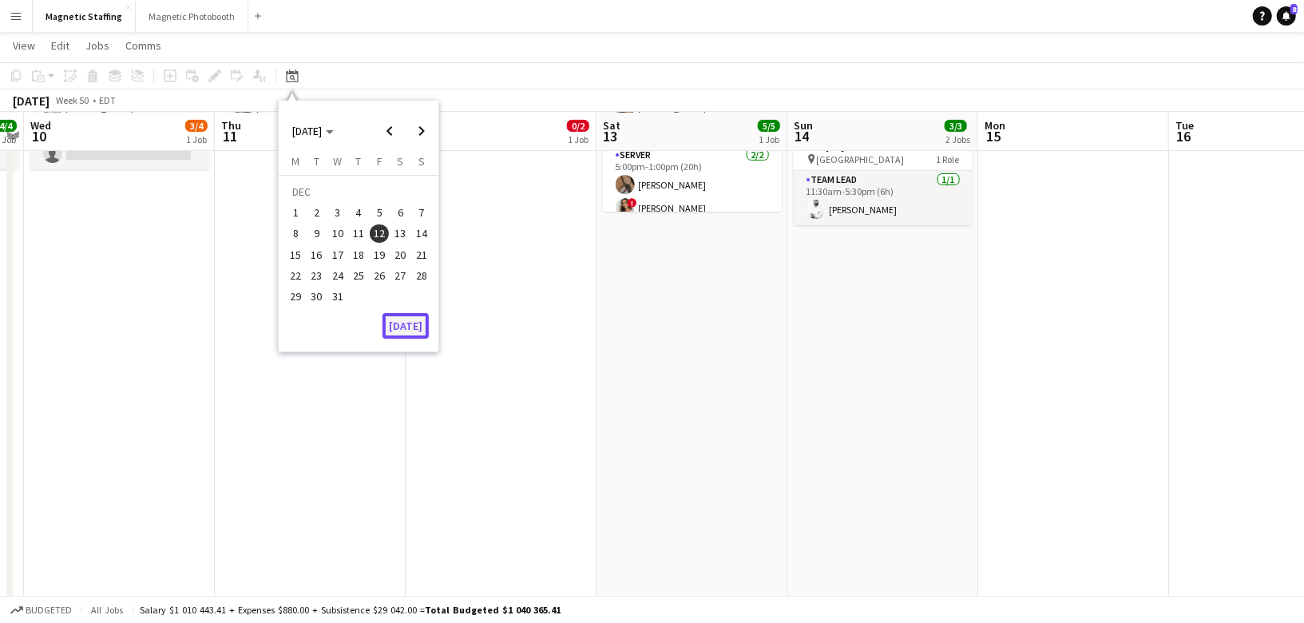
click at [404, 321] on button "[DATE]" at bounding box center [406, 326] width 46 height 26
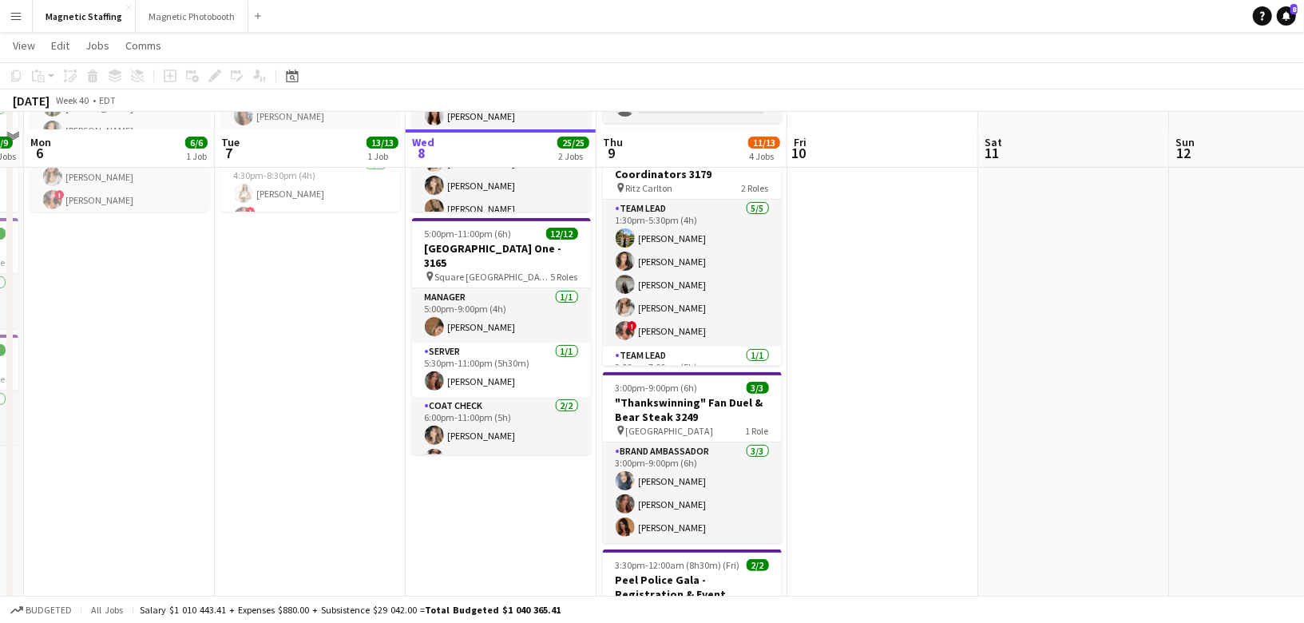
scroll to position [238, 0]
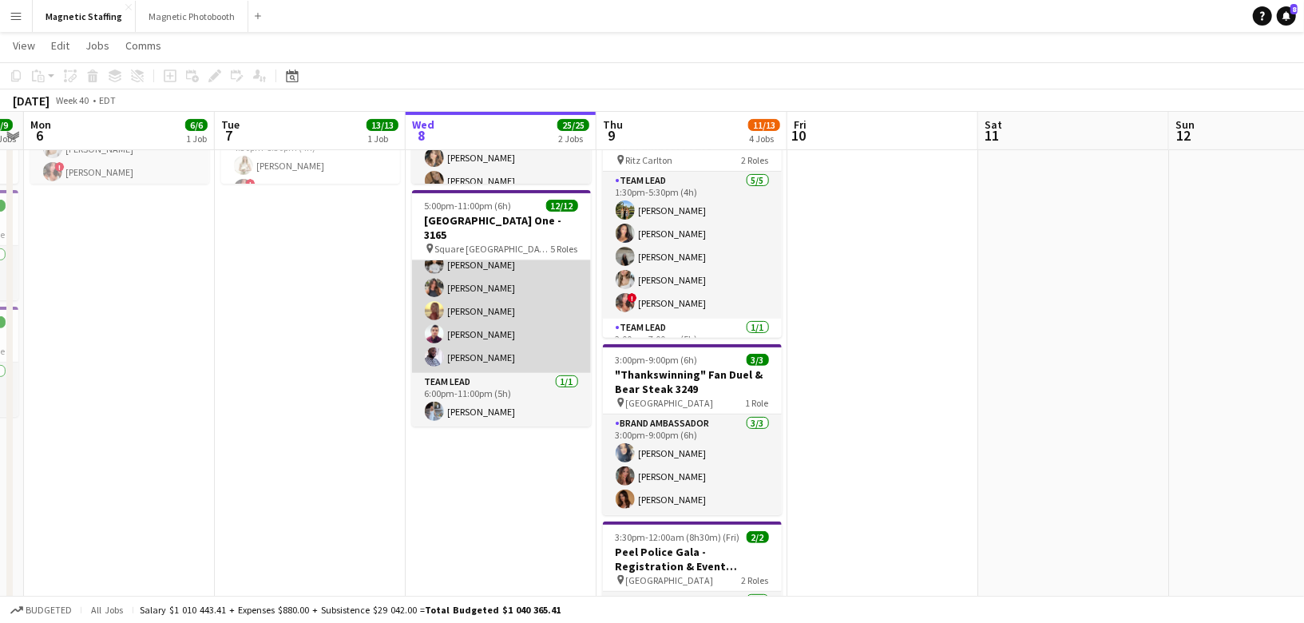
click at [494, 349] on app-card-role "Server [DATE] 6:00pm-11:00pm (5h) [PERSON_NAME] [PERSON_NAME] [PERSON_NAME] [PE…" at bounding box center [501, 276] width 179 height 193
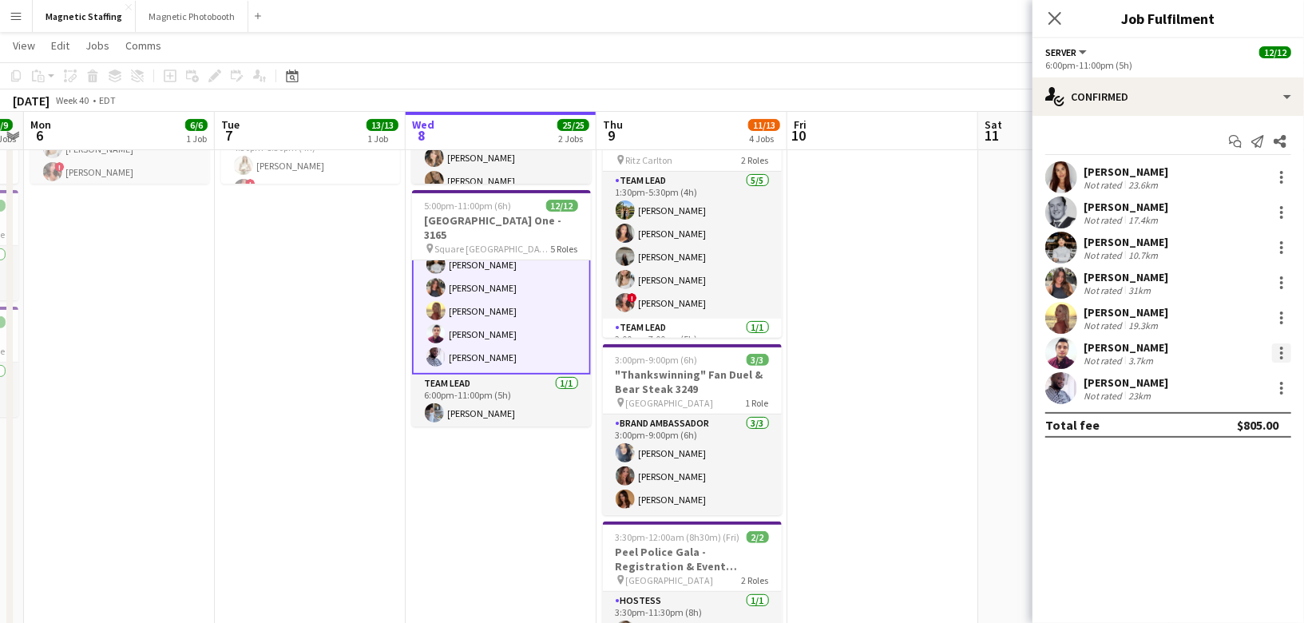
click at [1282, 348] on div at bounding box center [1281, 348] width 3 height 3
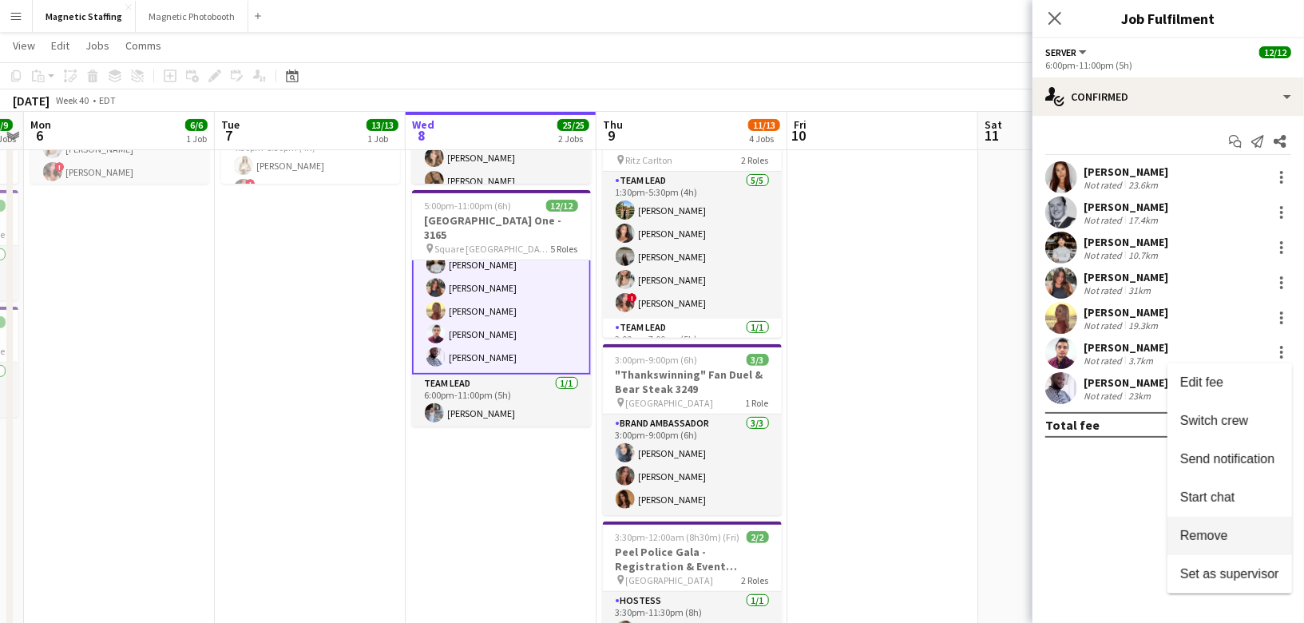
click at [1199, 536] on span "Remove" at bounding box center [1204, 535] width 48 height 14
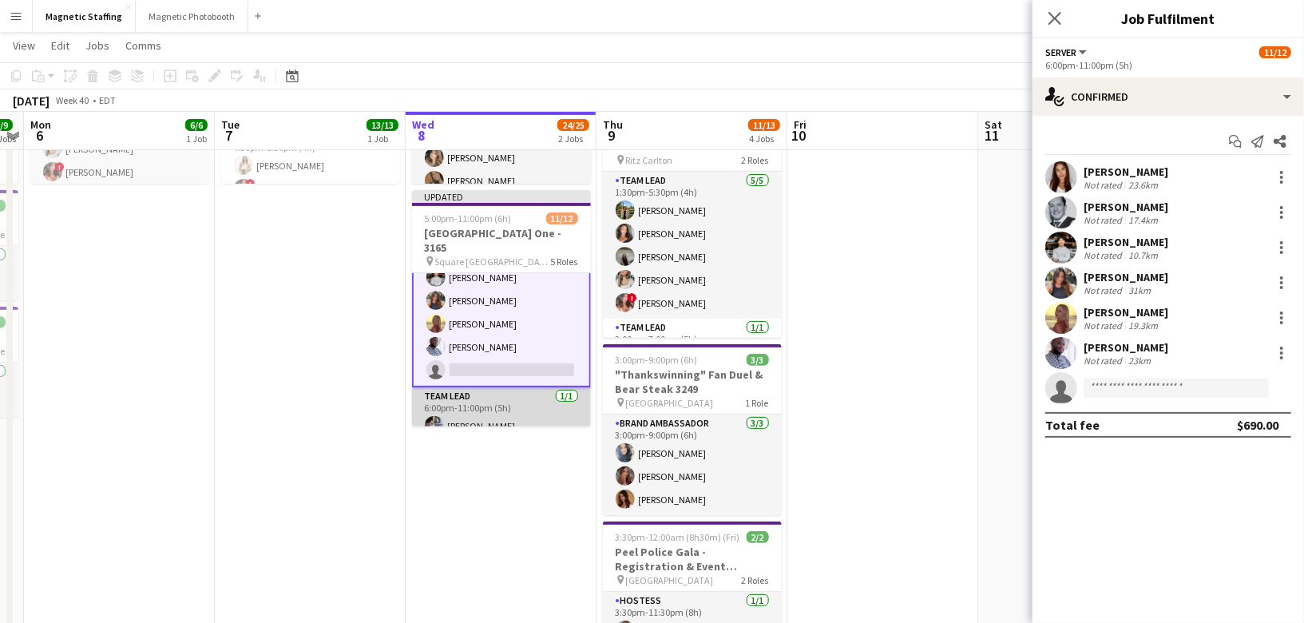
scroll to position [120, 0]
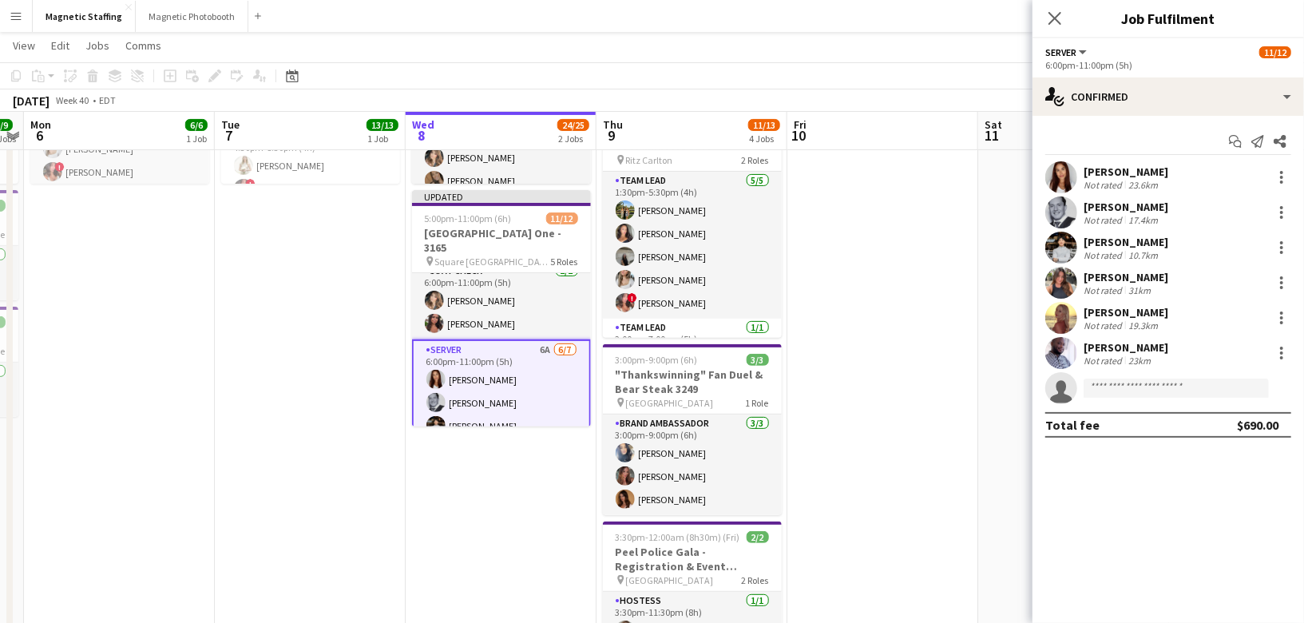
click at [529, 339] on app-card-role "Server 6A [DATE] 6:00pm-11:00pm (5h) [PERSON_NAME] [PERSON_NAME] [PERSON_NAME] …" at bounding box center [501, 437] width 179 height 196
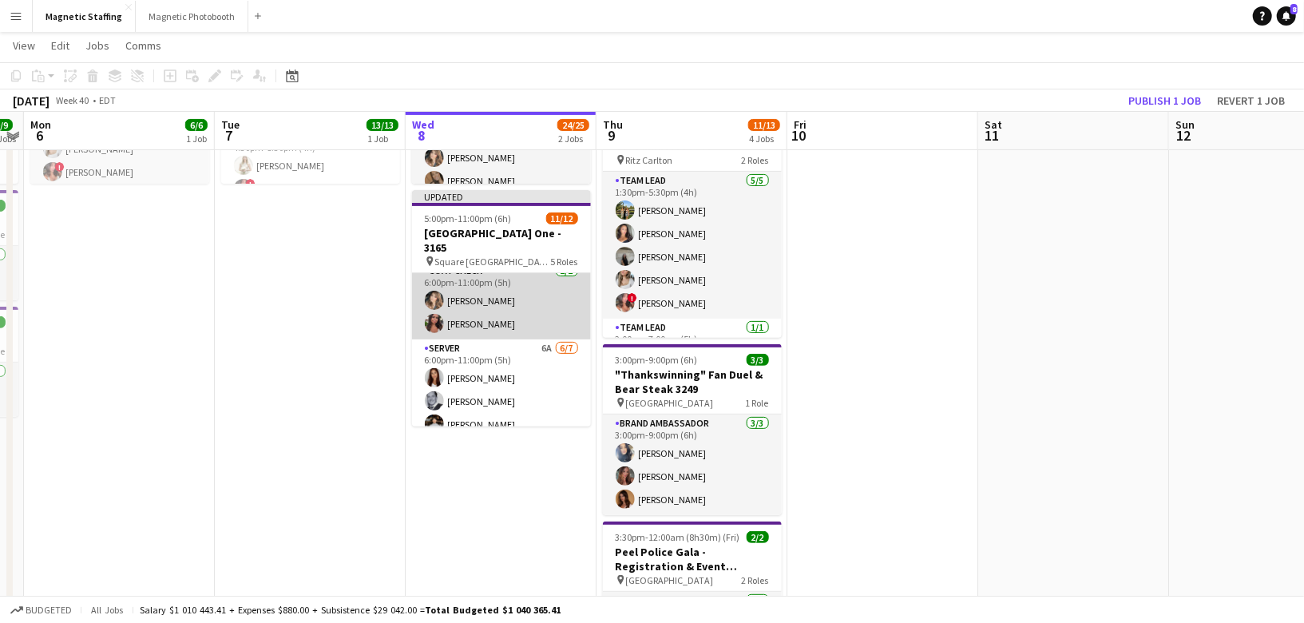
click at [531, 319] on app-card-role "Coat Check [DATE] 6:00pm-11:00pm (5h) [PERSON_NAME] [PERSON_NAME]" at bounding box center [501, 300] width 179 height 77
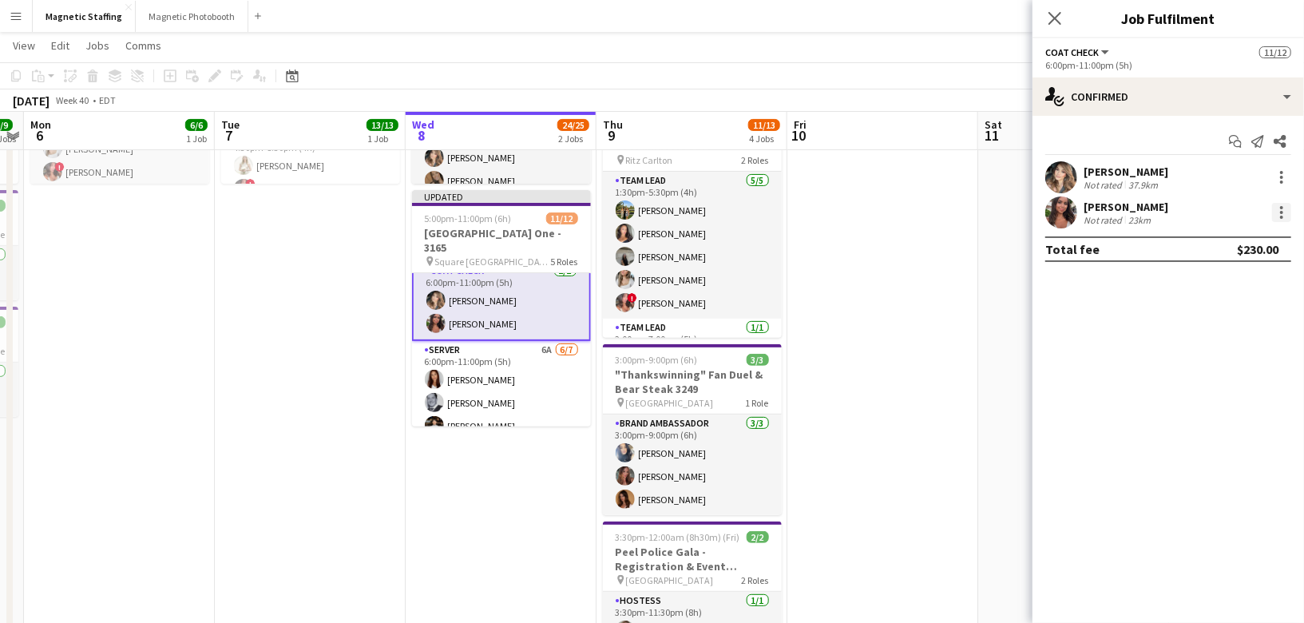
click at [1282, 214] on div at bounding box center [1281, 212] width 19 height 19
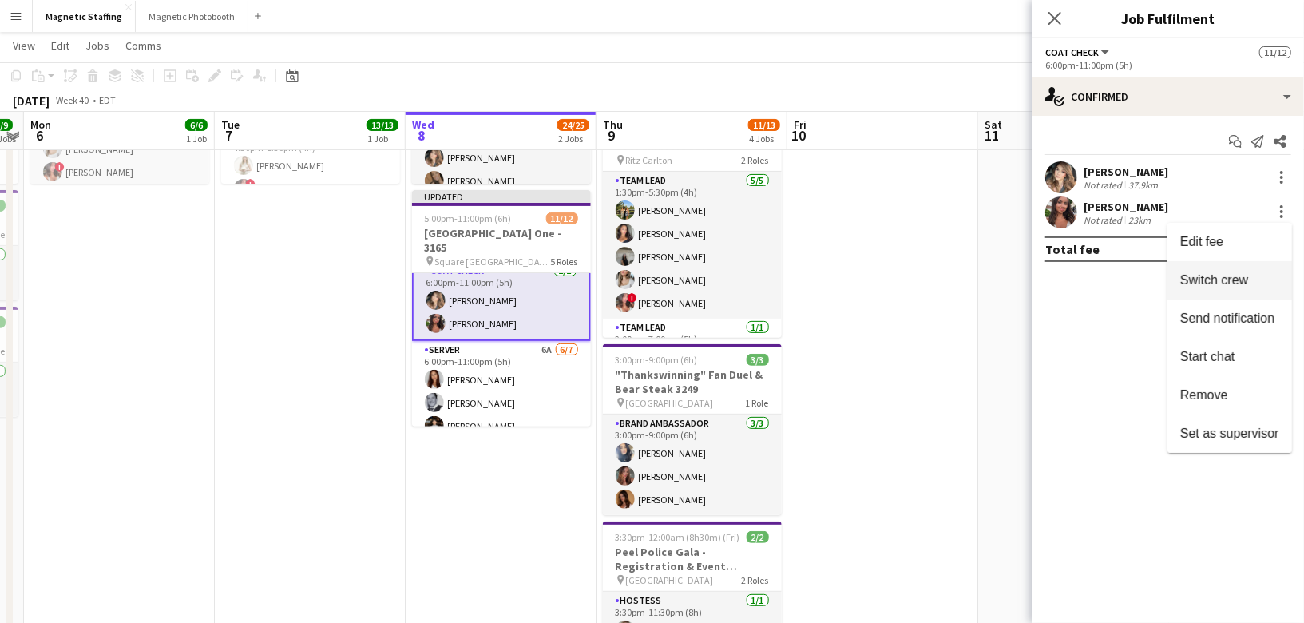
click at [1231, 276] on span "Switch crew" at bounding box center [1214, 279] width 68 height 14
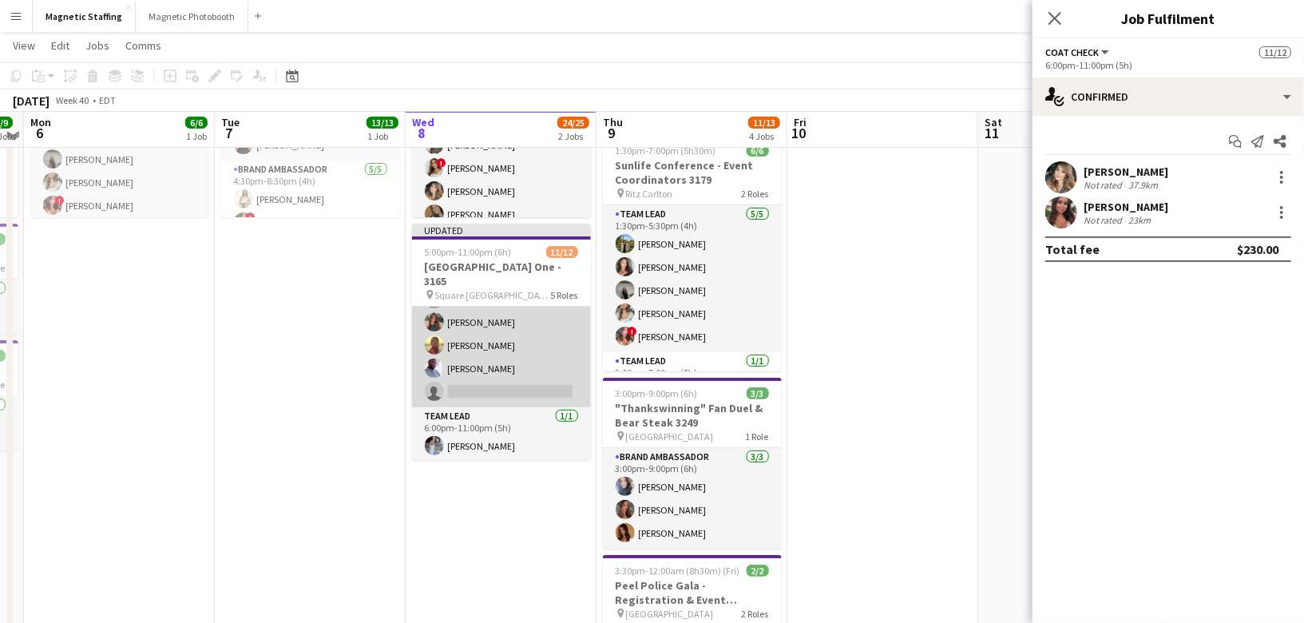
click at [543, 367] on app-card-role "Server 6A [DATE] 6:00pm-11:00pm (5h) [PERSON_NAME] [PERSON_NAME] [PERSON_NAME] …" at bounding box center [501, 310] width 179 height 193
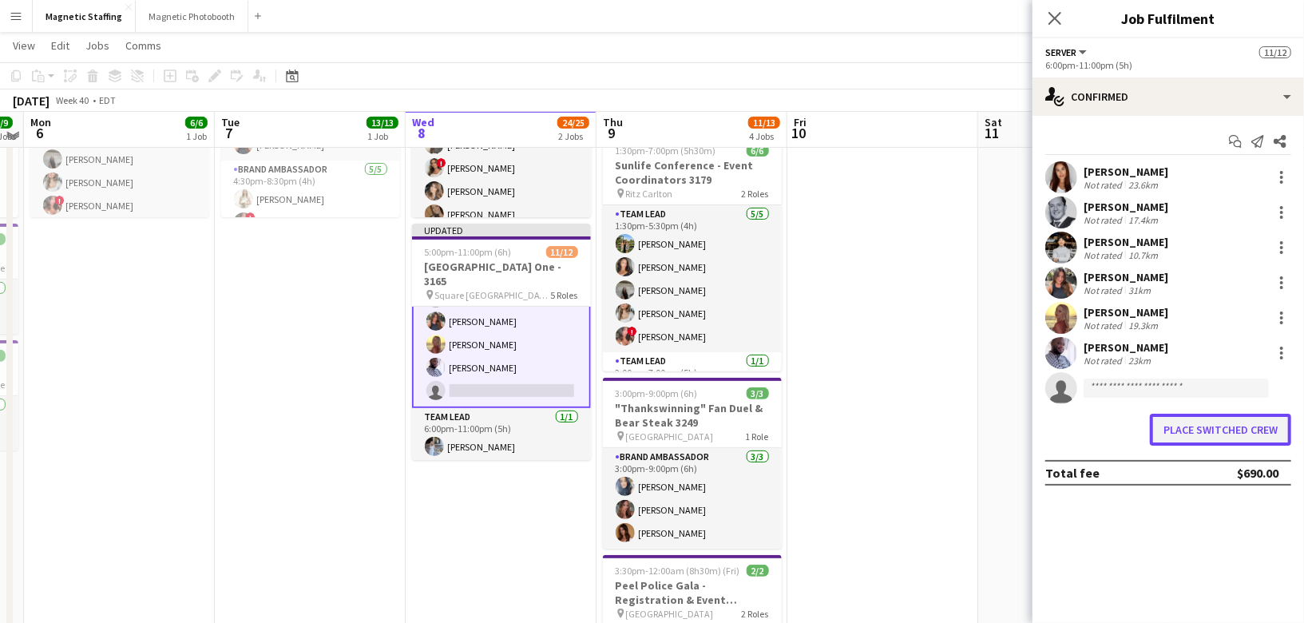
click at [1168, 428] on button "Place switched crew" at bounding box center [1220, 430] width 141 height 32
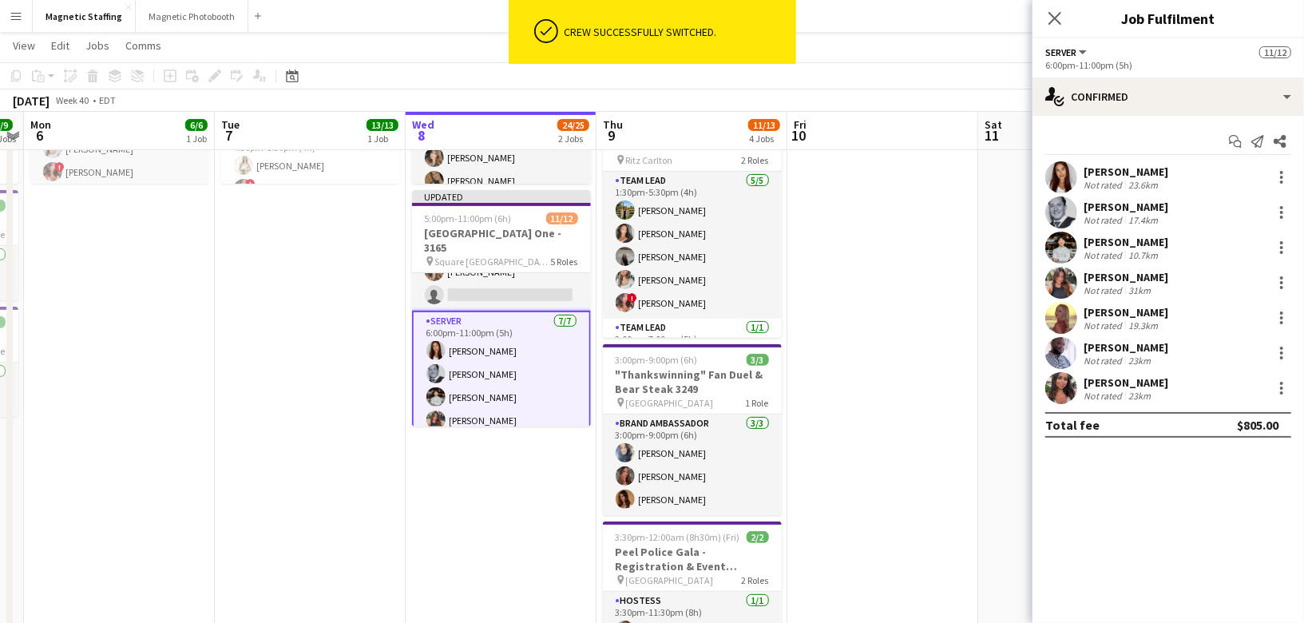
scroll to position [77, 0]
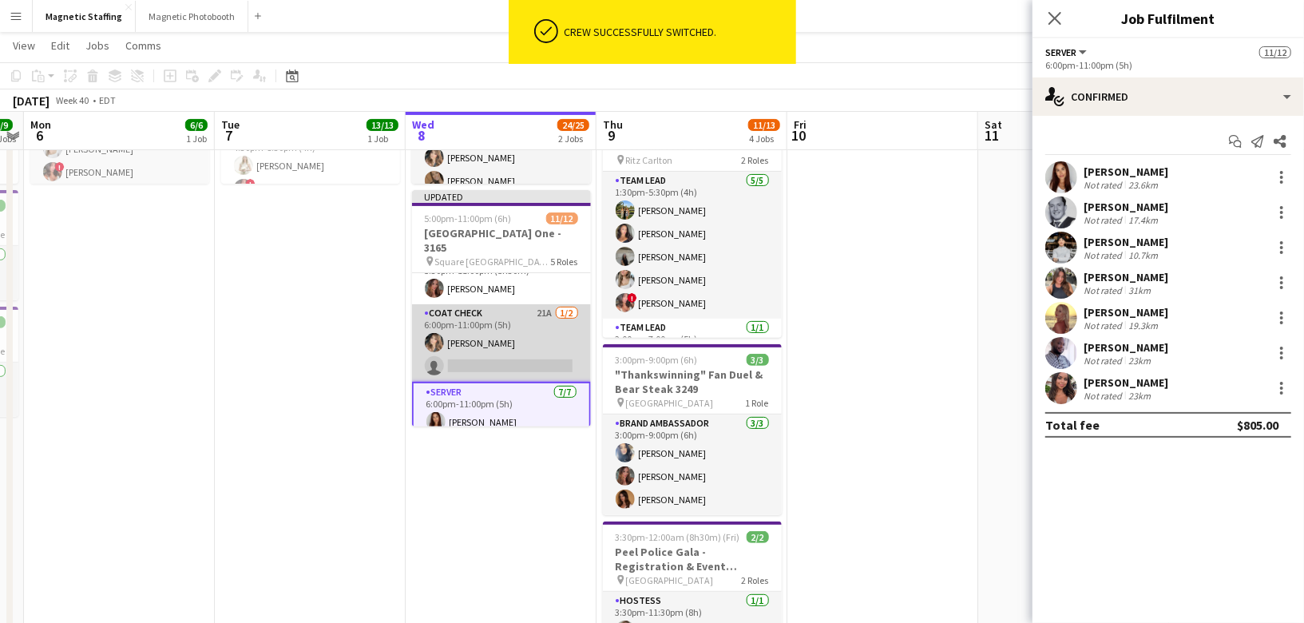
click at [530, 360] on app-card-role "Coat Check 21A [DATE] 6:00pm-11:00pm (5h) [PERSON_NAME] single-neutral-actions" at bounding box center [501, 342] width 179 height 77
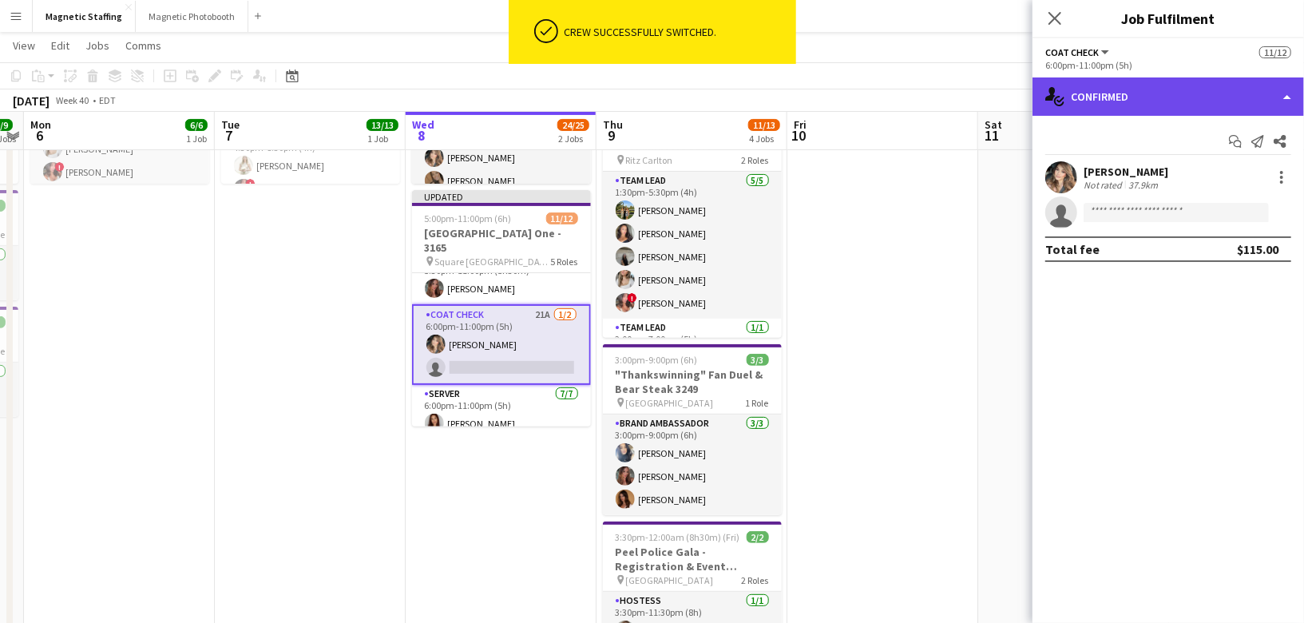
click at [1142, 100] on div "single-neutral-actions-check-2 Confirmed" at bounding box center [1169, 96] width 272 height 38
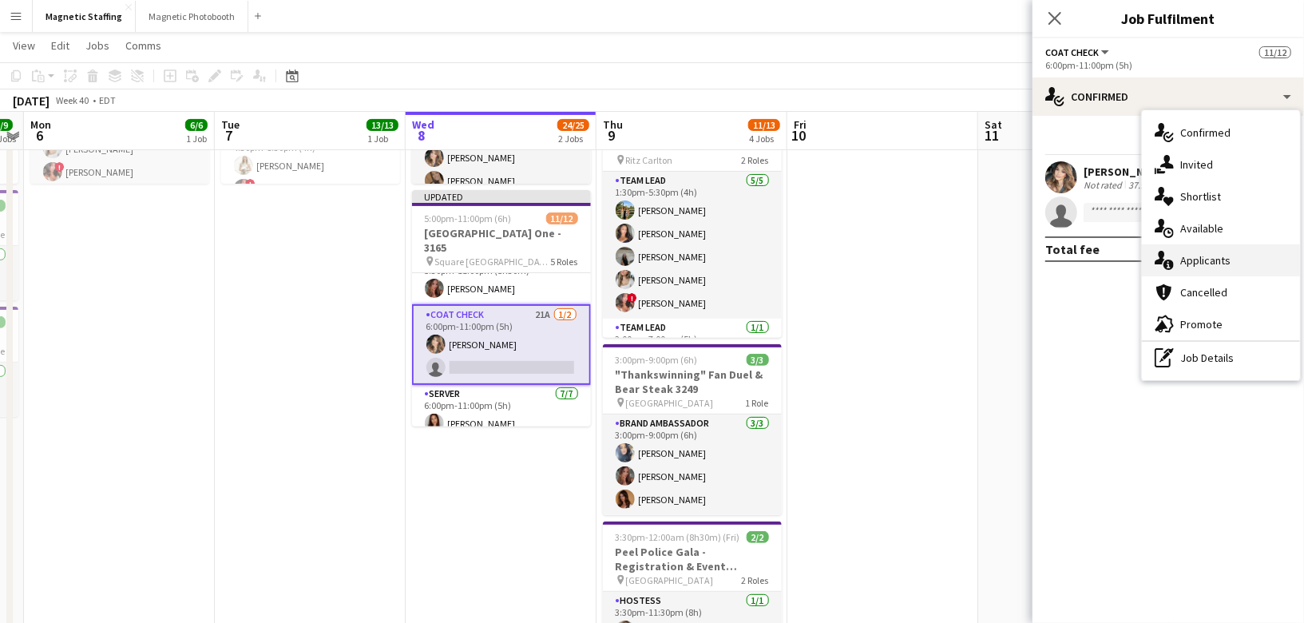
click at [1182, 255] on span "Applicants" at bounding box center [1205, 260] width 50 height 14
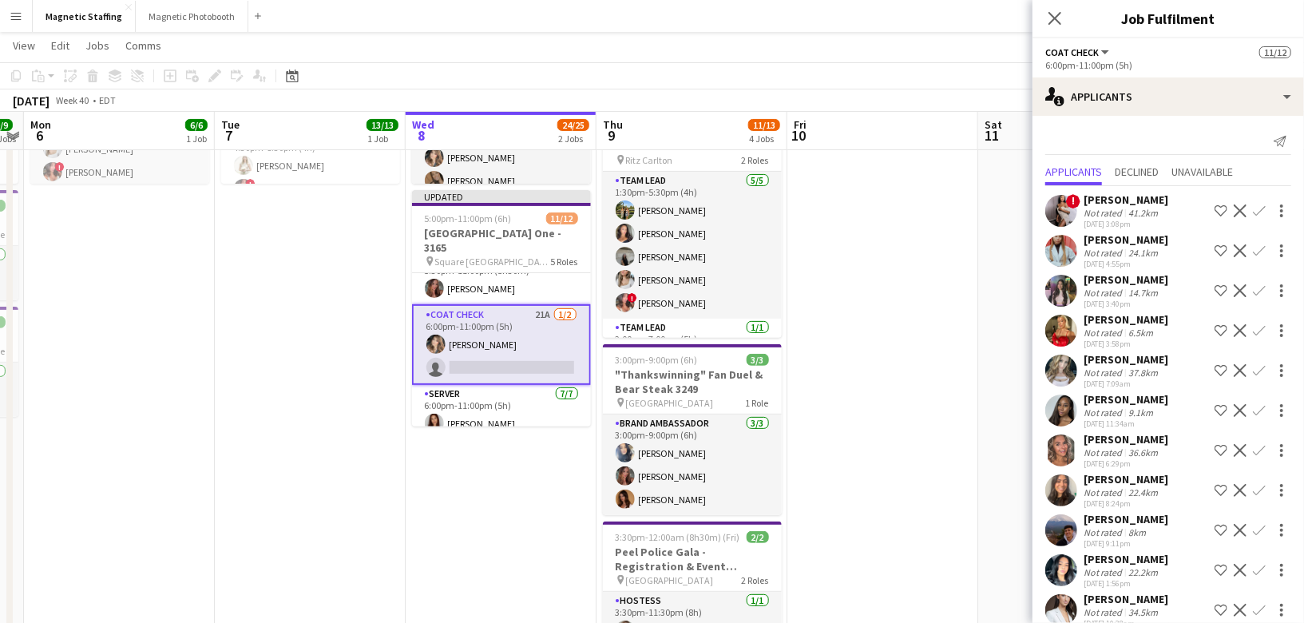
scroll to position [180, 0]
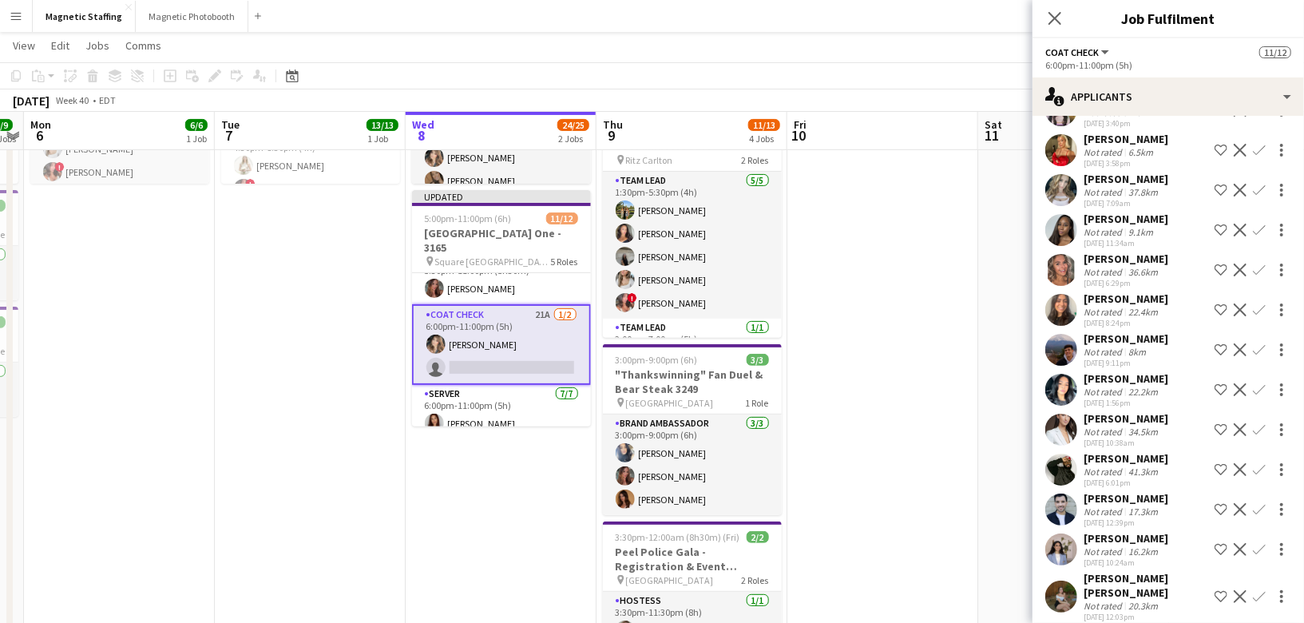
click at [1258, 591] on app-icon "Confirm" at bounding box center [1259, 596] width 13 height 13
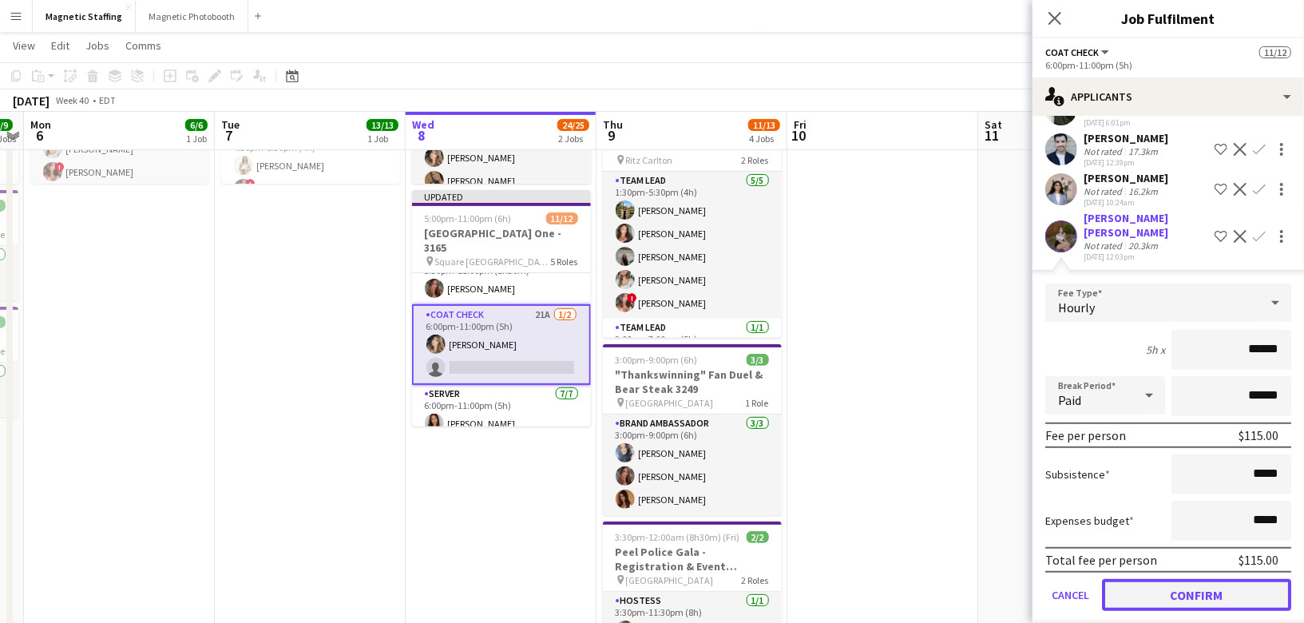
click at [1219, 580] on button "Confirm" at bounding box center [1196, 595] width 189 height 32
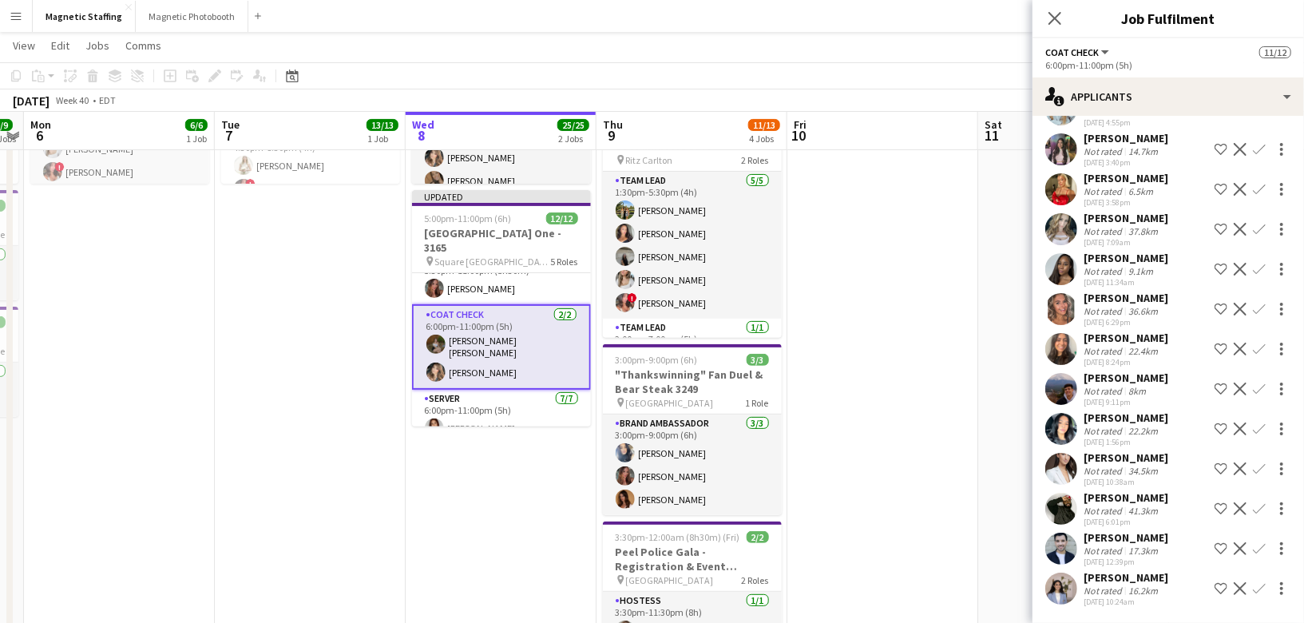
scroll to position [141, 0]
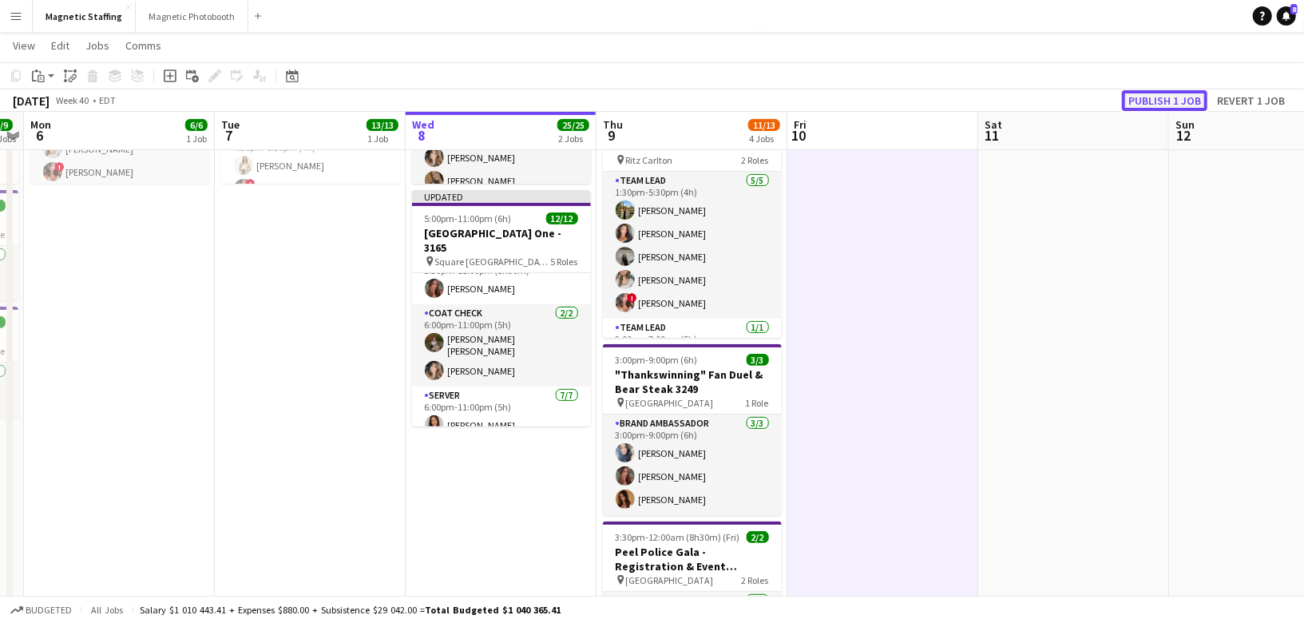
click at [1171, 91] on button "Publish 1 job" at bounding box center [1164, 100] width 85 height 21
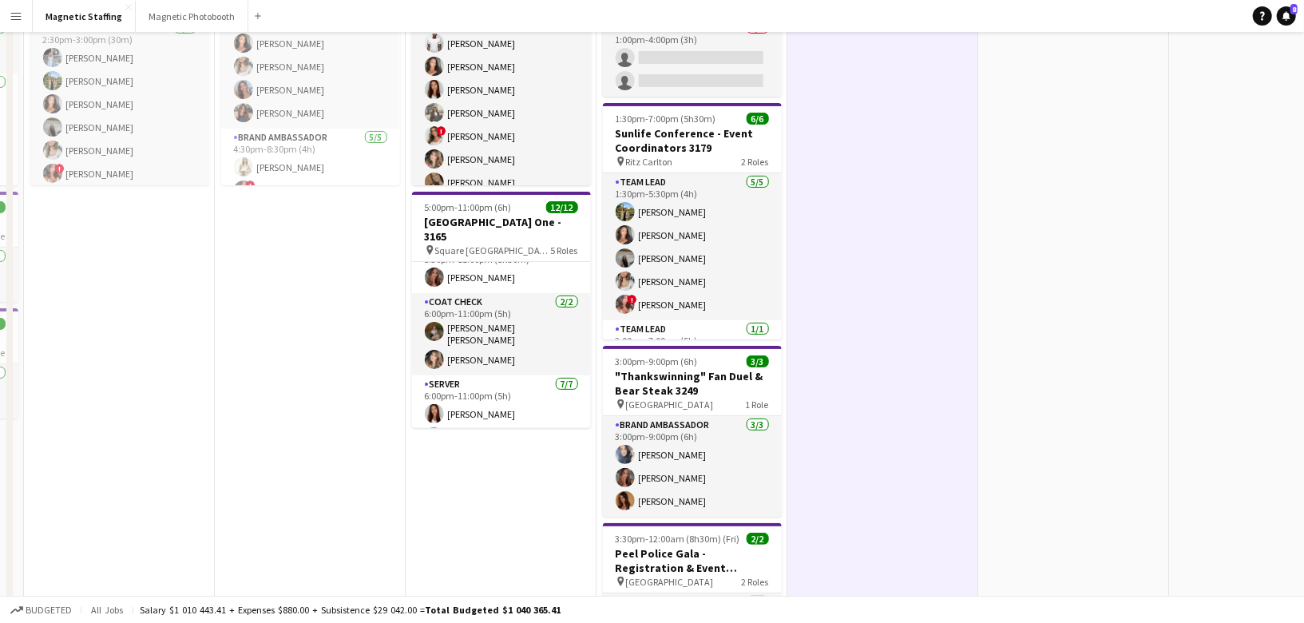
scroll to position [0, 0]
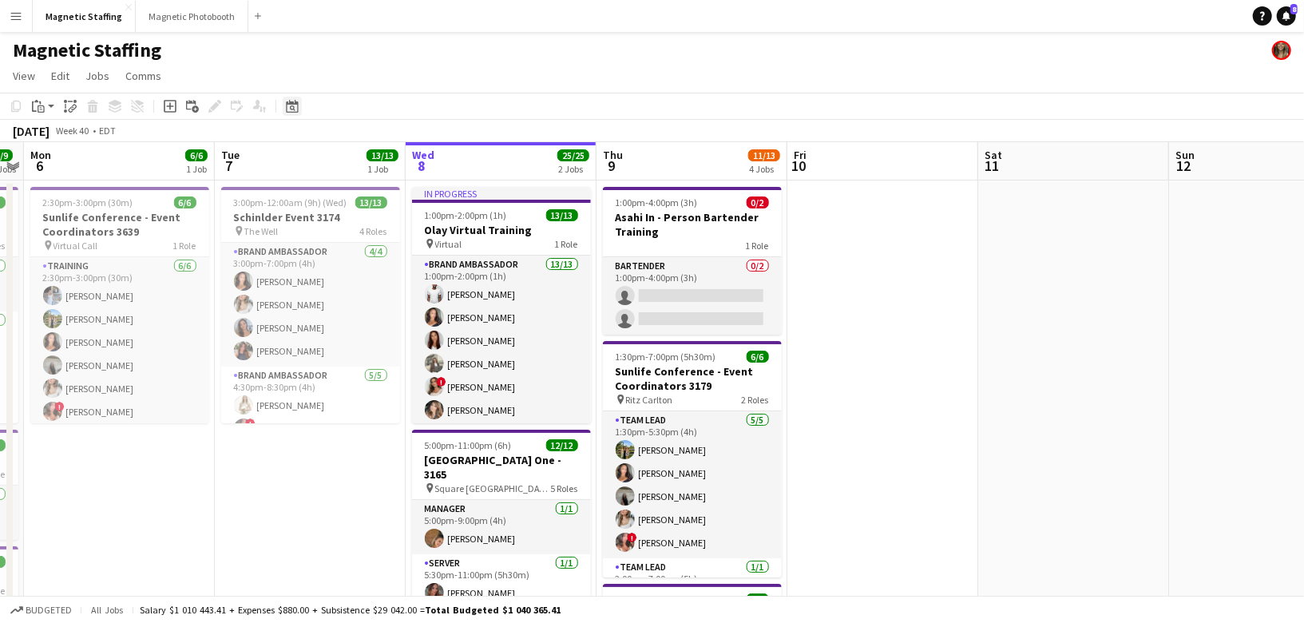
click at [289, 113] on div "Date picker" at bounding box center [292, 106] width 19 height 19
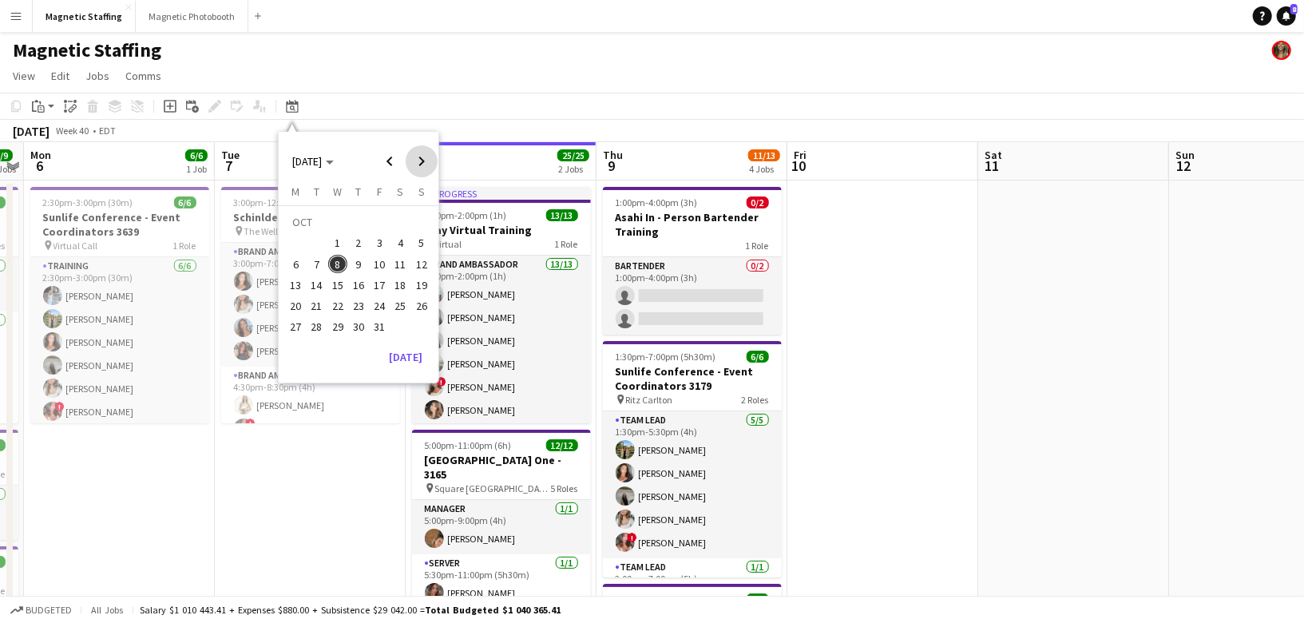
click at [427, 169] on span "Next month" at bounding box center [422, 161] width 32 height 32
click at [395, 163] on span "Previous month" at bounding box center [390, 161] width 32 height 32
click at [334, 289] on span "17" at bounding box center [337, 285] width 19 height 19
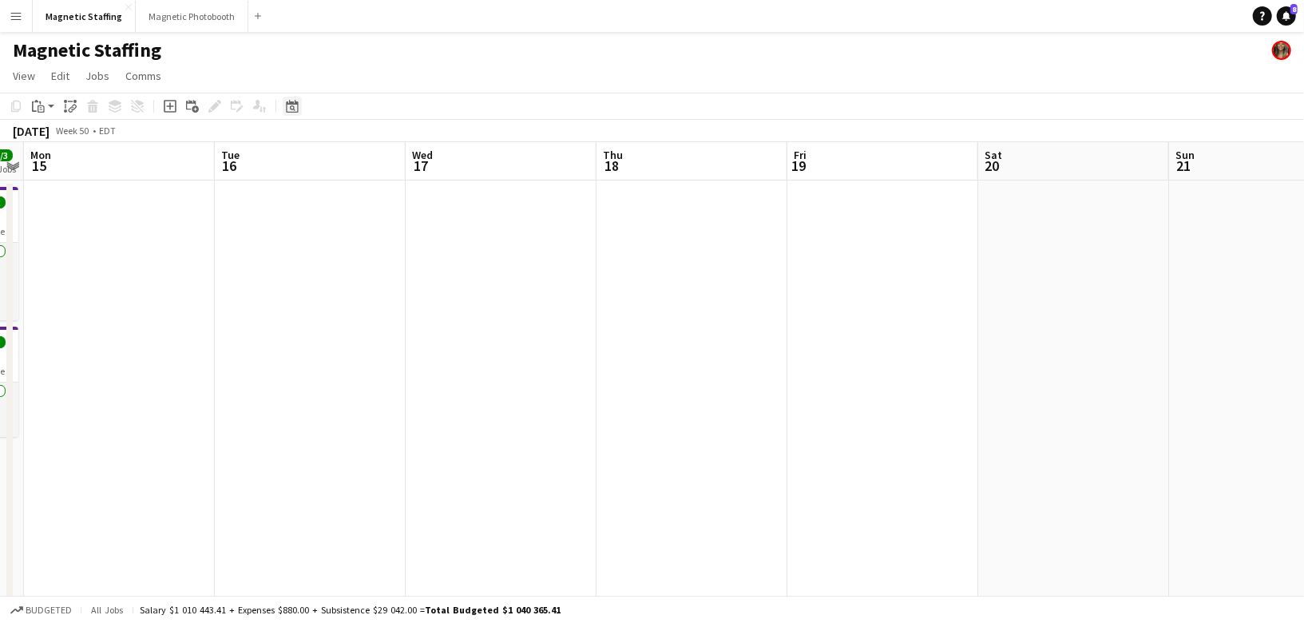
click at [299, 101] on div "Date picker" at bounding box center [292, 106] width 19 height 19
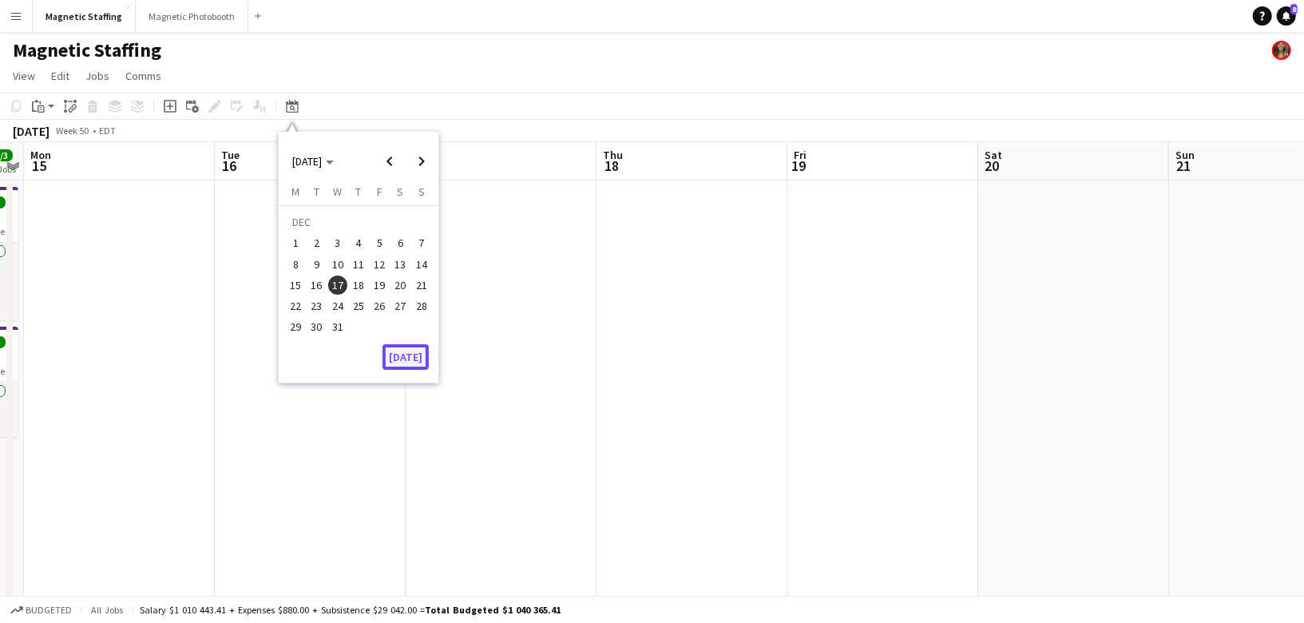
click at [399, 362] on button "[DATE]" at bounding box center [406, 357] width 46 height 26
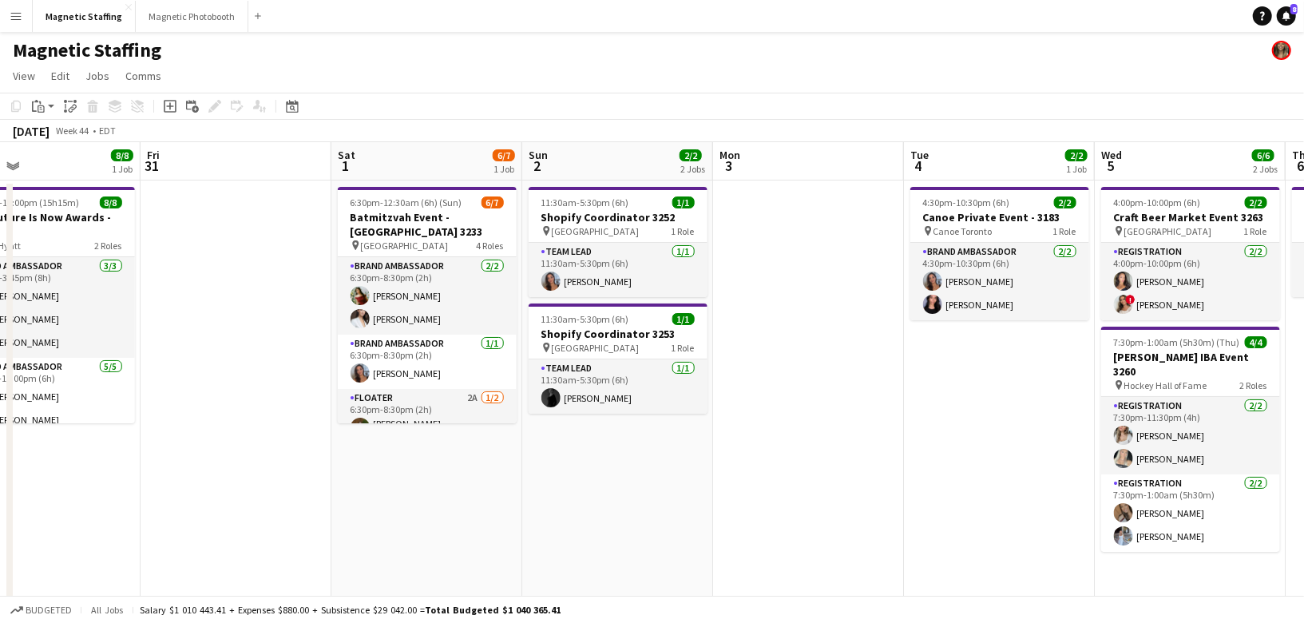
scroll to position [0, 522]
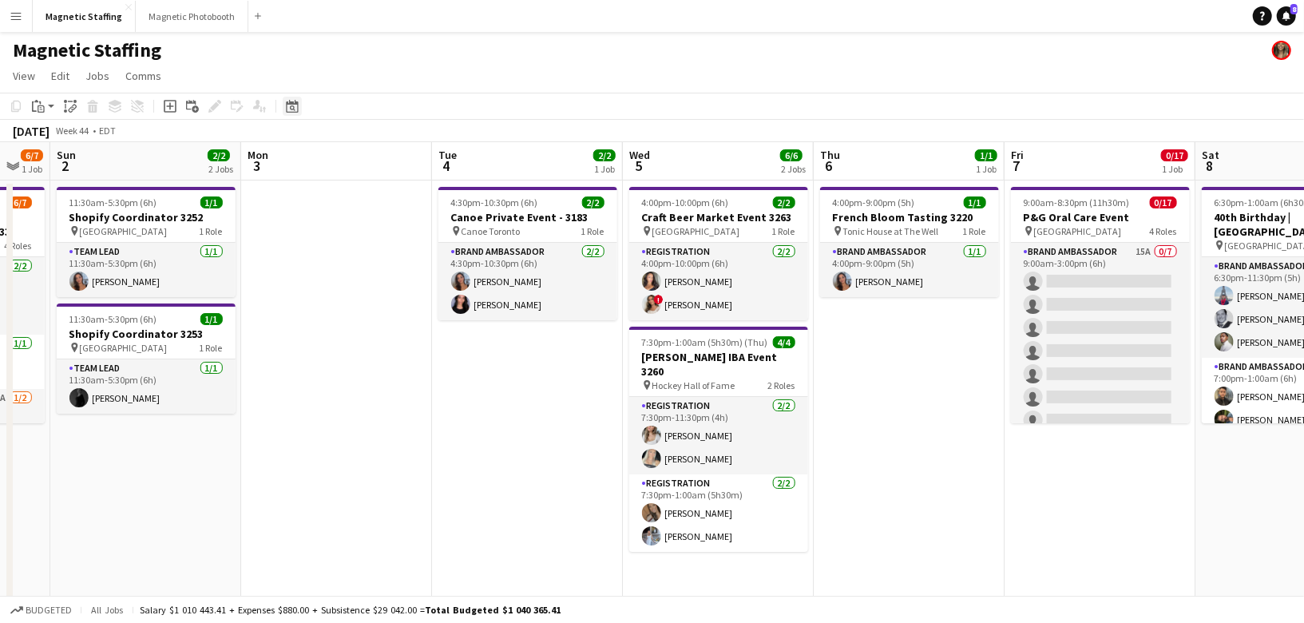
click at [292, 109] on icon "Date picker" at bounding box center [292, 106] width 13 height 13
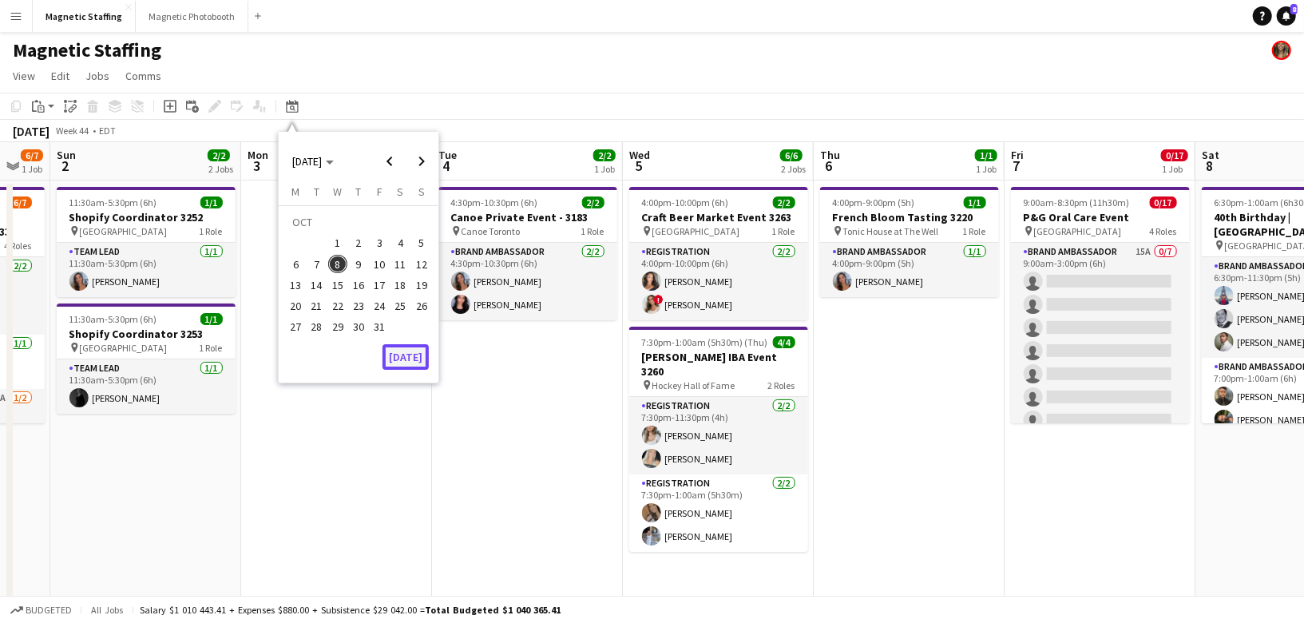
click at [409, 353] on button "[DATE]" at bounding box center [406, 357] width 46 height 26
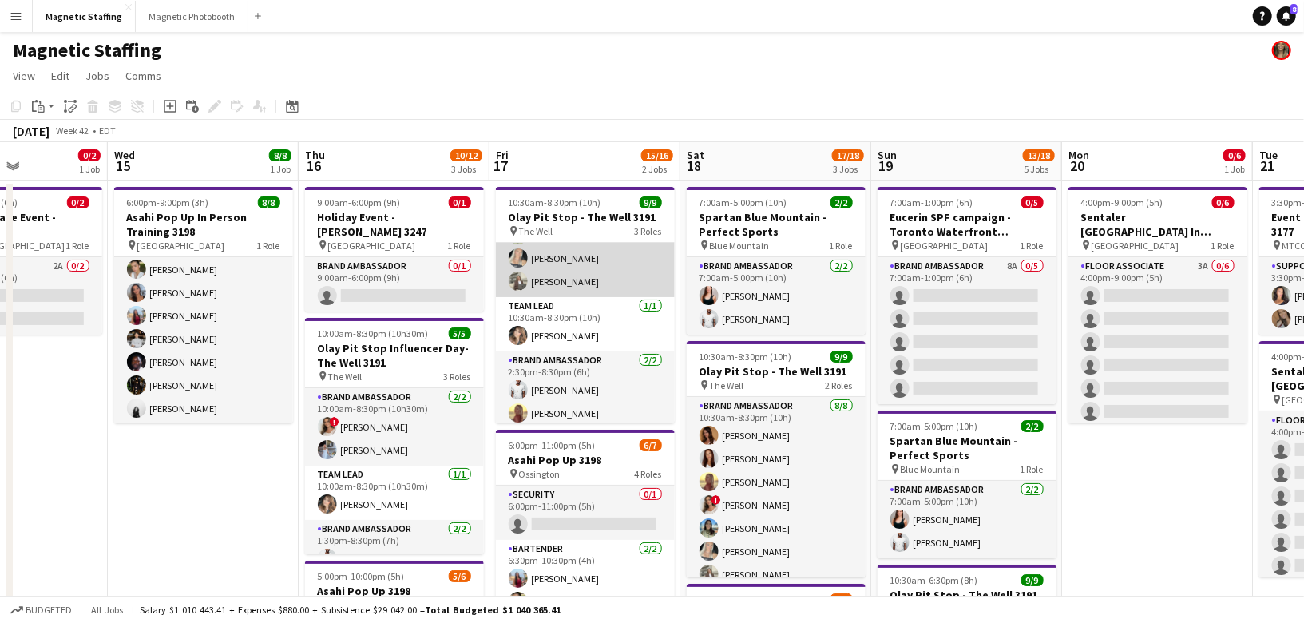
scroll to position [121, 0]
click at [296, 106] on icon "Date picker" at bounding box center [292, 106] width 13 height 13
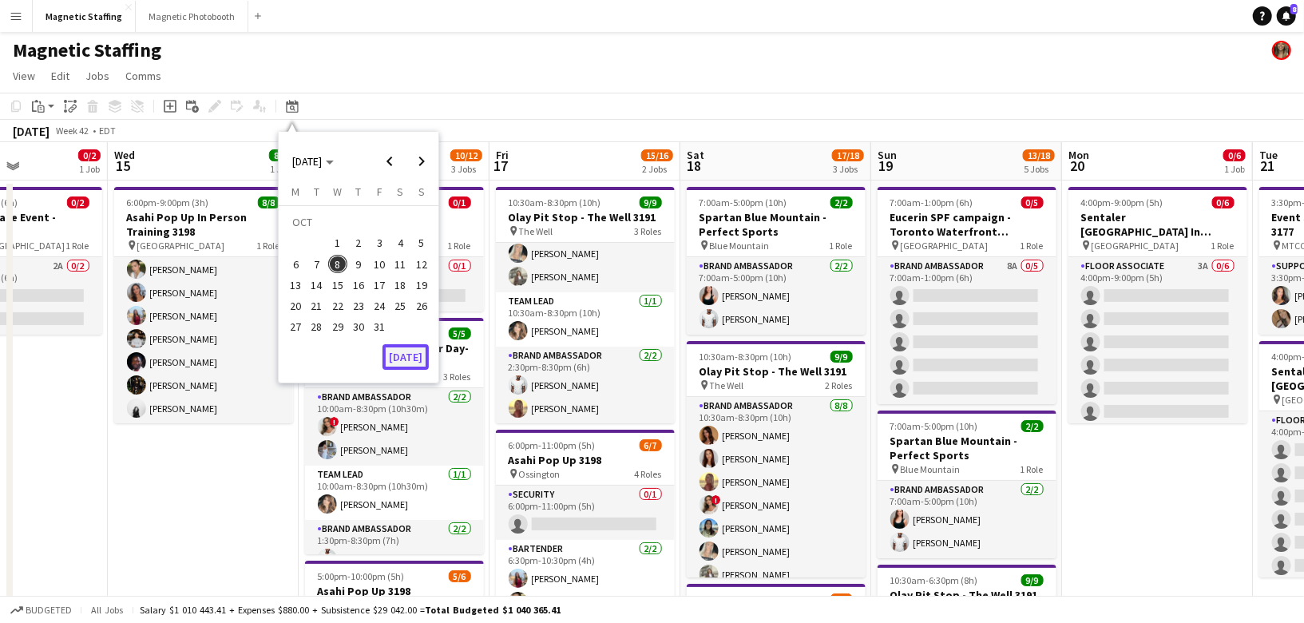
click at [409, 360] on button "[DATE]" at bounding box center [406, 357] width 46 height 26
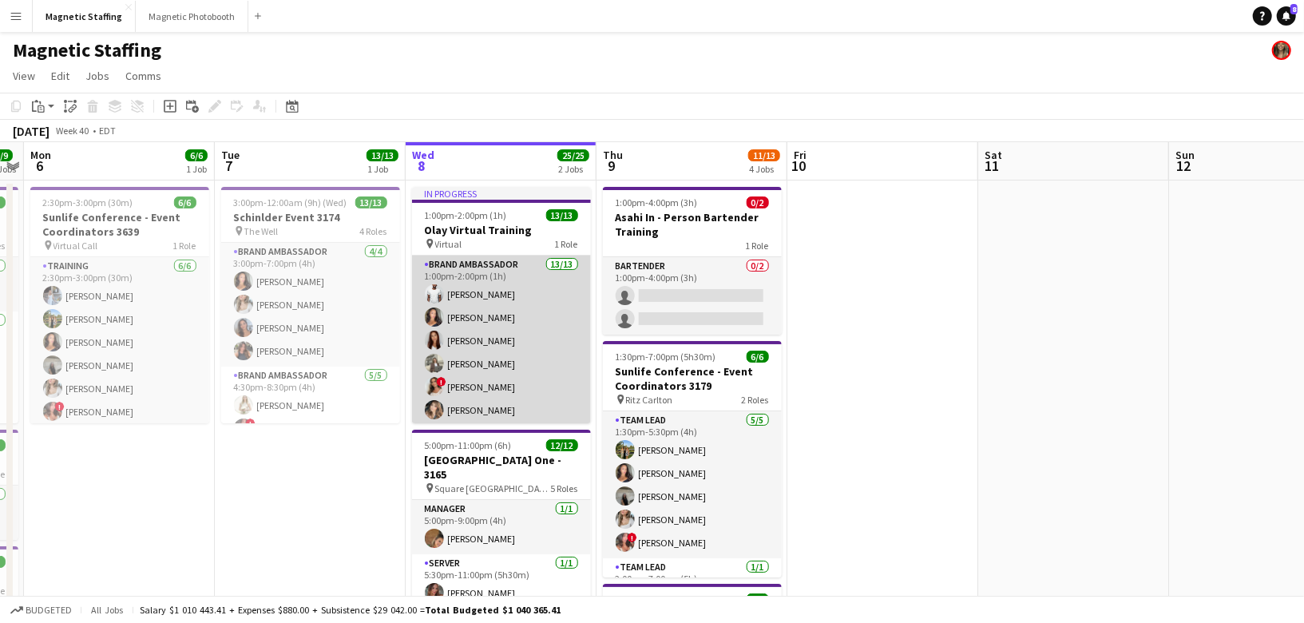
scroll to position [164, 0]
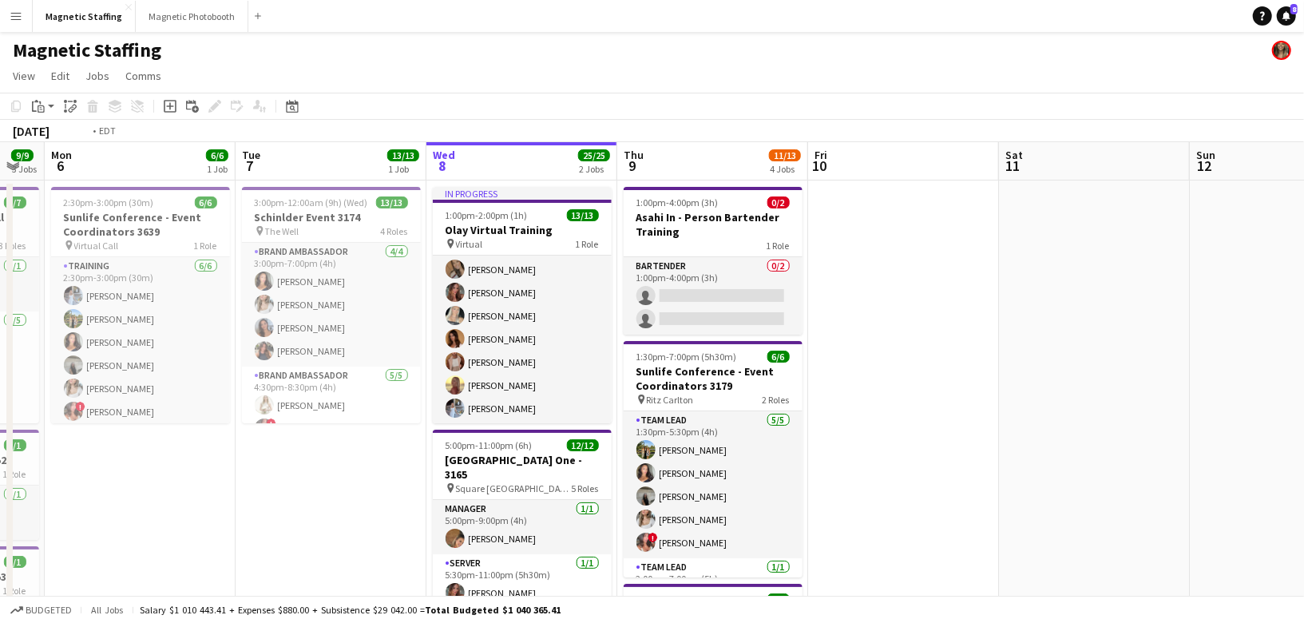
drag, startPoint x: 445, startPoint y: 263, endPoint x: -10, endPoint y: 381, distance: 469.6
click at [0, 381] on html "Menu Boards Boards Boards All jobs Status Workforce Workforce My Workforce Recr…" at bounding box center [652, 600] width 1304 height 1200
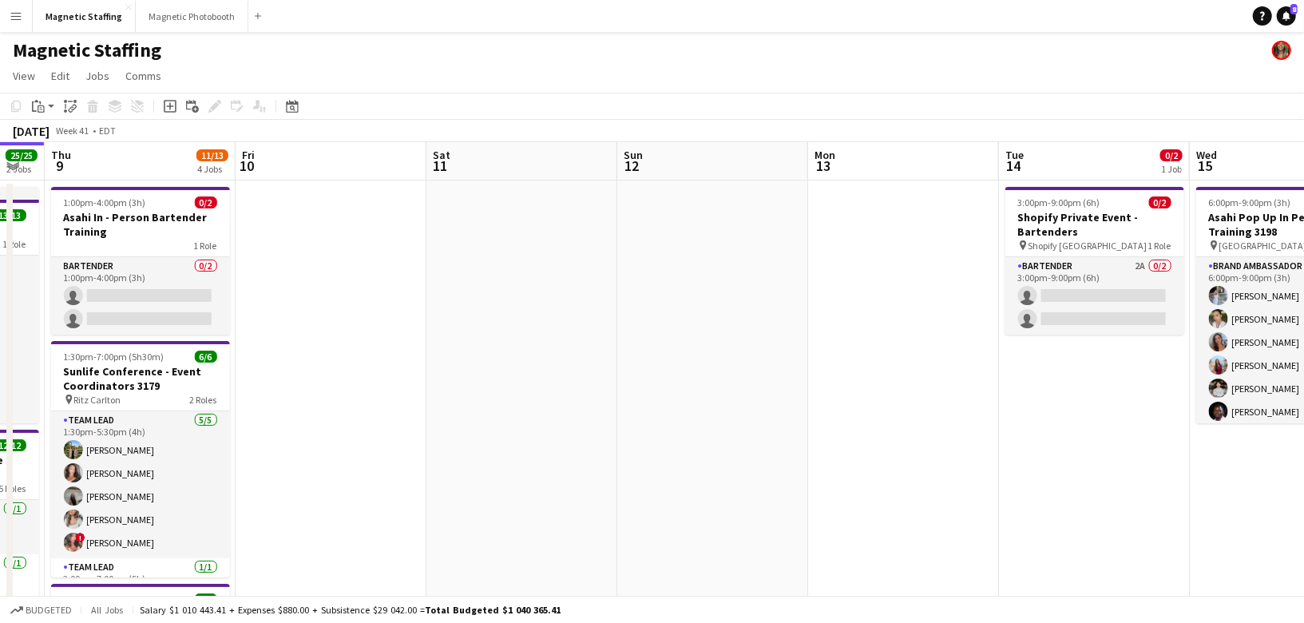
drag, startPoint x: 826, startPoint y: 421, endPoint x: 58, endPoint y: 424, distance: 768.3
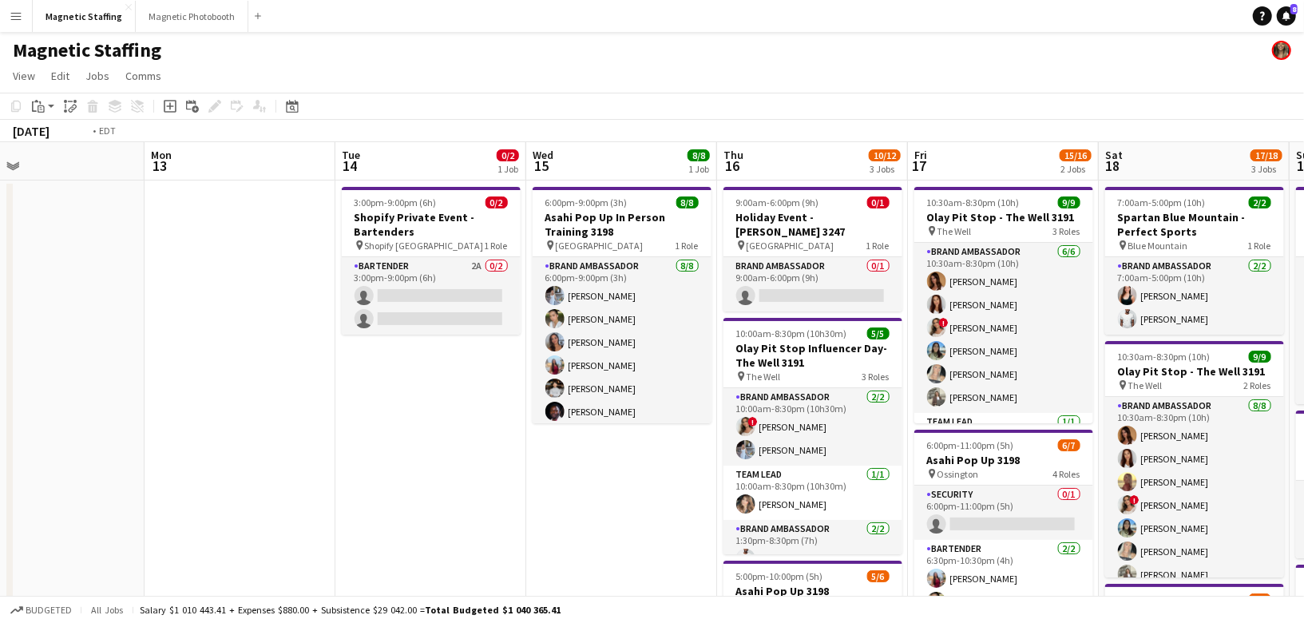
drag, startPoint x: 655, startPoint y: 376, endPoint x: 32, endPoint y: 407, distance: 623.7
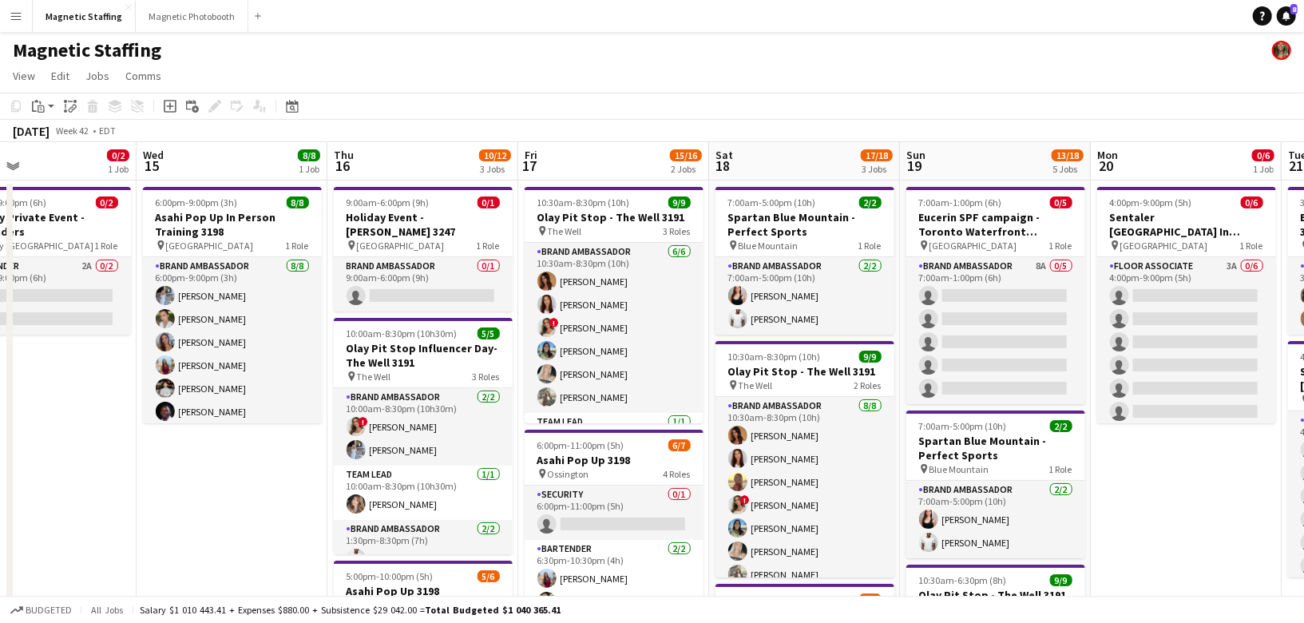
drag, startPoint x: 173, startPoint y: 373, endPoint x: 393, endPoint y: 368, distance: 219.7
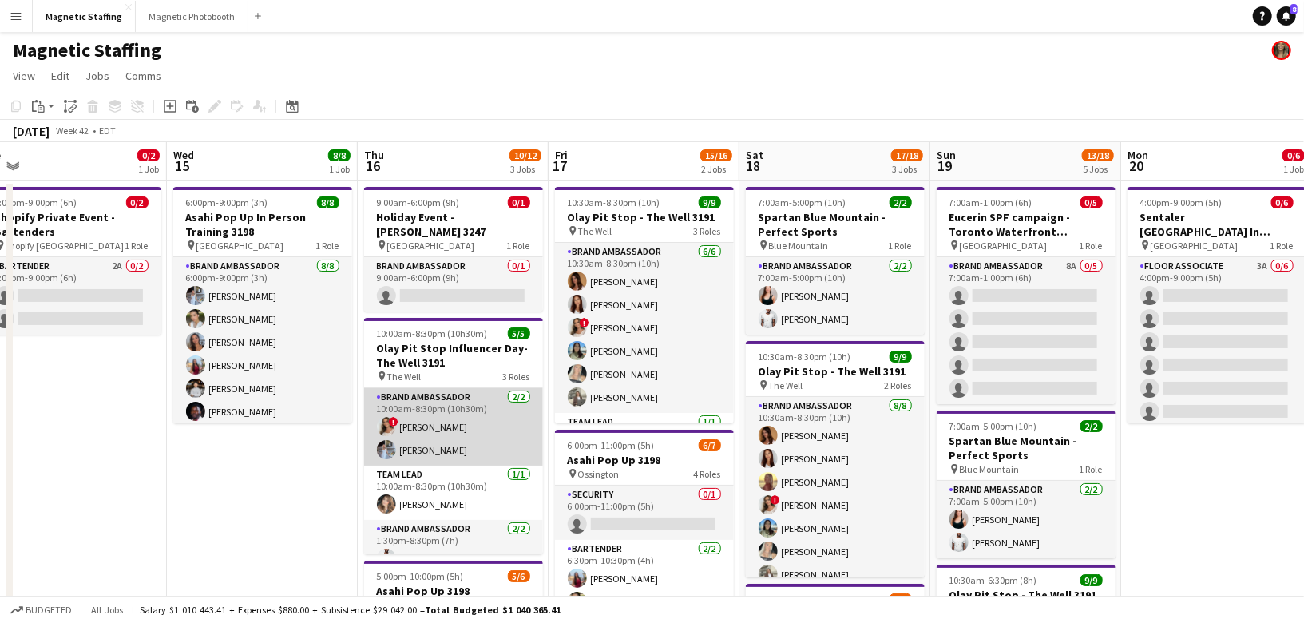
scroll to position [42, 0]
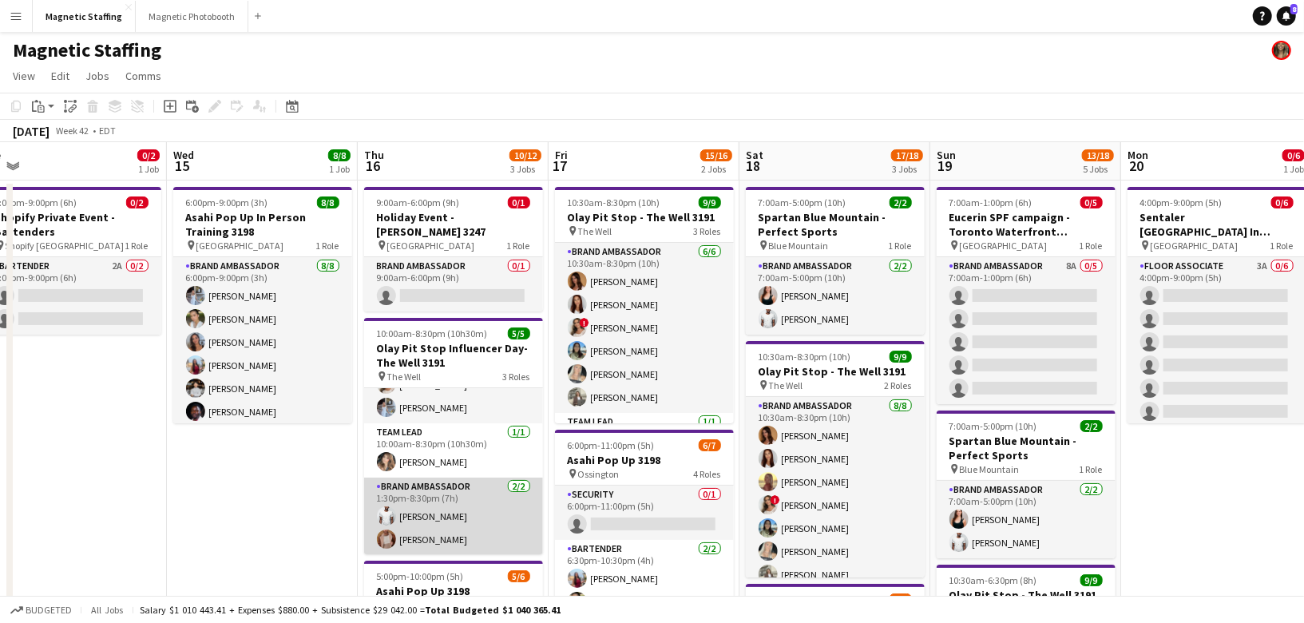
click at [438, 495] on app-card-role "Brand Ambassador [DATE] 1:30pm-8:30pm (7h) [PERSON_NAME] [PERSON_NAME] Zablouk" at bounding box center [453, 516] width 179 height 77
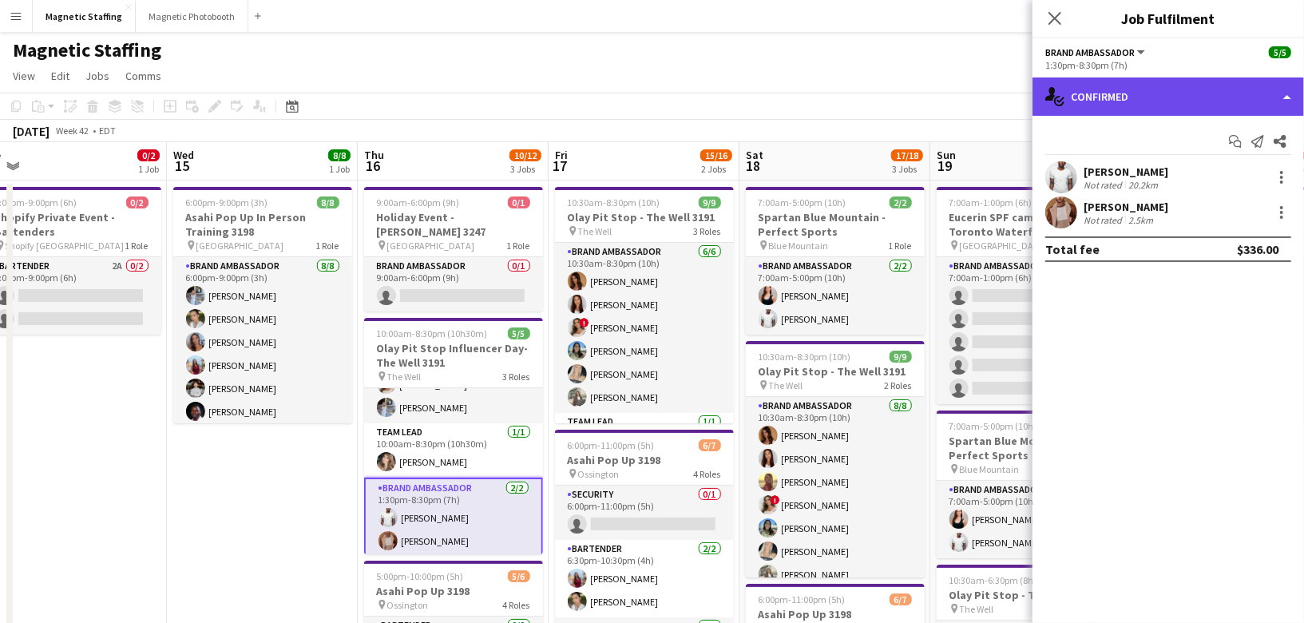
click at [1159, 106] on div "single-neutral-actions-check-2 Confirmed" at bounding box center [1169, 96] width 272 height 38
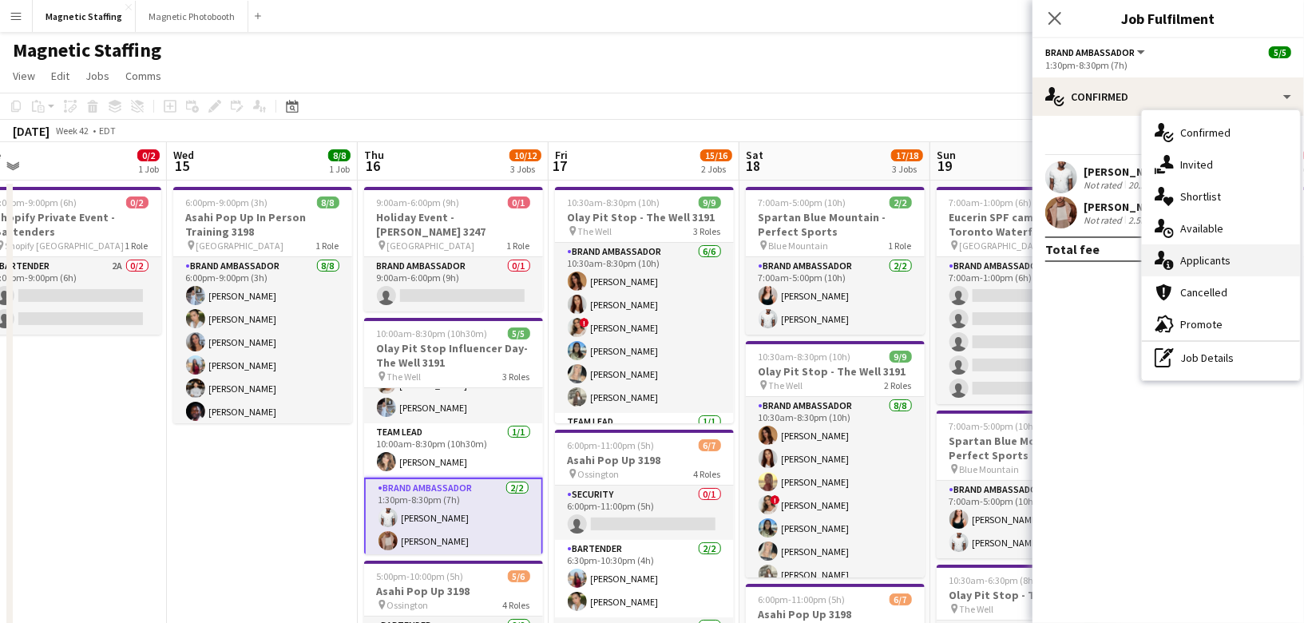
click at [1181, 258] on span "Applicants" at bounding box center [1205, 260] width 50 height 14
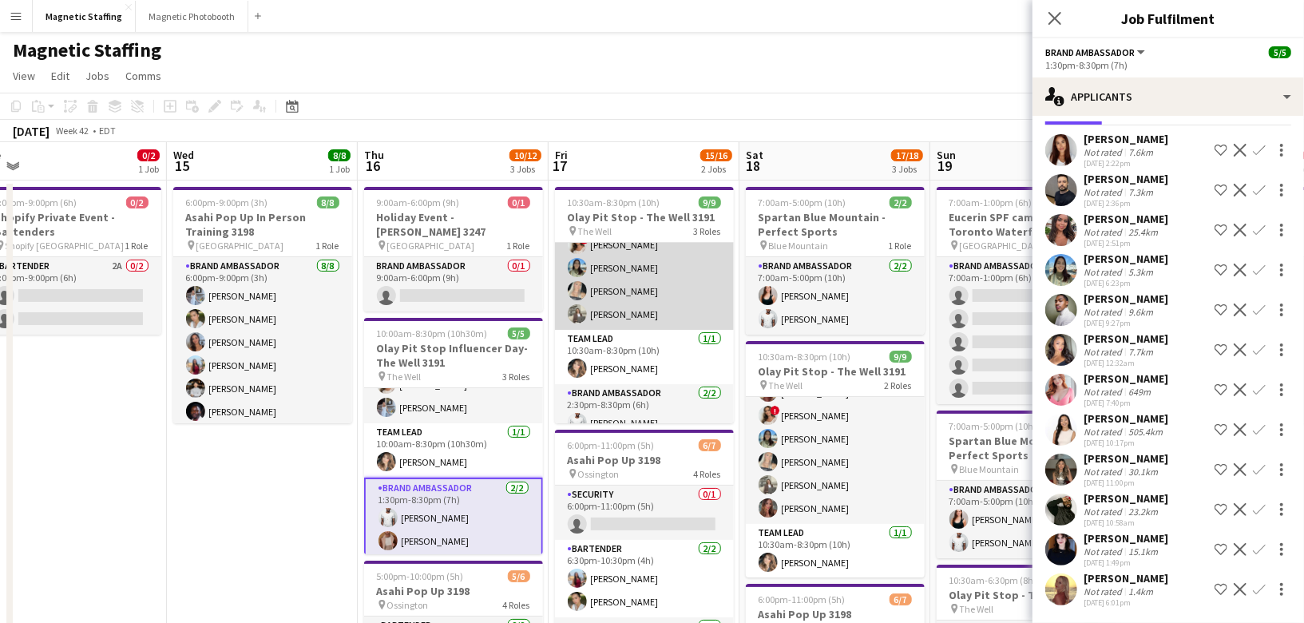
scroll to position [121, 0]
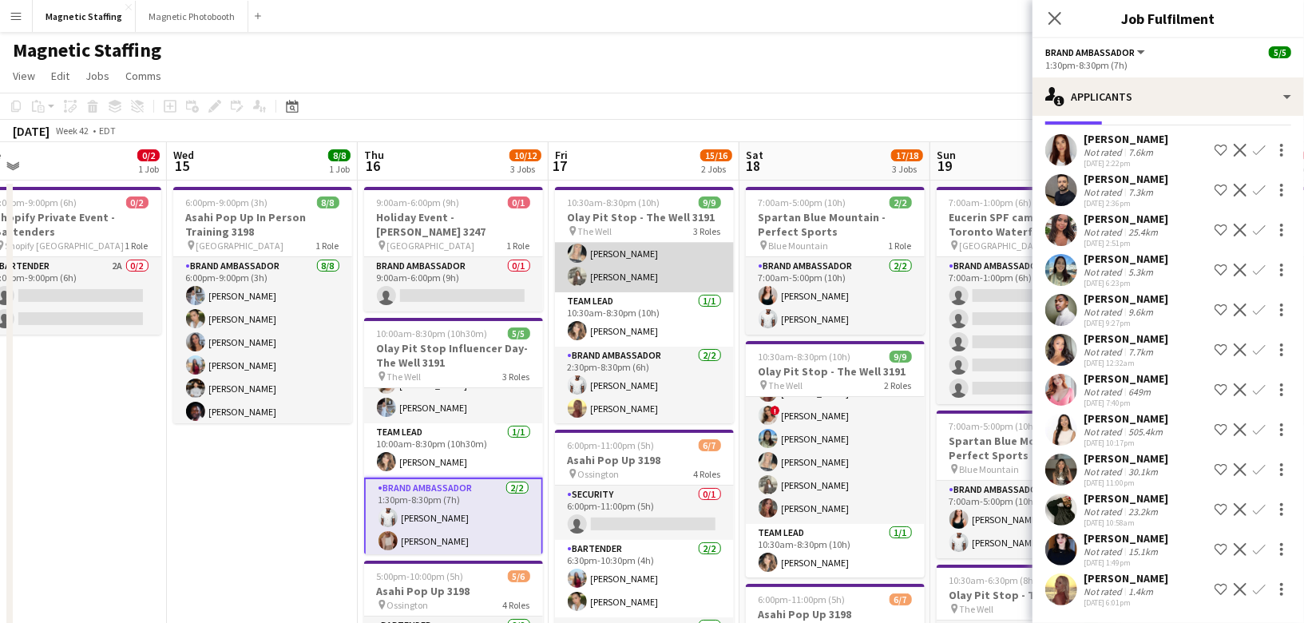
click at [658, 388] on app-card-role "Brand Ambassador [DATE] 2:30pm-8:30pm (6h) [PERSON_NAME] Soleil [PERSON_NAME]" at bounding box center [644, 385] width 179 height 77
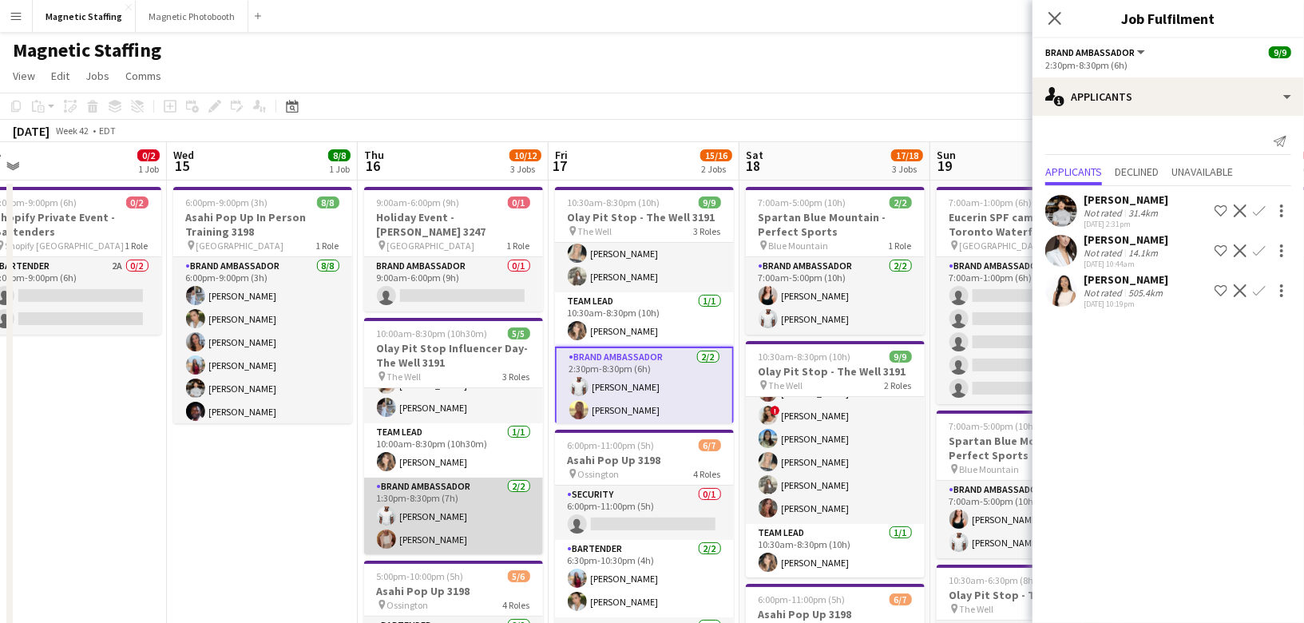
click at [502, 510] on app-card-role "Brand Ambassador [DATE] 1:30pm-8:30pm (7h) [PERSON_NAME] [PERSON_NAME] Zablouk" at bounding box center [453, 516] width 179 height 77
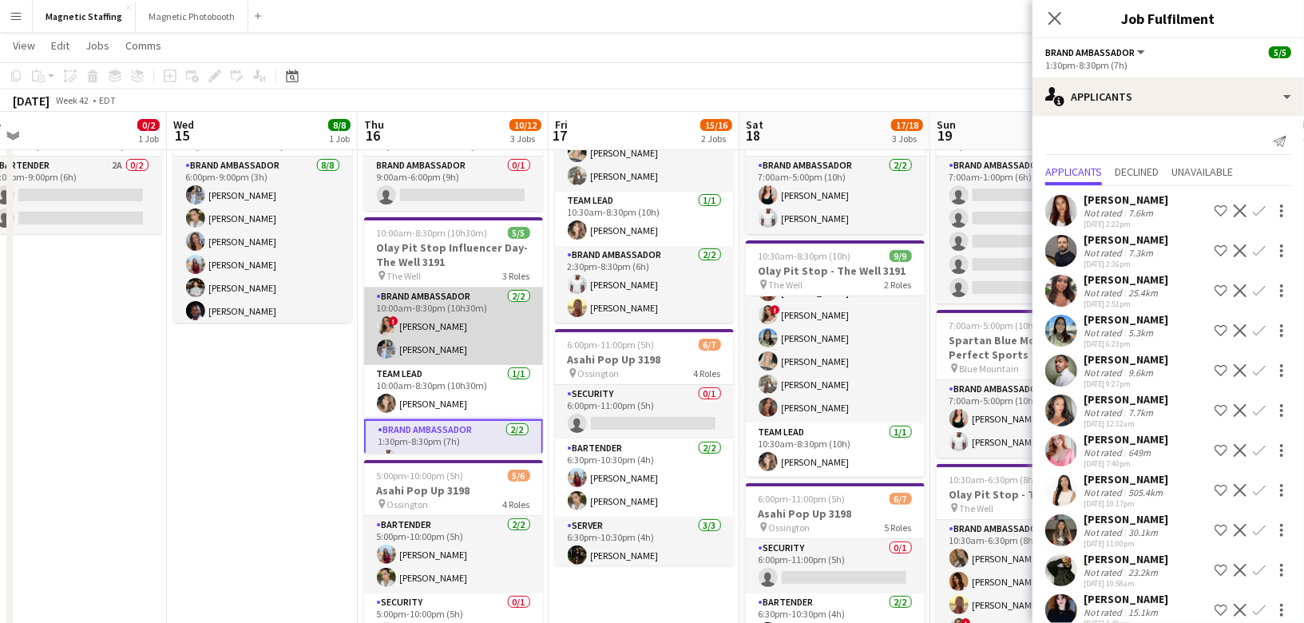
click at [462, 321] on app-card-role "Brand Ambassador [DATE] 10:00am-8:30pm (10h30m) ! [PERSON_NAME] [PERSON_NAME]" at bounding box center [453, 326] width 179 height 77
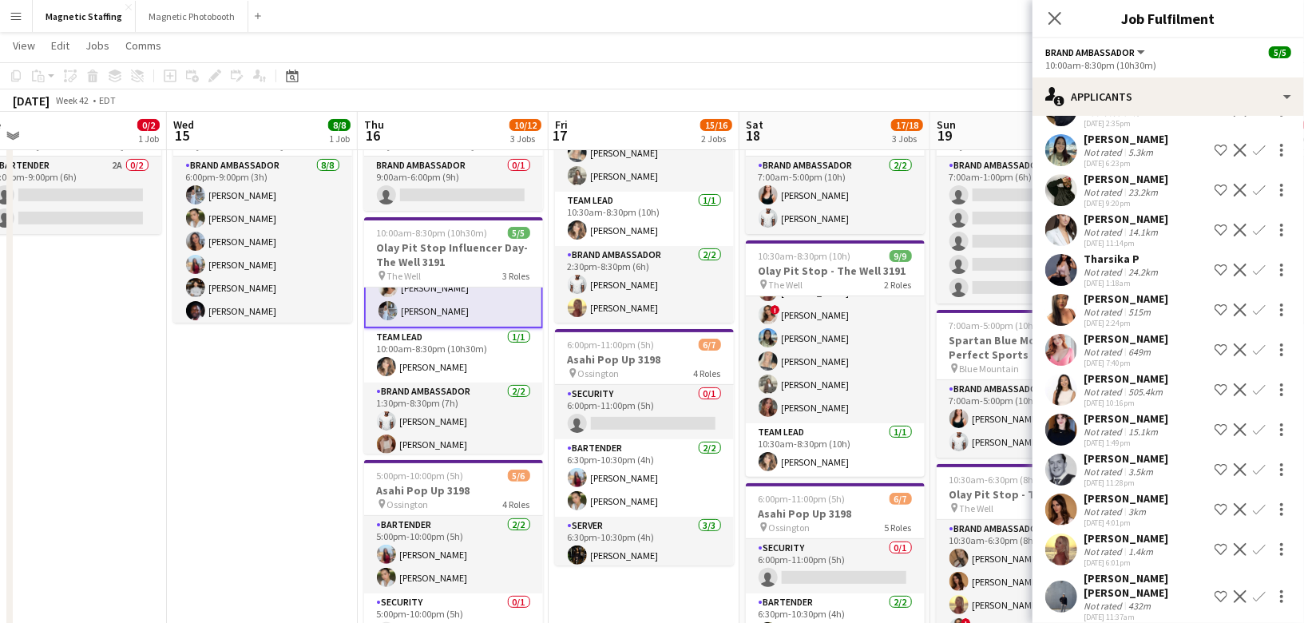
scroll to position [45, 0]
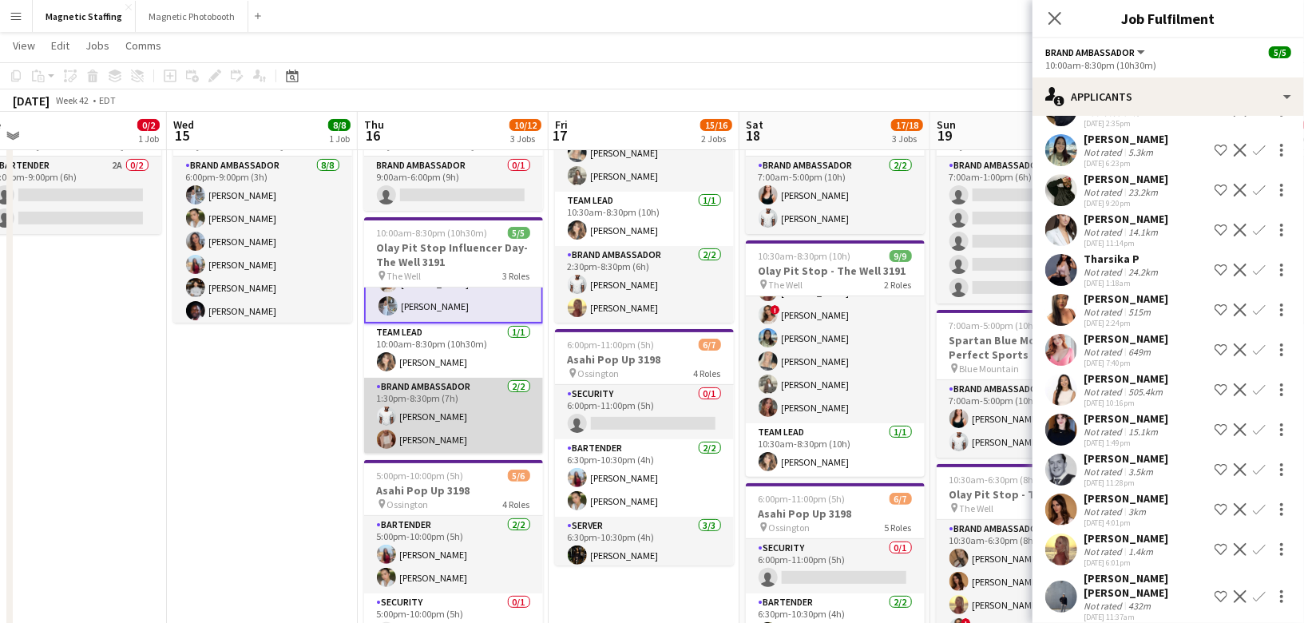
click at [429, 386] on app-card-role "Brand Ambassador [DATE] 1:30pm-8:30pm (7h) [PERSON_NAME] [PERSON_NAME] Zablouk" at bounding box center [453, 416] width 179 height 77
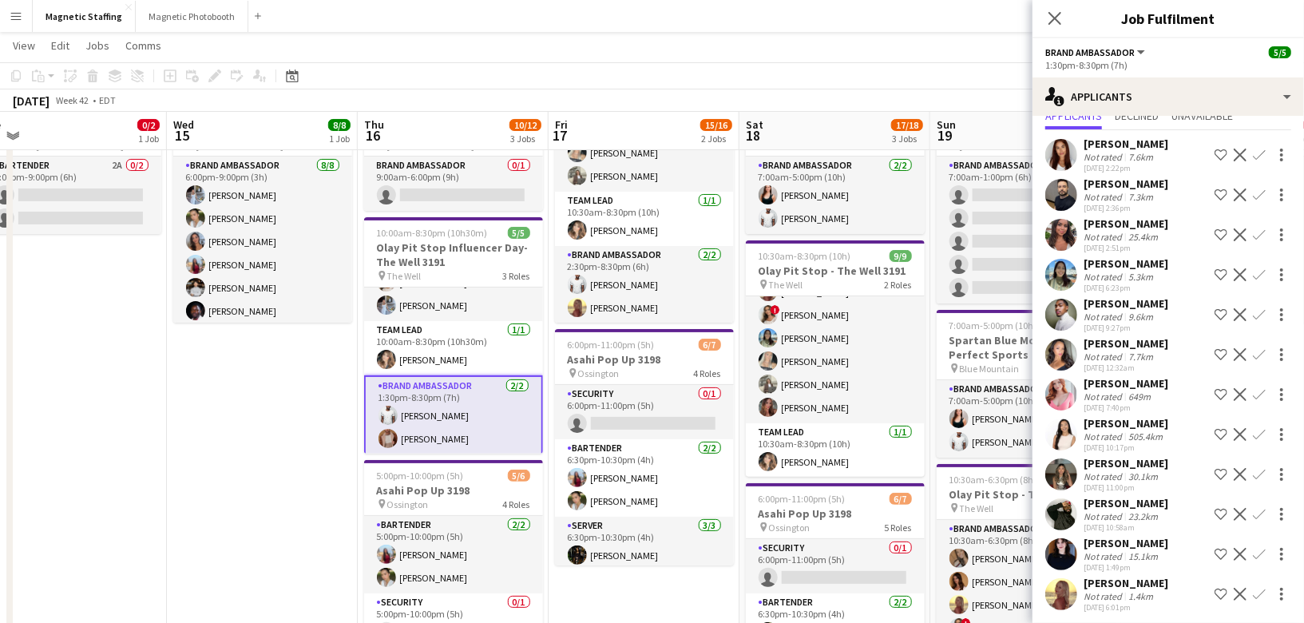
scroll to position [61, 0]
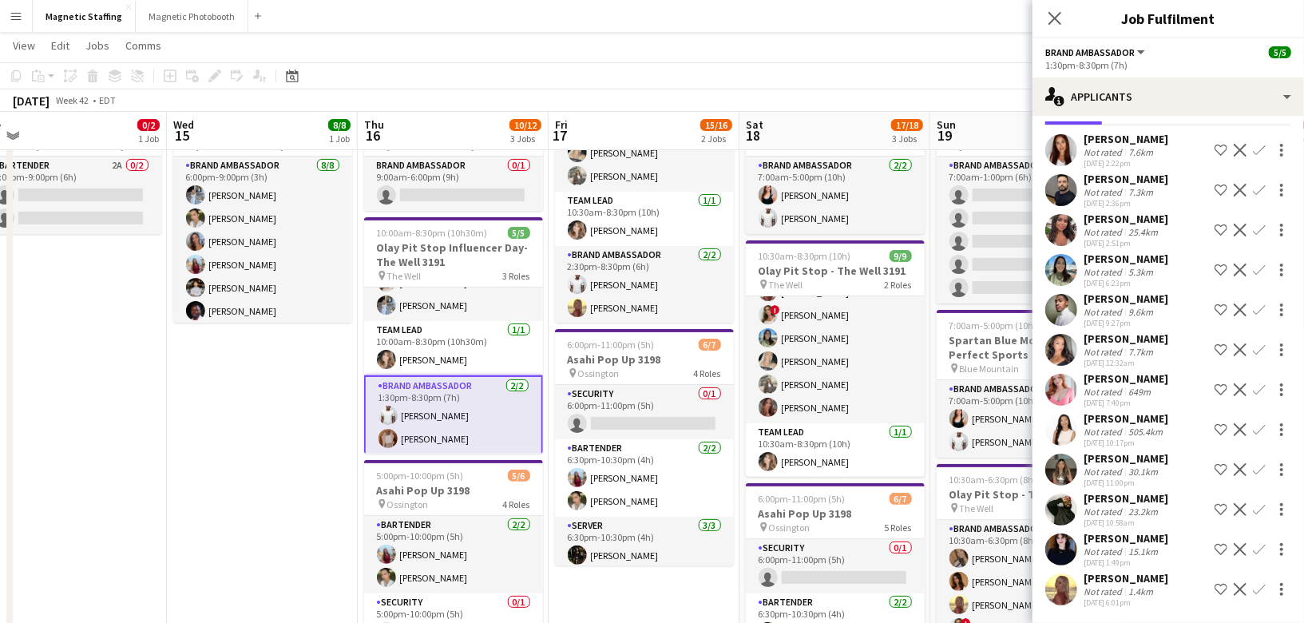
click at [1242, 507] on app-icon "Decline" at bounding box center [1240, 509] width 13 height 13
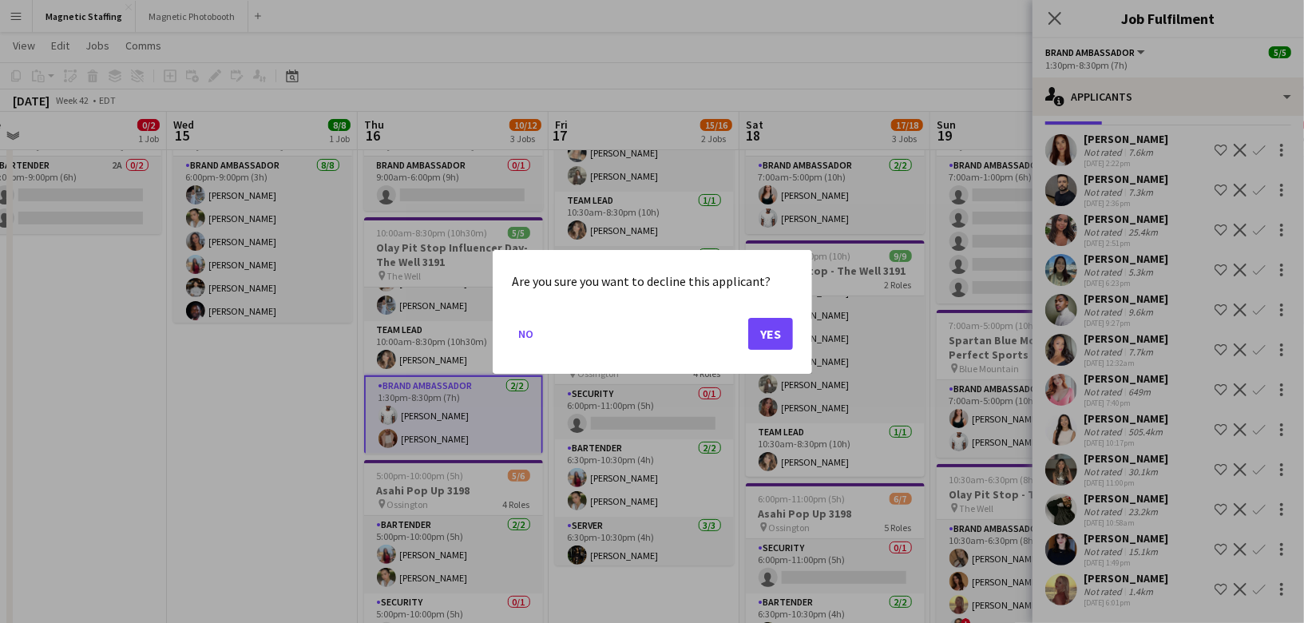
scroll to position [0, 0]
click at [780, 335] on button "Yes" at bounding box center [770, 333] width 45 height 32
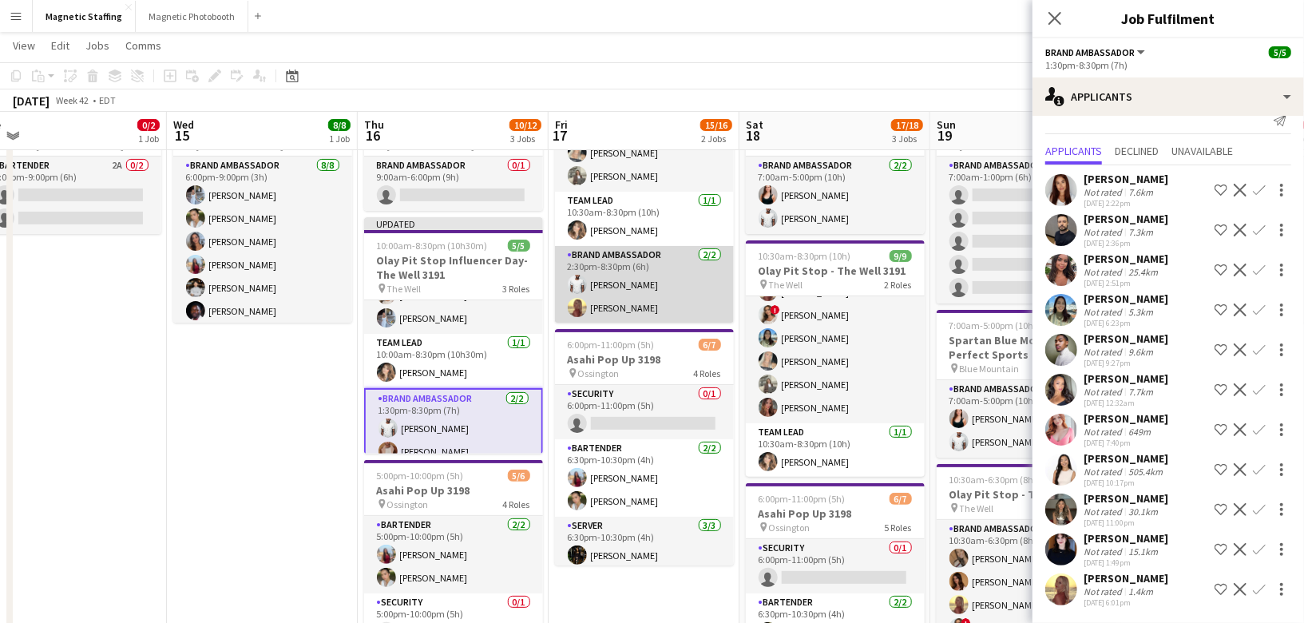
click at [652, 276] on app-card-role "Brand Ambassador [DATE] 2:30pm-8:30pm (6h) [PERSON_NAME] Soleil [PERSON_NAME]" at bounding box center [644, 284] width 179 height 77
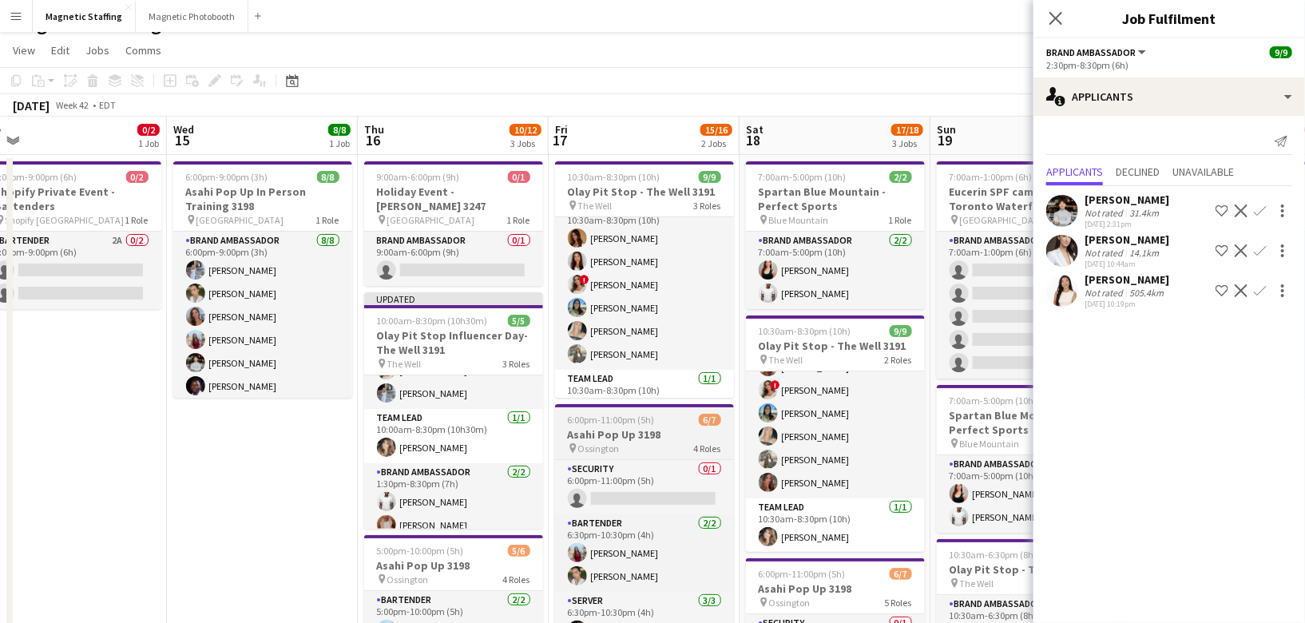
scroll to position [0, 0]
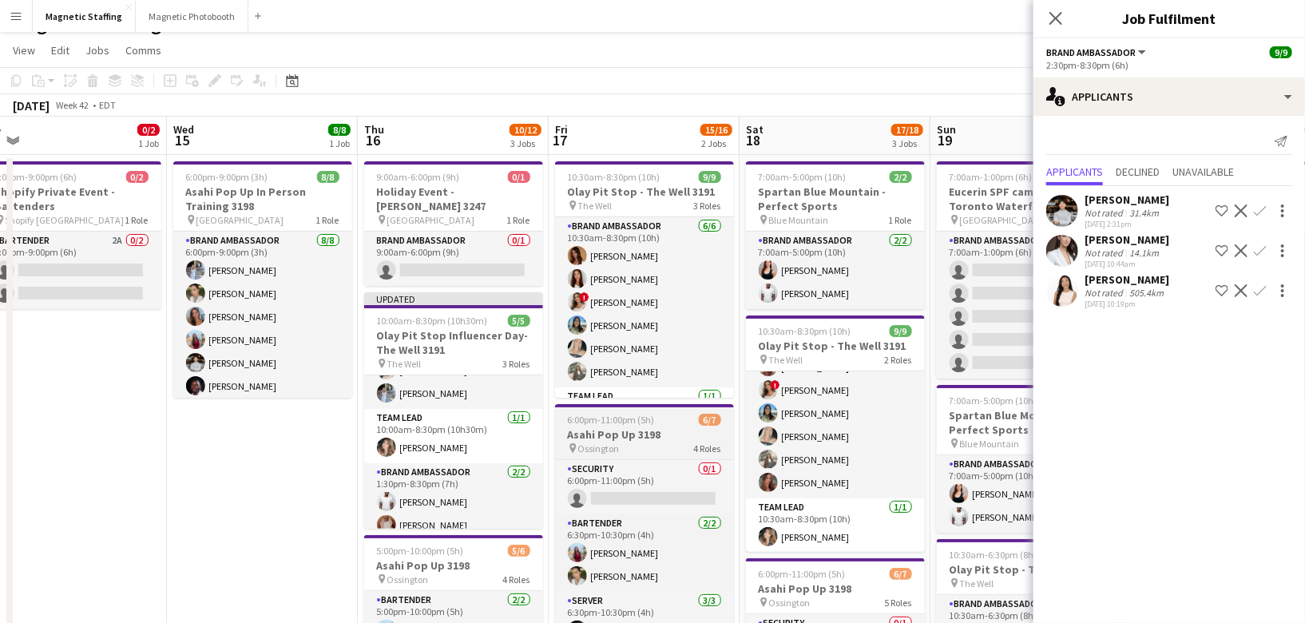
click at [673, 332] on app-card-role "Brand Ambassador [DATE] 10:30am-8:30pm (10h) [PERSON_NAME] [PERSON_NAME] ! [PER…" at bounding box center [644, 302] width 179 height 170
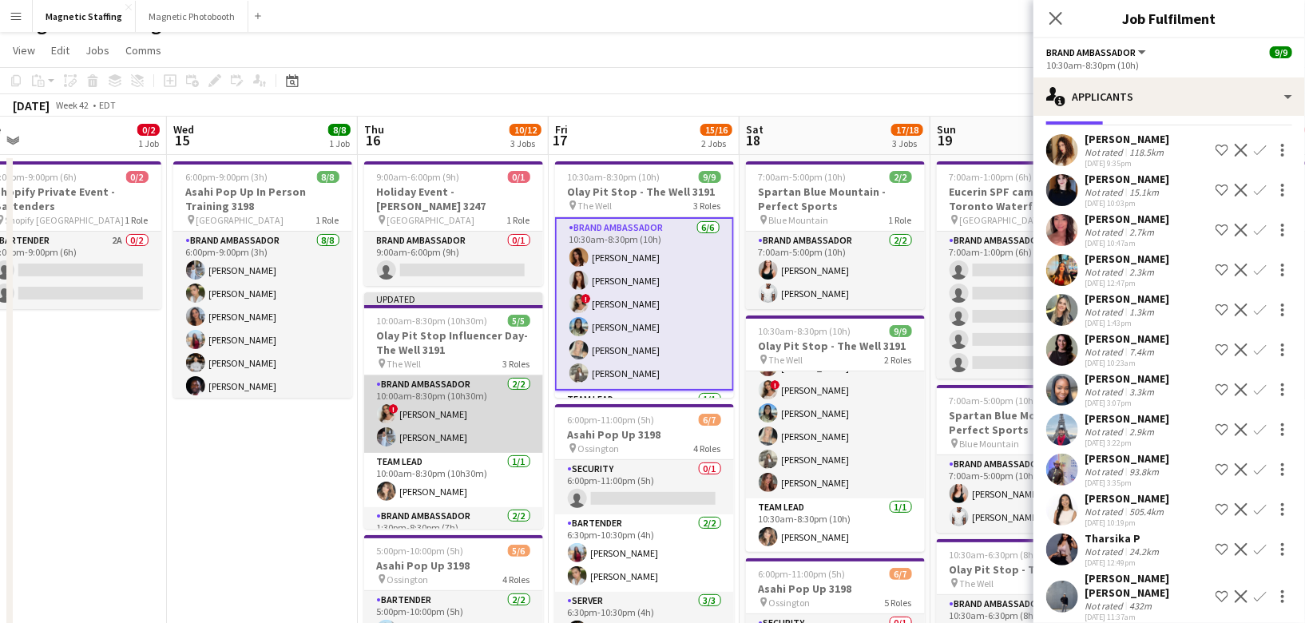
click at [493, 375] on app-card-role "Brand Ambassador [DATE] 10:00am-8:30pm (10h30m) ! [PERSON_NAME] [PERSON_NAME]" at bounding box center [453, 413] width 179 height 77
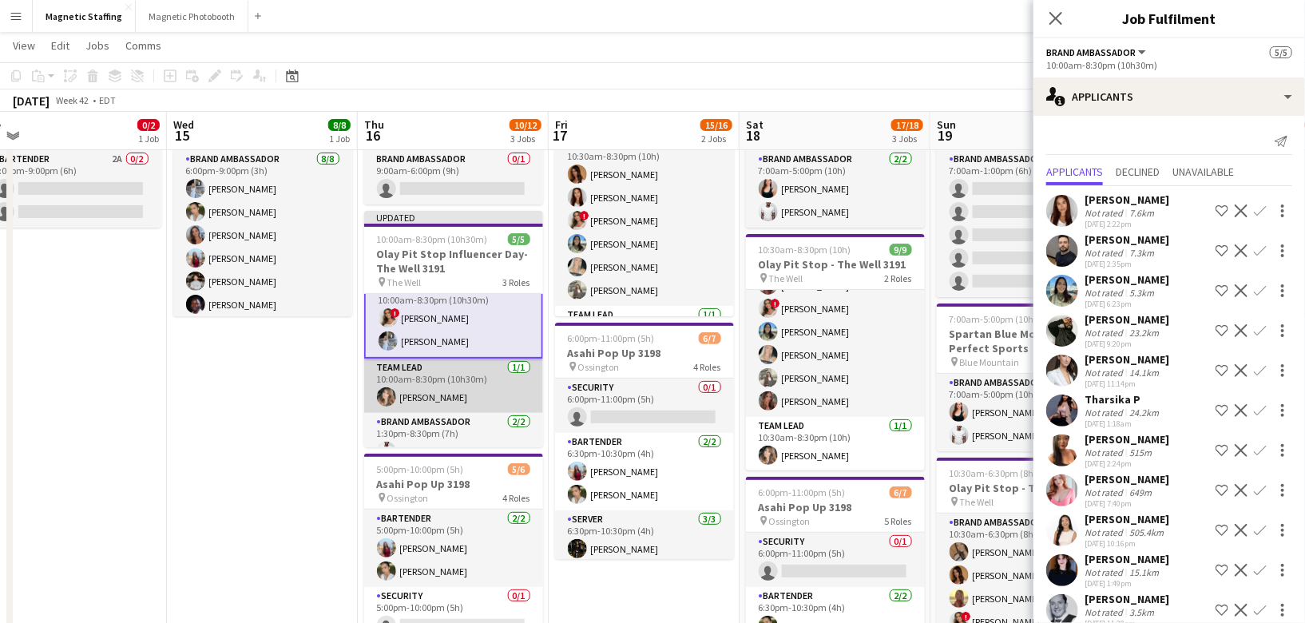
scroll to position [58, 0]
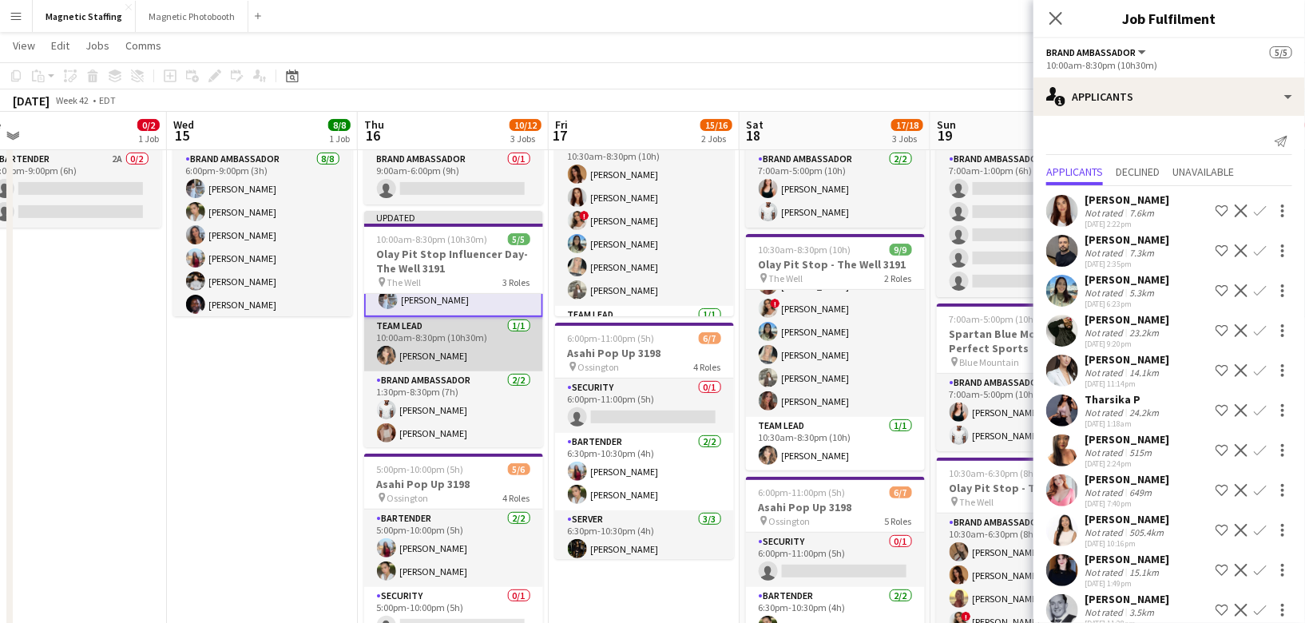
click at [445, 389] on app-card-role "Brand Ambassador [DATE] 1:30pm-8:30pm (7h) [PERSON_NAME] [PERSON_NAME] Zablouk" at bounding box center [453, 409] width 179 height 77
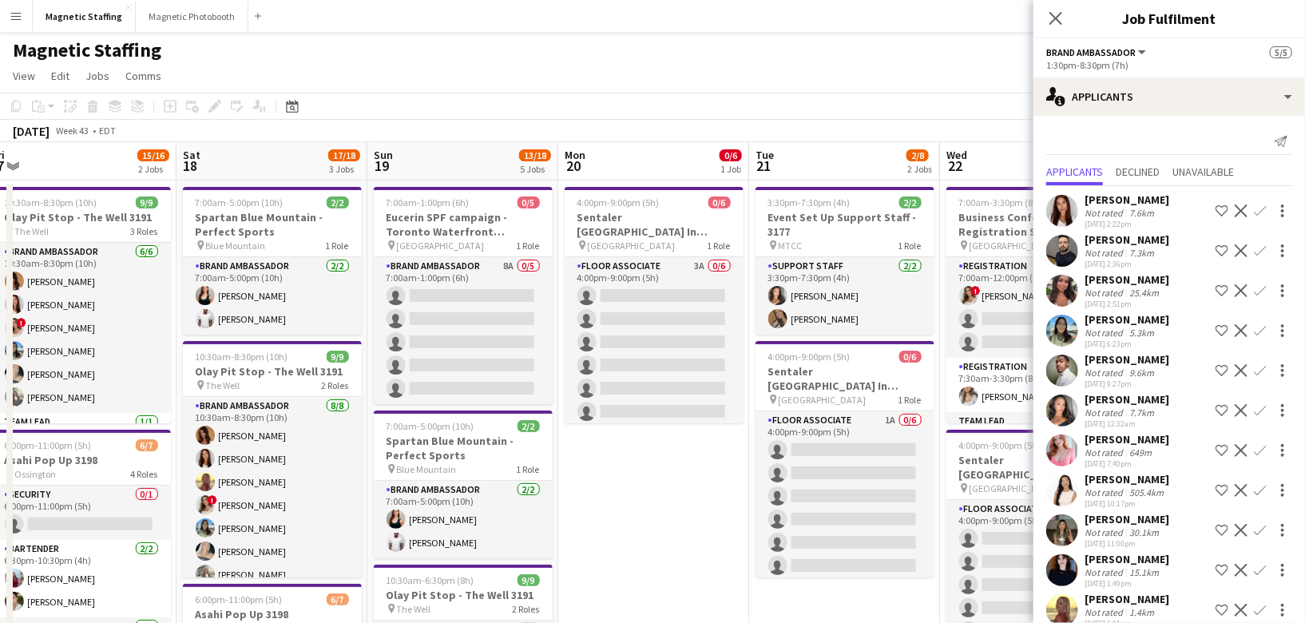
scroll to position [0, 379]
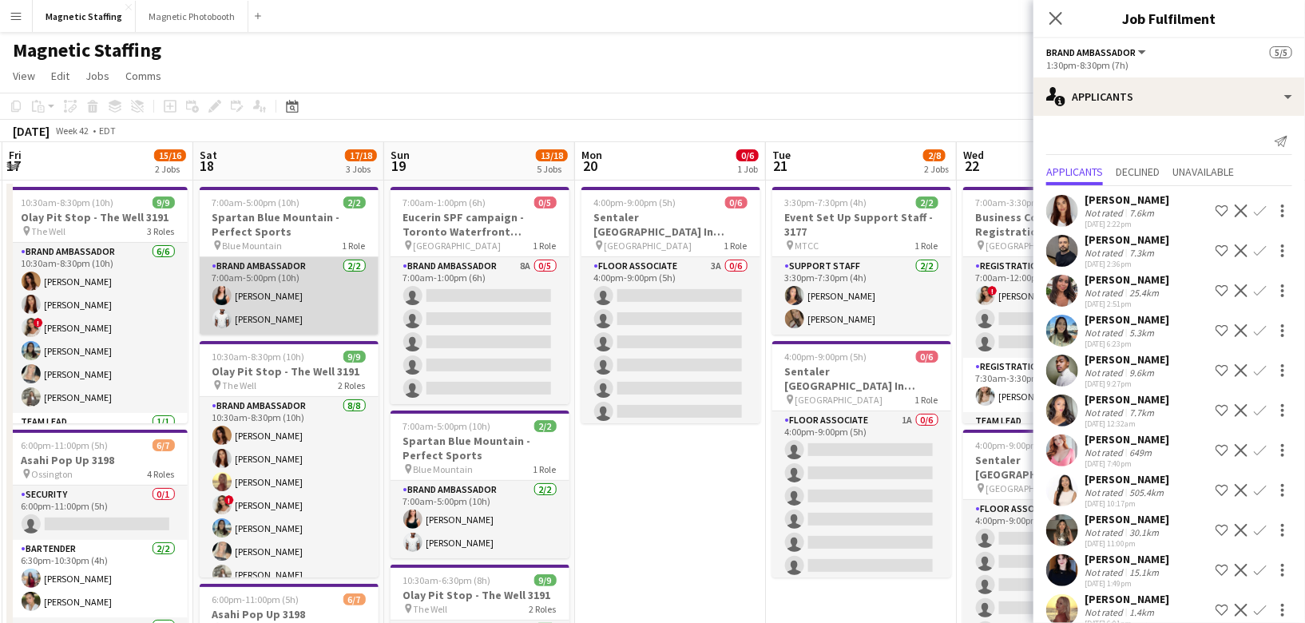
click at [299, 307] on app-card-role "Brand Ambassador [DATE] 7:00am-5:00pm (10h) [PERSON_NAME] [PERSON_NAME]" at bounding box center [289, 295] width 179 height 77
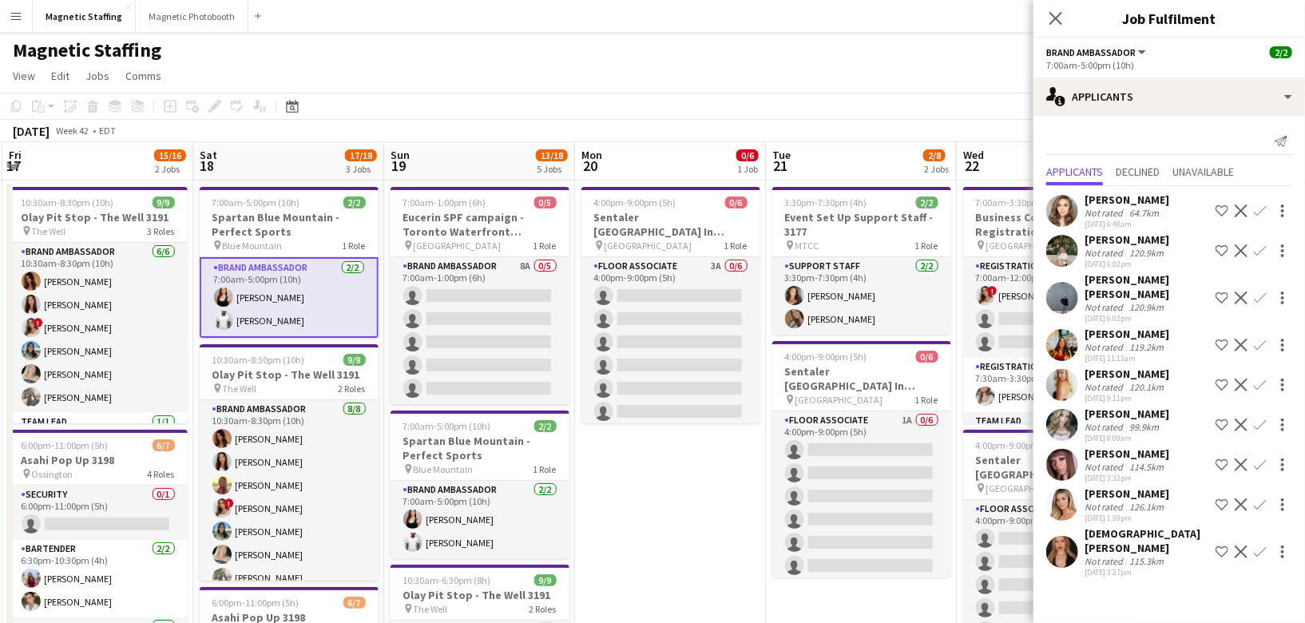
click at [371, 329] on app-card-role "Brand Ambassador [DATE] 7:00am-5:00pm (10h) [PERSON_NAME] [PERSON_NAME]" at bounding box center [289, 297] width 179 height 81
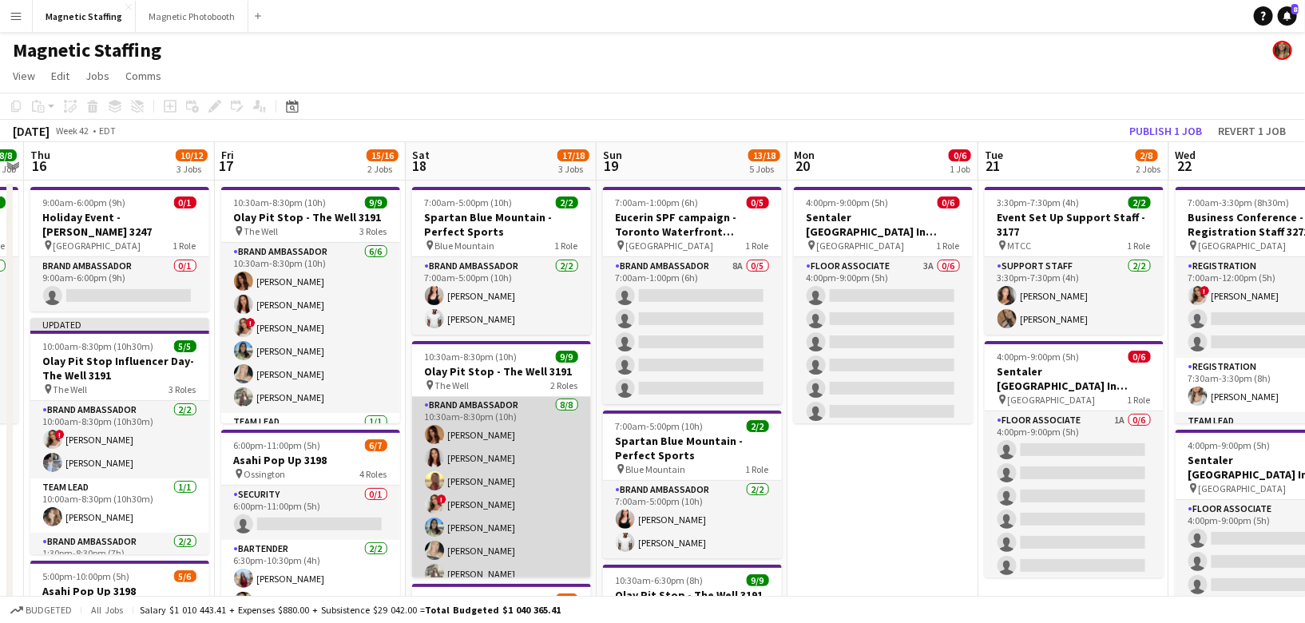
scroll to position [0, 366]
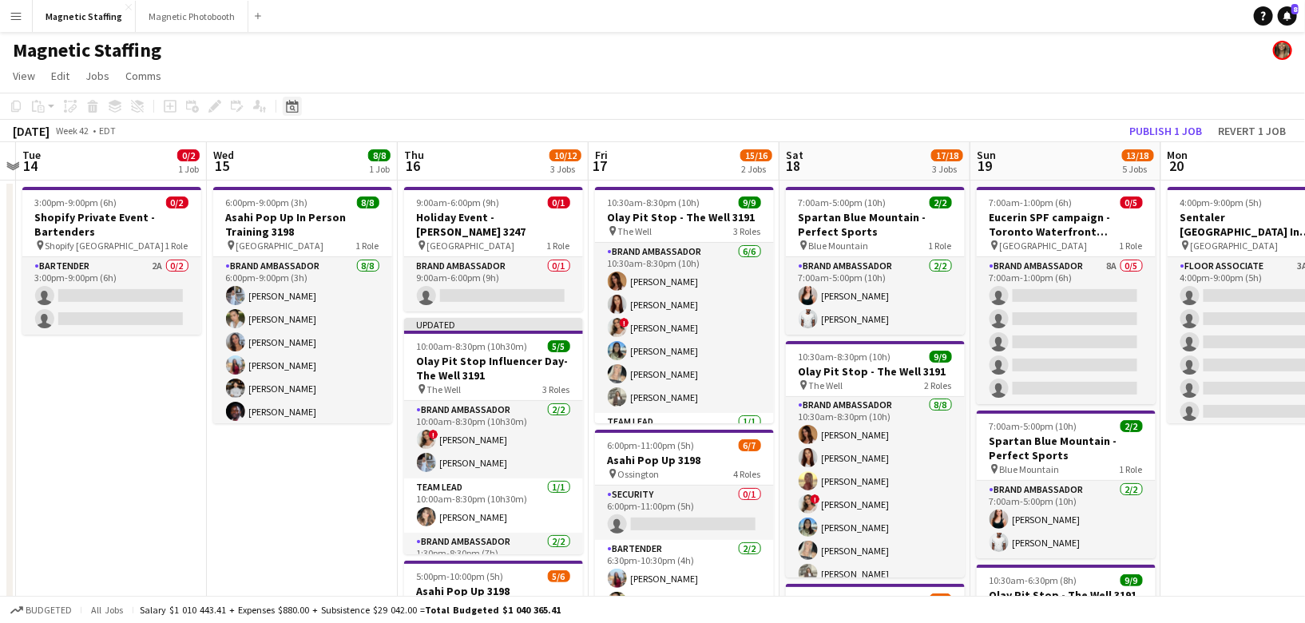
click at [295, 109] on icon "Date picker" at bounding box center [292, 106] width 13 height 13
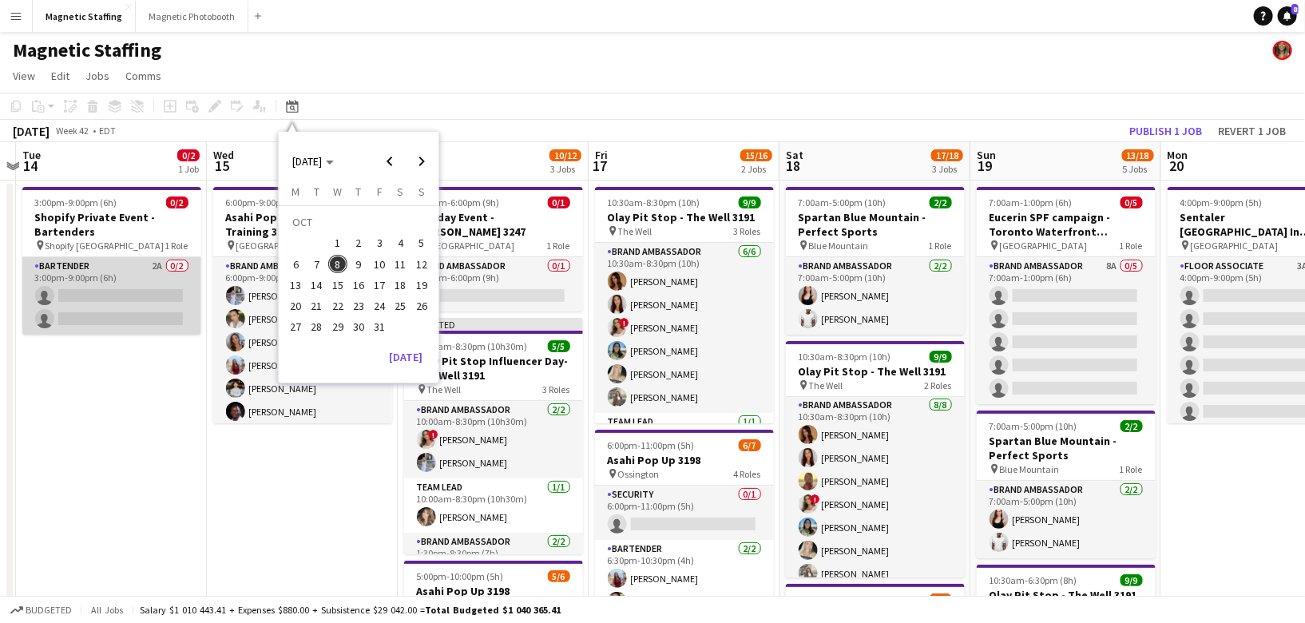
click at [78, 285] on app-card-role "Bartender 2A 0/2 3:00pm-9:00pm (6h) single-neutral-actions single-neutral-actio…" at bounding box center [111, 295] width 179 height 77
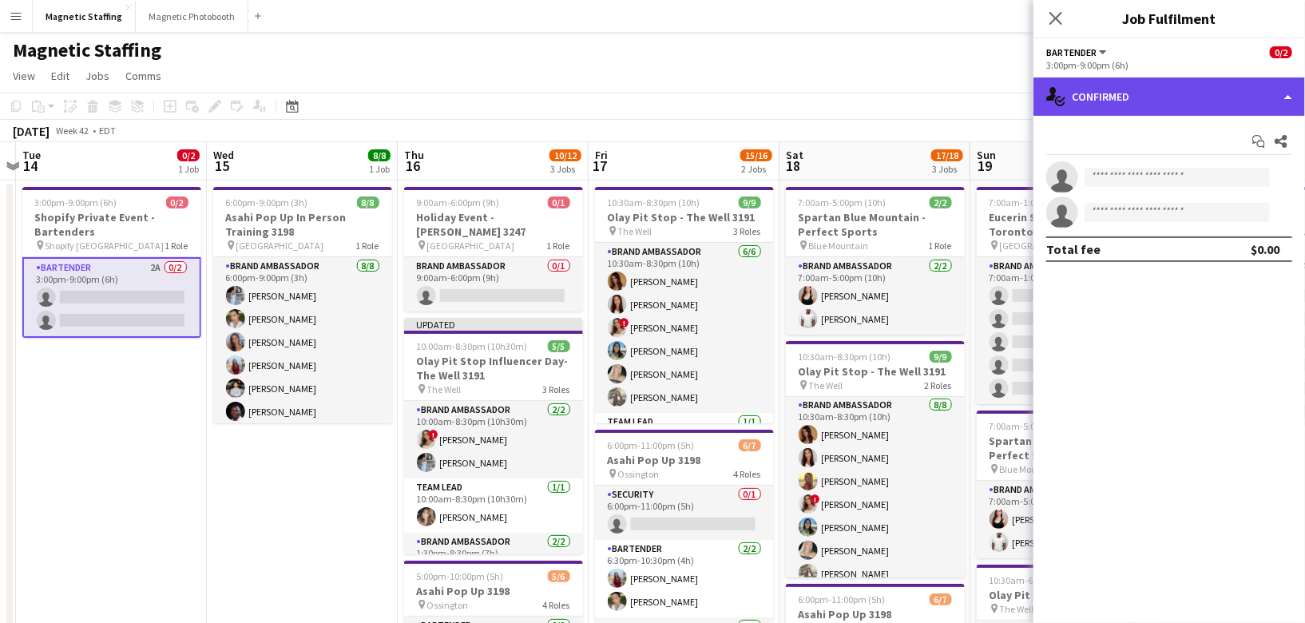
click at [1109, 96] on div "single-neutral-actions-check-2 Confirmed" at bounding box center [1169, 96] width 272 height 38
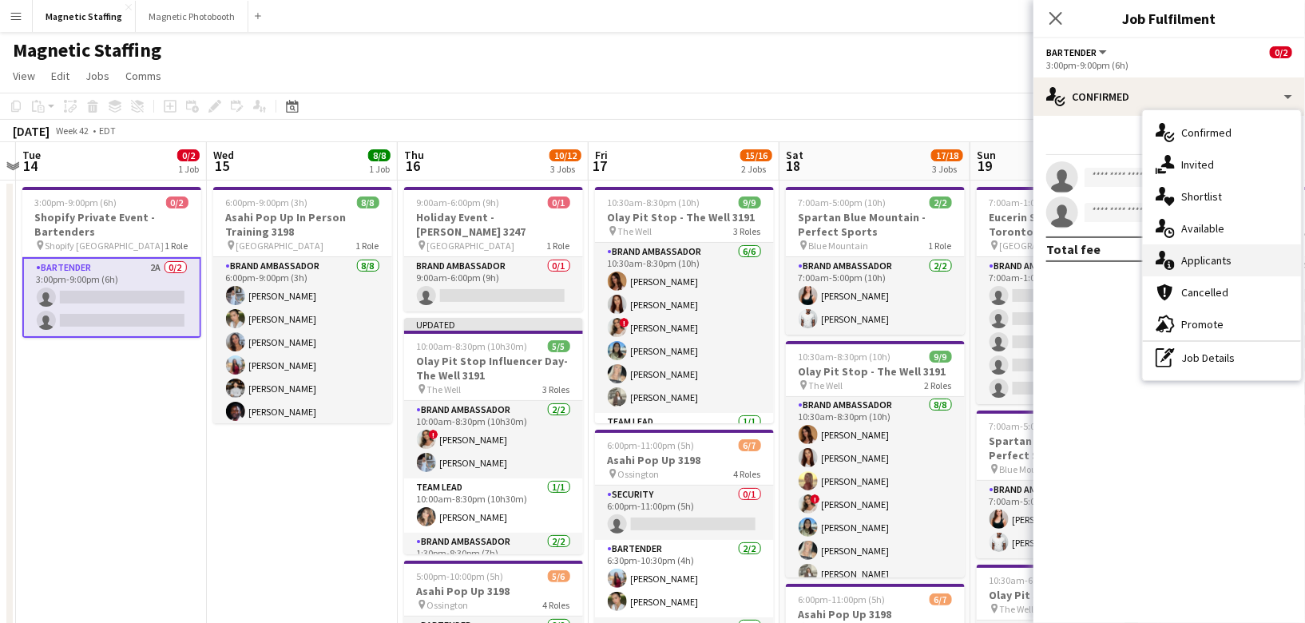
click at [1165, 253] on icon "single-neutral-actions-information" at bounding box center [1165, 260] width 19 height 19
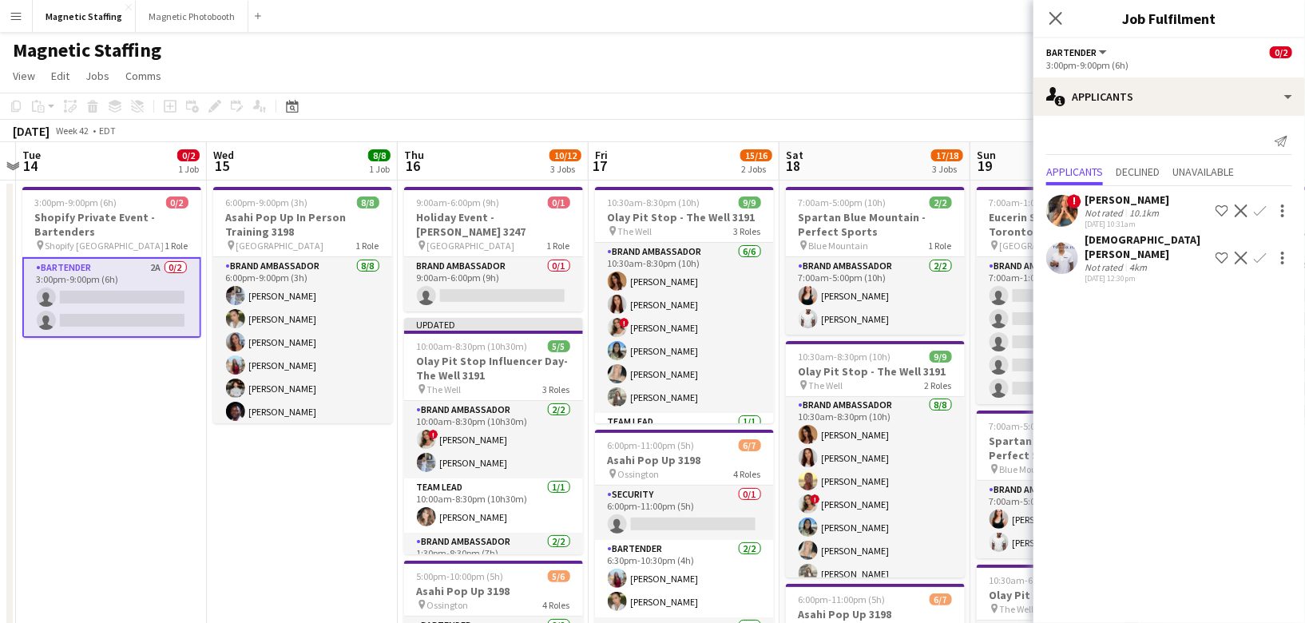
click at [1062, 252] on app-user-avatar at bounding box center [1062, 258] width 32 height 32
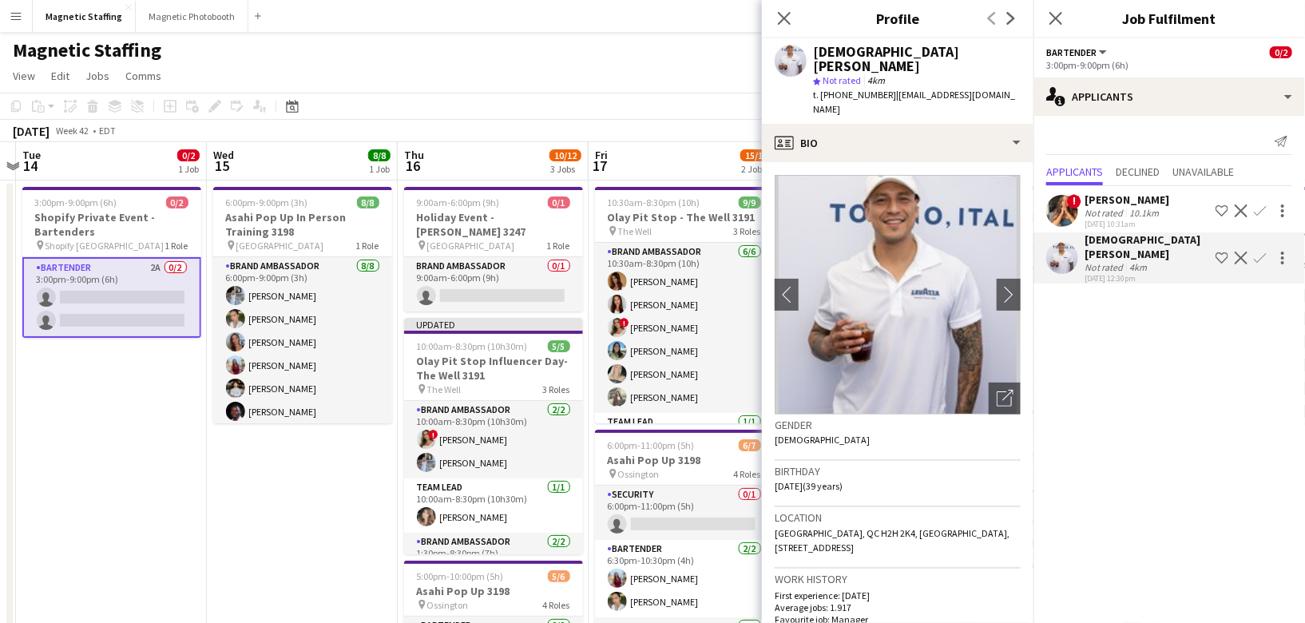
click at [1062, 211] on app-user-avatar at bounding box center [1062, 211] width 32 height 32
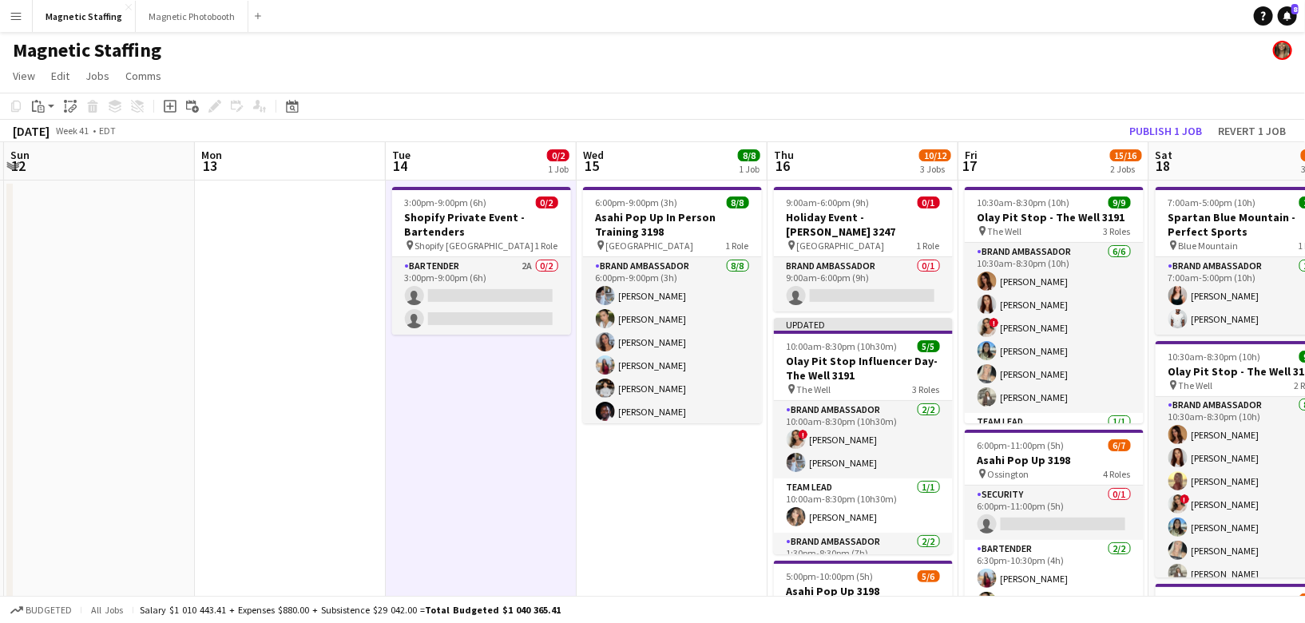
drag, startPoint x: 341, startPoint y: 515, endPoint x: 528, endPoint y: 510, distance: 187.0
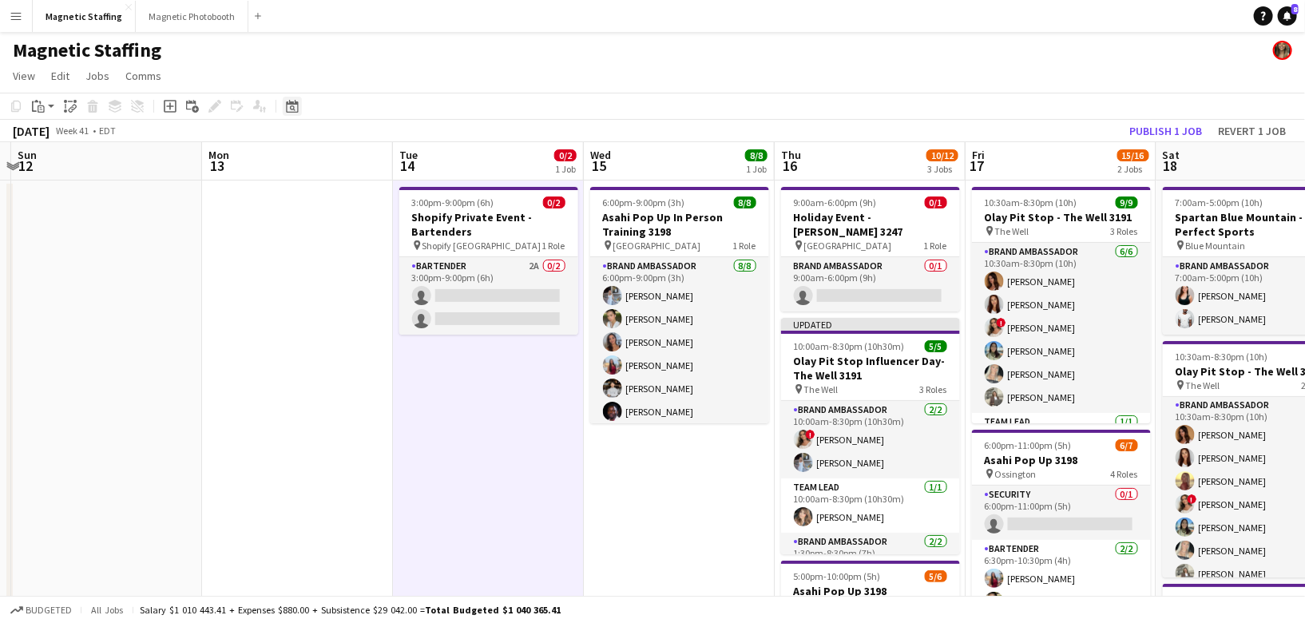
click at [282, 112] on div "Date picker [DATE] [DATE] [DATE] M [DATE] T [DATE] W [DATE] T [DATE] F [DATE] S…" at bounding box center [287, 106] width 36 height 19
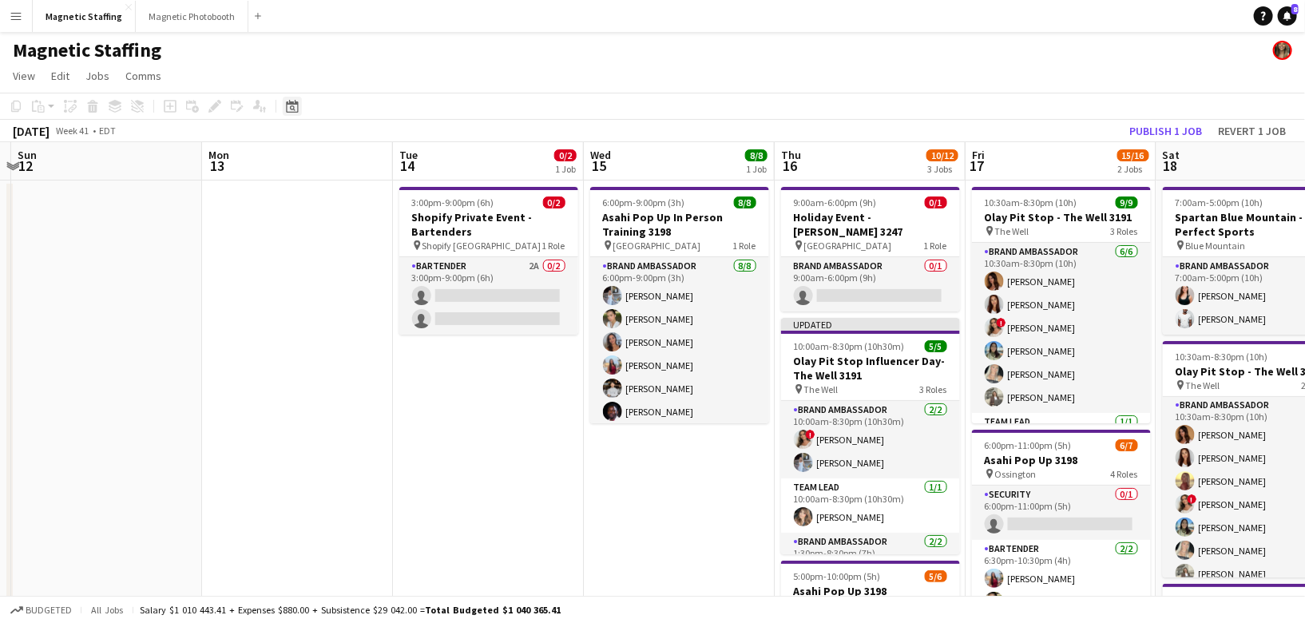
click at [283, 111] on div "Date picker" at bounding box center [292, 106] width 19 height 19
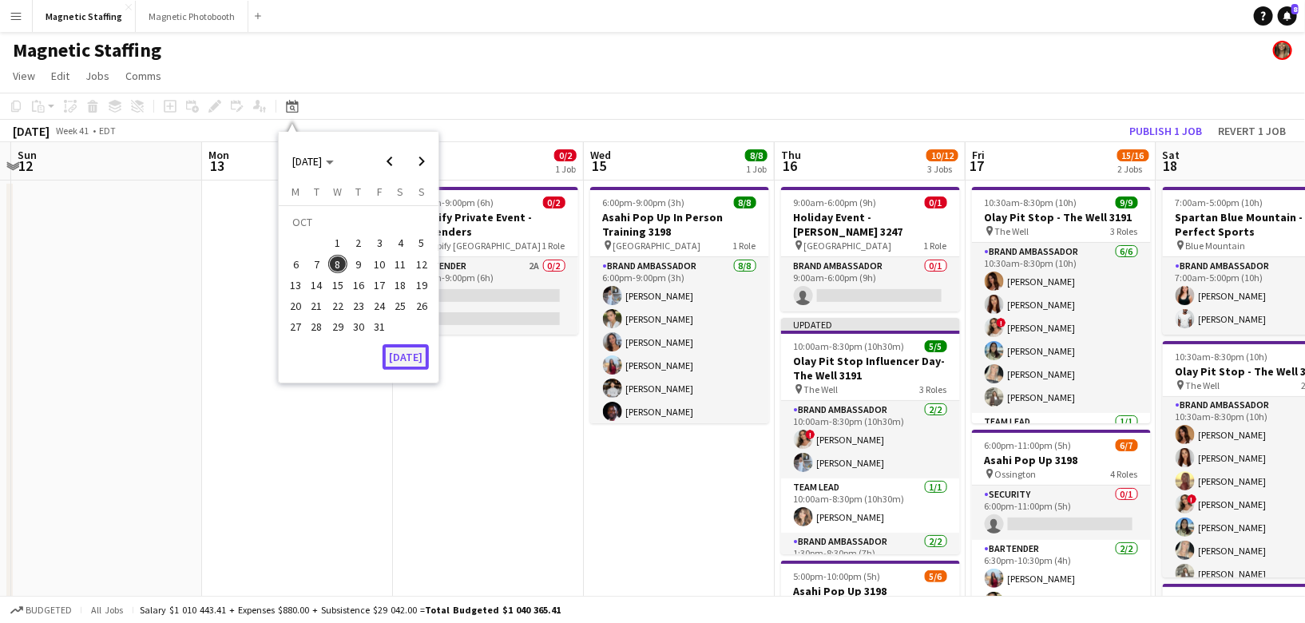
click at [402, 361] on button "[DATE]" at bounding box center [406, 357] width 46 height 26
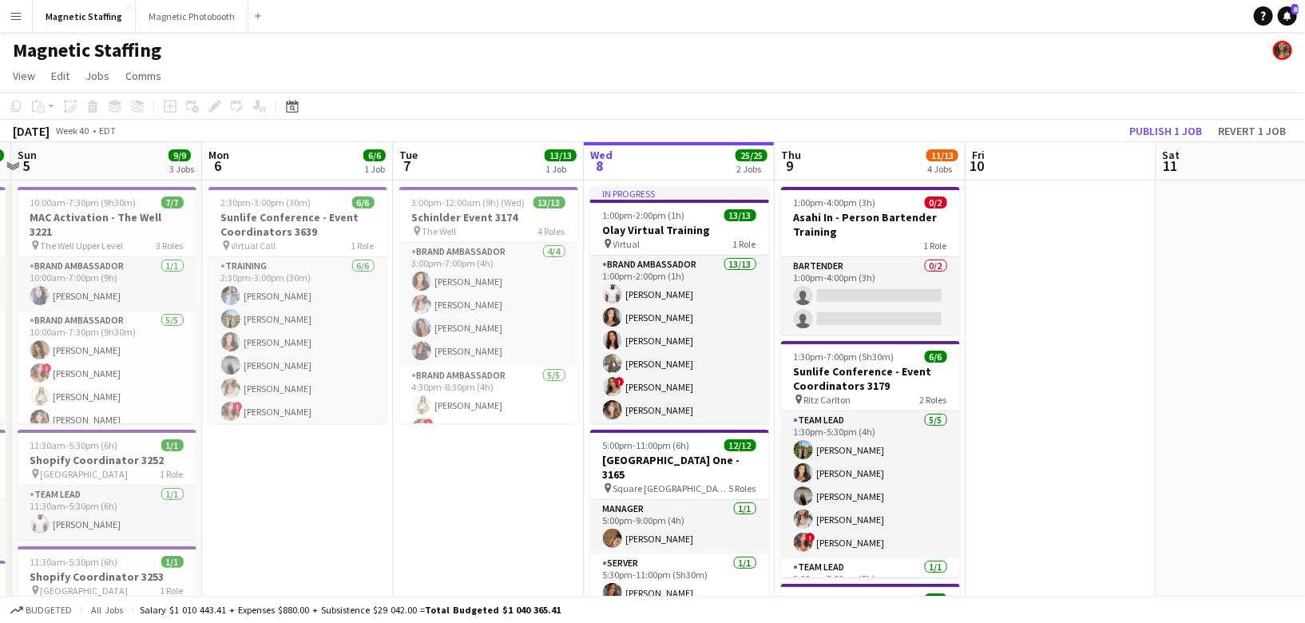
scroll to position [0, 549]
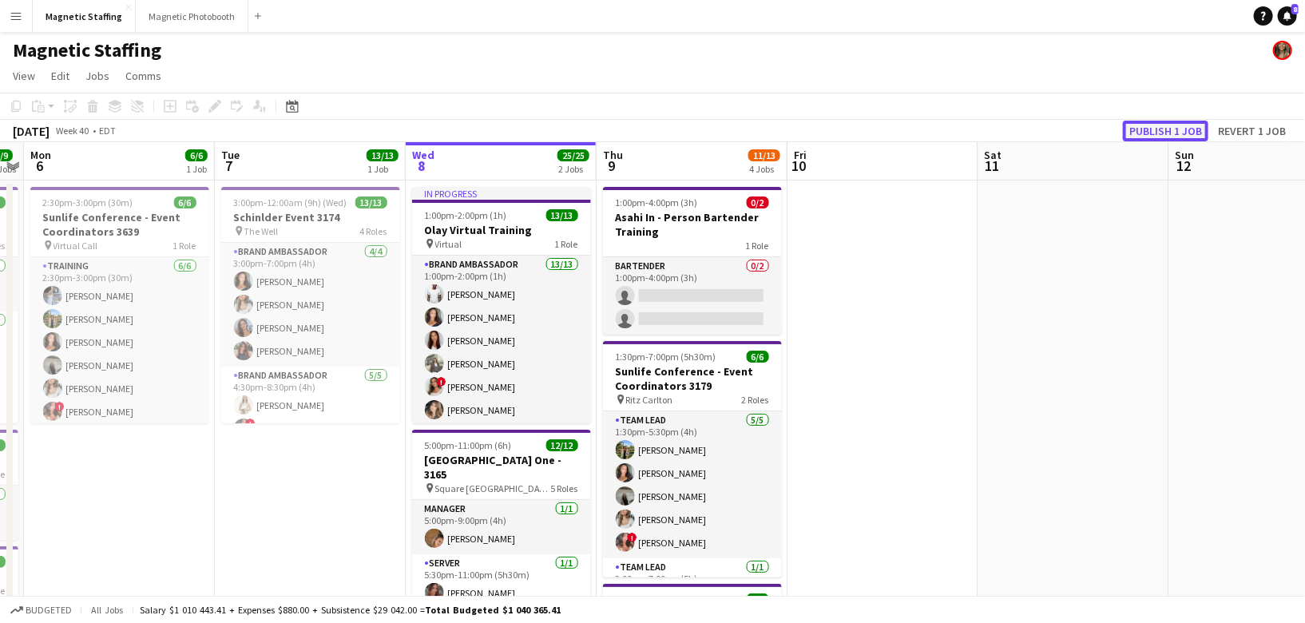
click at [1185, 130] on button "Publish 1 job" at bounding box center [1165, 131] width 85 height 21
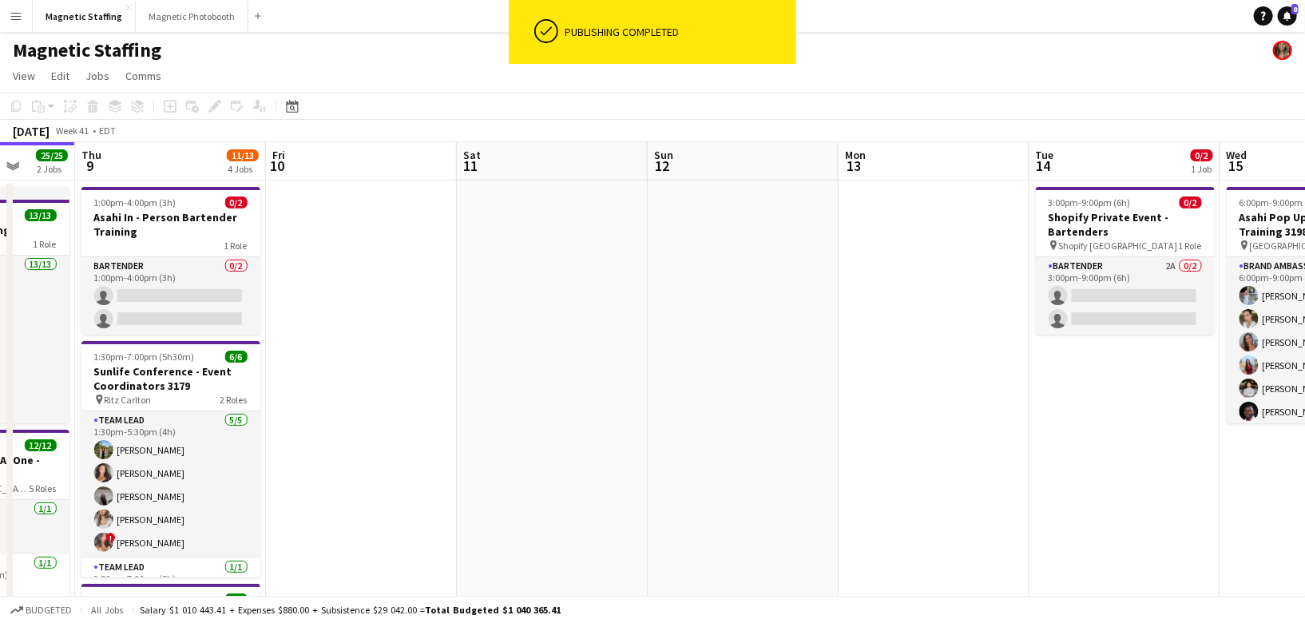
scroll to position [0, 609]
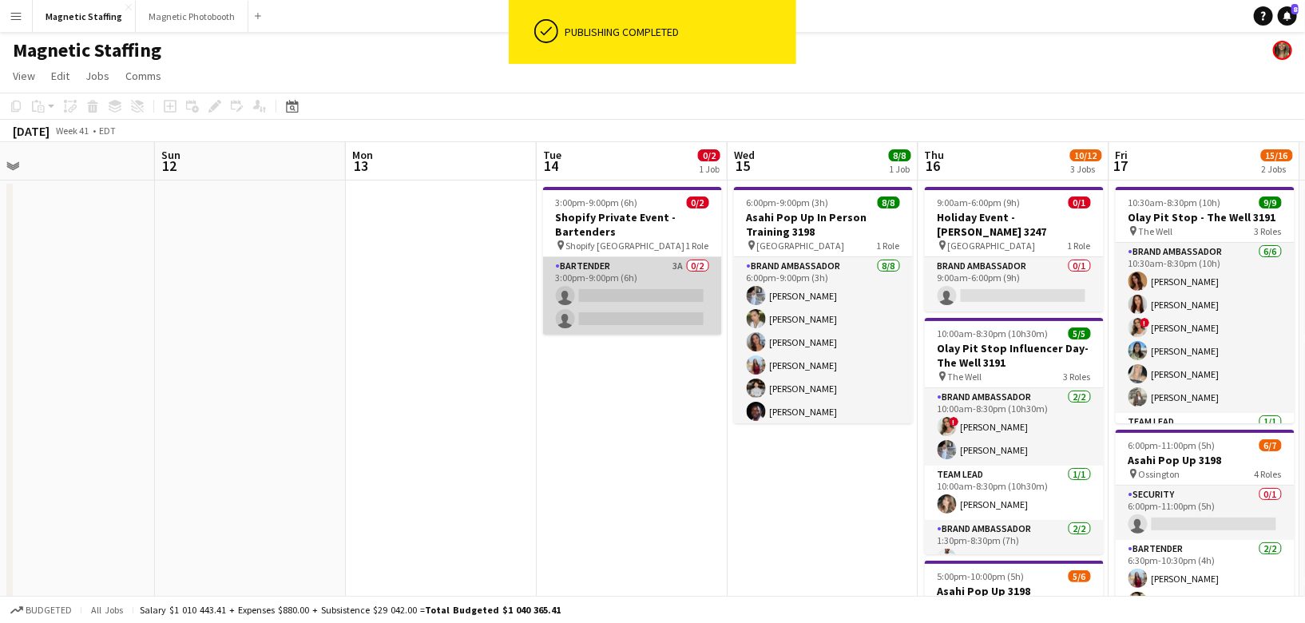
click at [585, 296] on app-card-role "Bartender 3A 0/2 3:00pm-9:00pm (6h) single-neutral-actions single-neutral-actio…" at bounding box center [632, 295] width 179 height 77
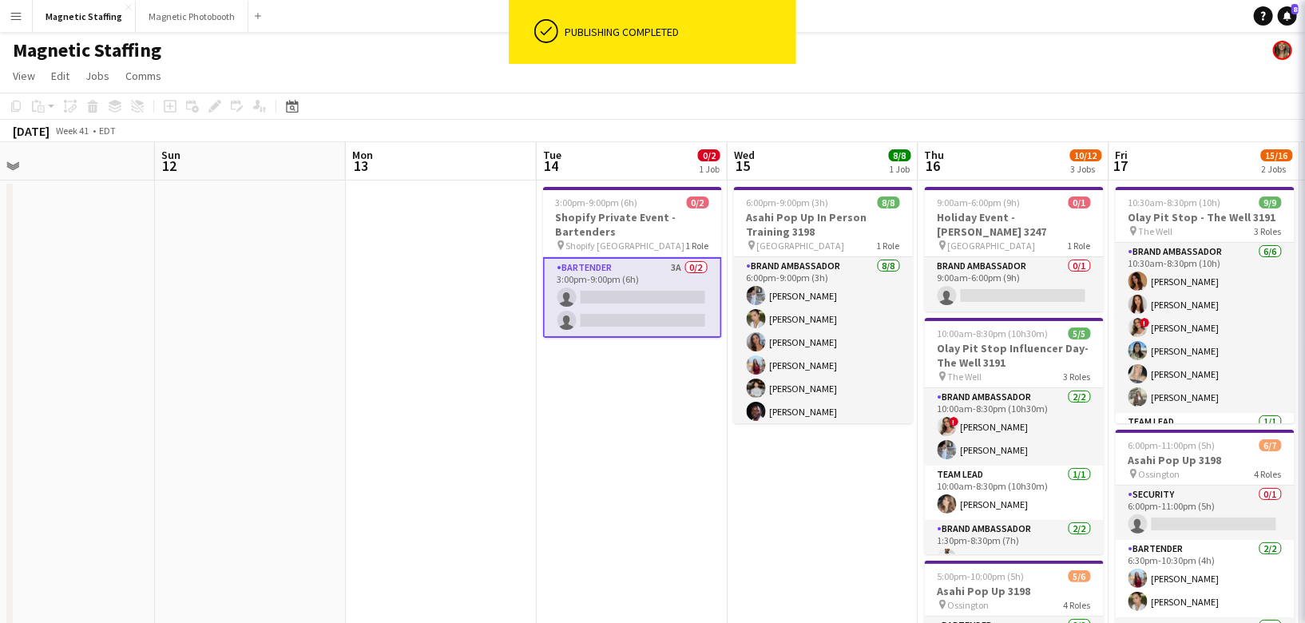
scroll to position [0, 608]
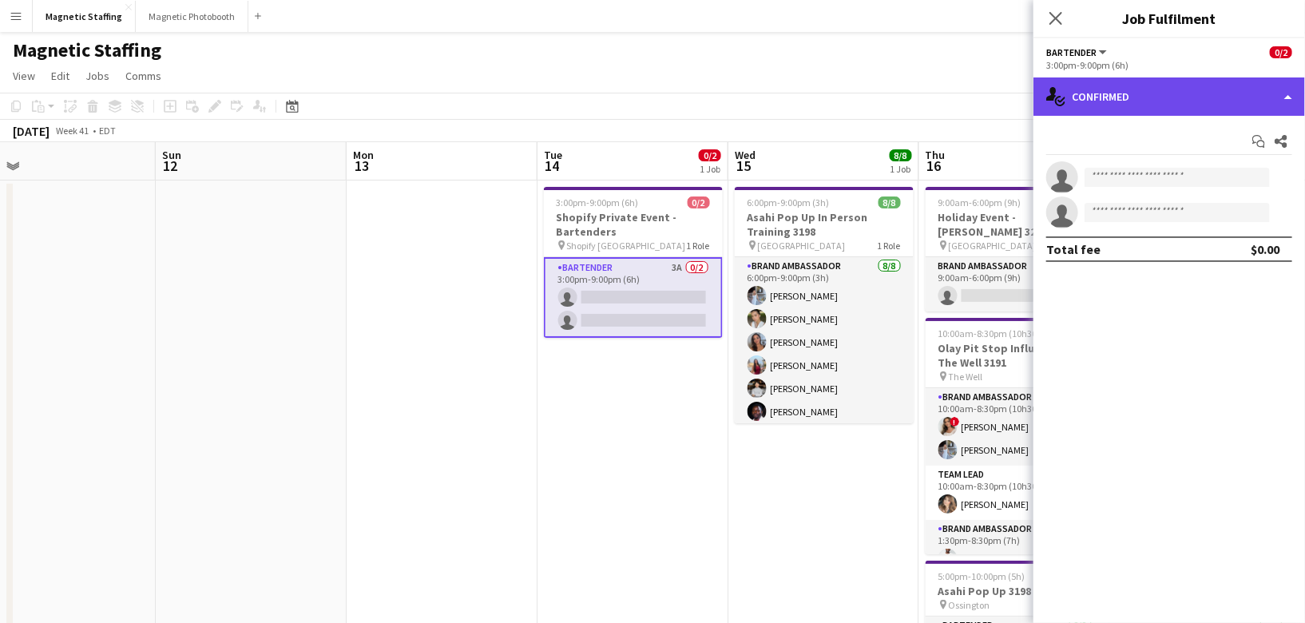
click at [1177, 110] on div "single-neutral-actions-check-2 Confirmed" at bounding box center [1169, 96] width 272 height 38
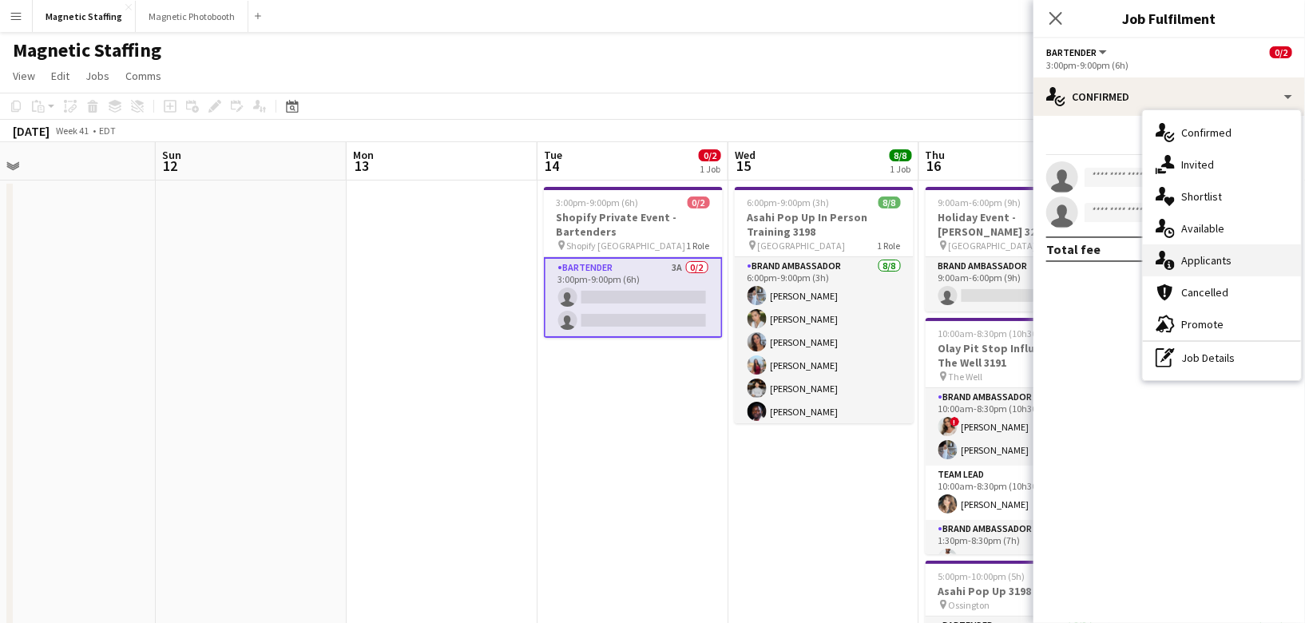
click at [1193, 260] on span "Applicants" at bounding box center [1206, 260] width 50 height 14
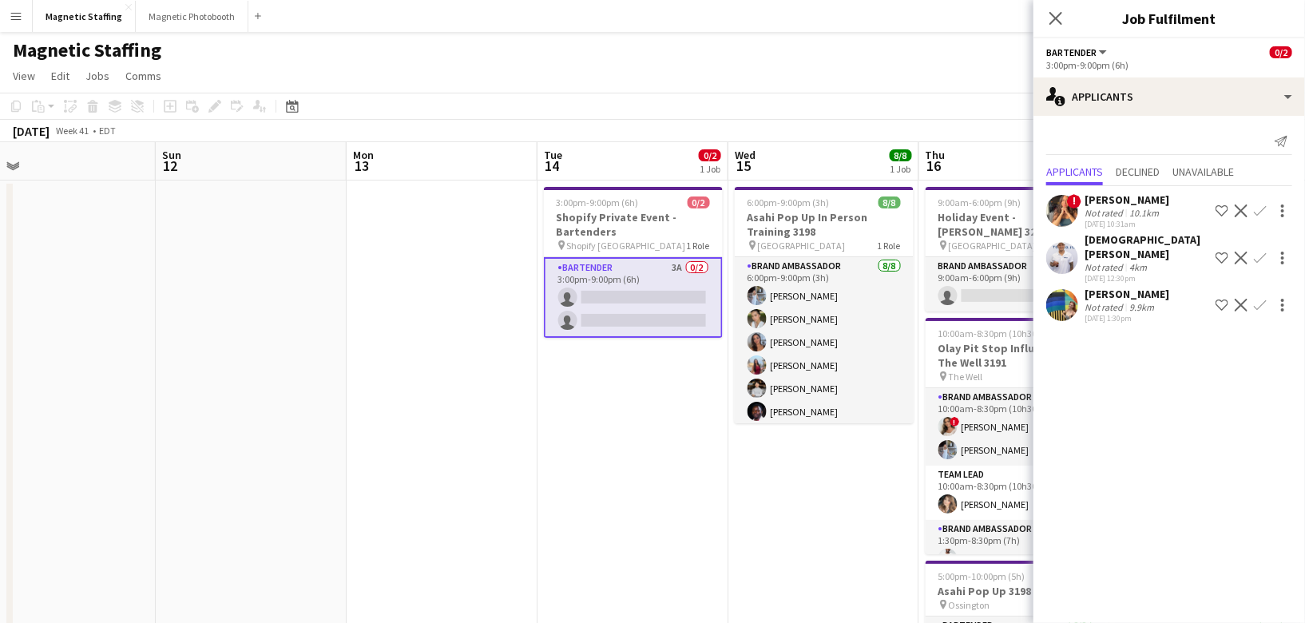
click at [1068, 291] on app-user-avatar at bounding box center [1062, 305] width 32 height 32
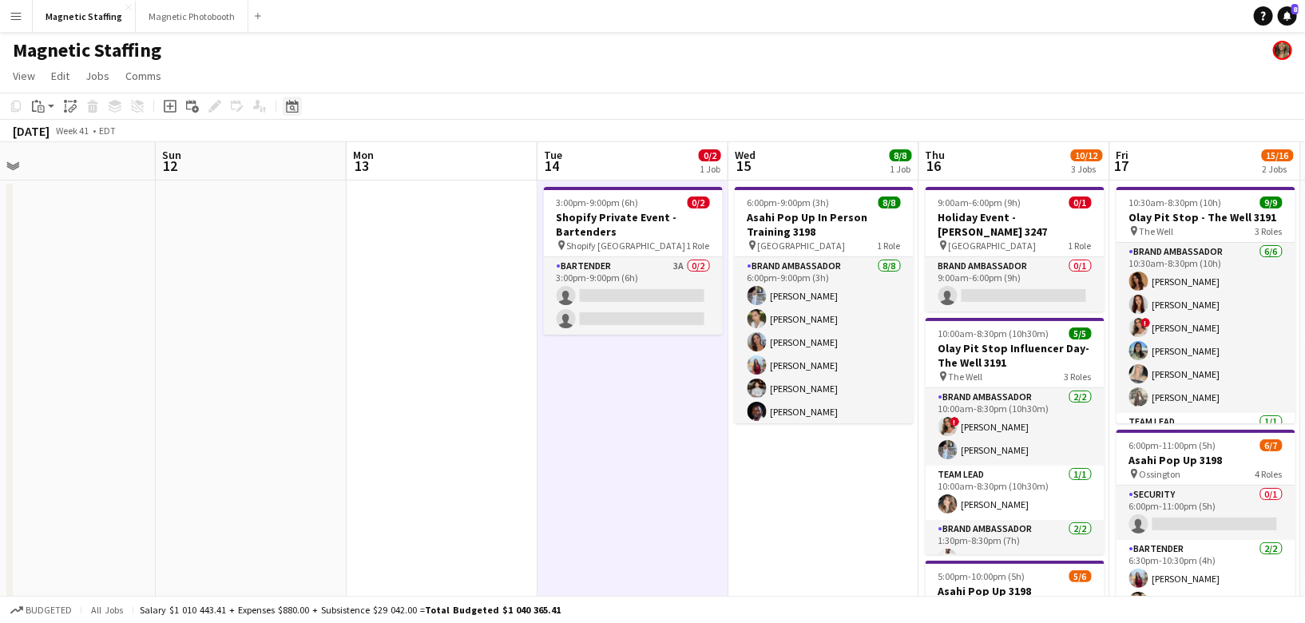
click at [296, 105] on icon "Date picker" at bounding box center [292, 106] width 13 height 13
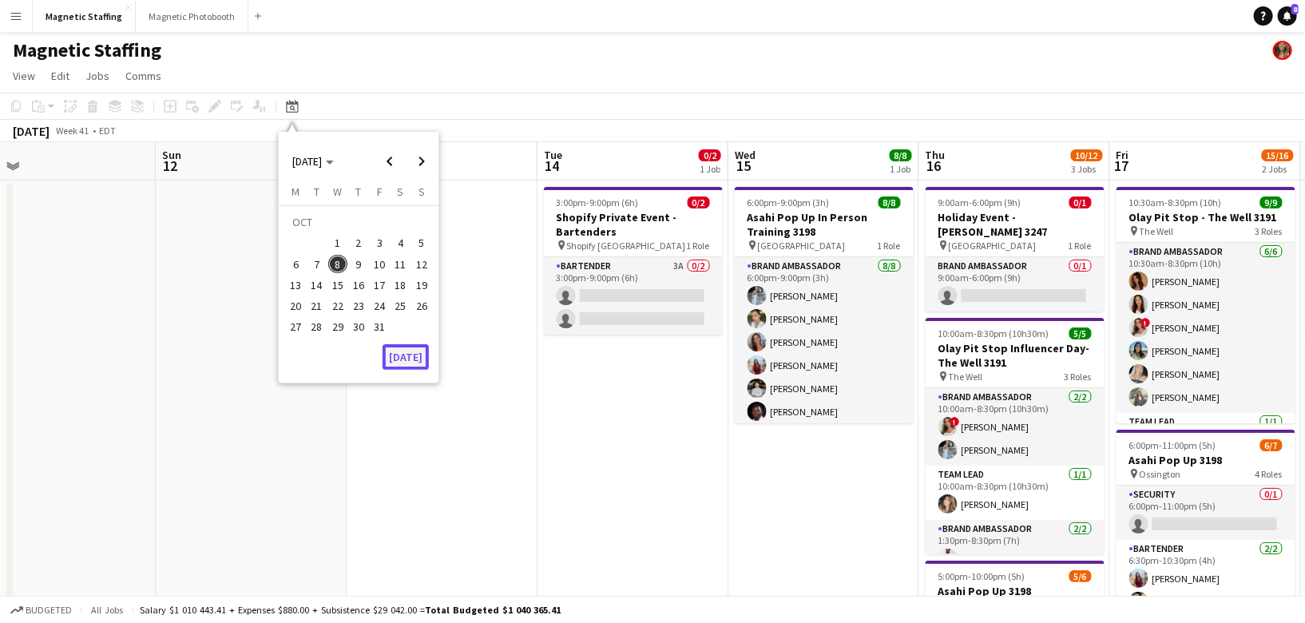
click at [410, 355] on button "[DATE]" at bounding box center [406, 357] width 46 height 26
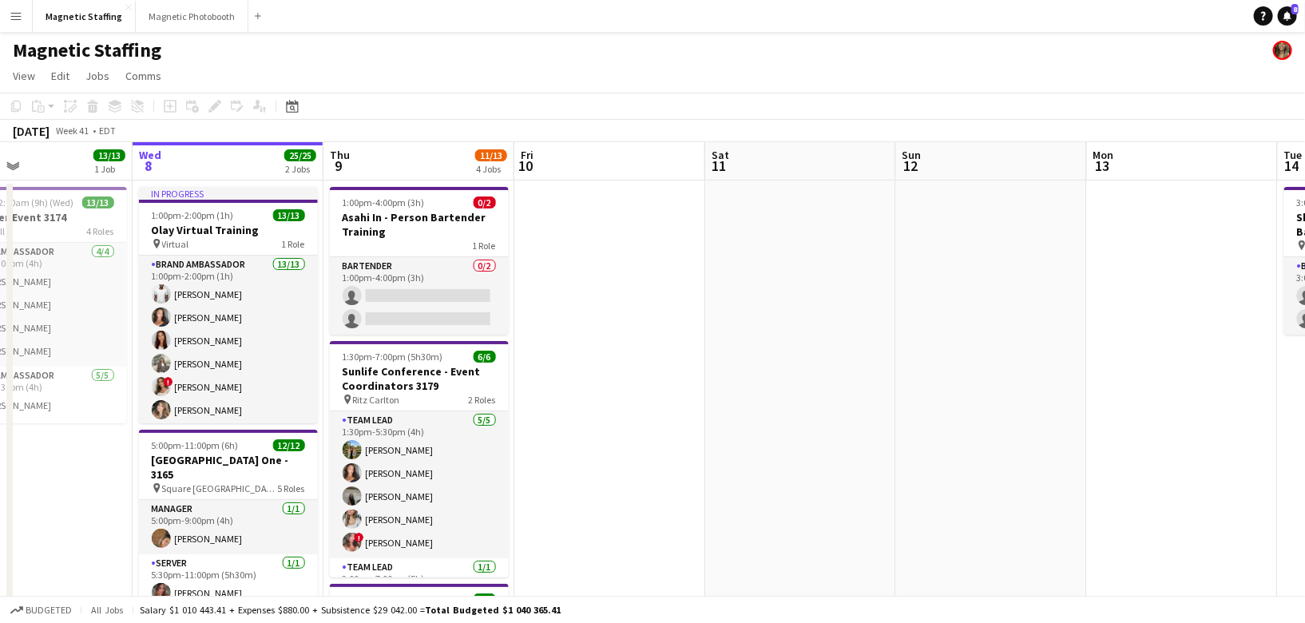
drag, startPoint x: 672, startPoint y: 410, endPoint x: 24, endPoint y: 533, distance: 659.3
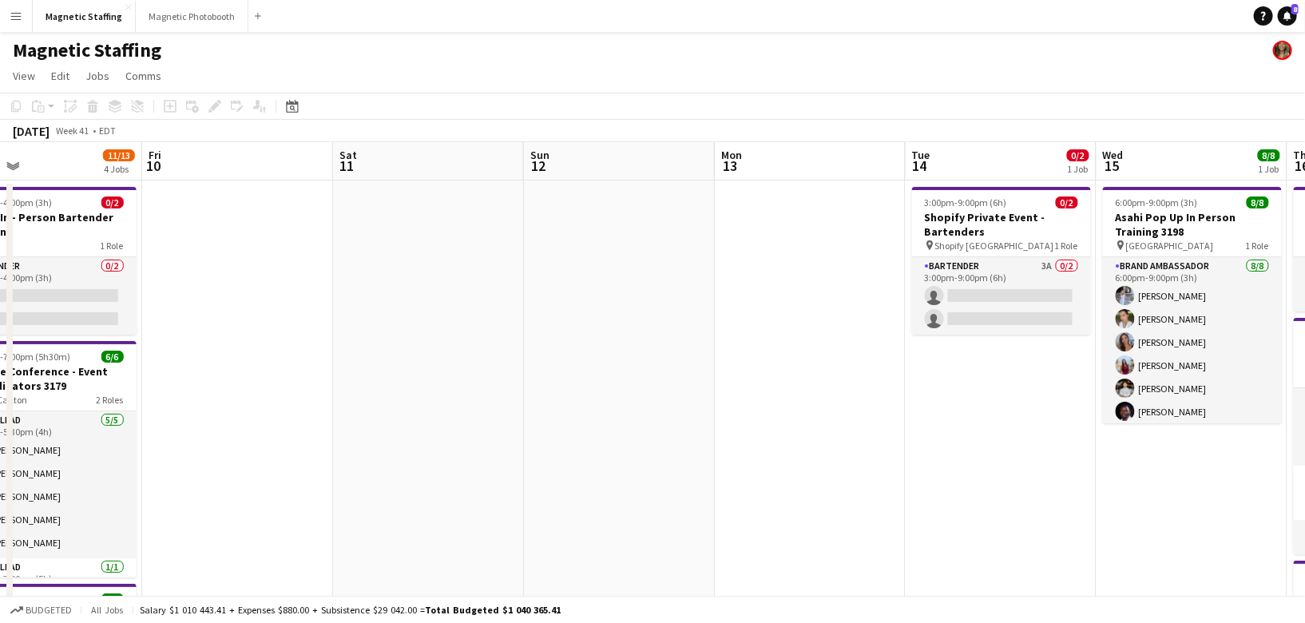
drag, startPoint x: 597, startPoint y: 511, endPoint x: -8, endPoint y: 511, distance: 604.6
click at [0, 511] on html "Menu Boards Boards Boards All jobs Status Workforce Workforce My Workforce Recr…" at bounding box center [652, 600] width 1305 height 1200
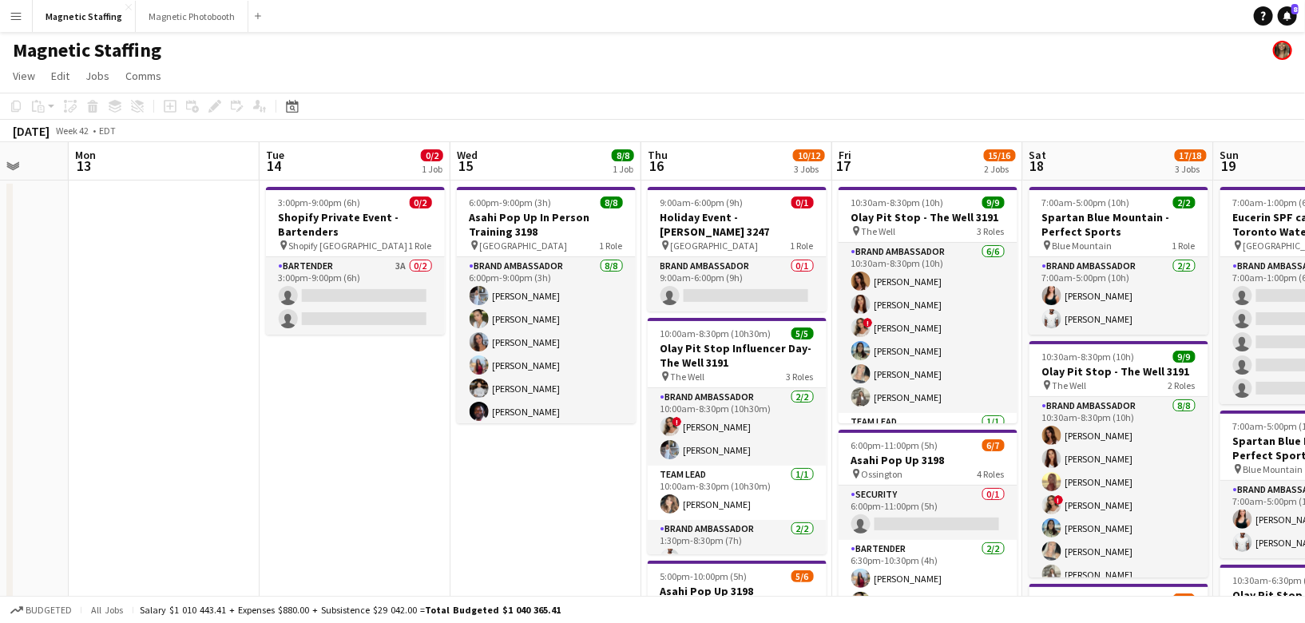
drag, startPoint x: 593, startPoint y: 445, endPoint x: 330, endPoint y: 444, distance: 262.8
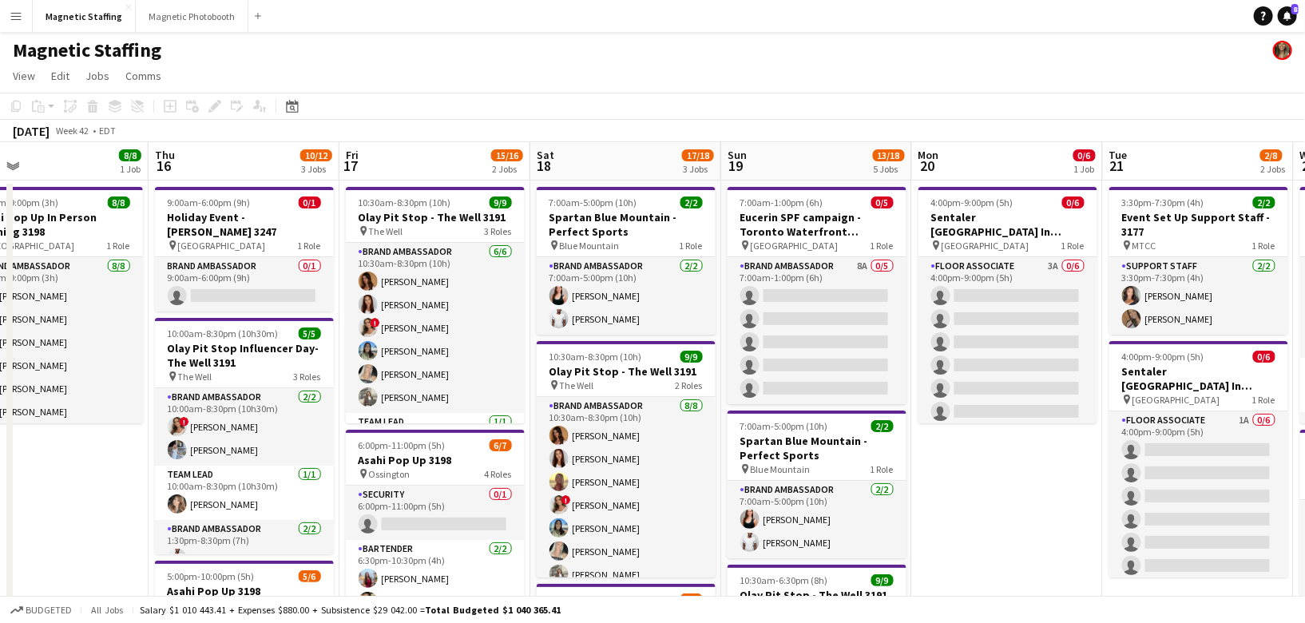
scroll to position [0, 639]
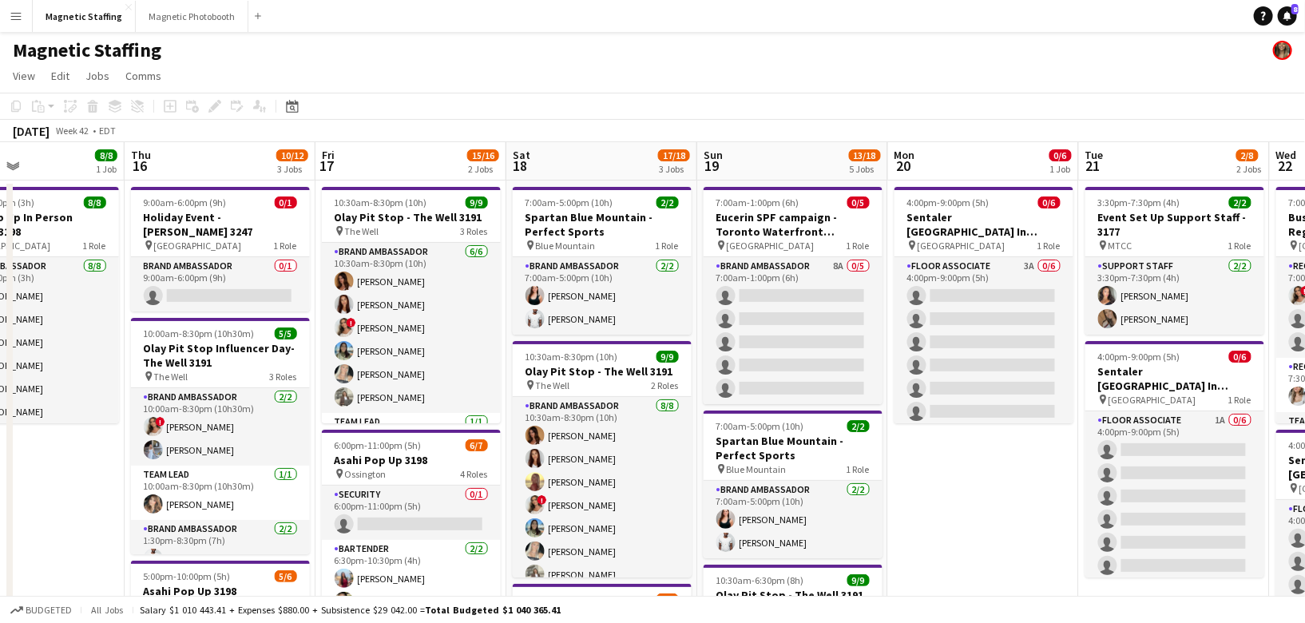
drag, startPoint x: 621, startPoint y: 440, endPoint x: 322, endPoint y: 492, distance: 303.2
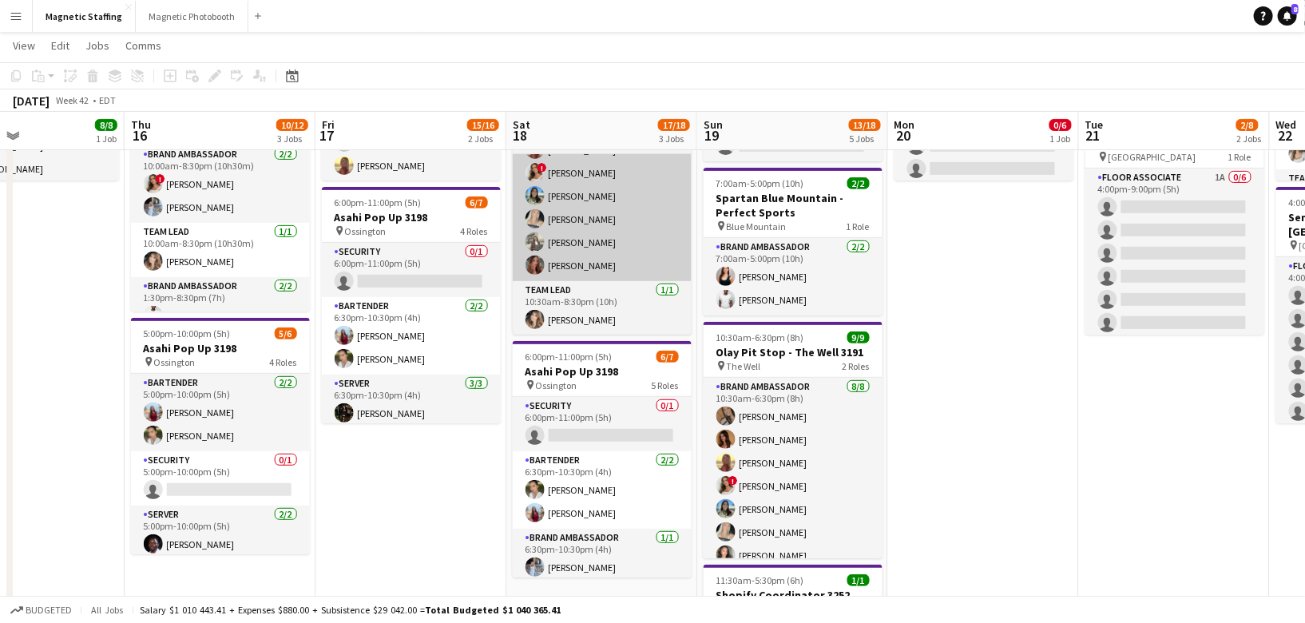
scroll to position [404, 0]
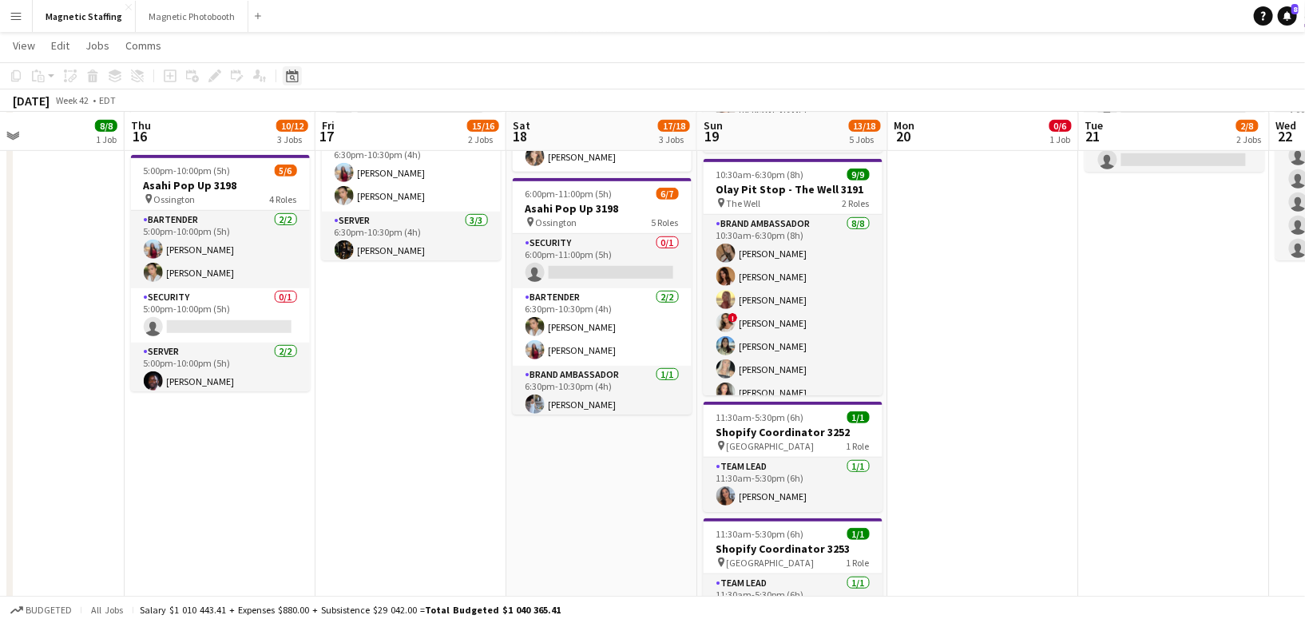
click at [300, 77] on div "Date picker" at bounding box center [292, 75] width 19 height 19
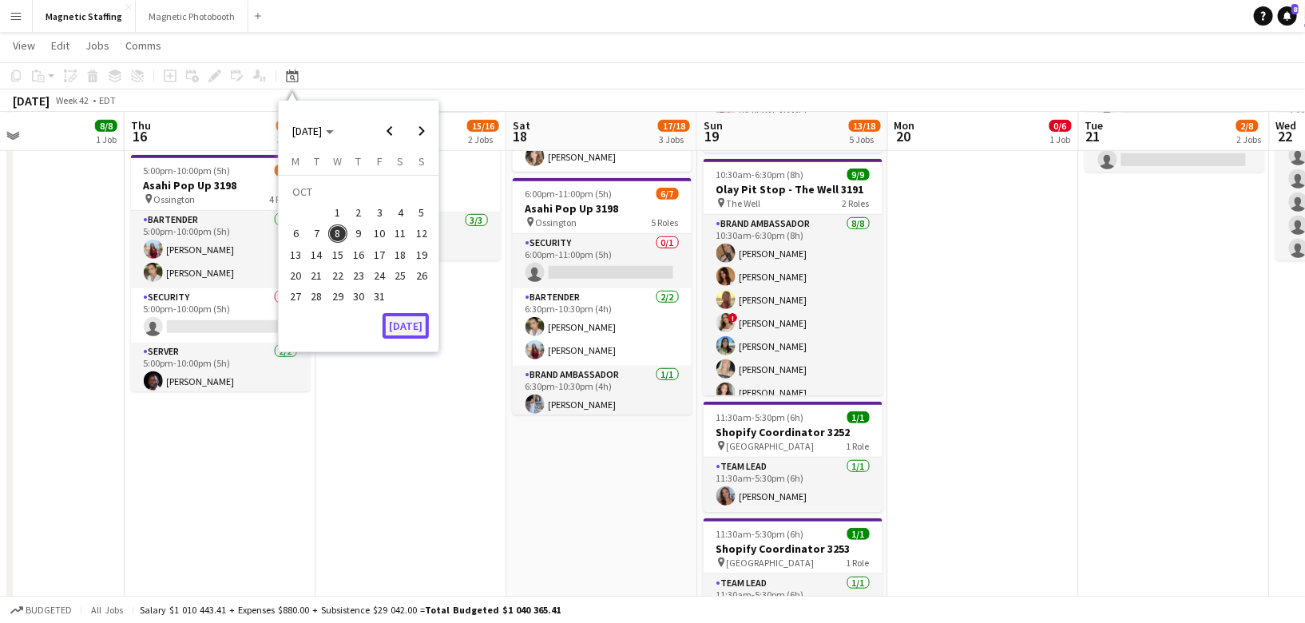
click at [395, 335] on button "[DATE]" at bounding box center [406, 326] width 46 height 26
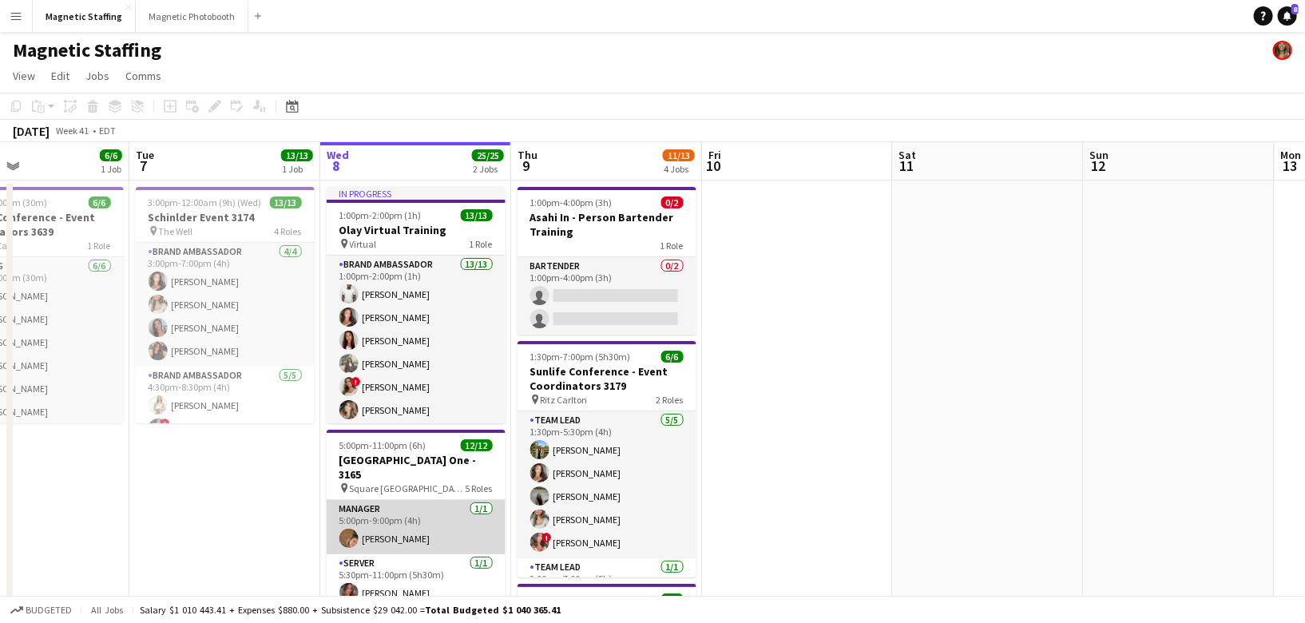
scroll to position [98, 0]
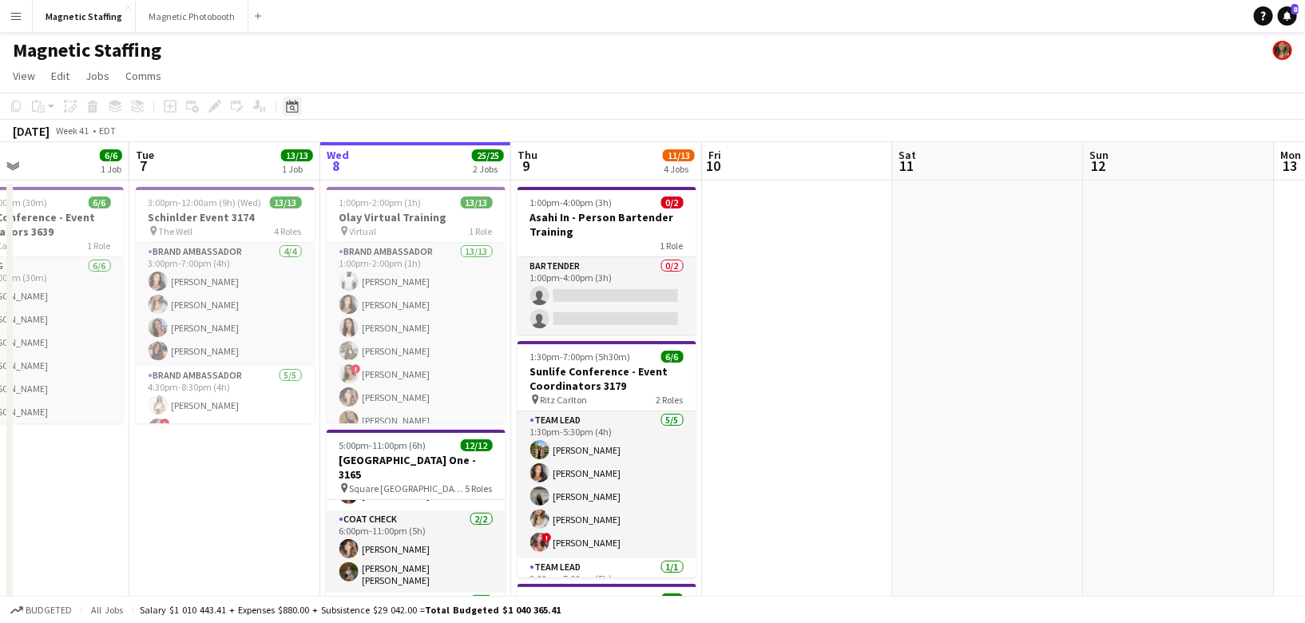
click at [297, 105] on icon at bounding box center [292, 106] width 12 height 13
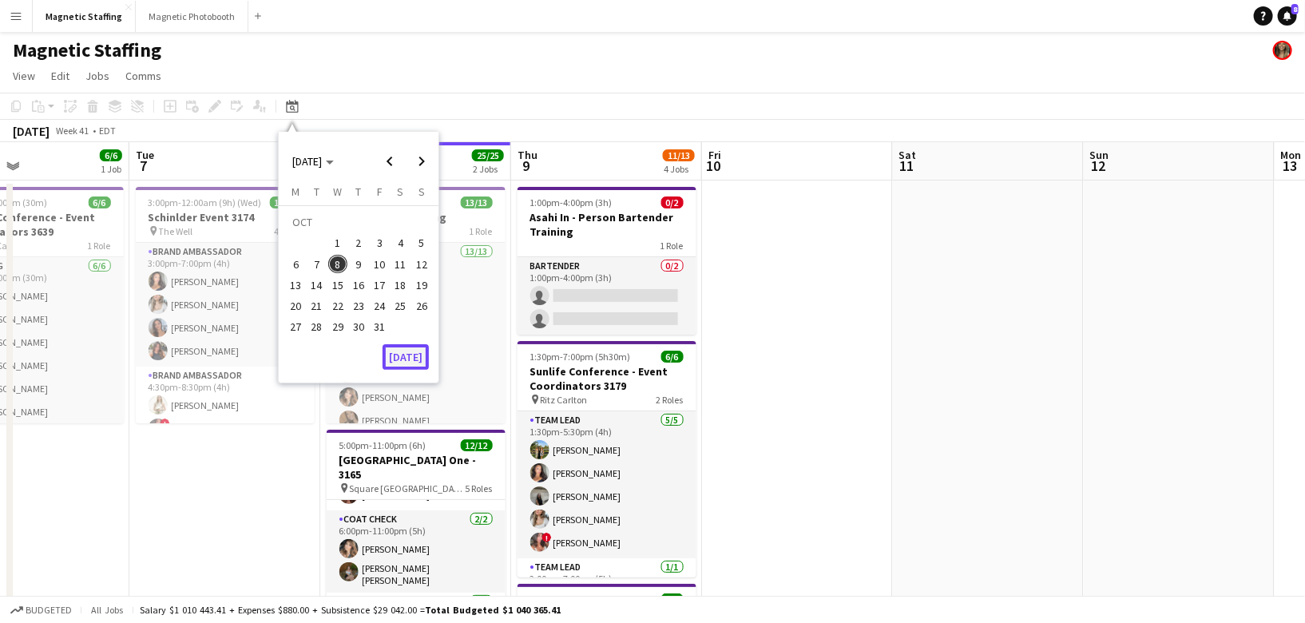
click at [402, 351] on button "[DATE]" at bounding box center [406, 357] width 46 height 26
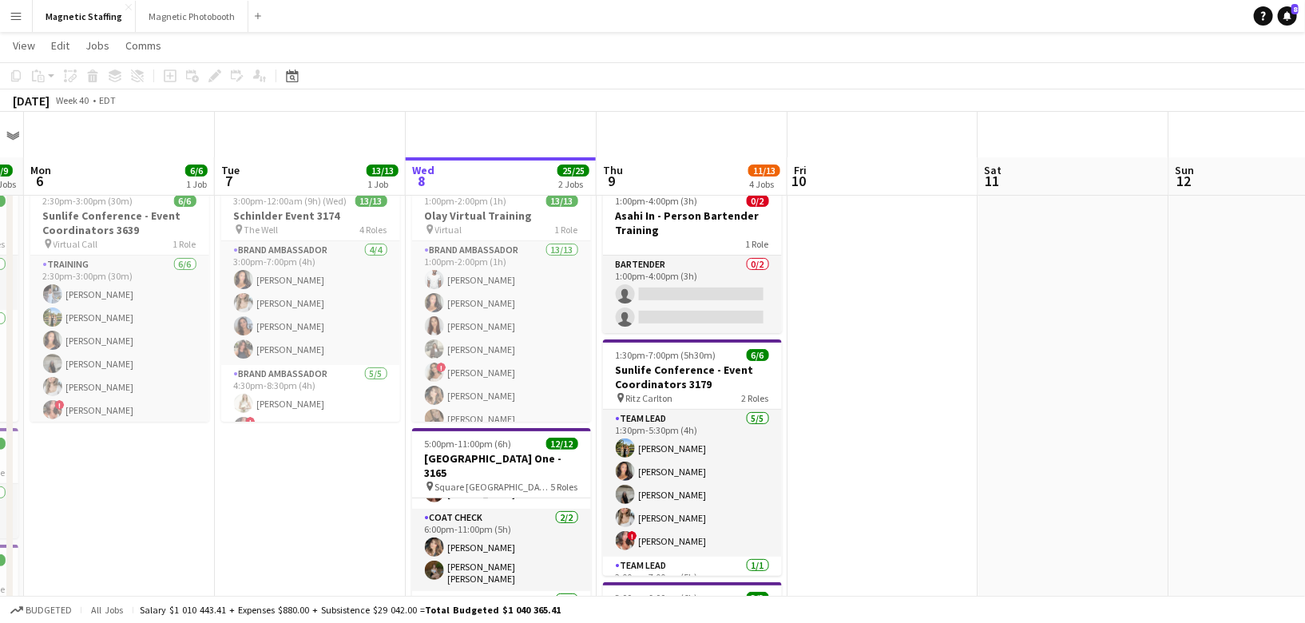
scroll to position [430, 0]
